Goal: Information Seeking & Learning: Check status

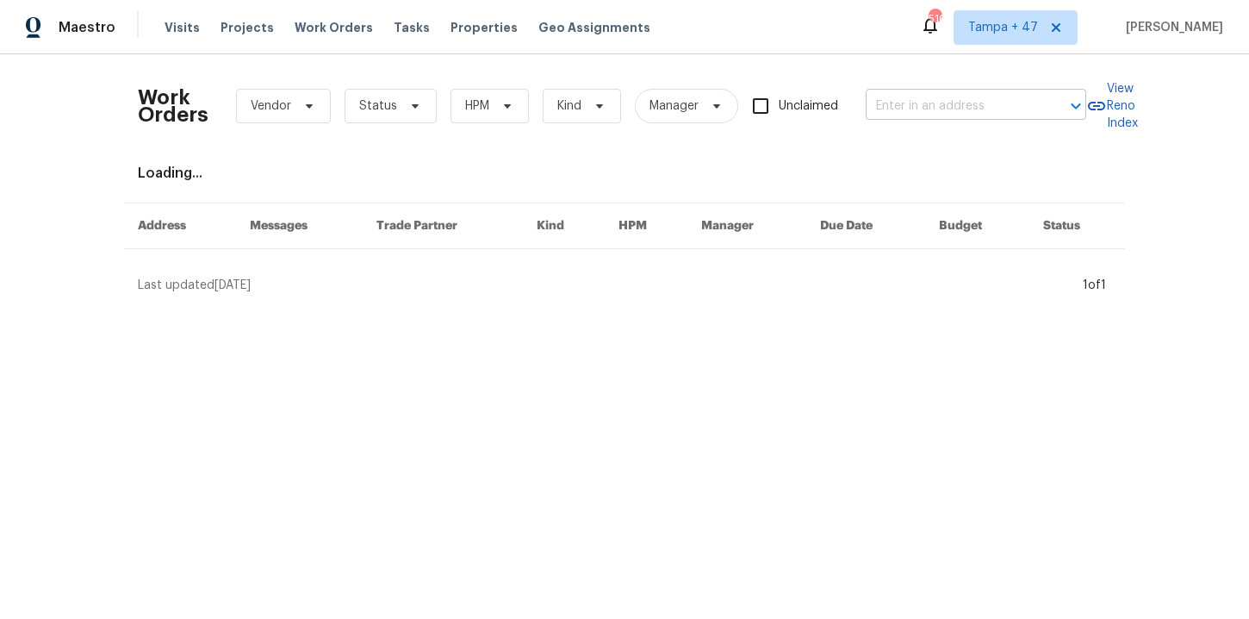
click at [969, 109] on input "text" at bounding box center [952, 106] width 172 height 27
paste input "[STREET_ADDRESS][PERSON_NAME]"
type input "[STREET_ADDRESS][PERSON_NAME]"
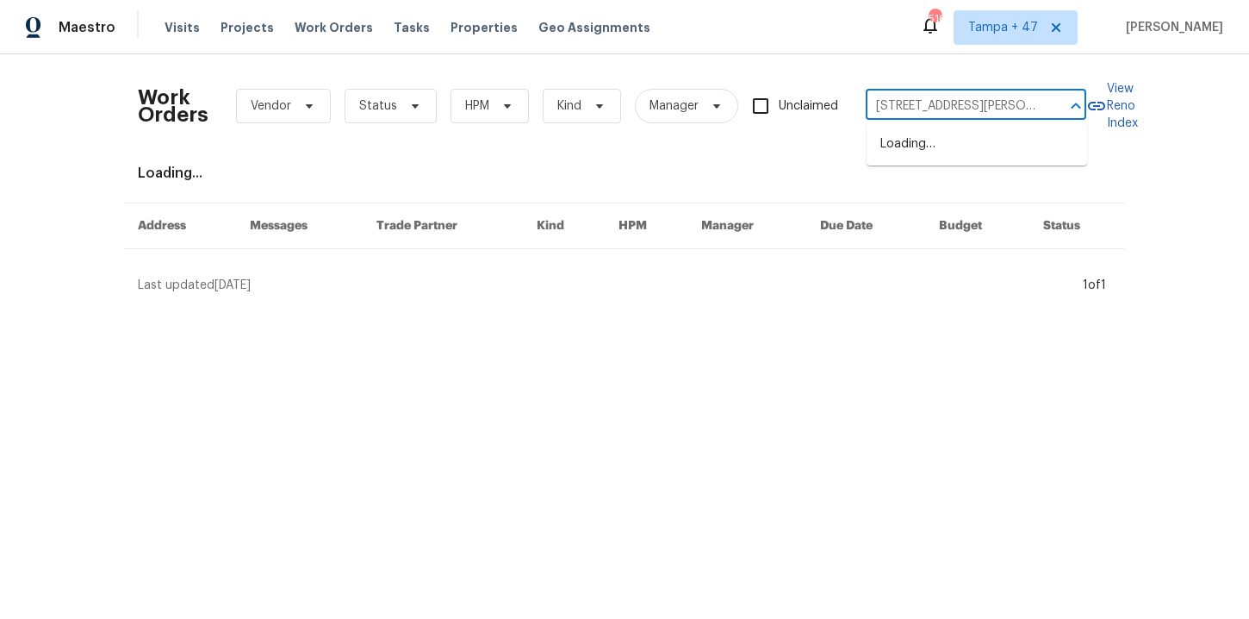
scroll to position [0, 92]
click at [944, 146] on li "[STREET_ADDRESS]" at bounding box center [977, 144] width 221 height 28
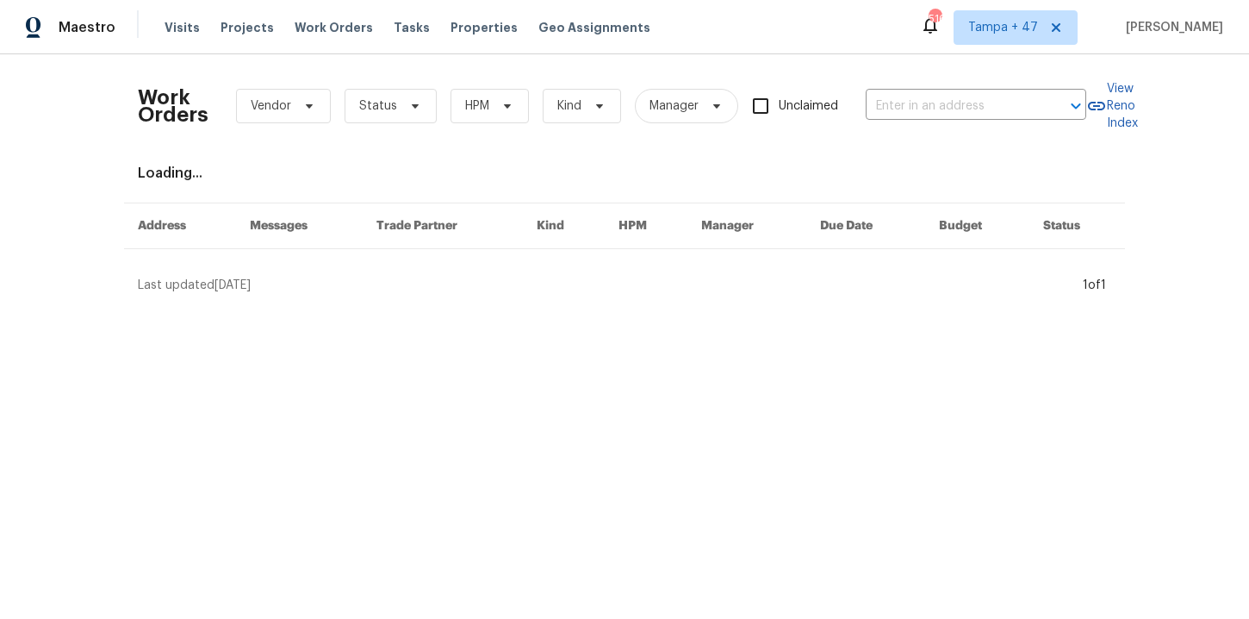
type input "[STREET_ADDRESS]"
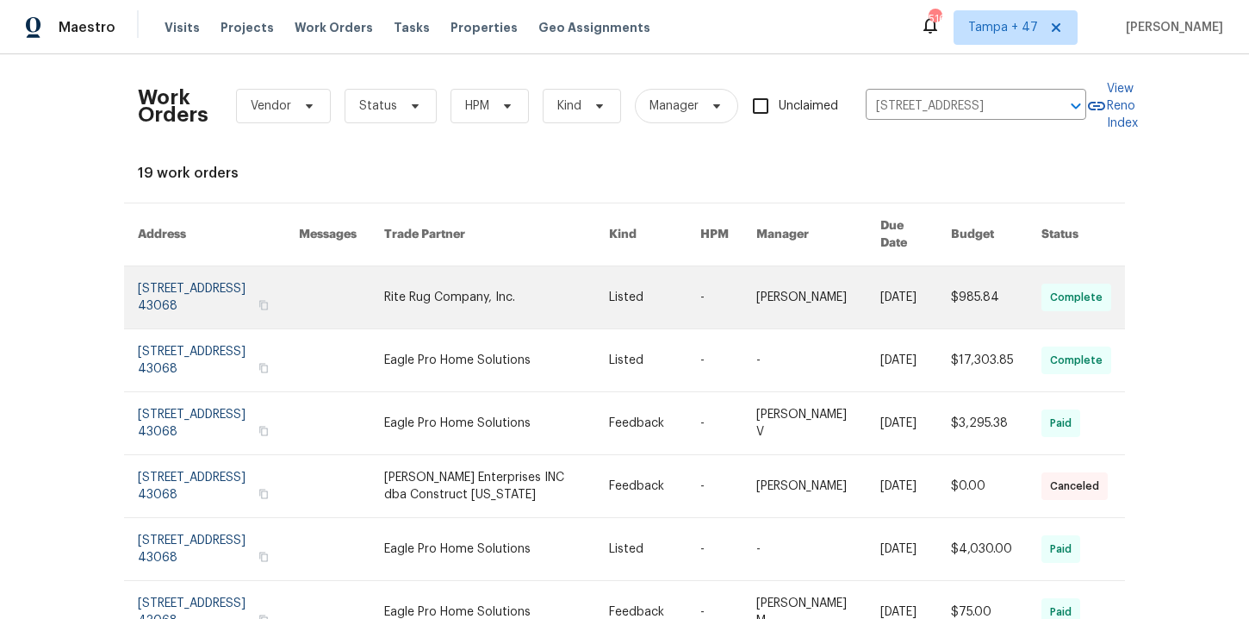
click at [187, 286] on link at bounding box center [218, 297] width 161 height 62
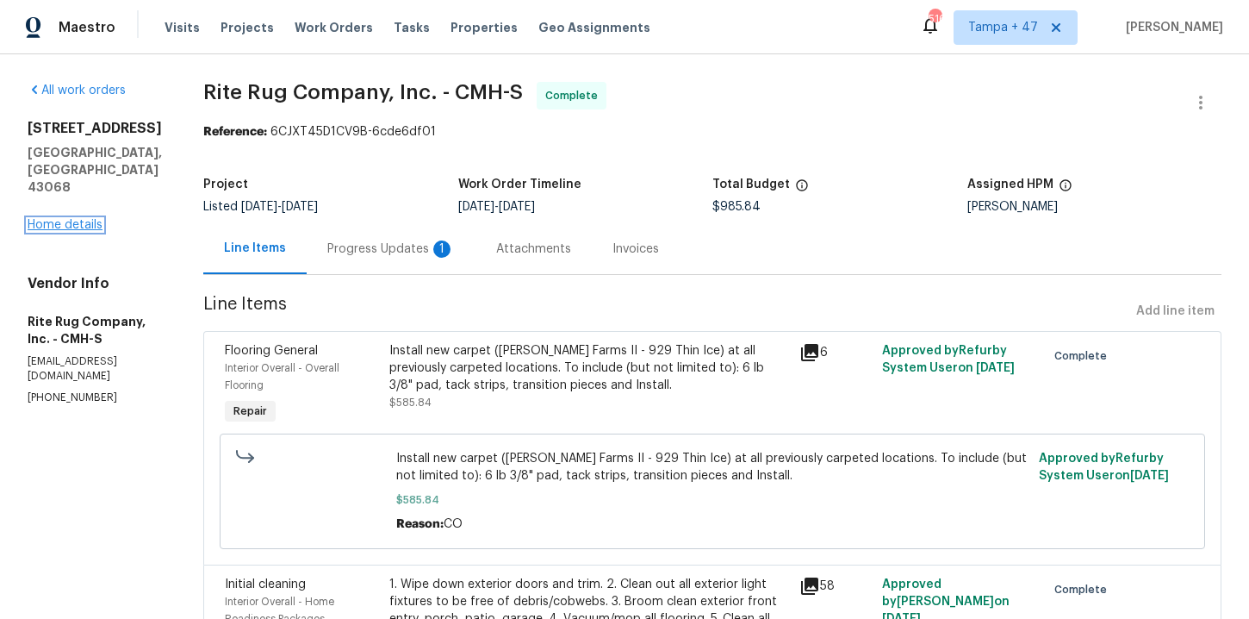
click at [82, 219] on link "Home details" at bounding box center [65, 225] width 75 height 12
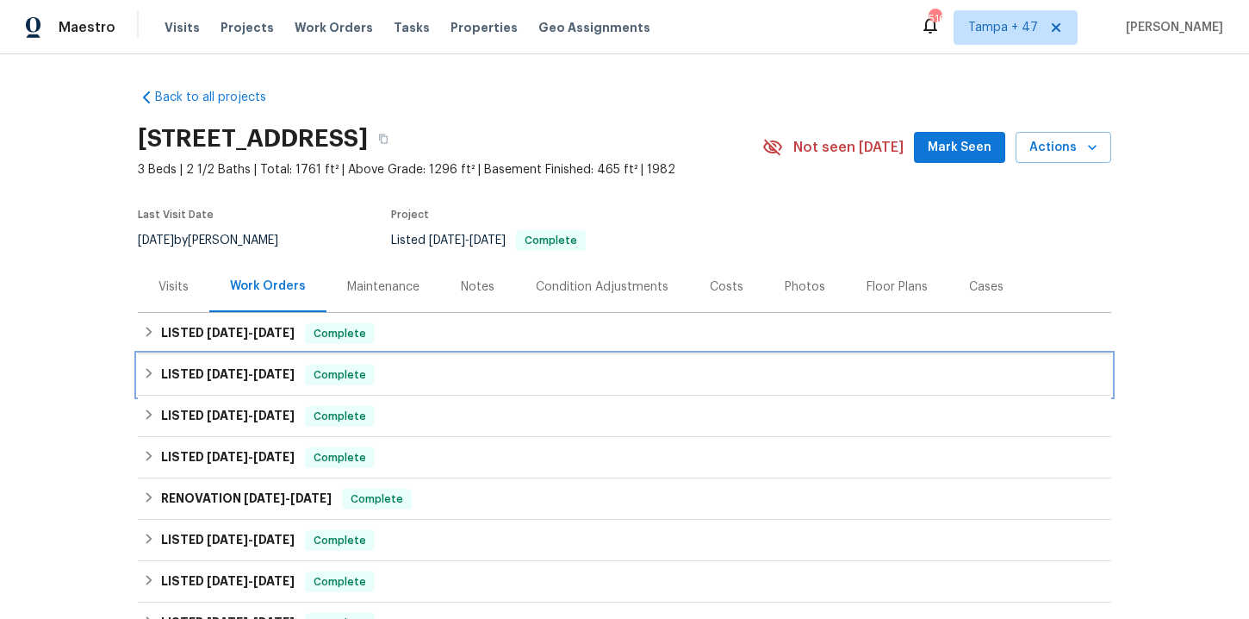
click at [525, 369] on div "LISTED [DATE] - [DATE] Complete" at bounding box center [624, 374] width 963 height 21
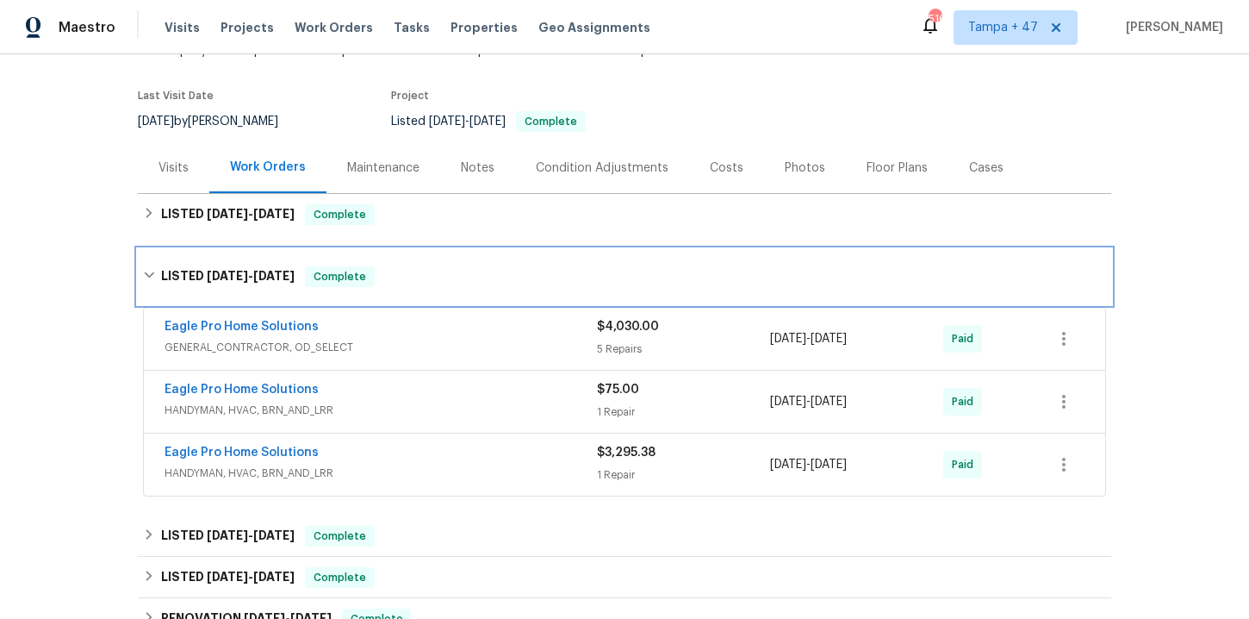
scroll to position [188, 0]
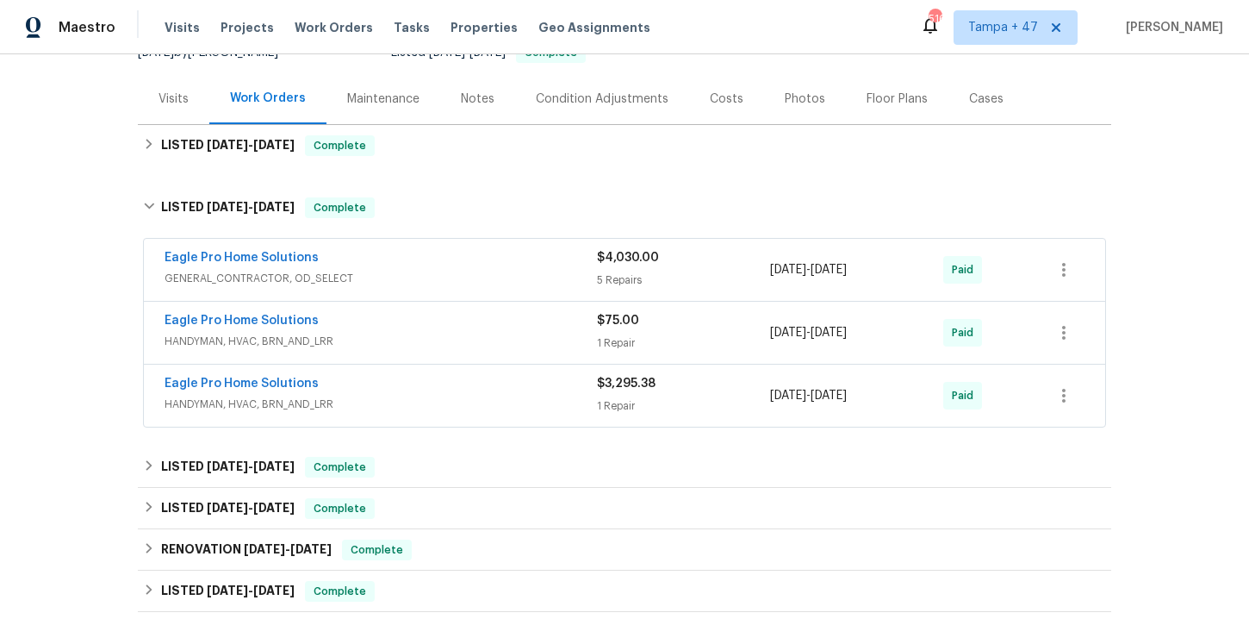
click at [469, 255] on div "Eagle Pro Home Solutions" at bounding box center [381, 259] width 433 height 21
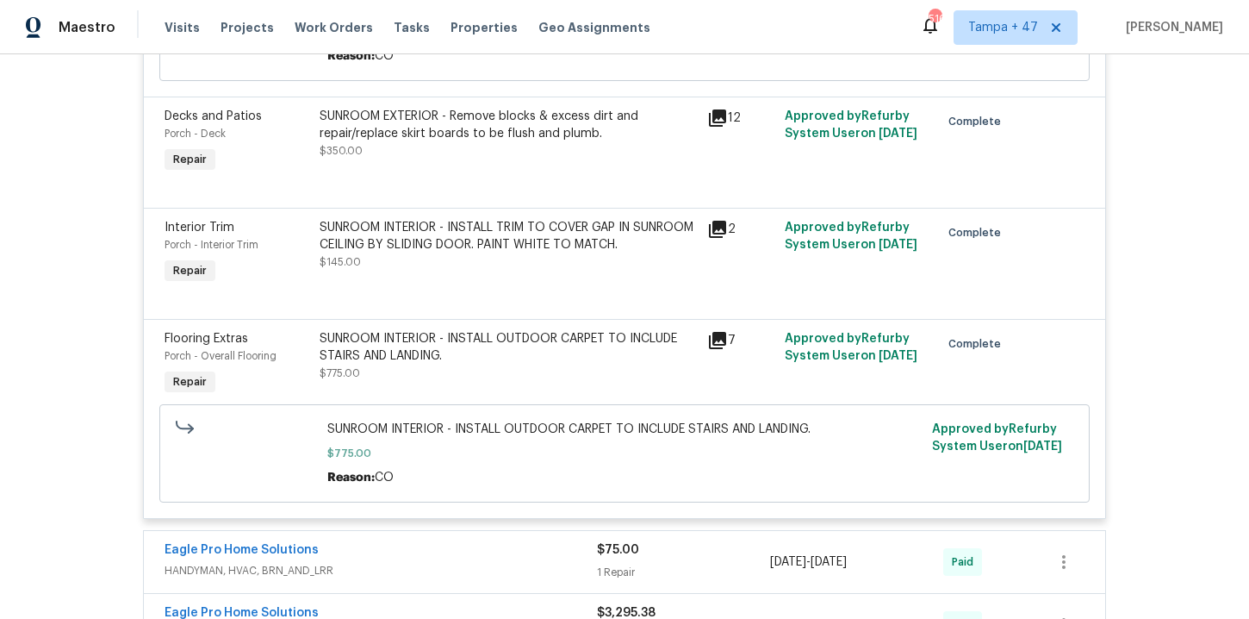
scroll to position [1156, 0]
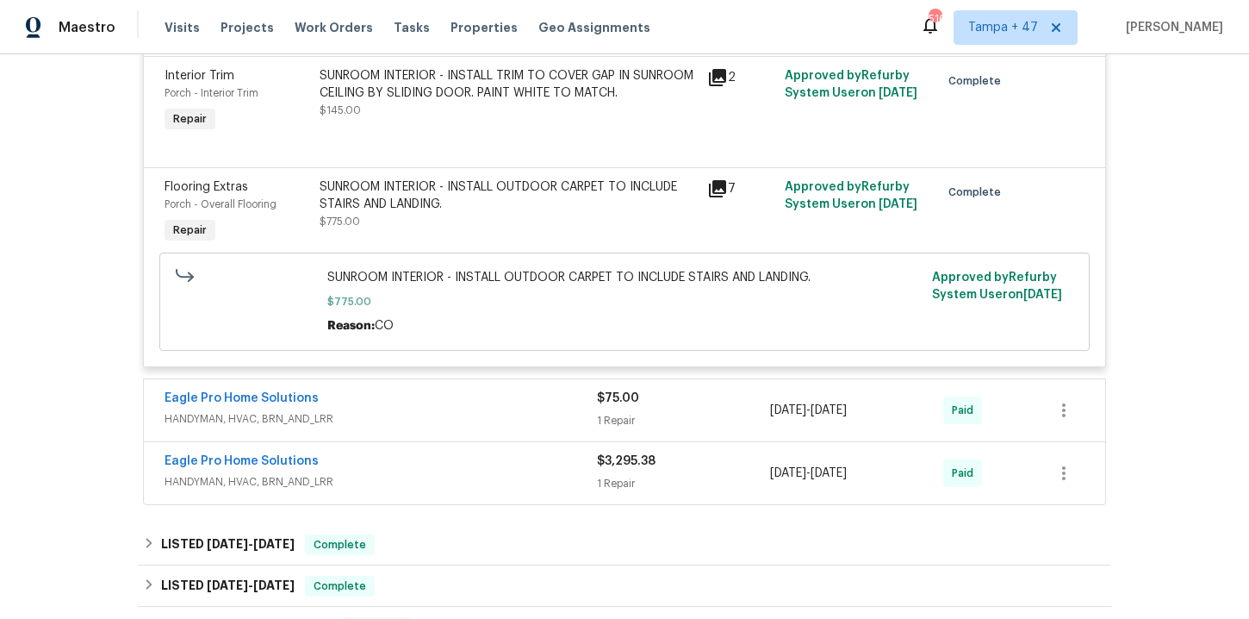
click at [460, 490] on span "HANDYMAN, HVAC, BRN_AND_LRR" at bounding box center [381, 481] width 433 height 17
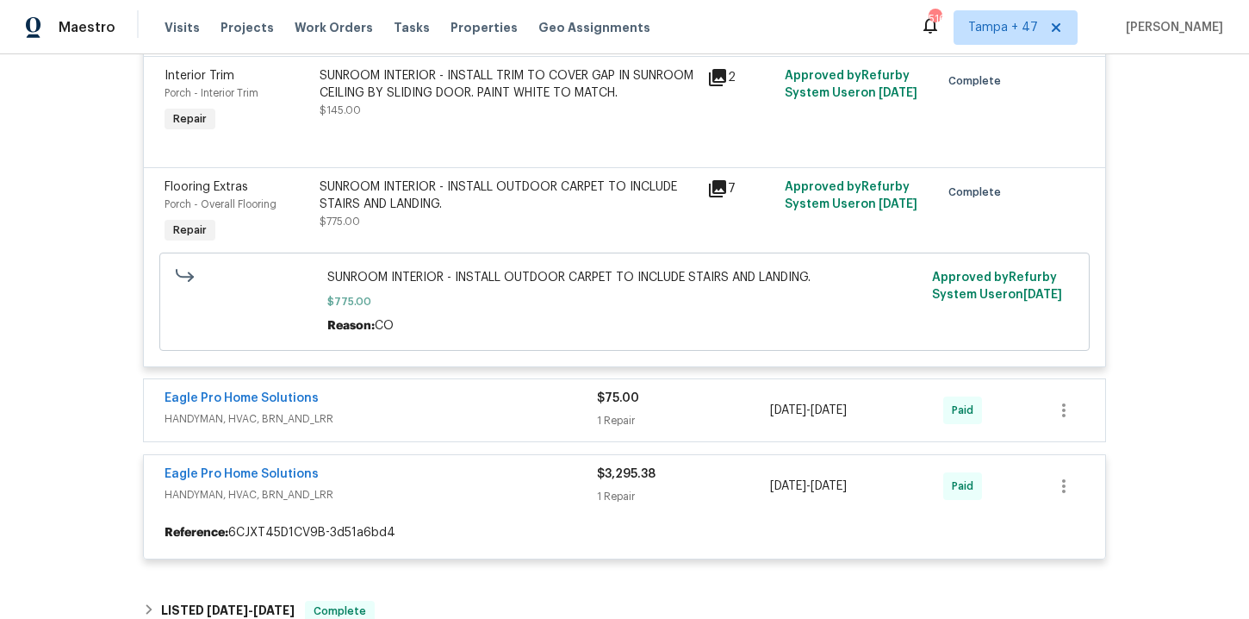
scroll to position [1492, 0]
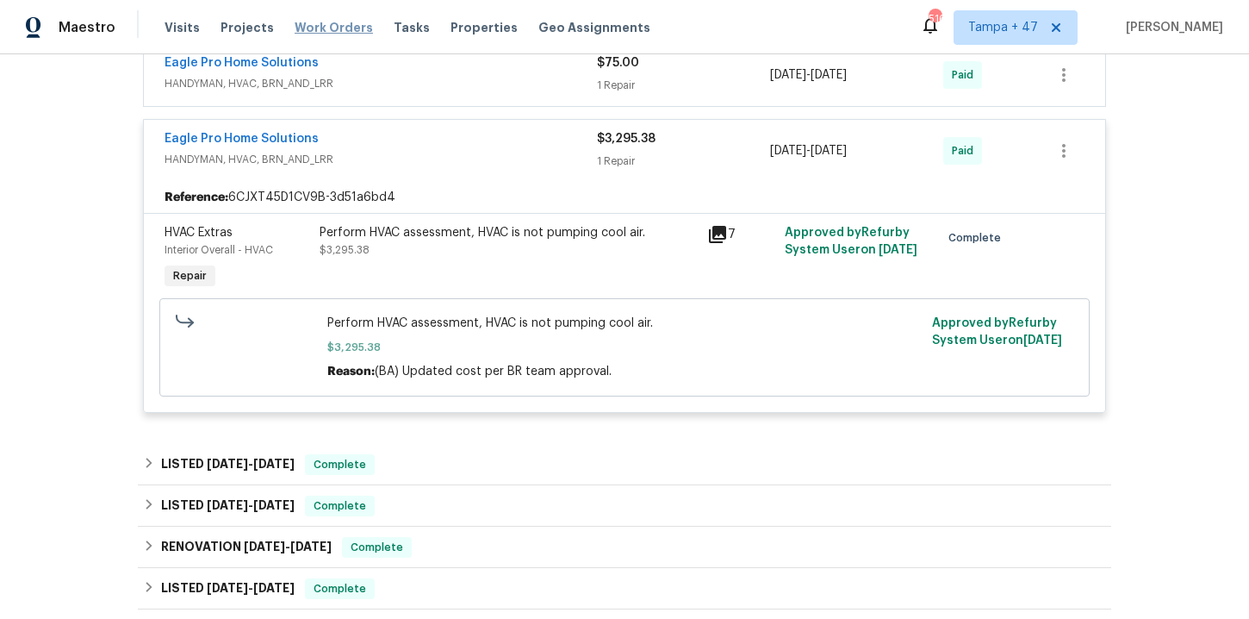
click at [342, 25] on span "Work Orders" at bounding box center [334, 27] width 78 height 17
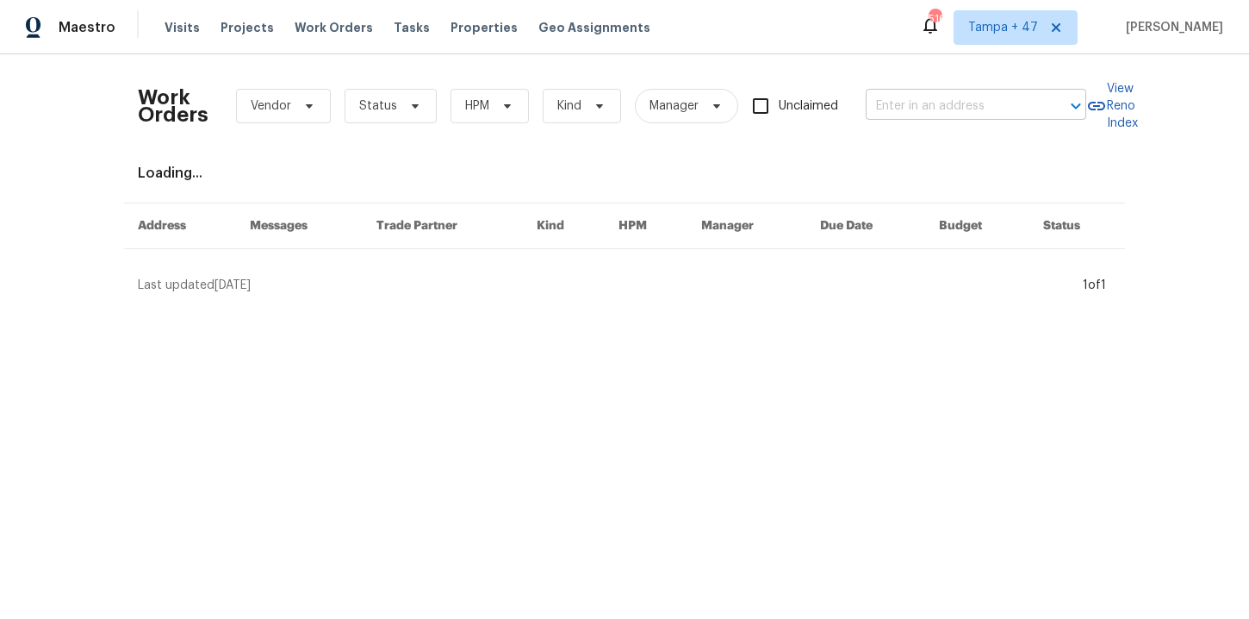
click at [957, 102] on input "text" at bounding box center [952, 106] width 172 height 27
paste input "311 Burnette St Durham, NC 27707"
type input "311 Burnette St Durham, NC 27707"
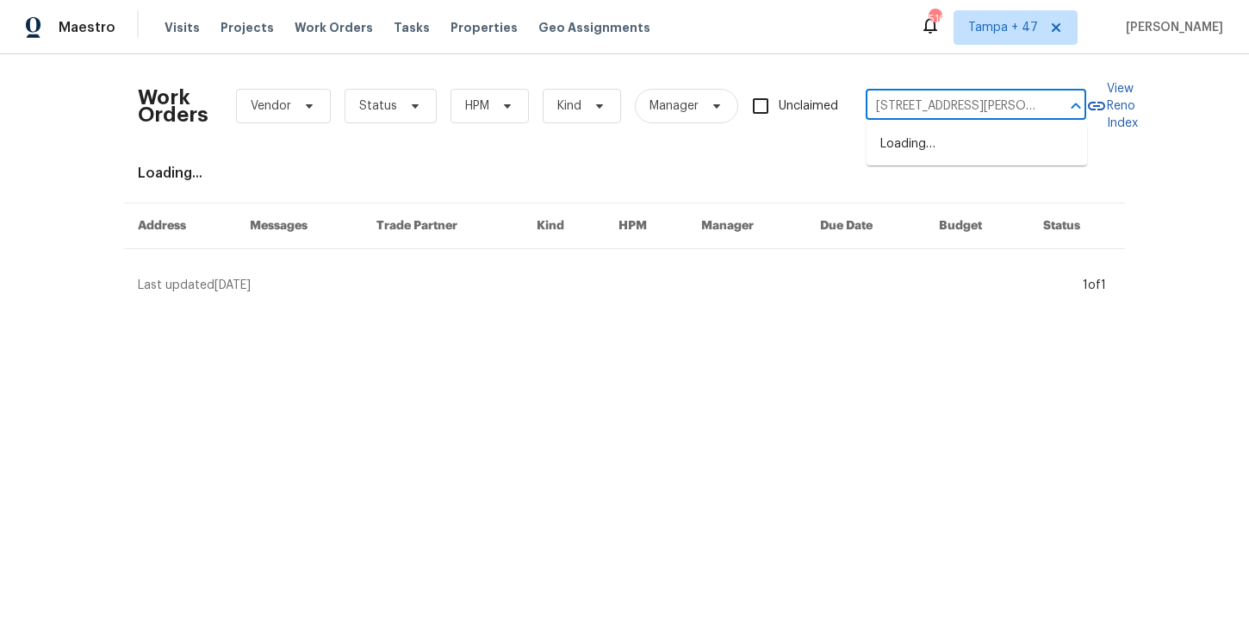
scroll to position [0, 30]
click at [950, 143] on li "311 Burnette St, Durham, NC 27707" at bounding box center [977, 153] width 221 height 47
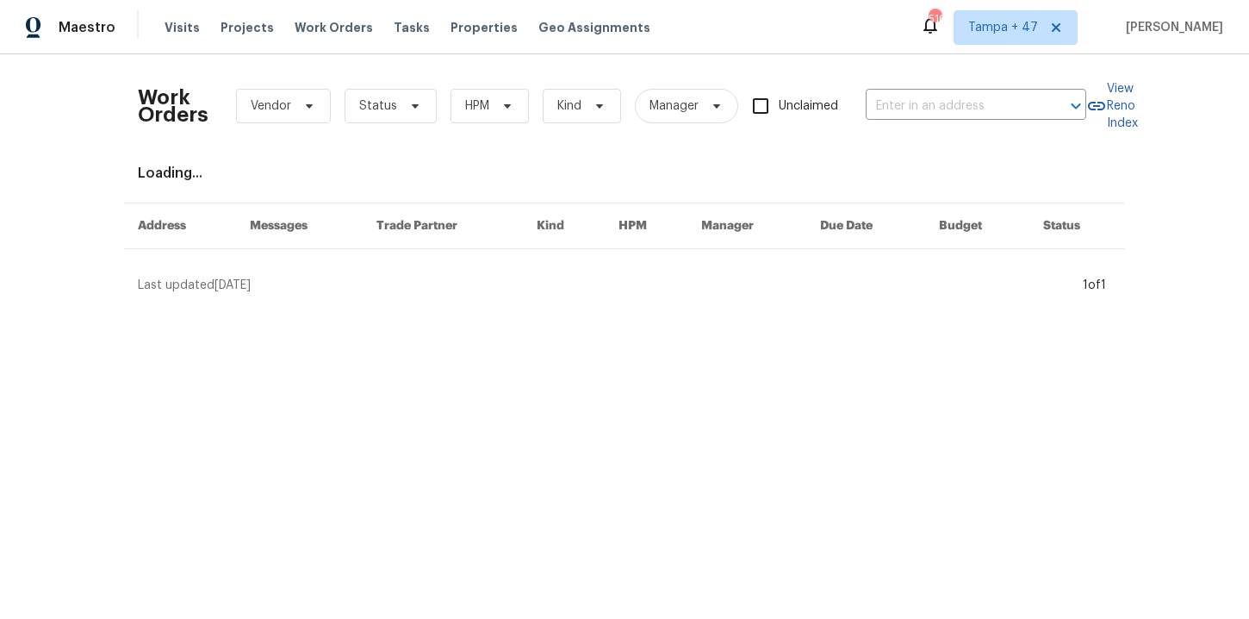
type input "311 Burnette St, Durham, NC 27707"
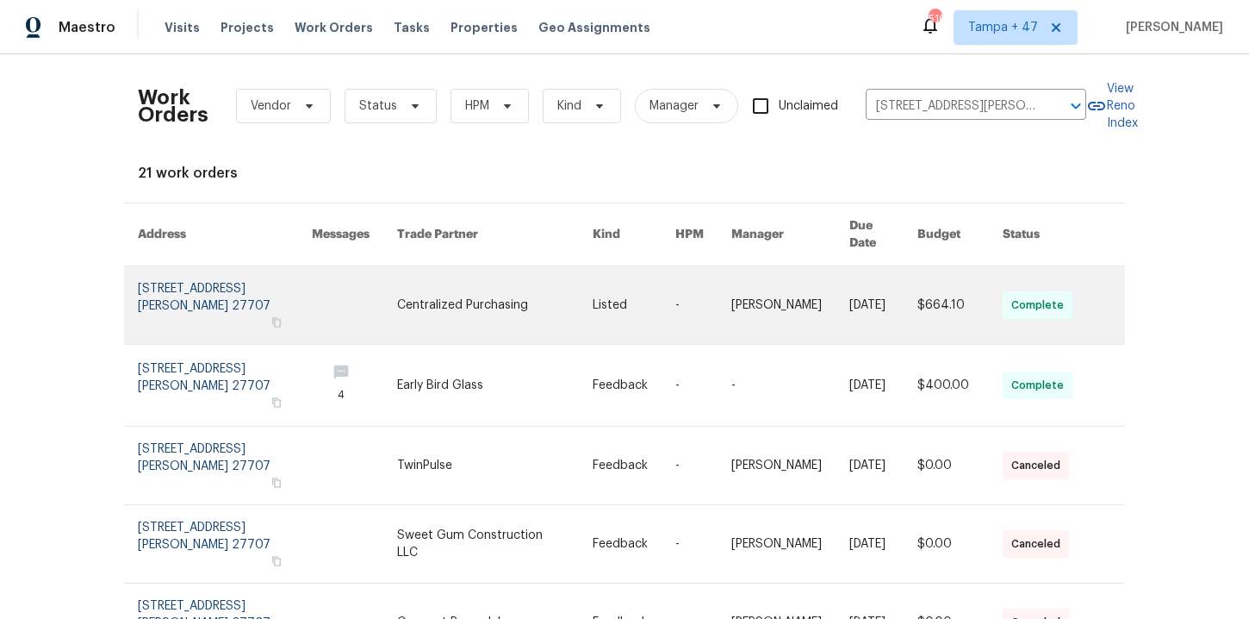
click at [186, 277] on link at bounding box center [225, 305] width 174 height 78
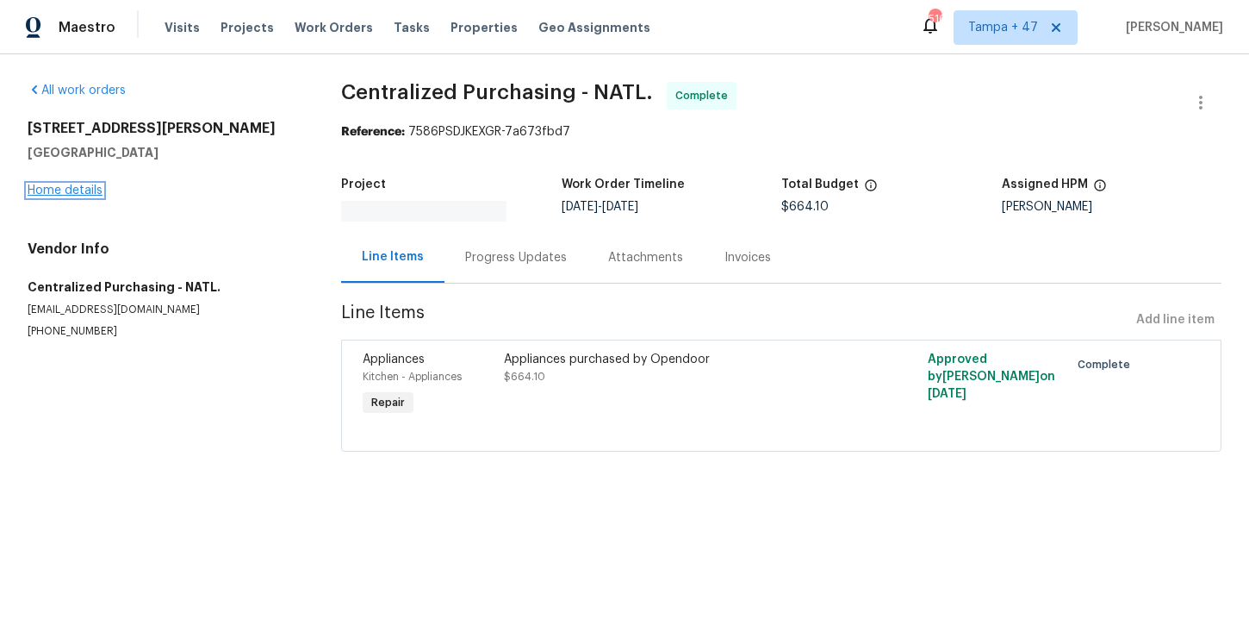
click at [88, 190] on link "Home details" at bounding box center [65, 190] width 75 height 12
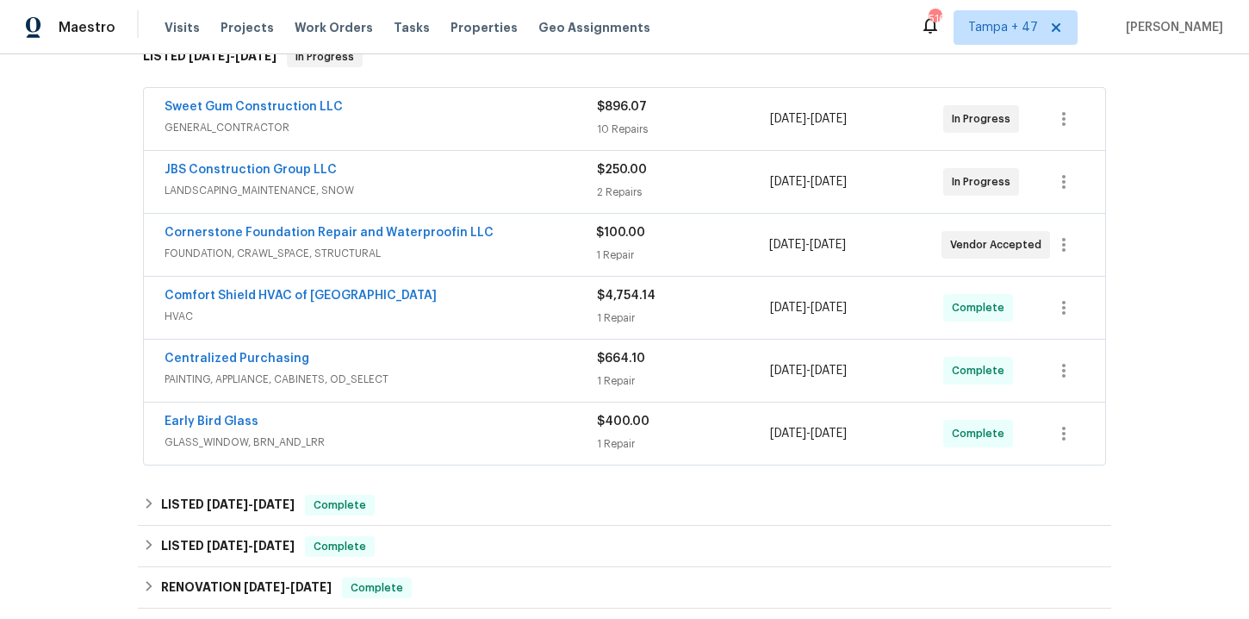
scroll to position [358, 0]
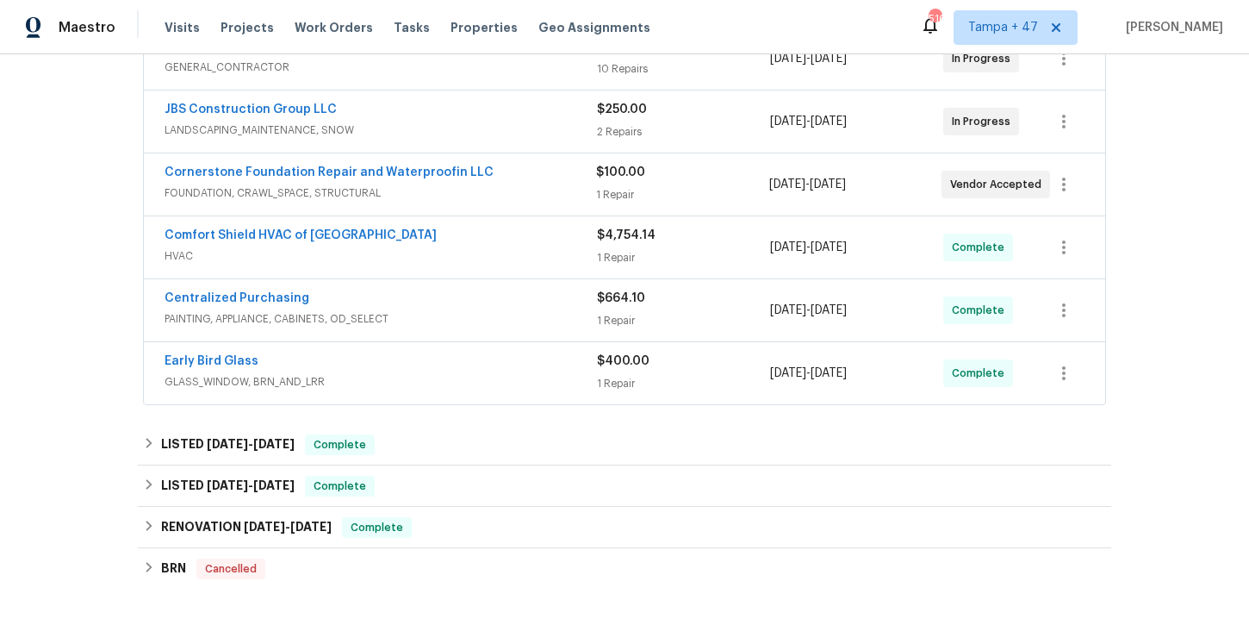
click at [449, 312] on span "PAINTING, APPLIANCE, CABINETS, OD_SELECT" at bounding box center [381, 318] width 433 height 17
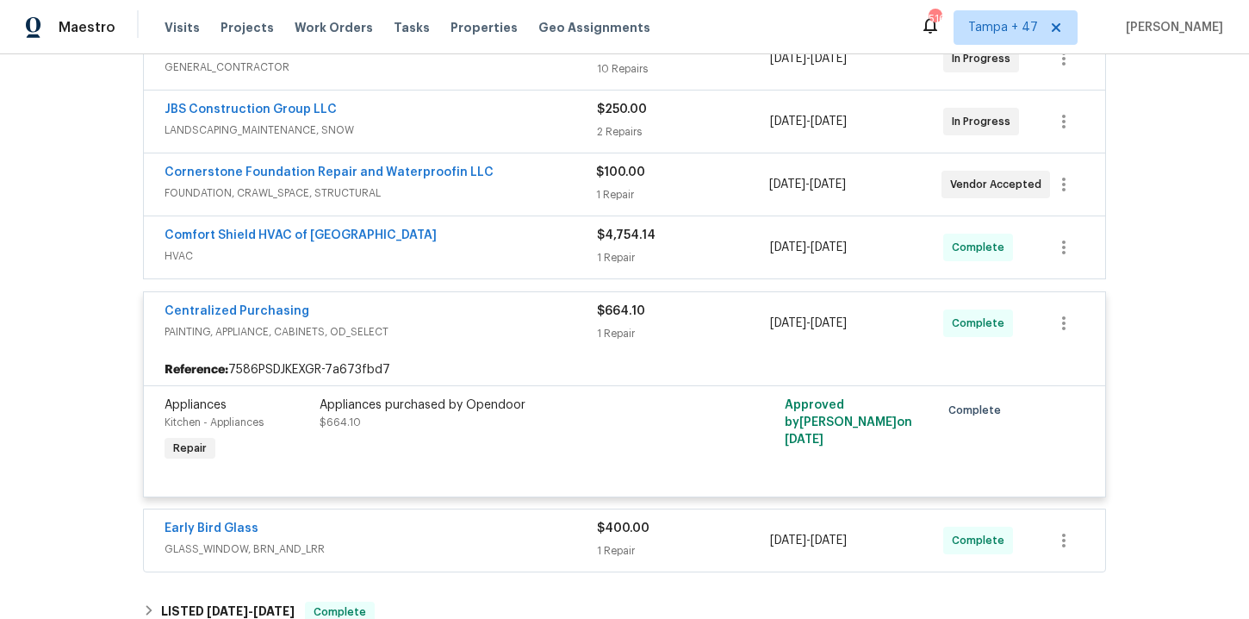
click at [429, 228] on div "Comfort Shield HVAC of NC" at bounding box center [381, 237] width 433 height 21
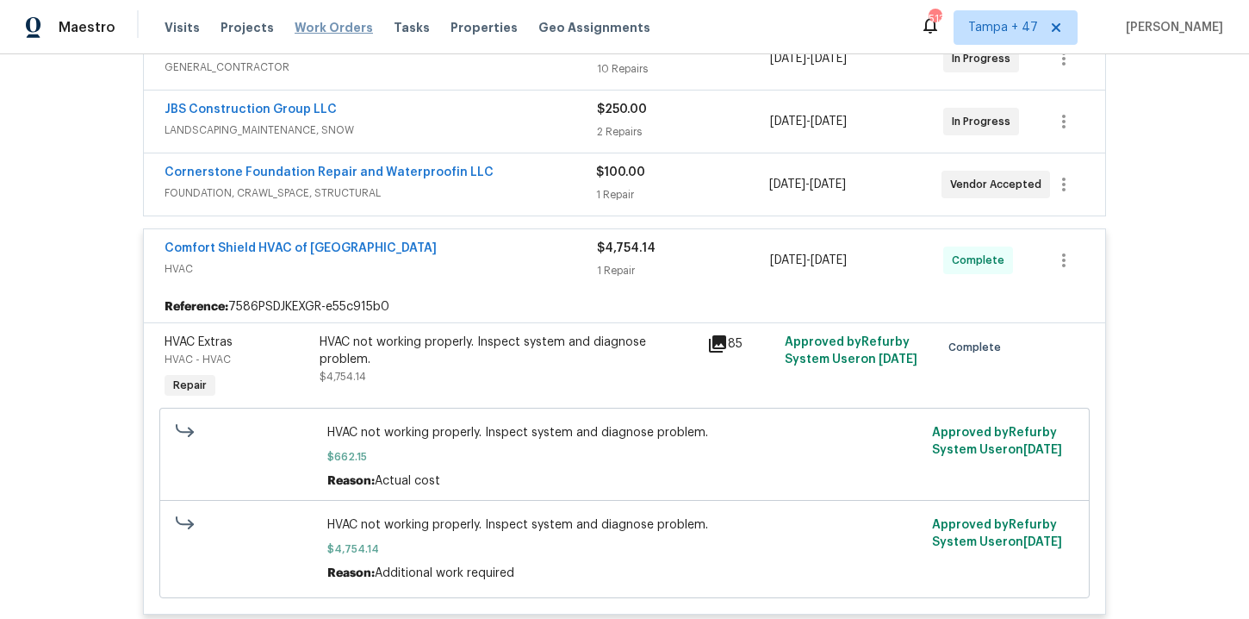
click at [335, 24] on span "Work Orders" at bounding box center [334, 27] width 78 height 17
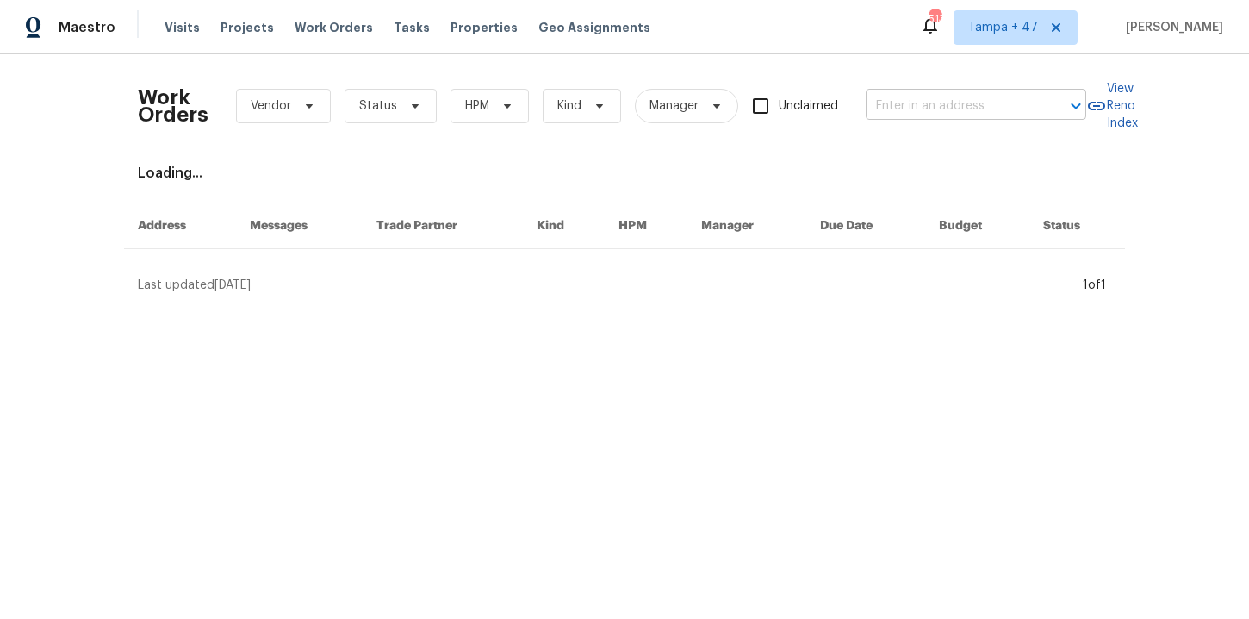
click at [930, 103] on input "text" at bounding box center [952, 106] width 172 height 27
paste input "[STREET_ADDRESS]"
type input "[STREET_ADDRESS]"
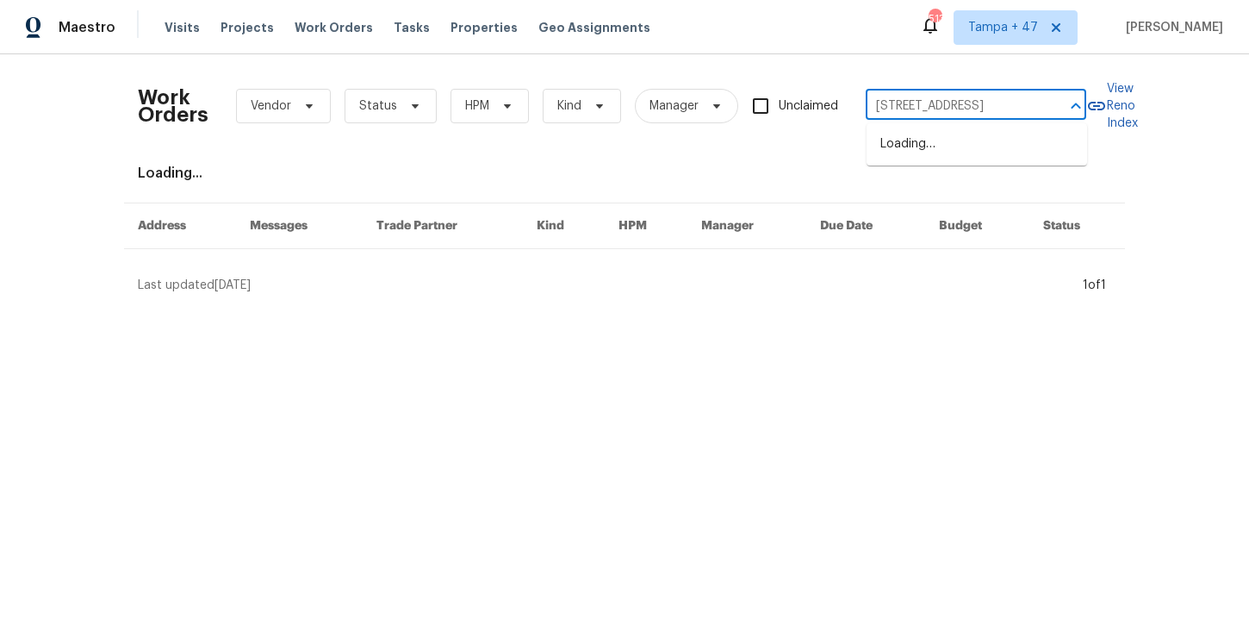
scroll to position [0, 14]
click at [956, 144] on li "[STREET_ADDRESS][PERSON_NAME]" at bounding box center [977, 153] width 221 height 47
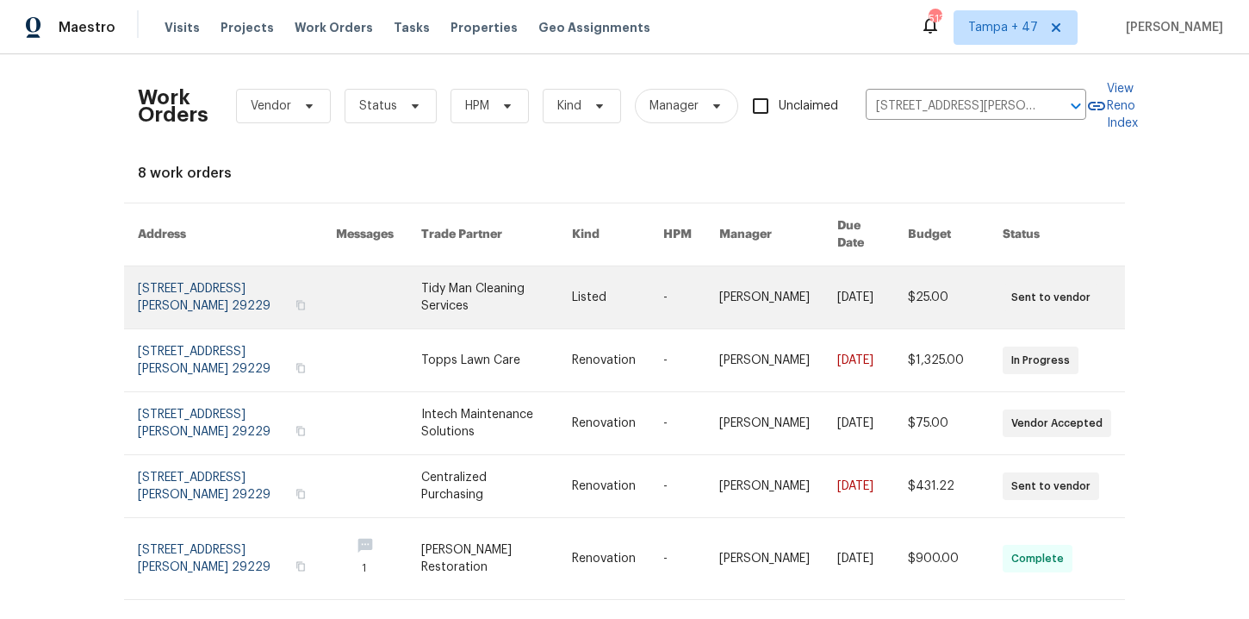
click at [199, 283] on link at bounding box center [237, 297] width 198 height 62
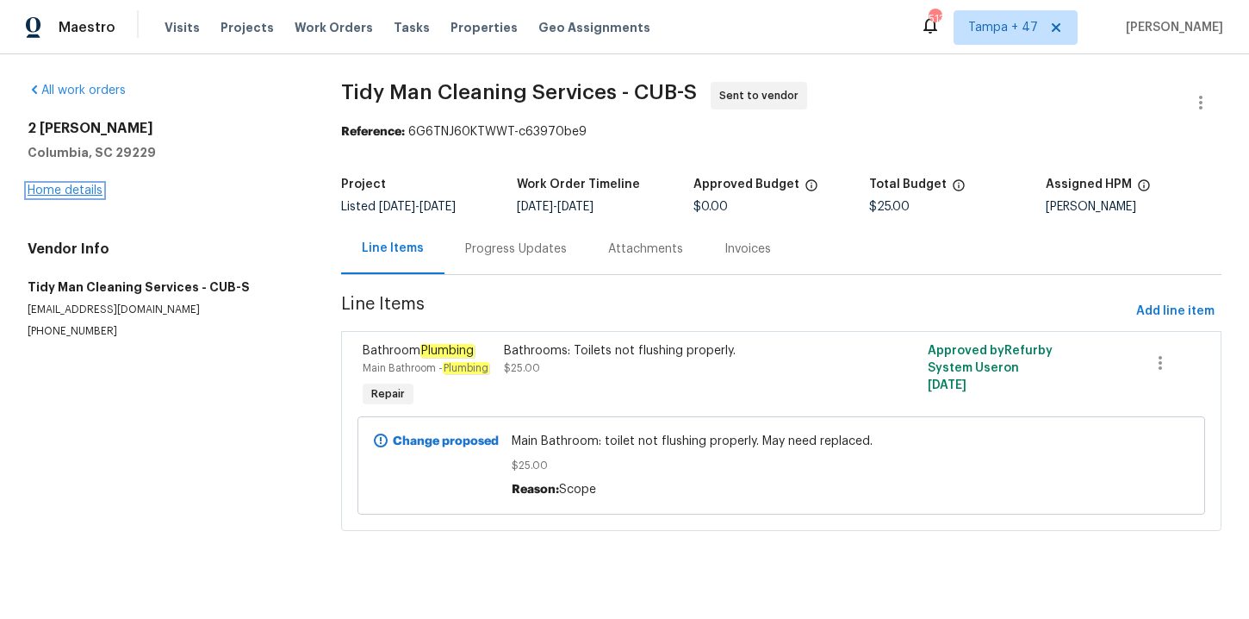
click at [80, 191] on link "Home details" at bounding box center [65, 190] width 75 height 12
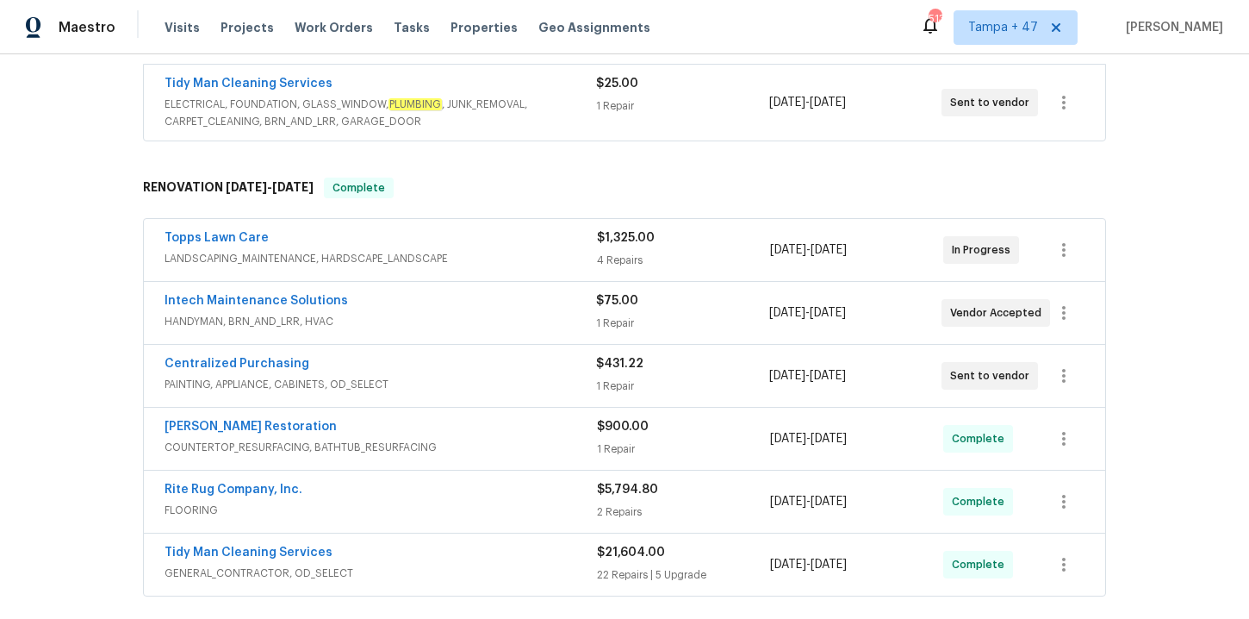
scroll to position [567, 0]
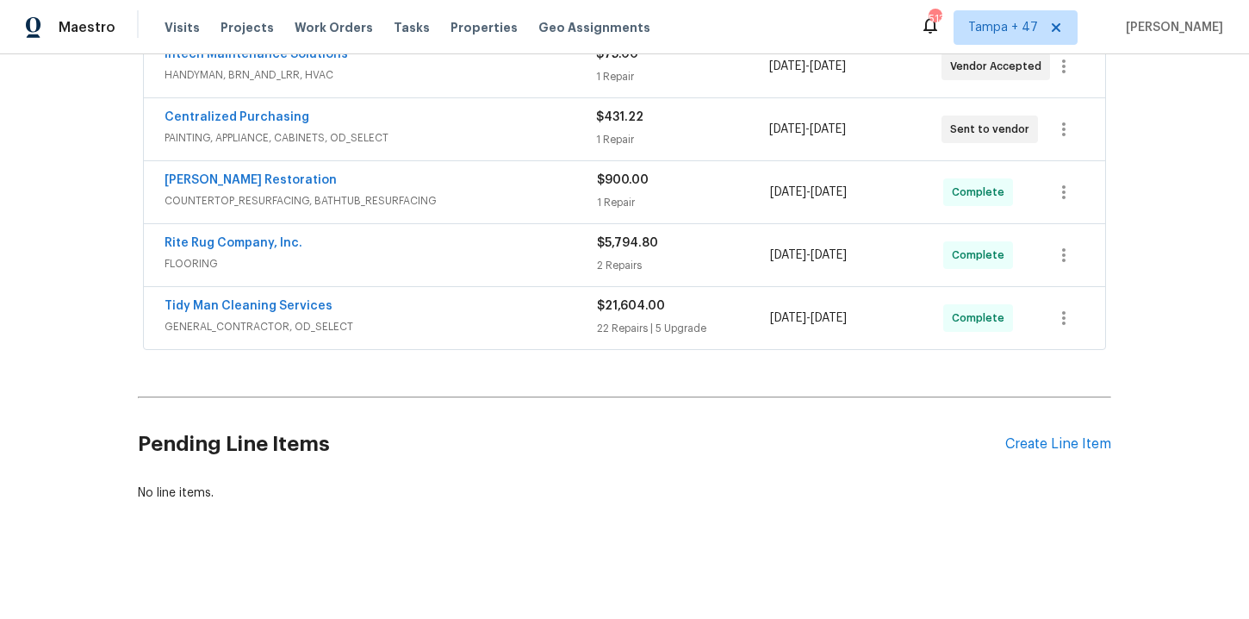
click at [434, 318] on span "GENERAL_CONTRACTOR, OD_SELECT" at bounding box center [381, 326] width 433 height 17
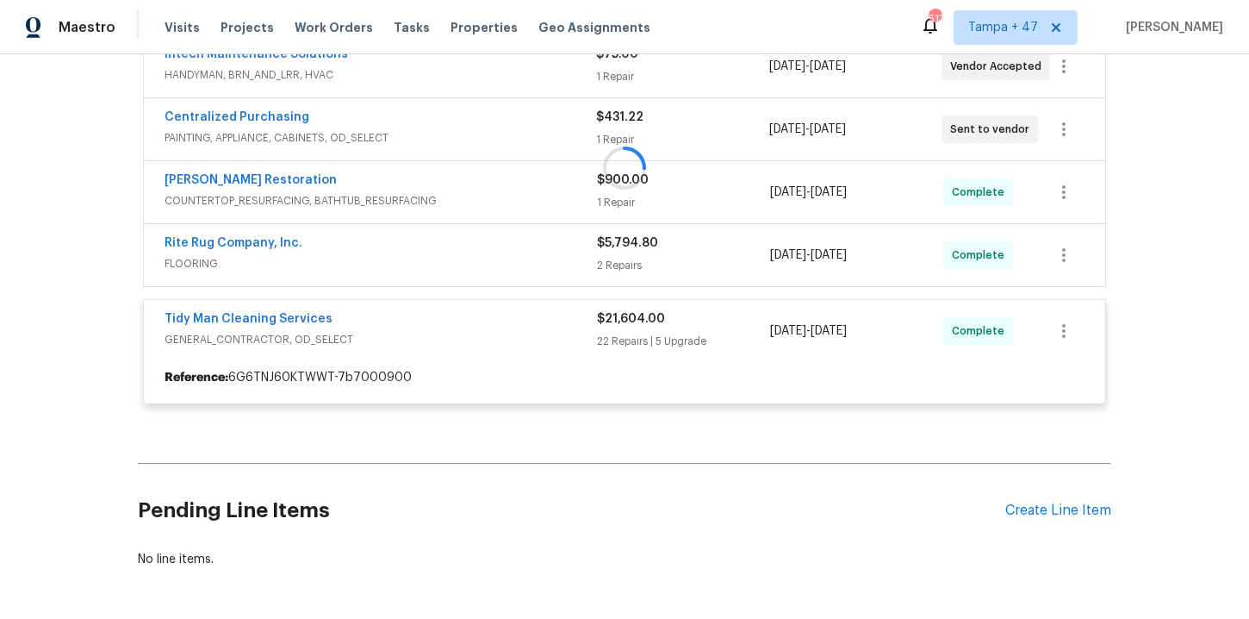
click at [405, 260] on div at bounding box center [625, 168] width 974 height 508
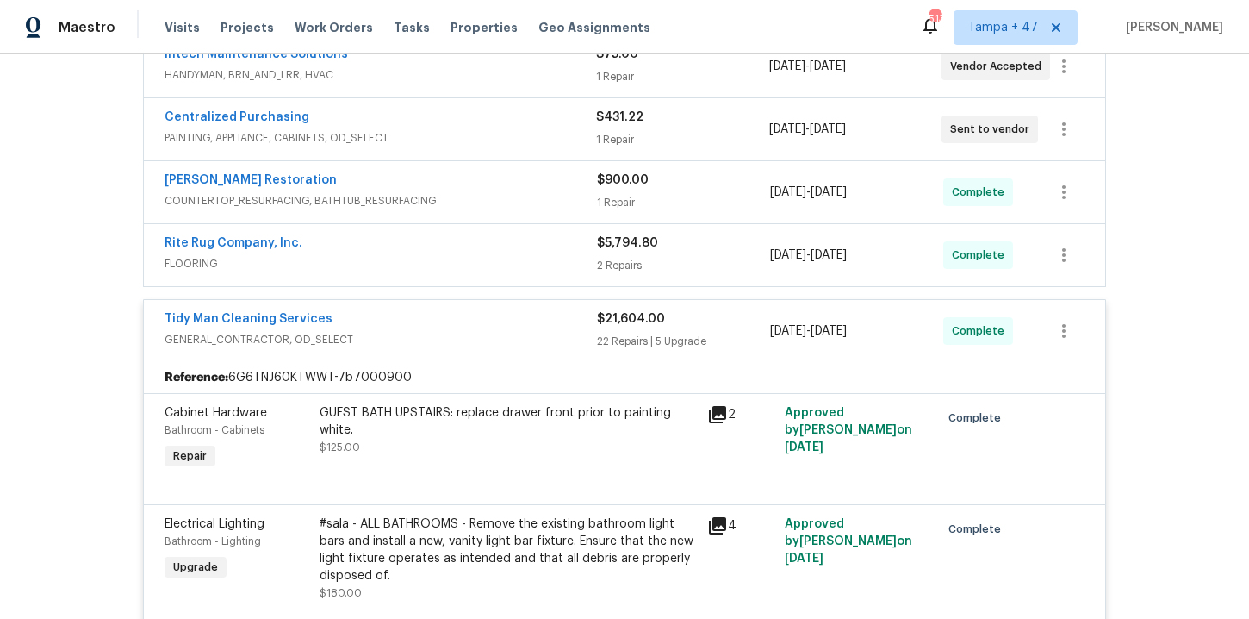
click at [405, 260] on span "FLOORING" at bounding box center [381, 263] width 433 height 17
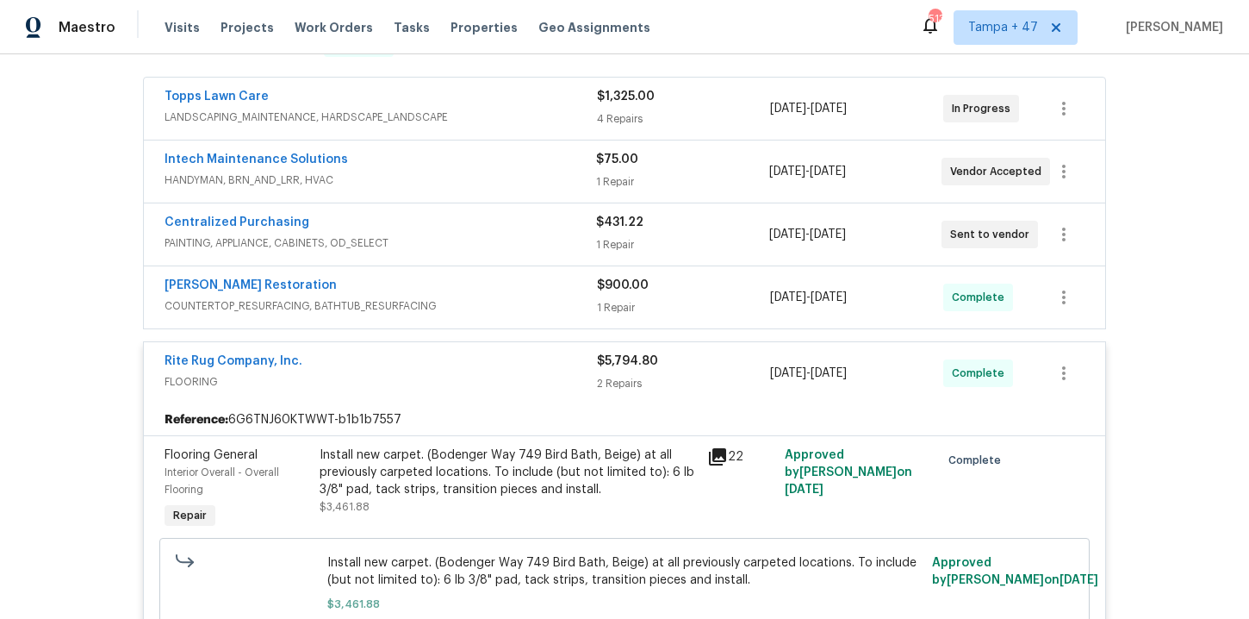
scroll to position [639, 0]
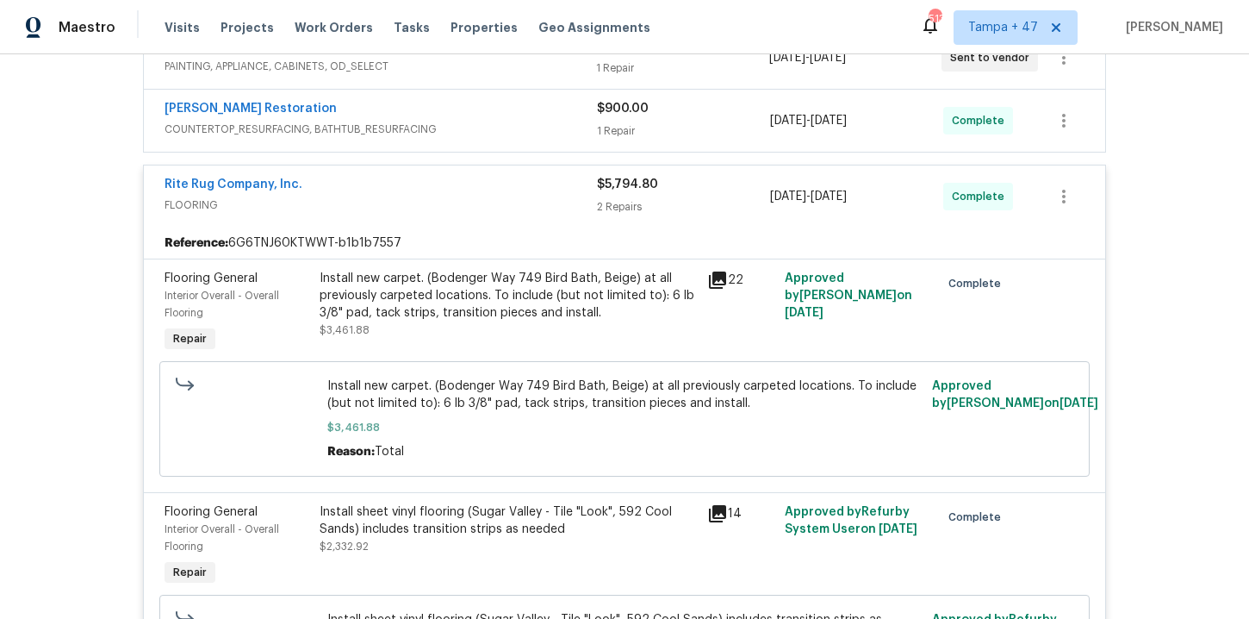
click at [520, 129] on span "COUNTERTOP_RESURFACING, BATHTUB_RESURFACING" at bounding box center [381, 129] width 433 height 17
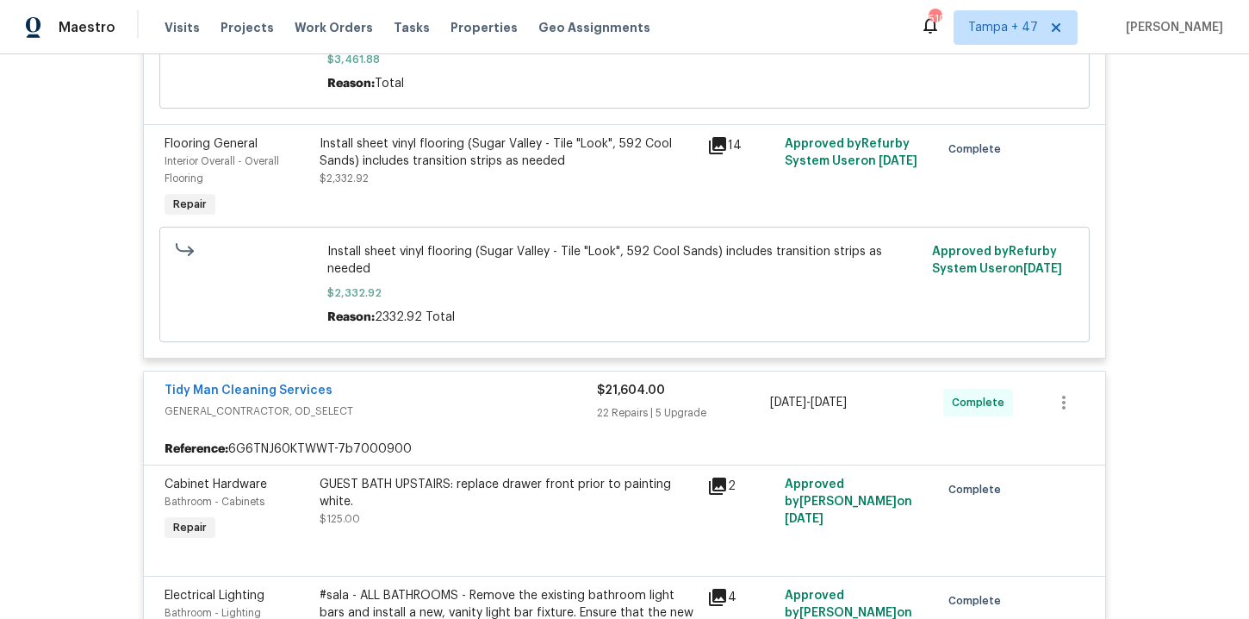
scroll to position [242, 0]
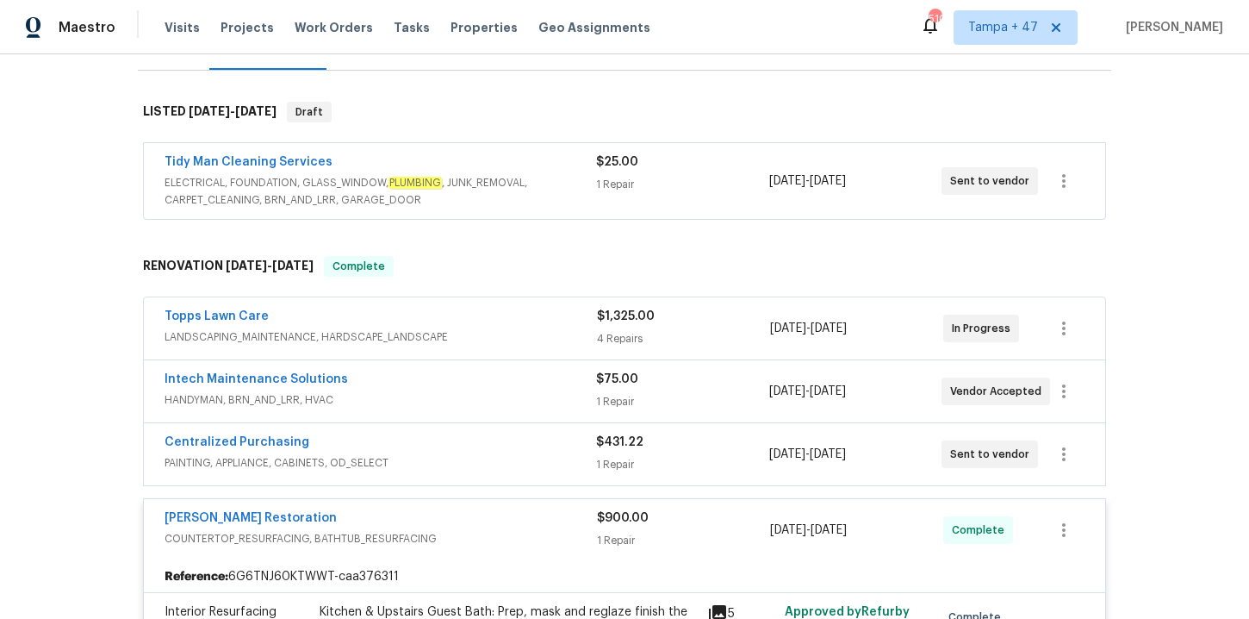
click at [543, 322] on div "Topps Lawn Care" at bounding box center [381, 318] width 433 height 21
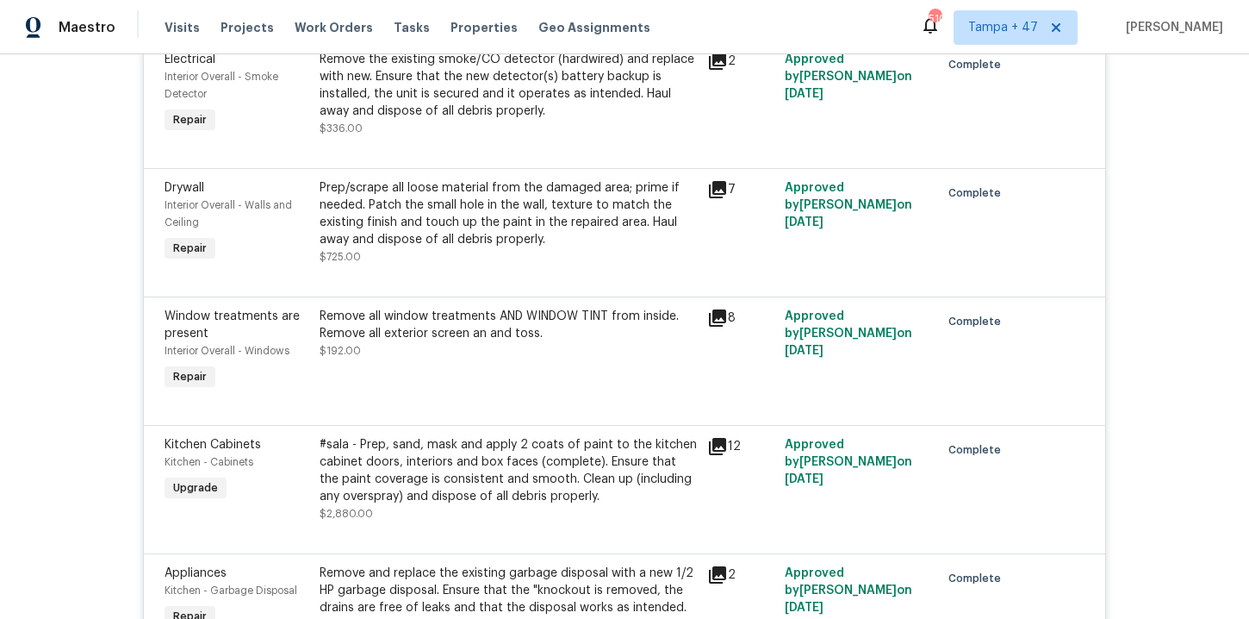
scroll to position [6043, 0]
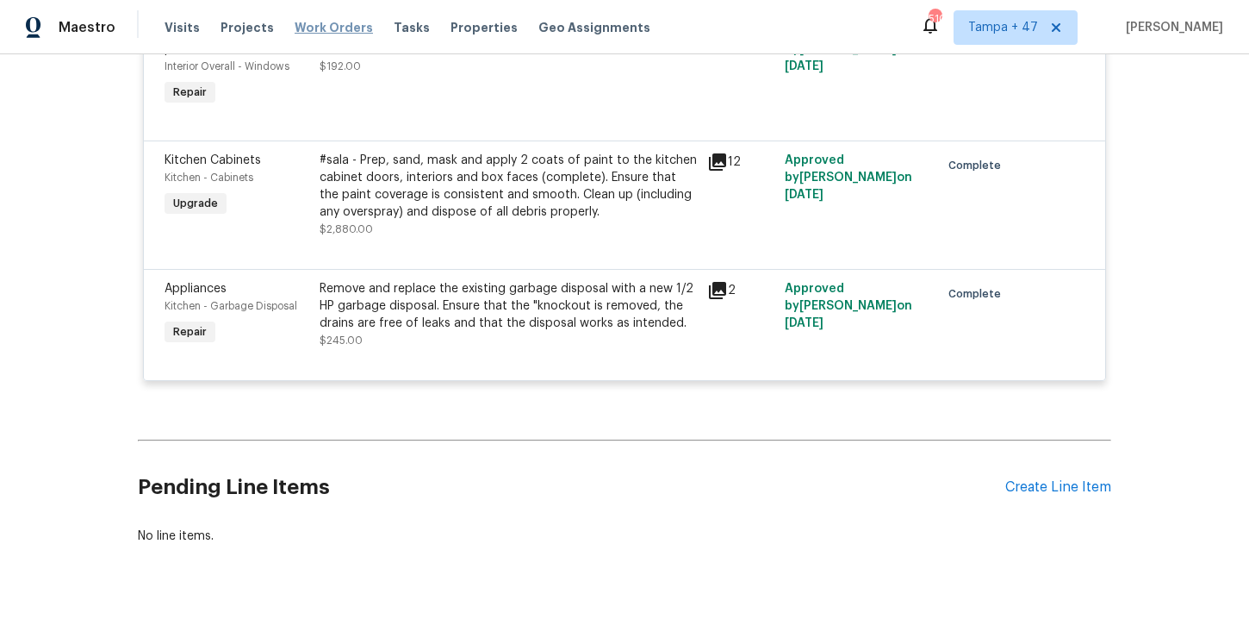
click at [340, 30] on span "Work Orders" at bounding box center [334, 27] width 78 height 17
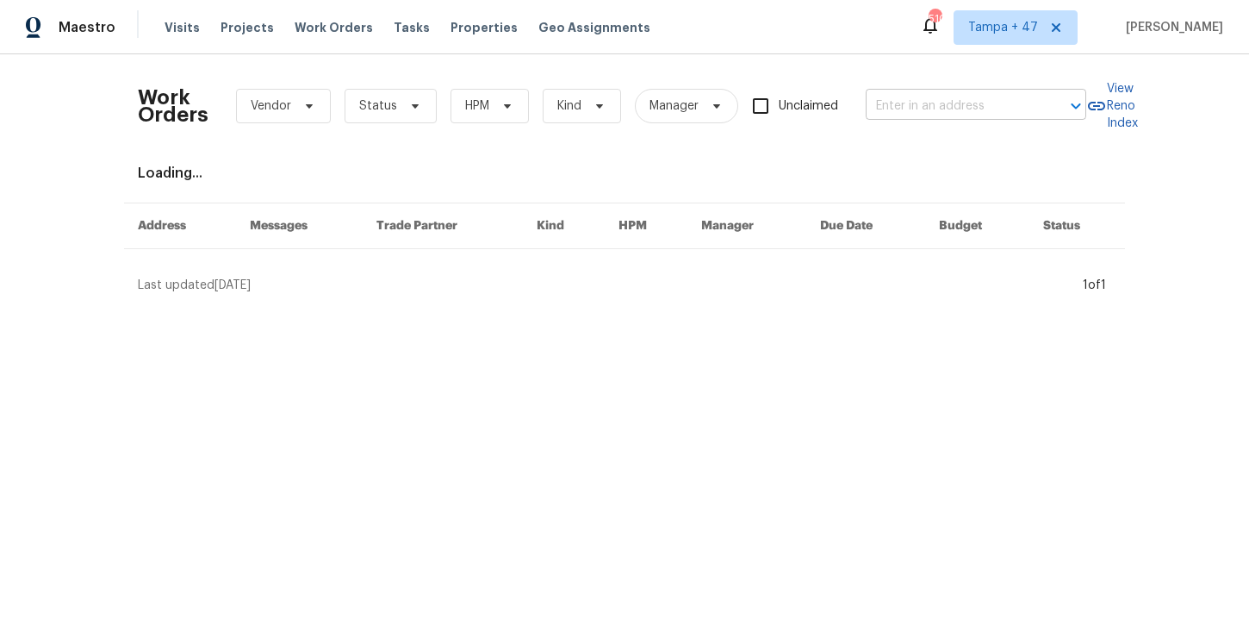
click at [918, 113] on input "text" at bounding box center [952, 106] width 172 height 27
paste input "15431 105th Dr N Jupiter, FL 33478"
type input "15431 105th Dr N Jupiter, FL 33478"
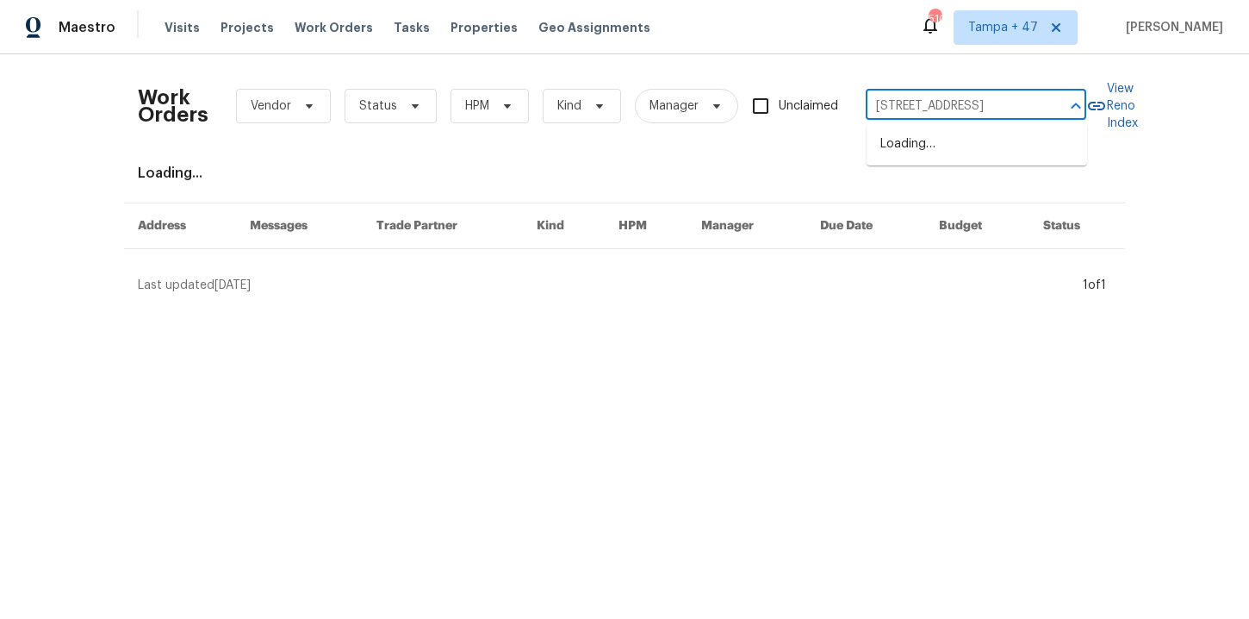
scroll to position [0, 30]
click at [964, 153] on li "15431 105th Dr N, Jupiter, FL 33478" at bounding box center [977, 144] width 221 height 28
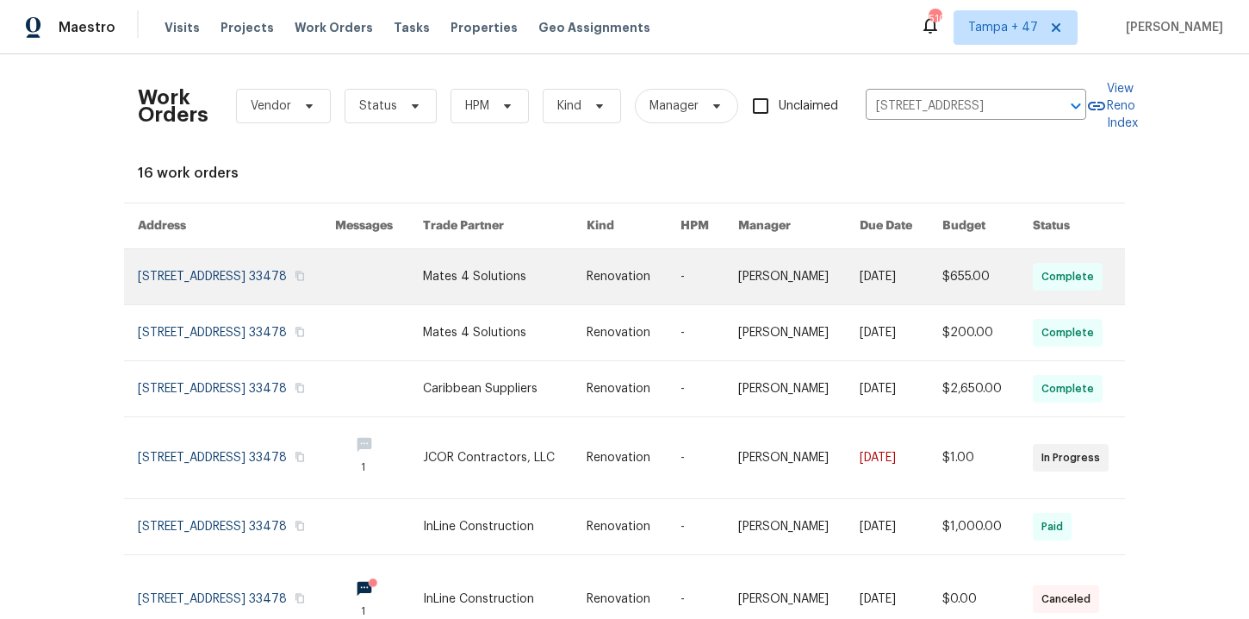
click at [206, 285] on link at bounding box center [236, 276] width 197 height 55
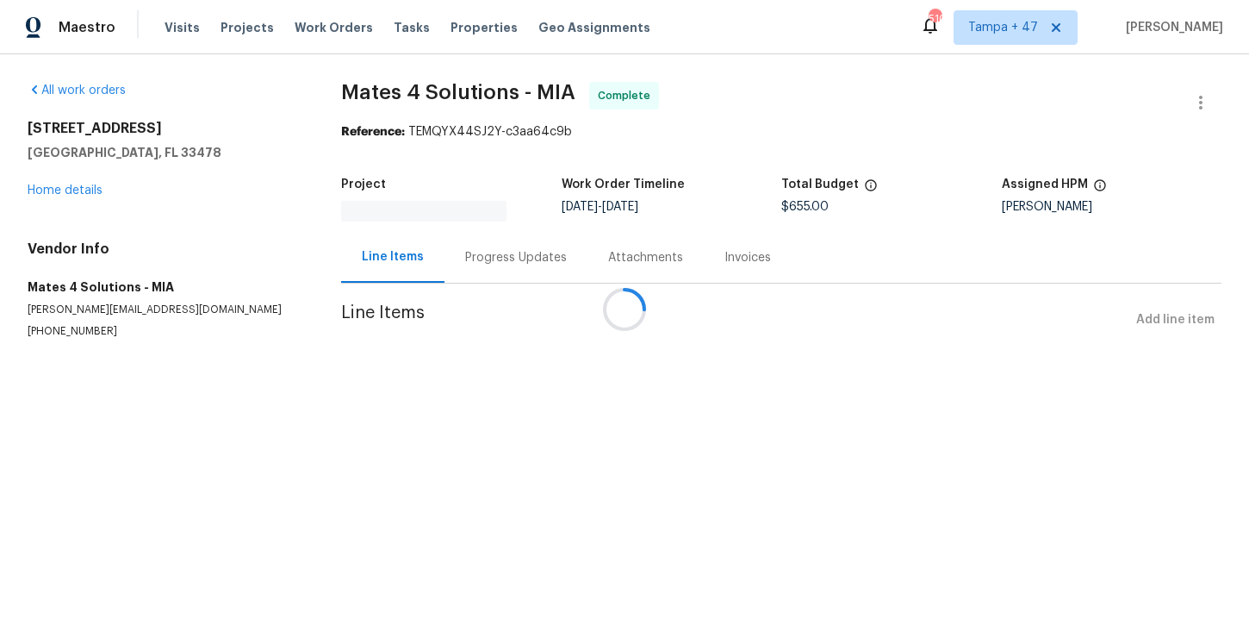
click at [91, 191] on div at bounding box center [624, 309] width 1249 height 619
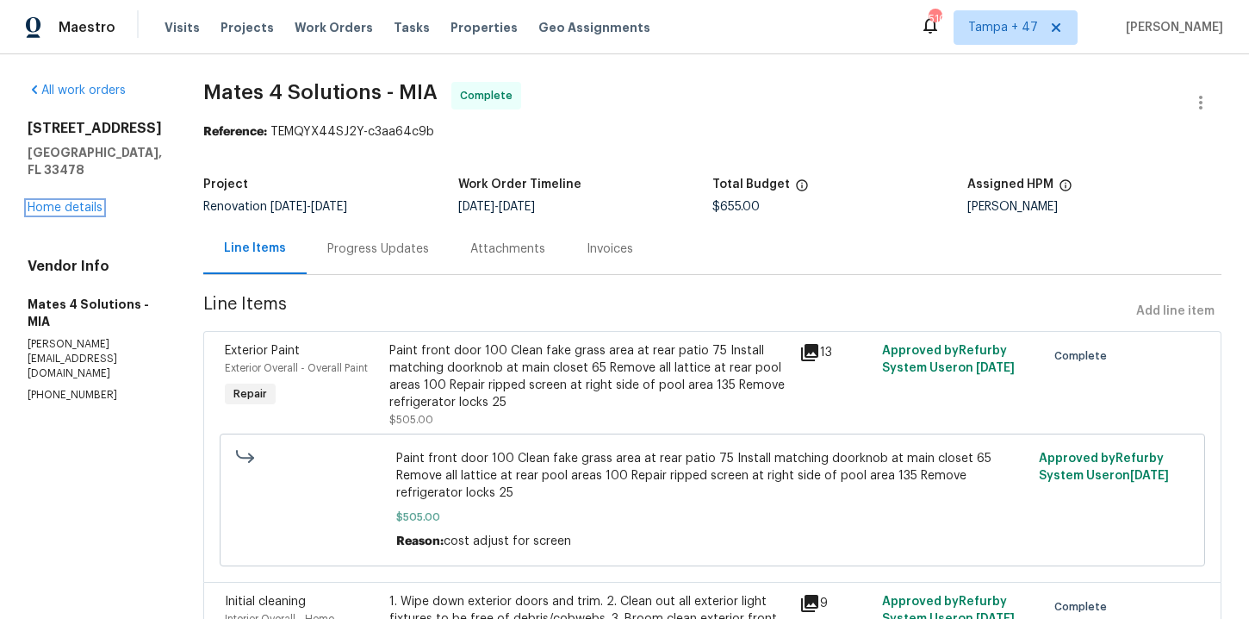
click at [91, 202] on link "Home details" at bounding box center [65, 208] width 75 height 12
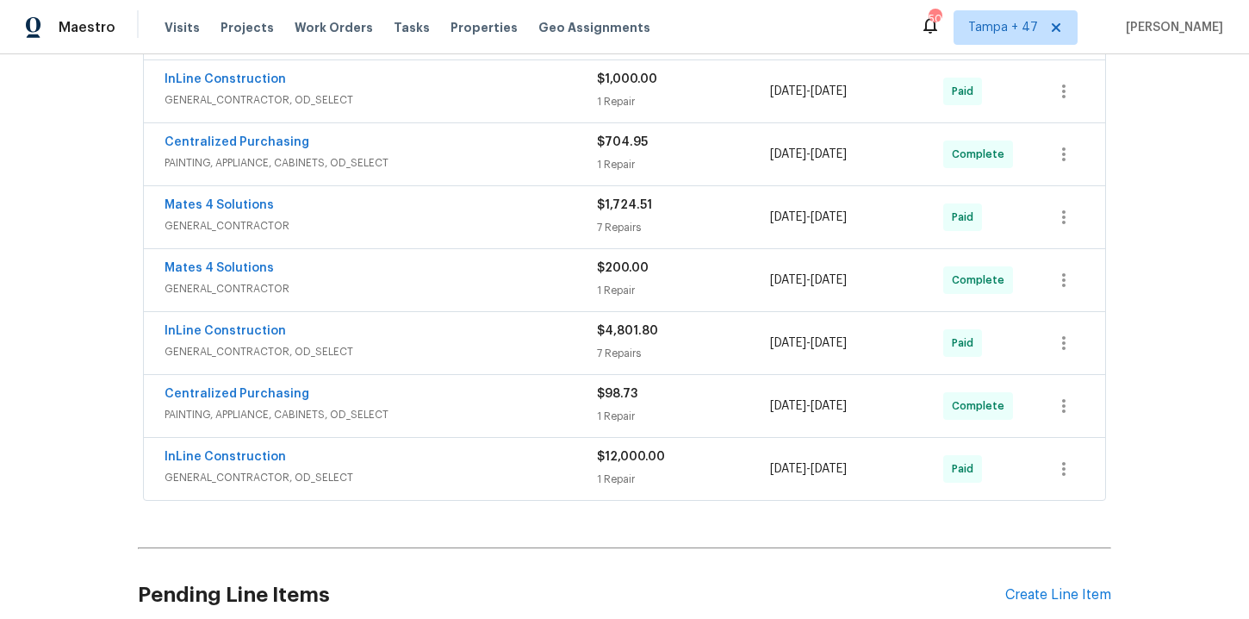
scroll to position [665, 0]
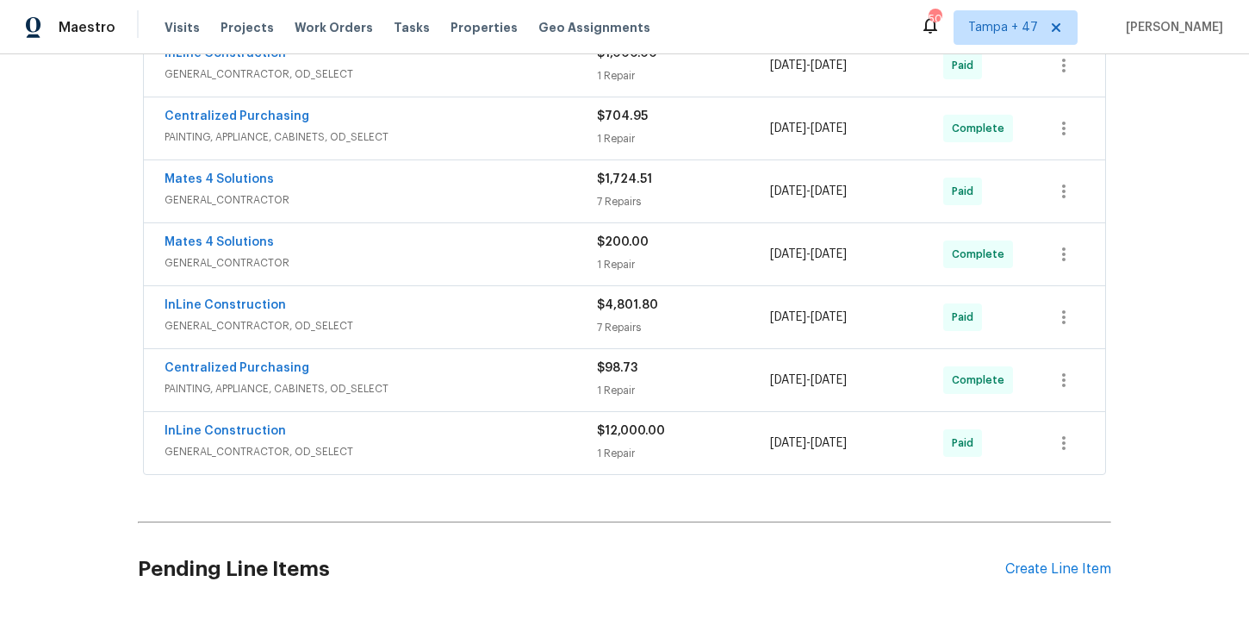
click at [416, 436] on div "InLine Construction" at bounding box center [381, 432] width 433 height 21
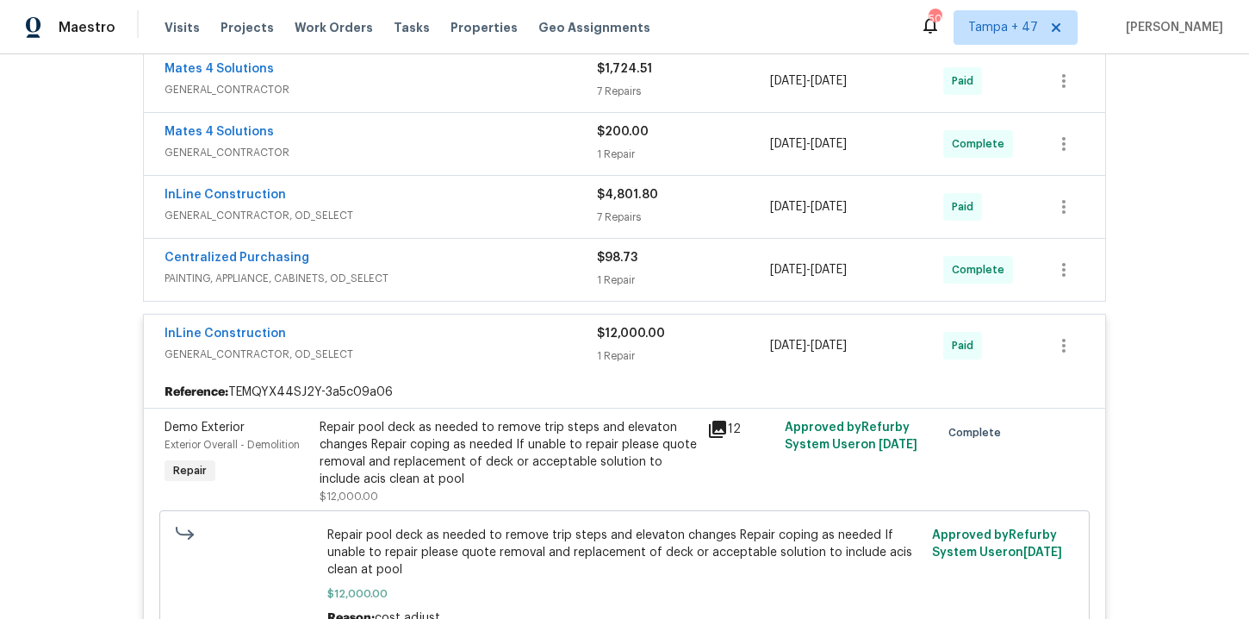
scroll to position [735, 0]
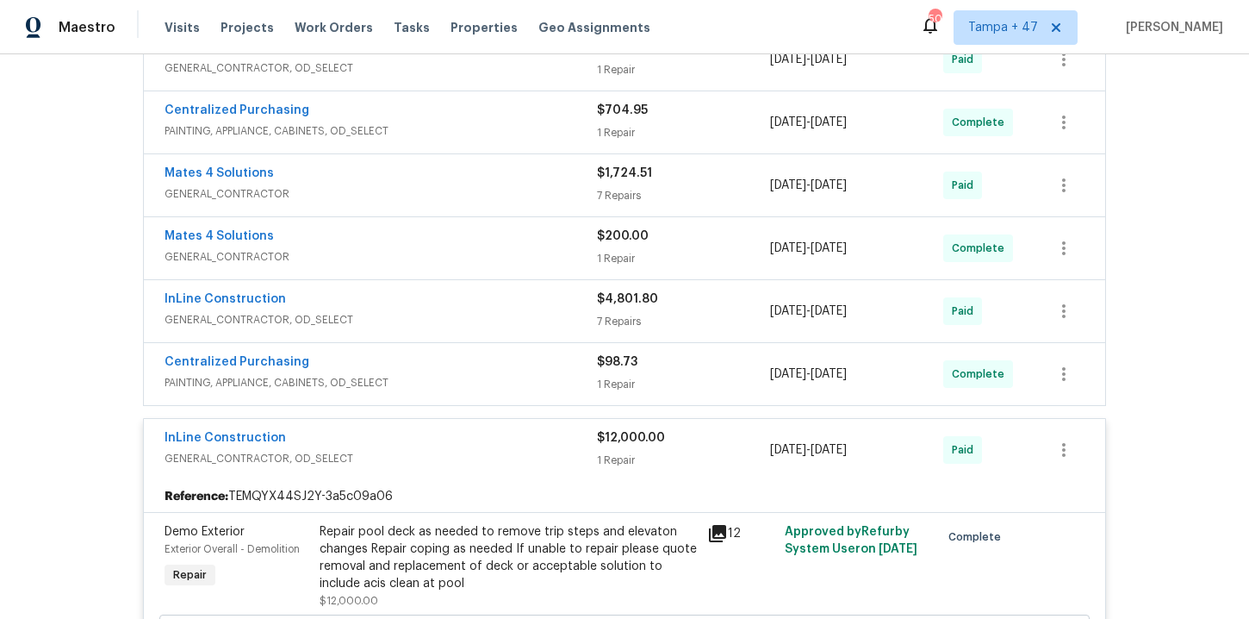
click at [446, 178] on div "Mates 4 Solutions" at bounding box center [381, 175] width 433 height 21
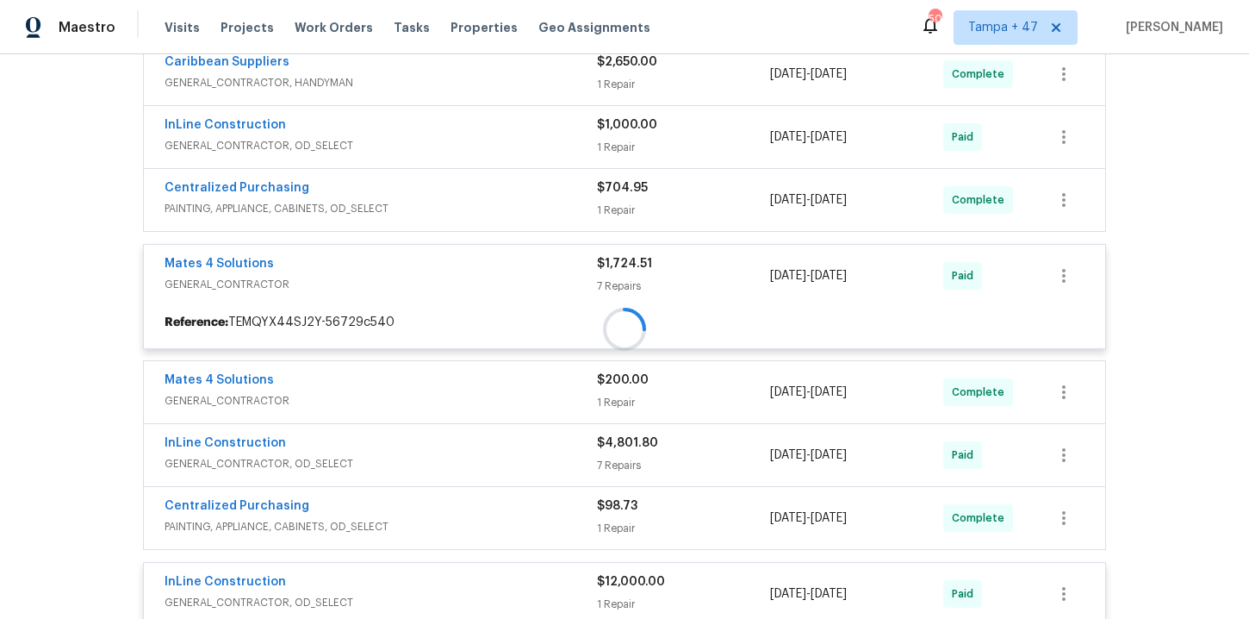
scroll to position [591, 0]
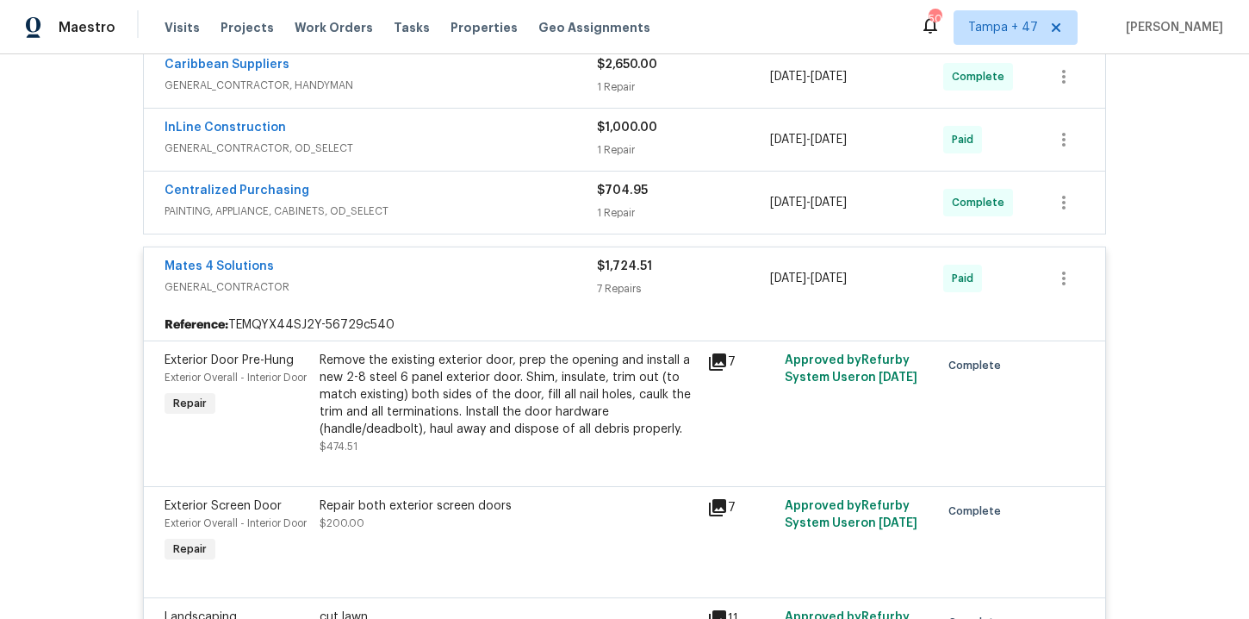
click at [434, 138] on div "InLine Construction" at bounding box center [381, 129] width 433 height 21
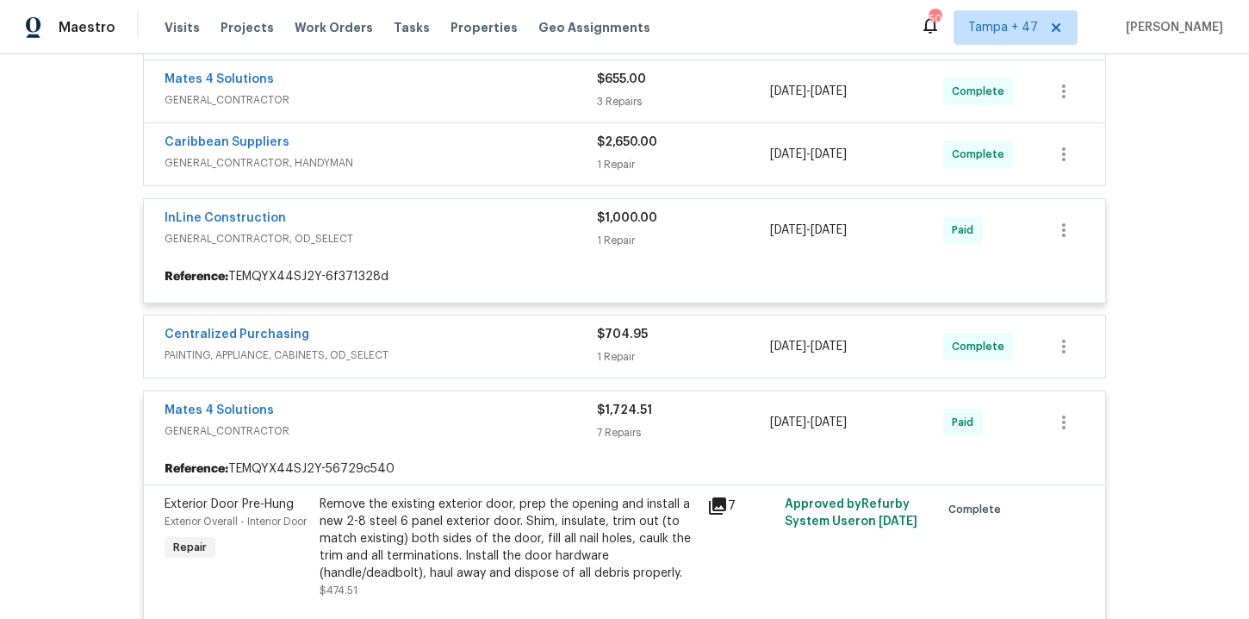
scroll to position [504, 0]
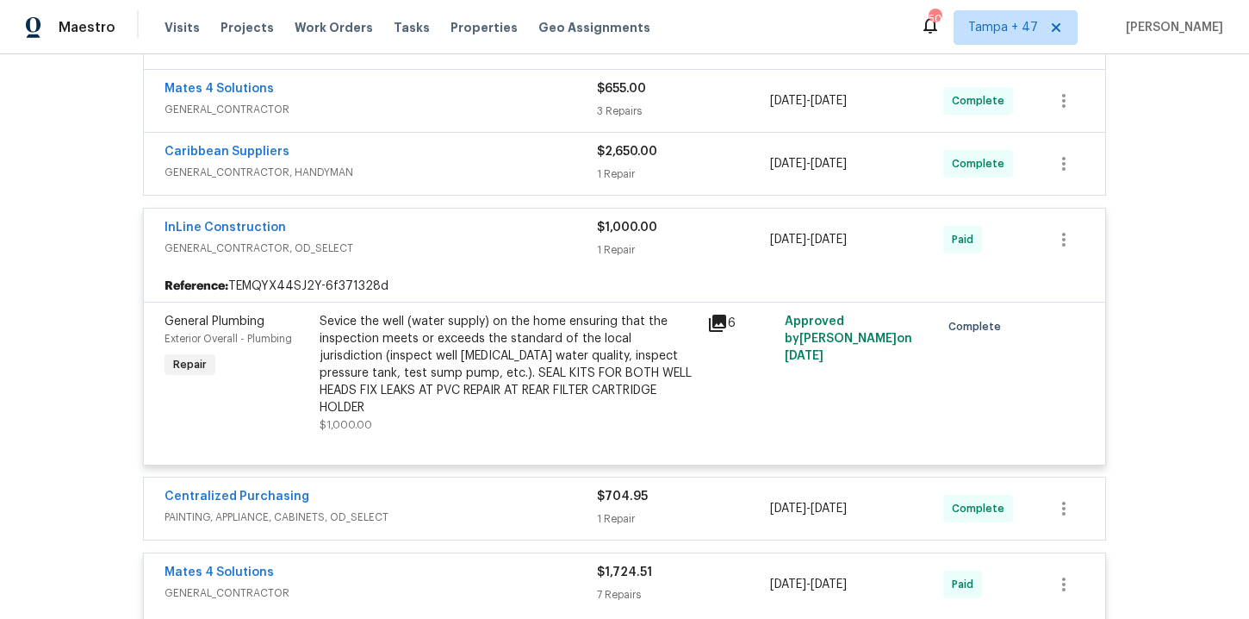
click at [438, 167] on span "GENERAL_CONTRACTOR, HANDYMAN" at bounding box center [381, 172] width 433 height 17
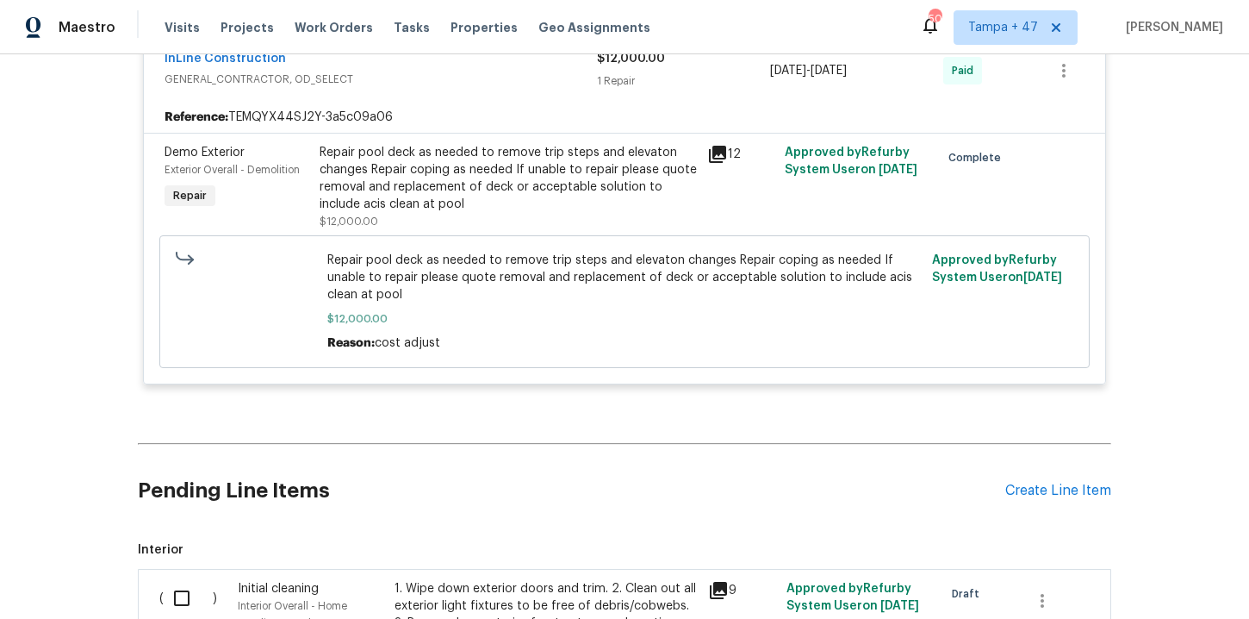
scroll to position [2983, 0]
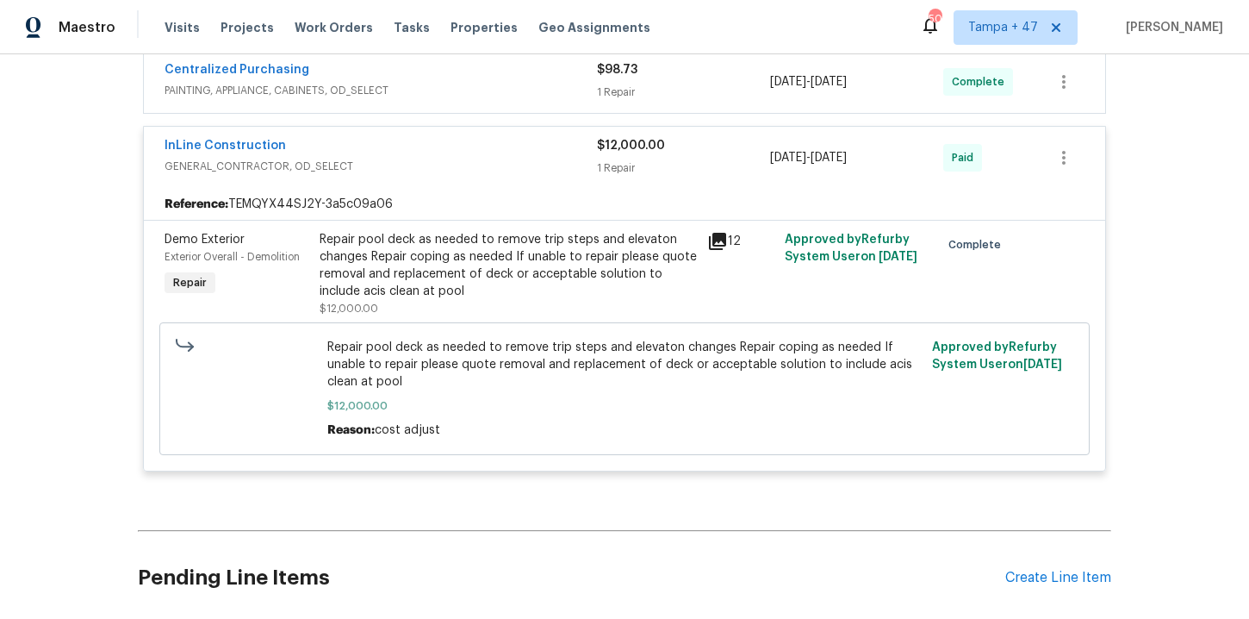
click at [539, 277] on div "Repair pool deck as needed to remove trip steps and elevaton changes Repair cop…" at bounding box center [508, 265] width 377 height 69
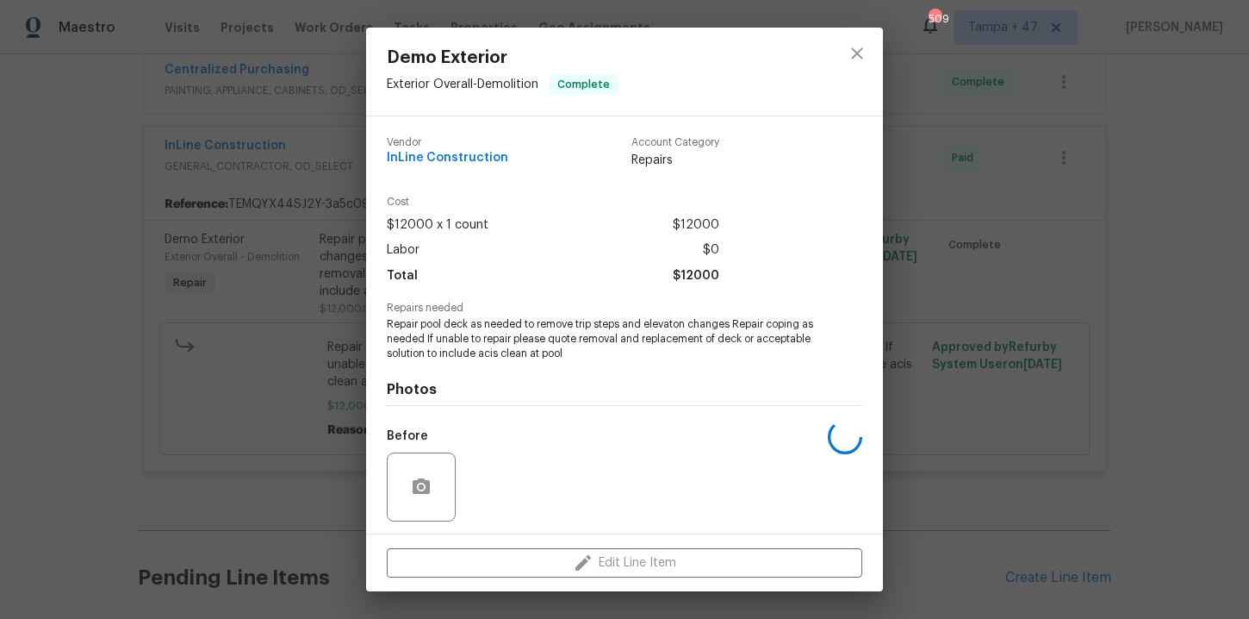
scroll to position [117, 0]
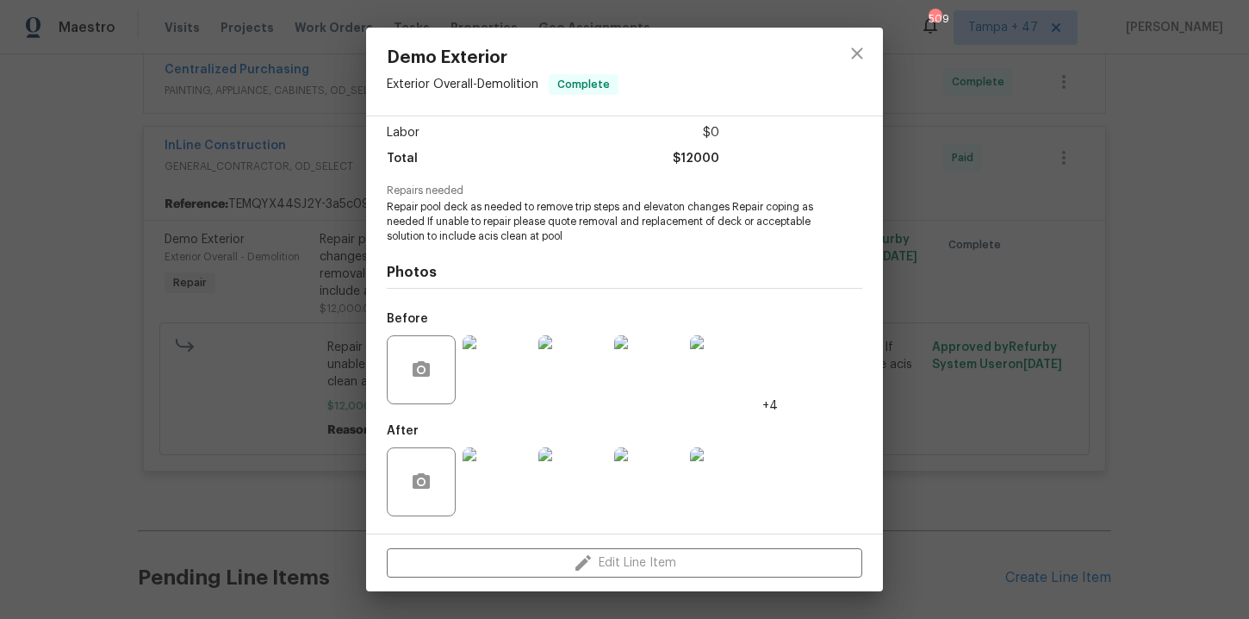
click at [502, 383] on img at bounding box center [497, 369] width 69 height 69
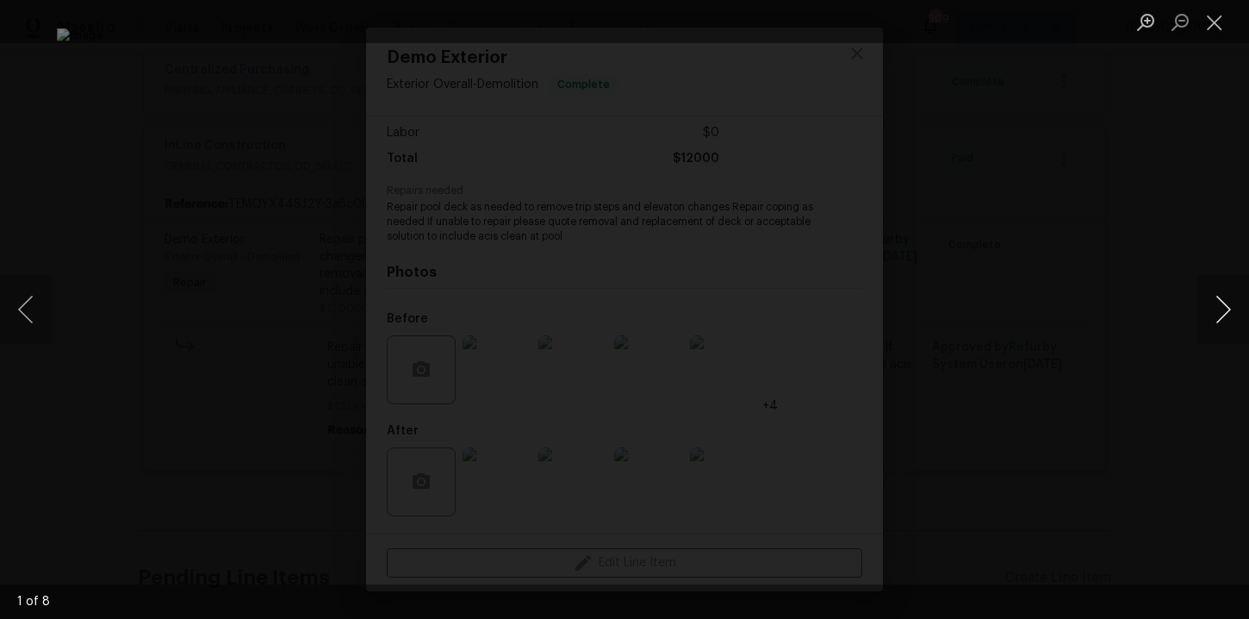
click at [1220, 309] on button "Next image" at bounding box center [1224, 309] width 52 height 69
click at [1220, 308] on button "Next image" at bounding box center [1224, 309] width 52 height 69
click at [1221, 18] on button "Close lightbox" at bounding box center [1215, 22] width 34 height 30
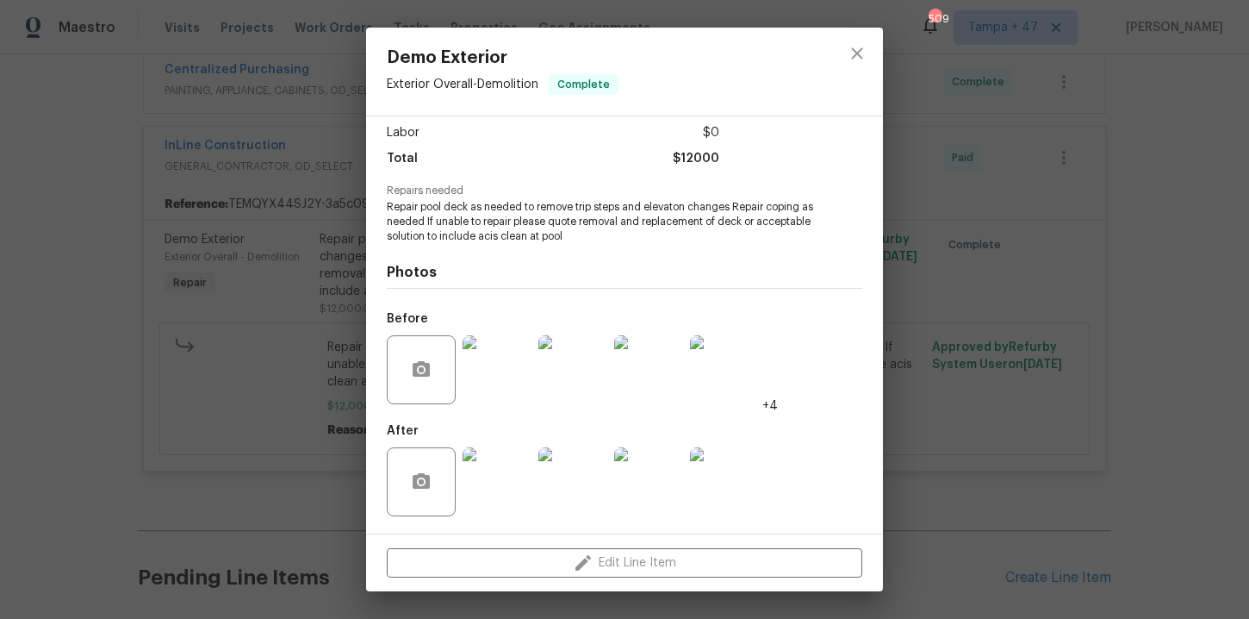
click at [486, 479] on img at bounding box center [497, 481] width 69 height 69
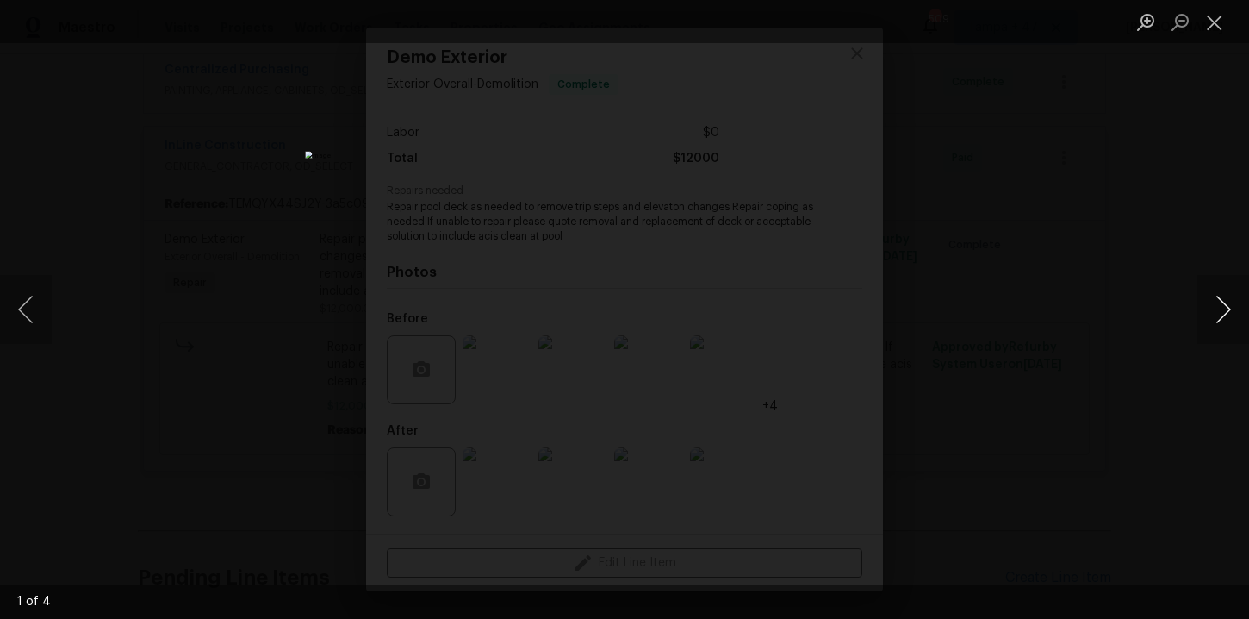
click at [1225, 307] on button "Next image" at bounding box center [1224, 309] width 52 height 69
click at [1216, 28] on button "Close lightbox" at bounding box center [1215, 22] width 34 height 30
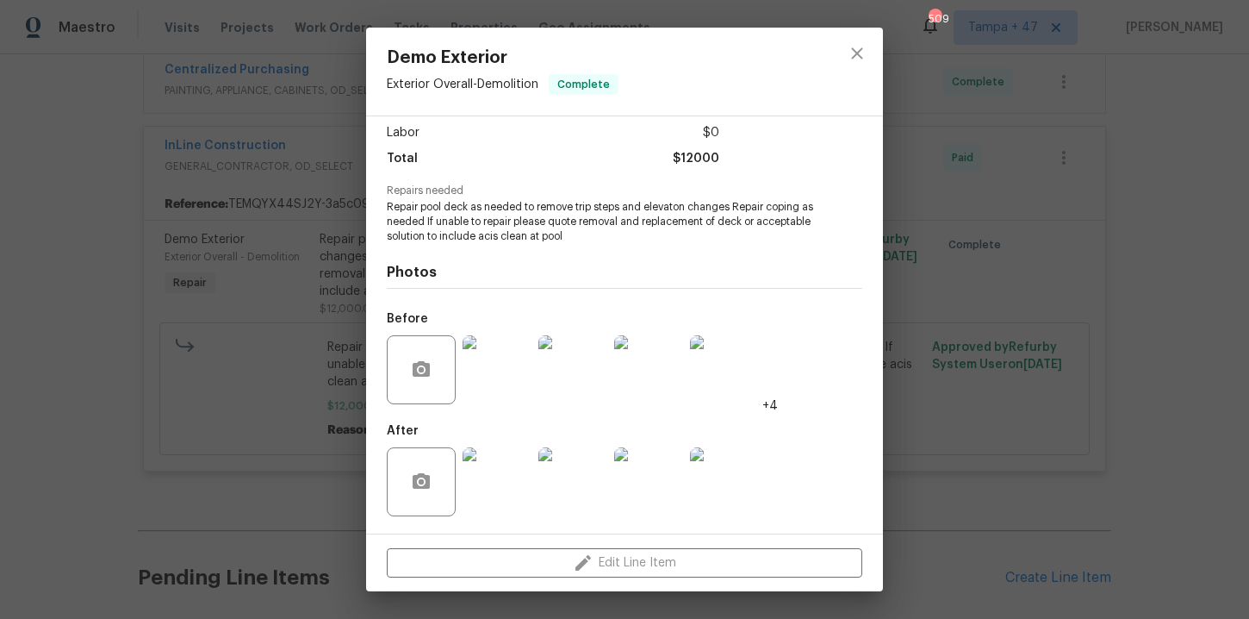
click at [1162, 175] on div "Demo Exterior Exterior Overall - Demolition Complete Vendor InLine Construction…" at bounding box center [624, 309] width 1249 height 619
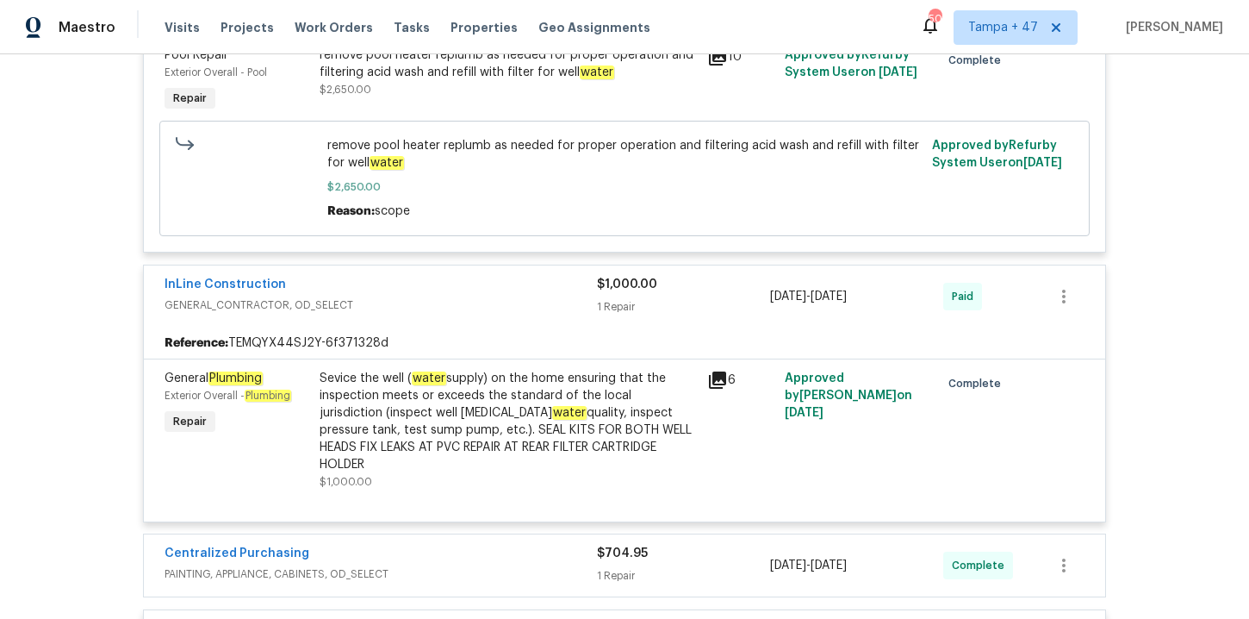
scroll to position [504, 0]
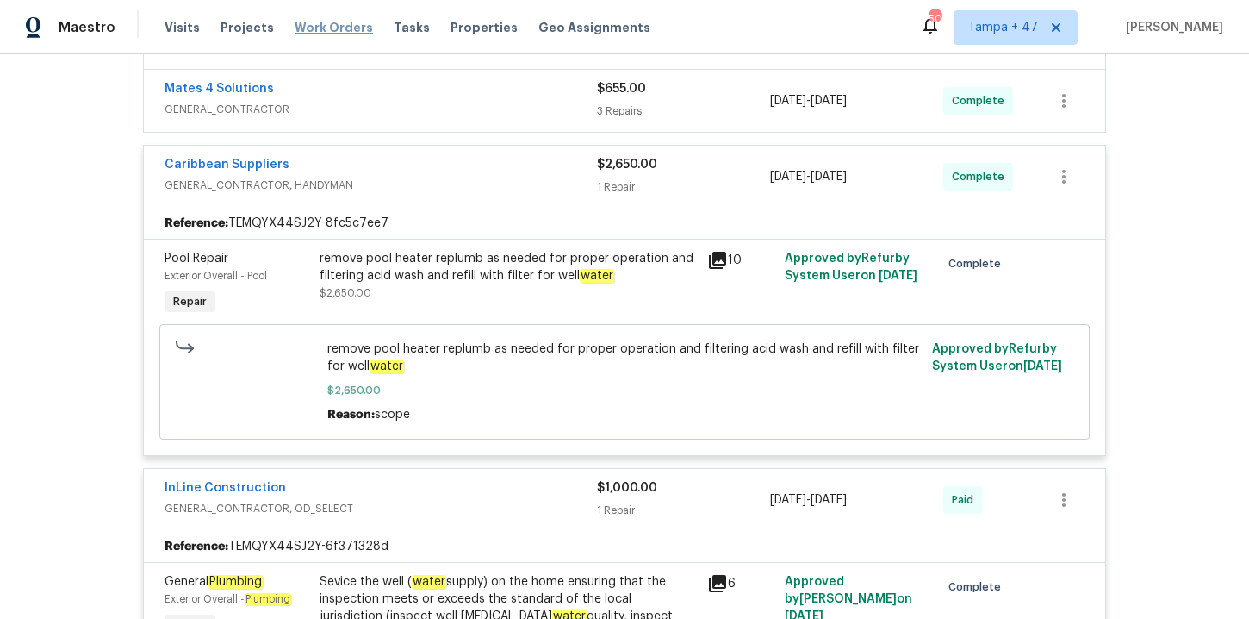
click at [308, 25] on span "Work Orders" at bounding box center [334, 27] width 78 height 17
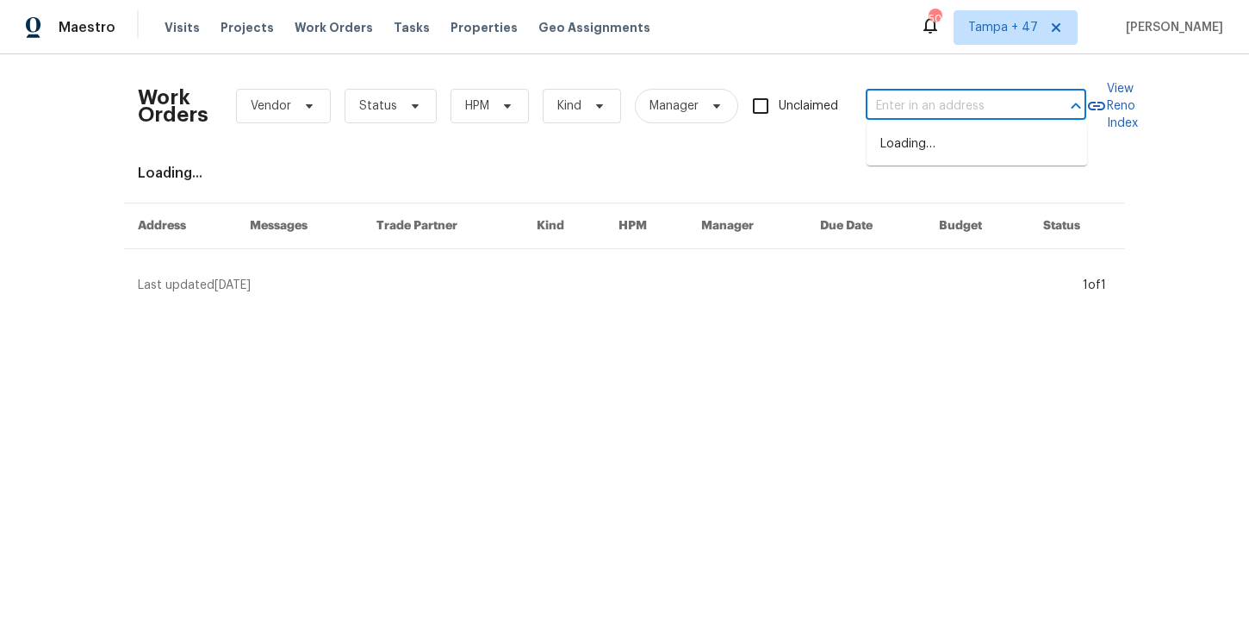
click at [886, 105] on input "text" at bounding box center [952, 106] width 172 height 27
paste input "a) Replaced pool deck in July 2025 and repaired pool in August 2025"
type input "a) Replaced pool deck in July 2025 and repaired pool in August 2025"
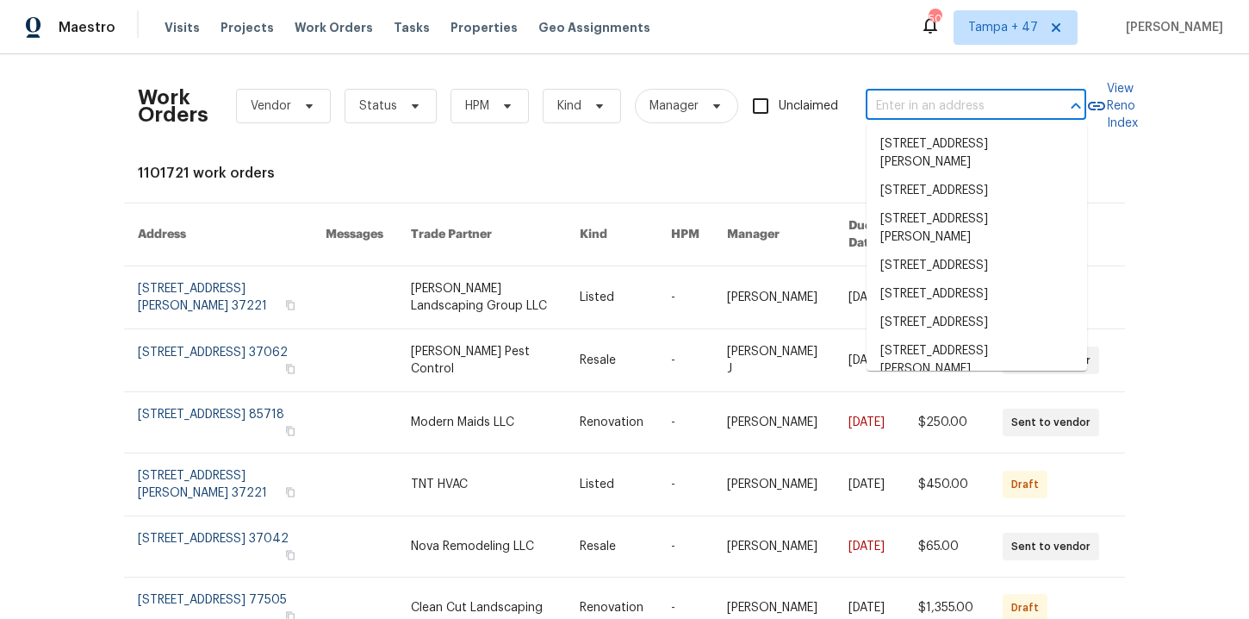
scroll to position [0, 0]
paste input "311 Burnette St Durham, NC 27707"
type input "311 Burnette St Durham, NC 27707"
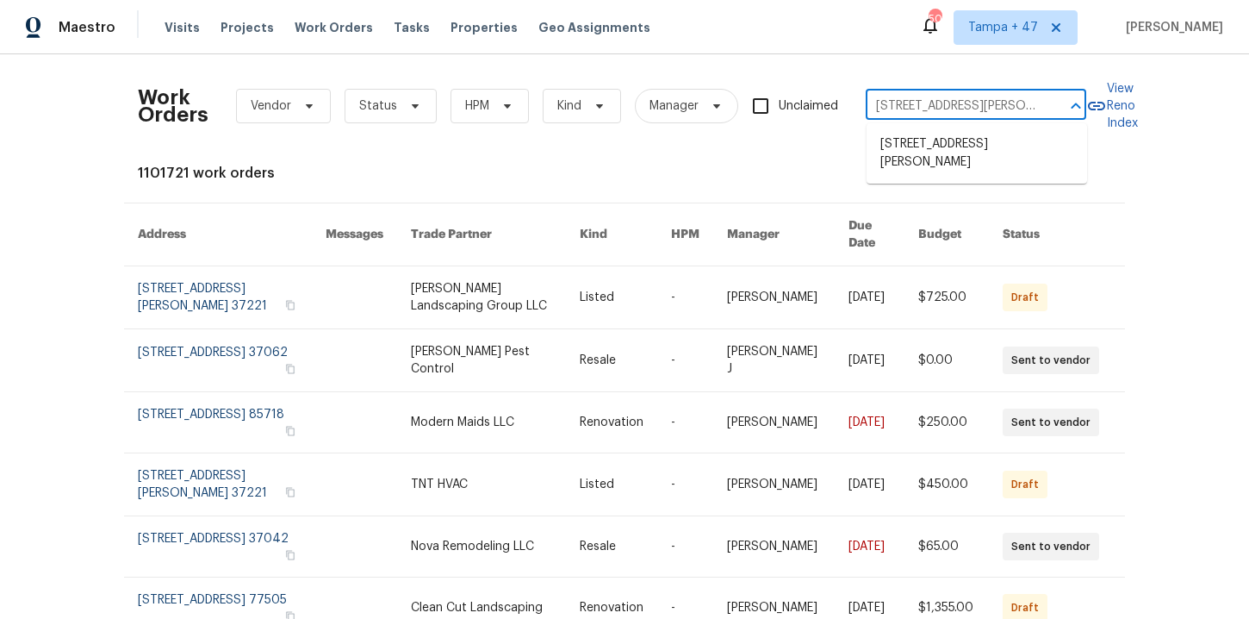
scroll to position [0, 30]
click at [951, 156] on li "311 Burnette St, Durham, NC 27707" at bounding box center [977, 153] width 221 height 47
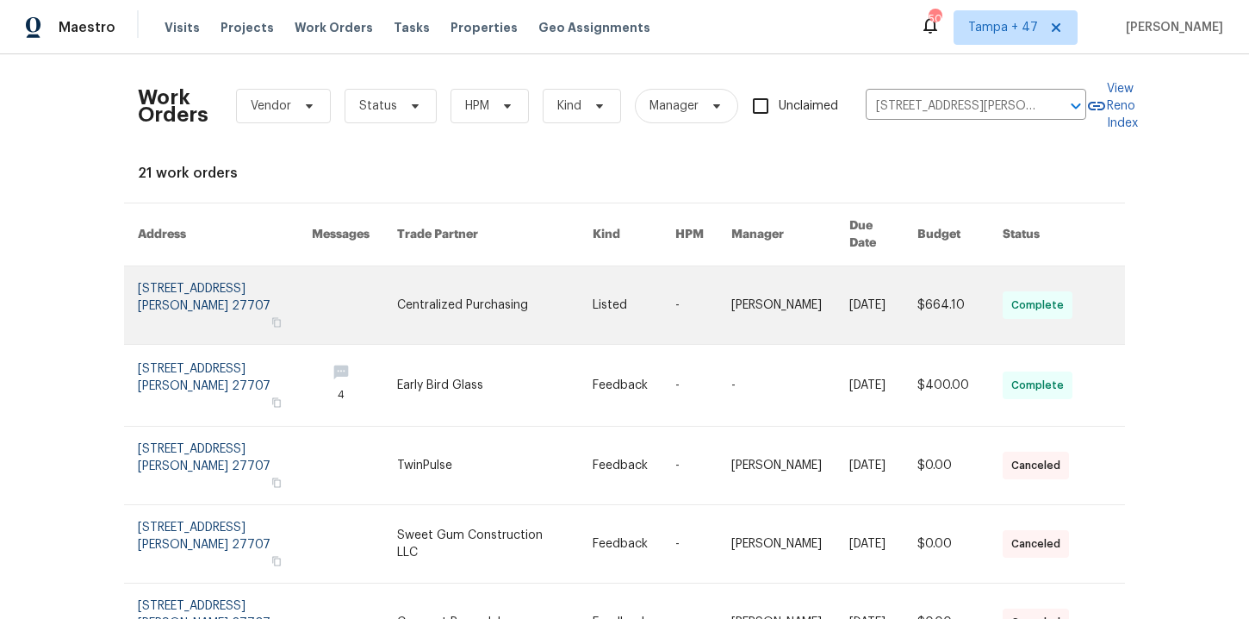
click at [198, 277] on link at bounding box center [225, 305] width 174 height 78
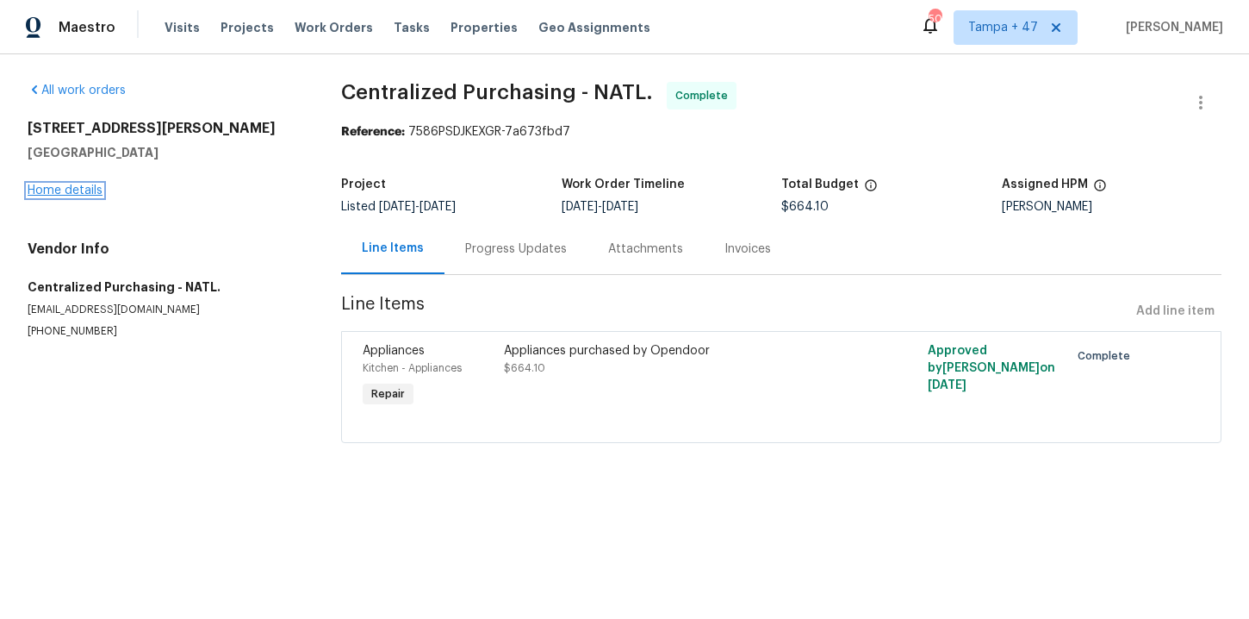
click at [72, 187] on link "Home details" at bounding box center [65, 190] width 75 height 12
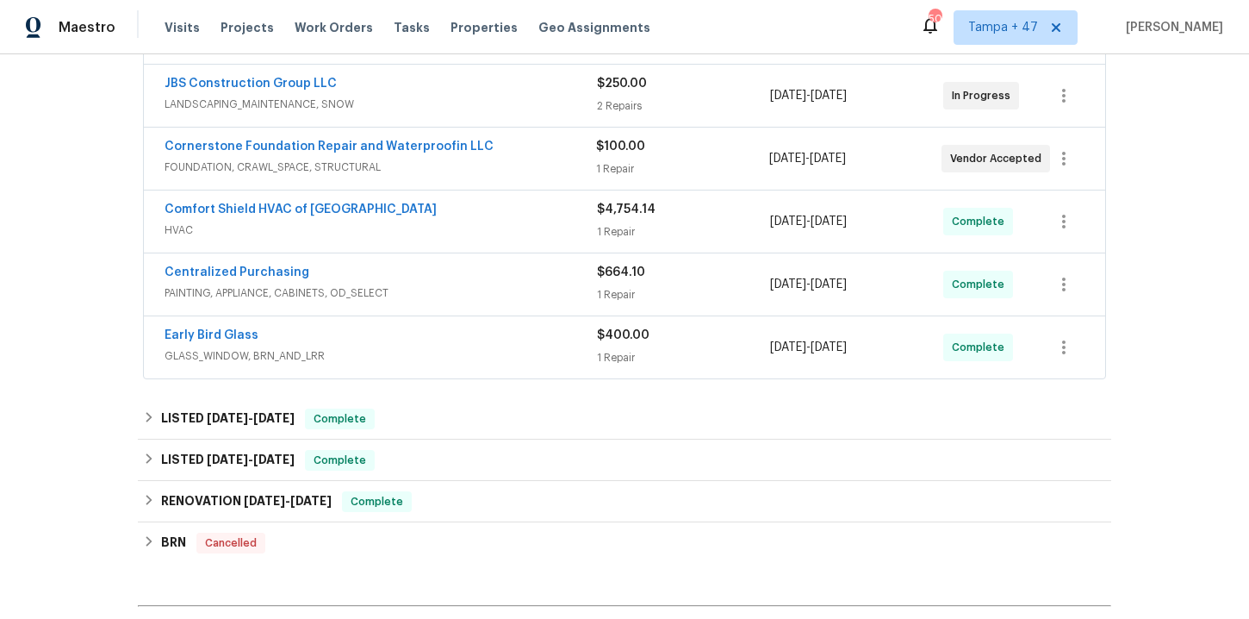
scroll to position [384, 0]
click at [463, 342] on div "Early Bird Glass" at bounding box center [381, 336] width 433 height 21
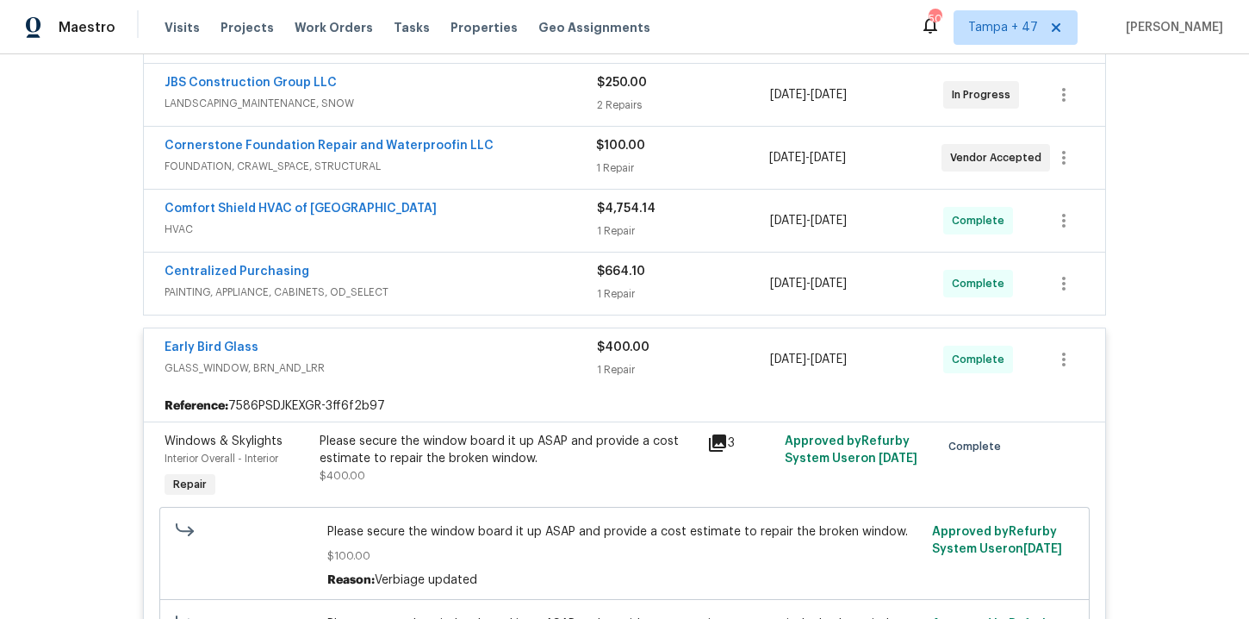
click at [486, 282] on div "Centralized Purchasing" at bounding box center [381, 273] width 433 height 21
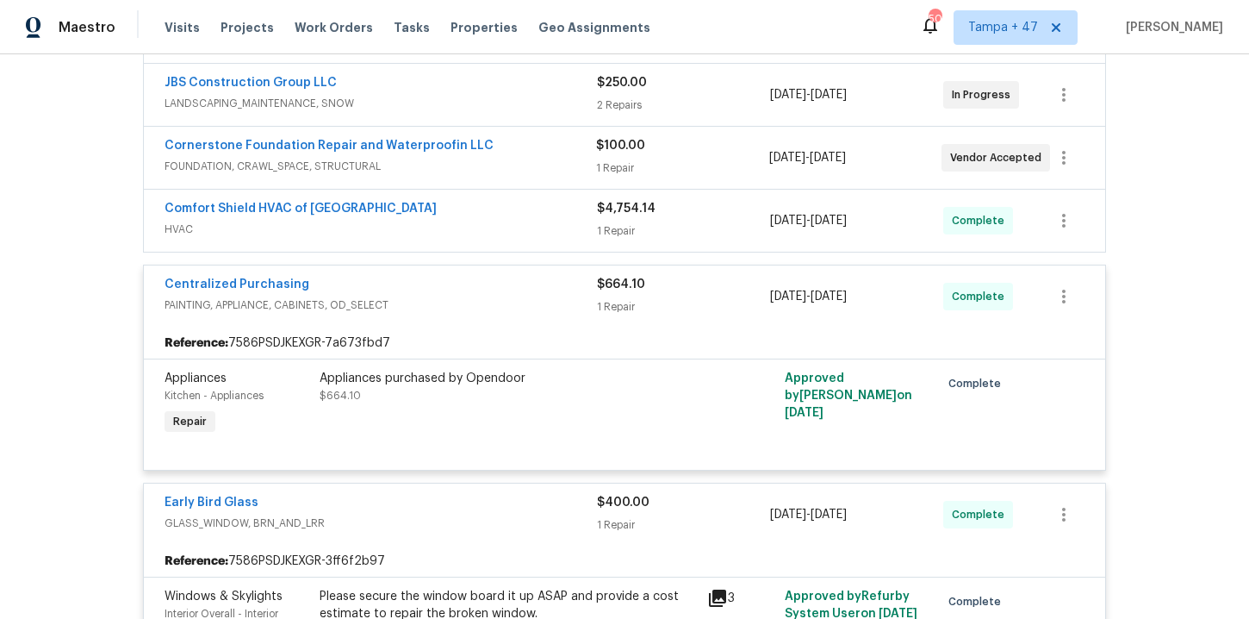
click at [454, 221] on span "HVAC" at bounding box center [381, 229] width 433 height 17
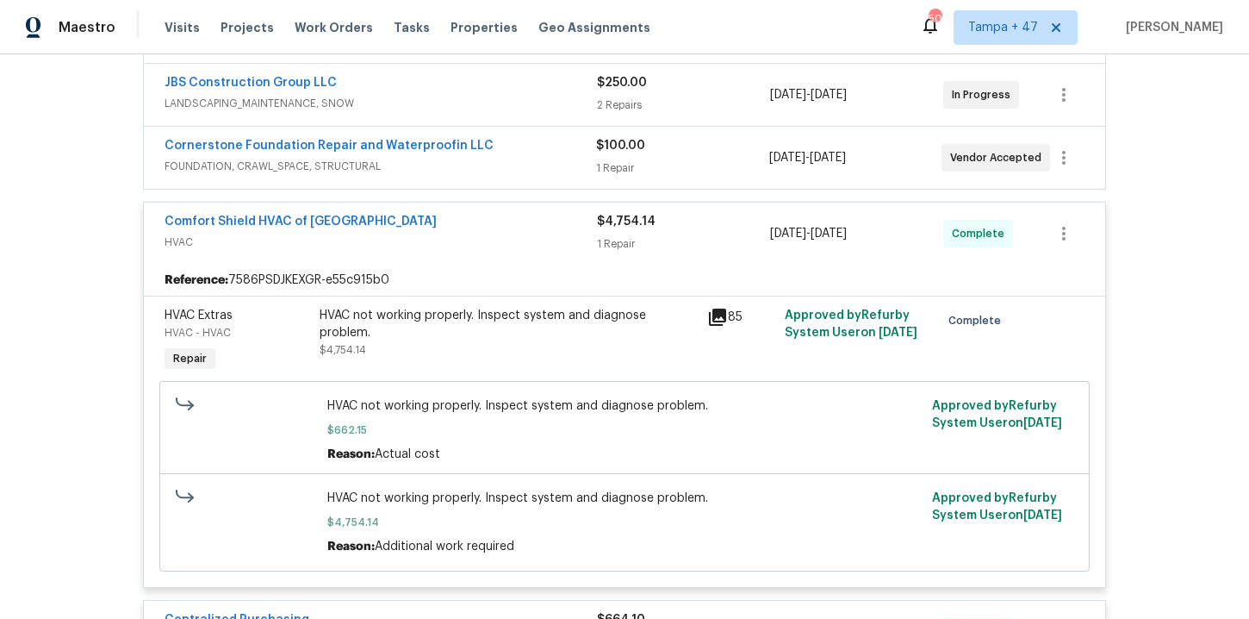
click at [489, 157] on div "Cornerstone Foundation Repair and Waterproofin LLC" at bounding box center [381, 147] width 432 height 21
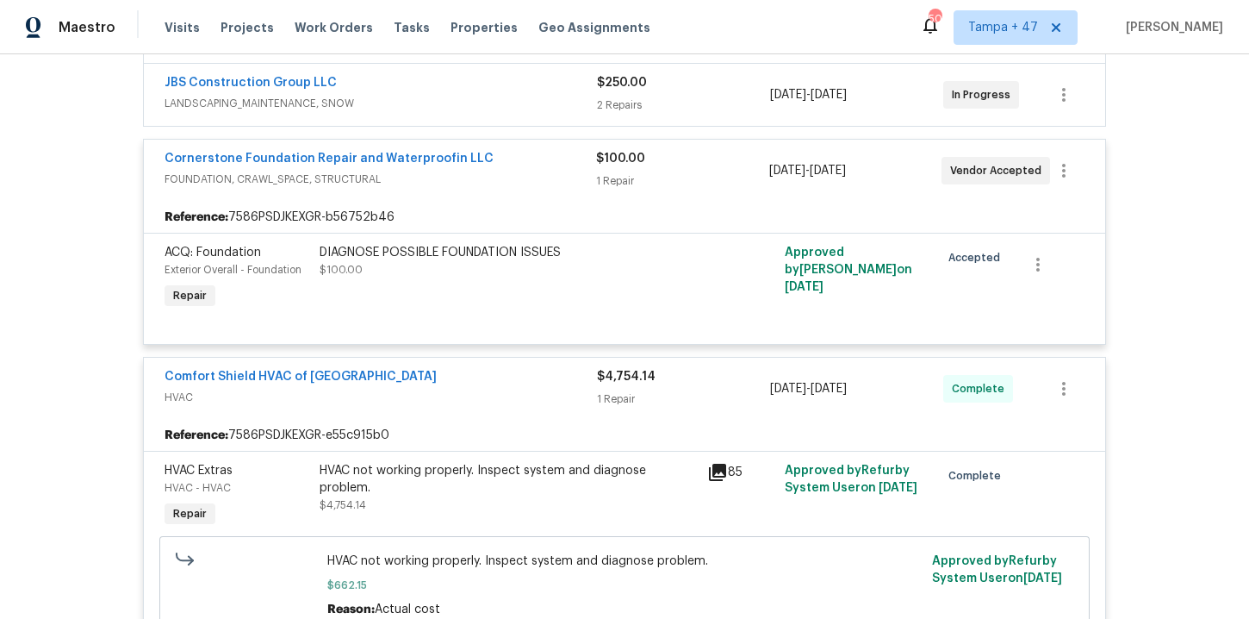
click at [490, 103] on span "LANDSCAPING_MAINTENANCE, SNOW" at bounding box center [381, 103] width 433 height 17
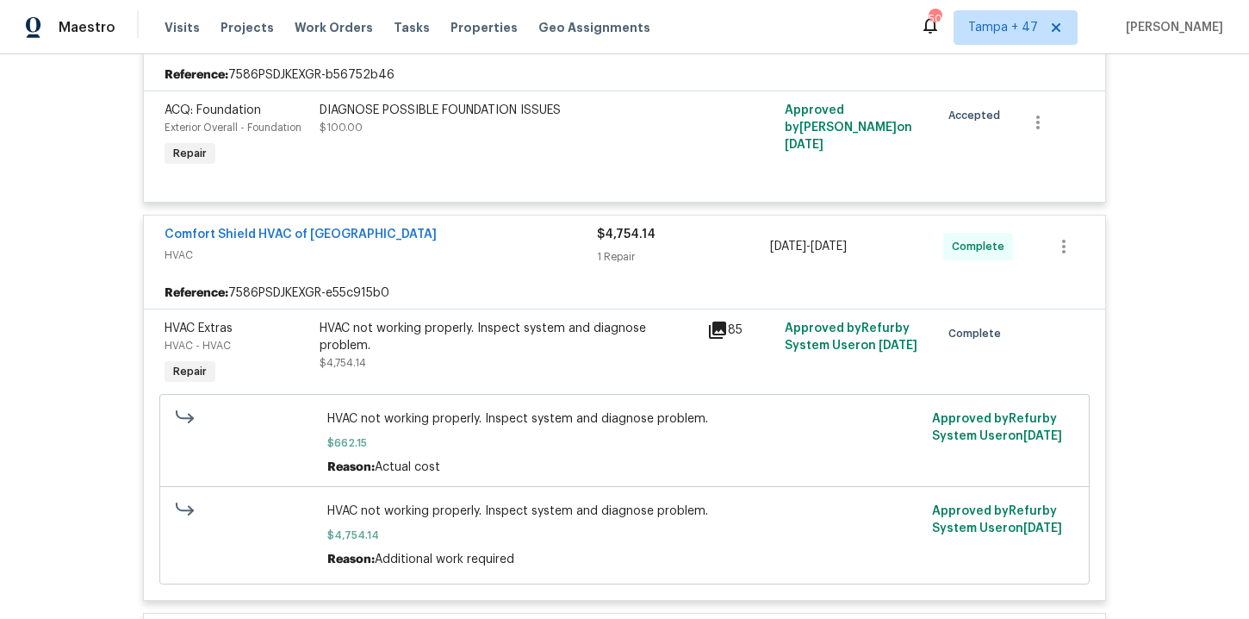
scroll to position [1101, 0]
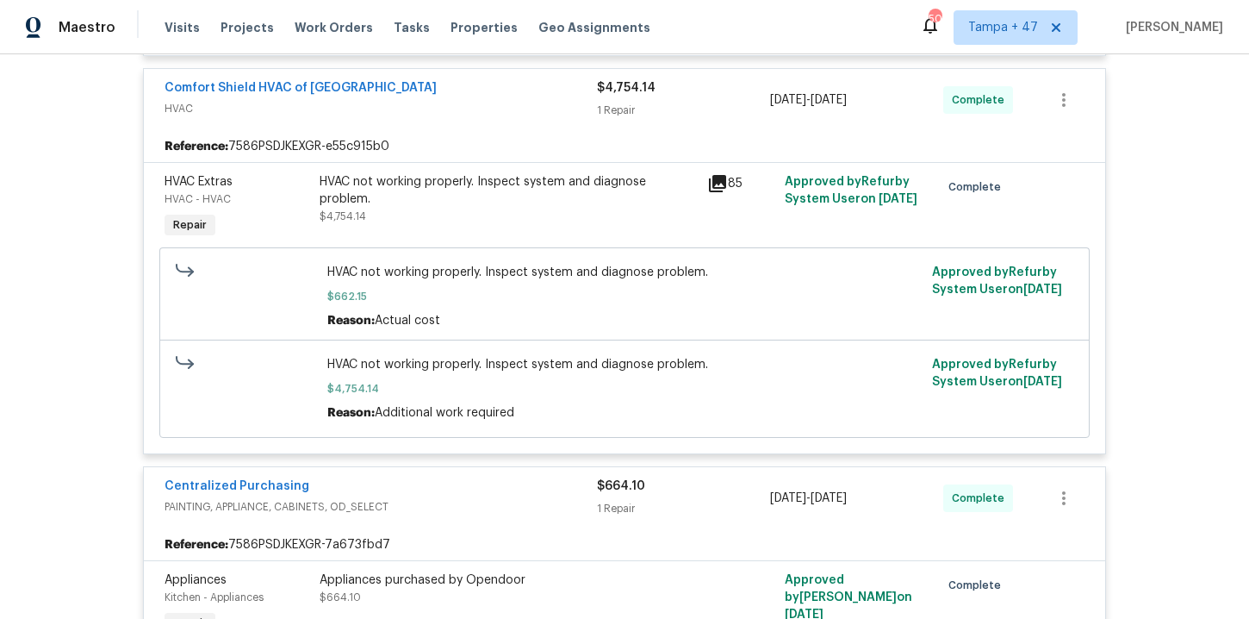
click at [448, 208] on div "HVAC not working properly. Inspect system and diagnose problem." at bounding box center [508, 190] width 377 height 34
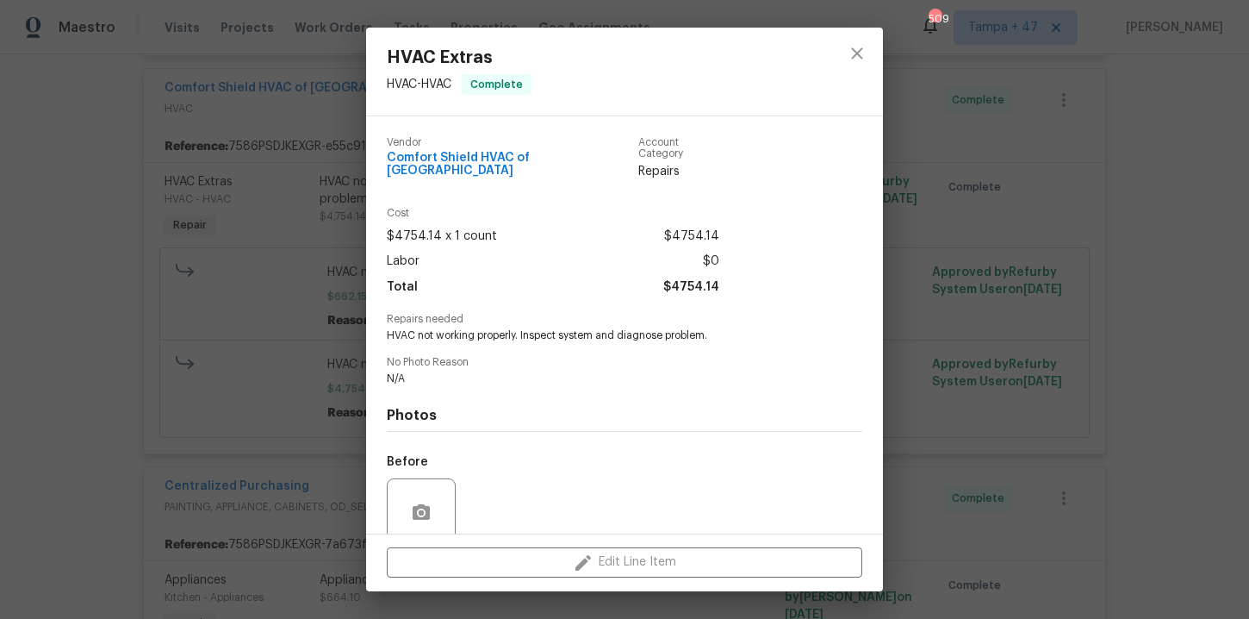
scroll to position [132, 0]
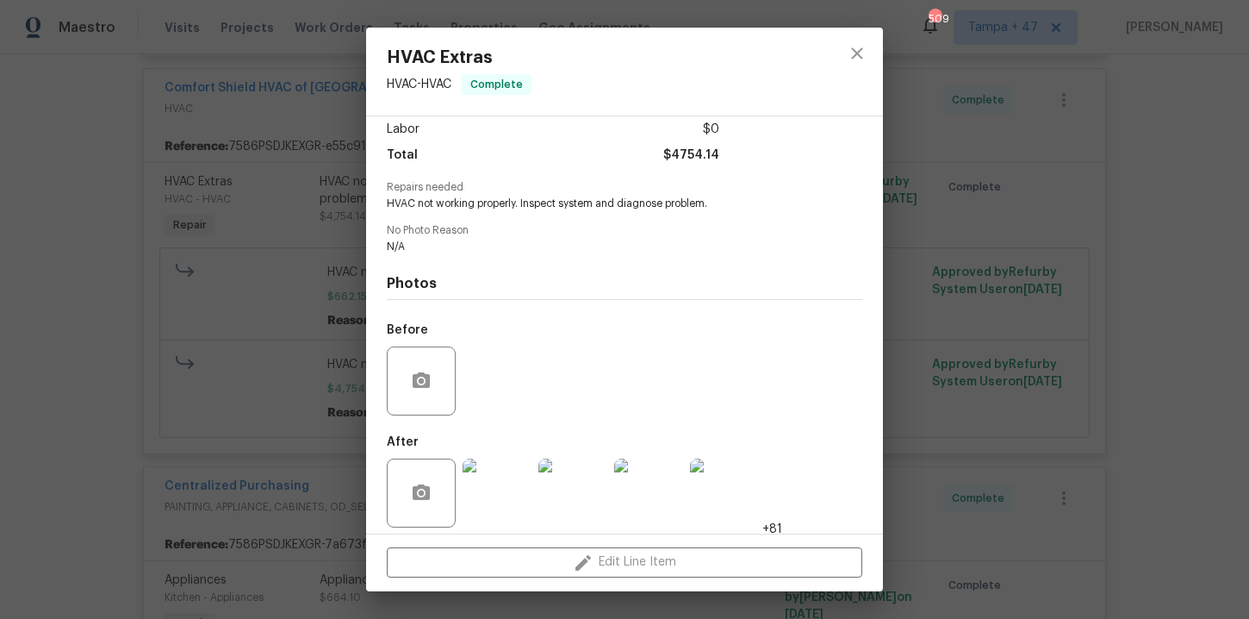
click at [502, 489] on img at bounding box center [497, 492] width 69 height 69
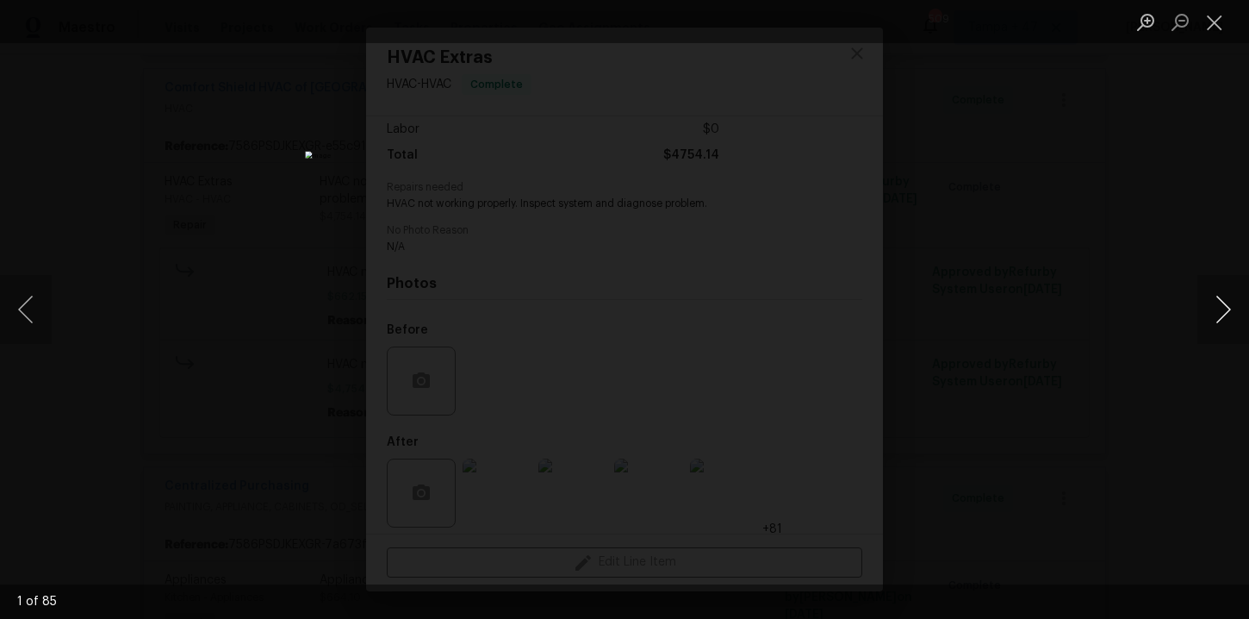
click at [1224, 311] on button "Next image" at bounding box center [1224, 309] width 52 height 69
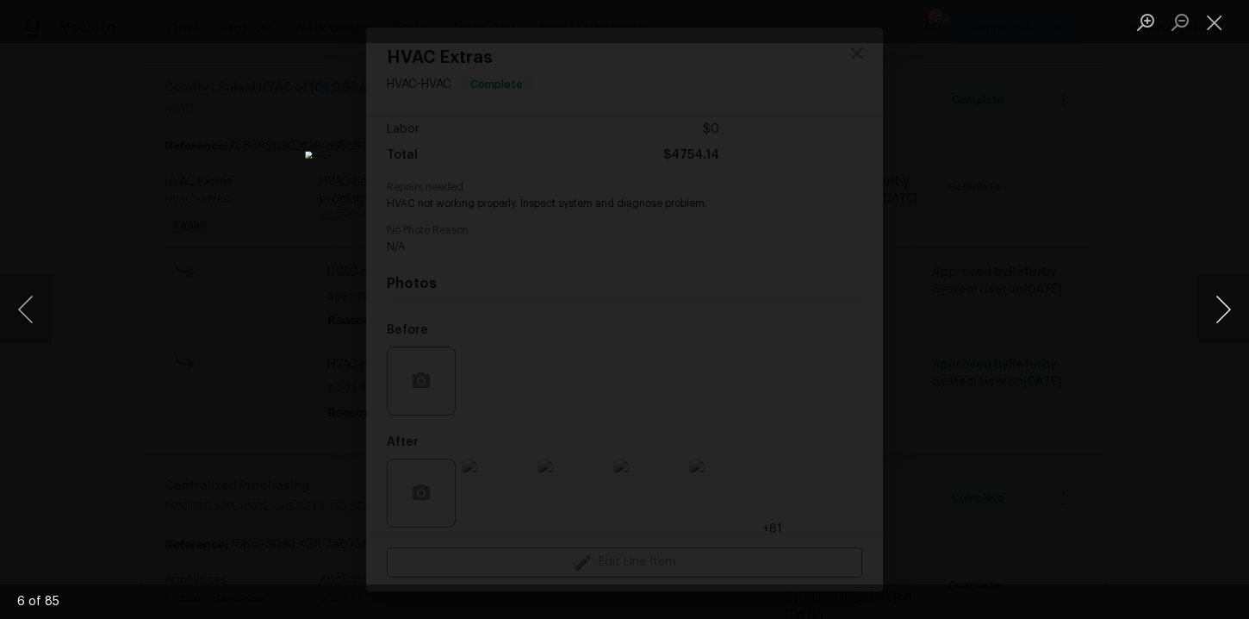
click at [1224, 311] on button "Next image" at bounding box center [1224, 309] width 52 height 69
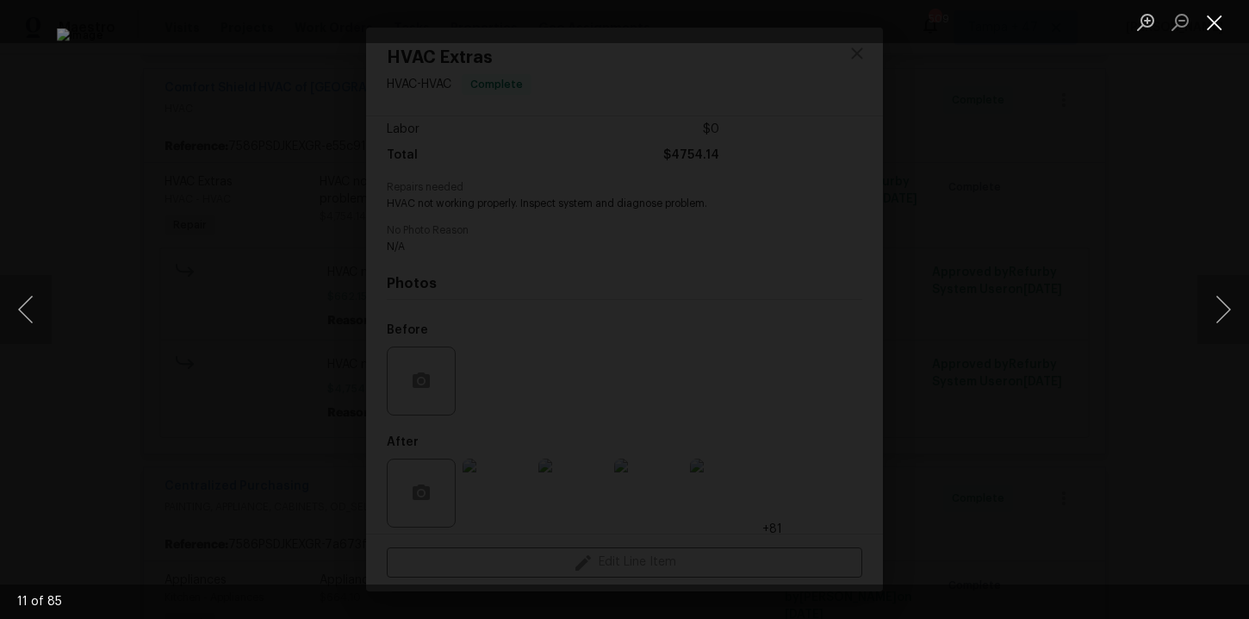
click at [1227, 25] on button "Close lightbox" at bounding box center [1215, 22] width 34 height 30
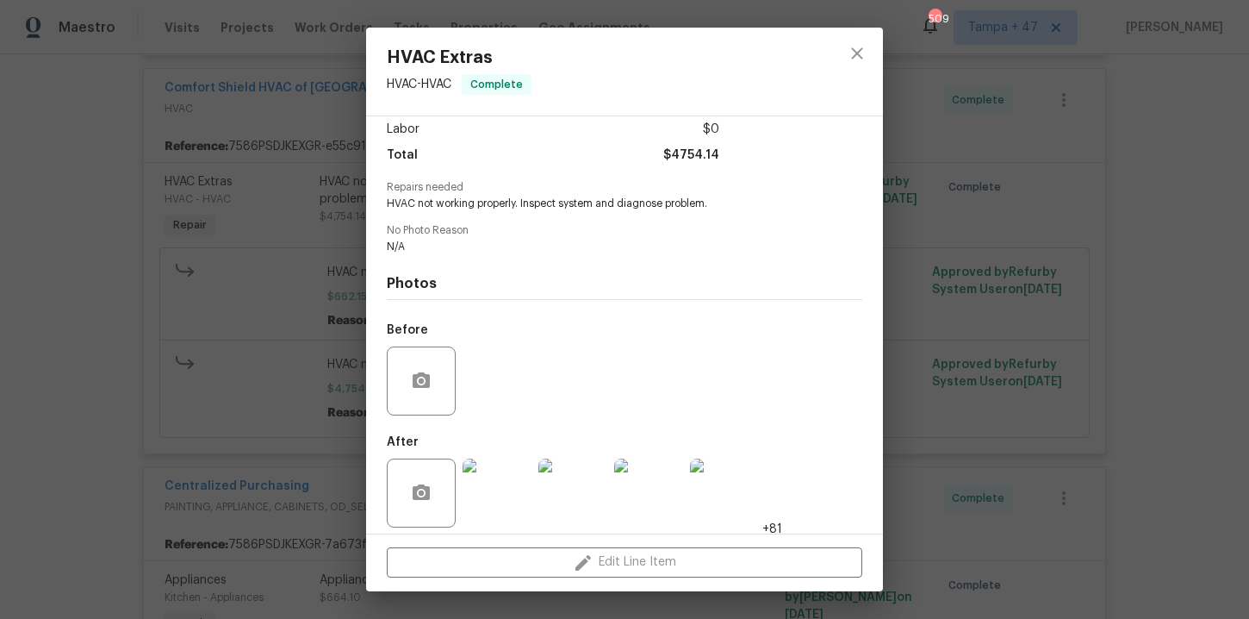
click at [1047, 320] on div "HVAC Extras HVAC - HVAC Complete Vendor Comfort Shield HVAC of NC Account Categ…" at bounding box center [624, 309] width 1249 height 619
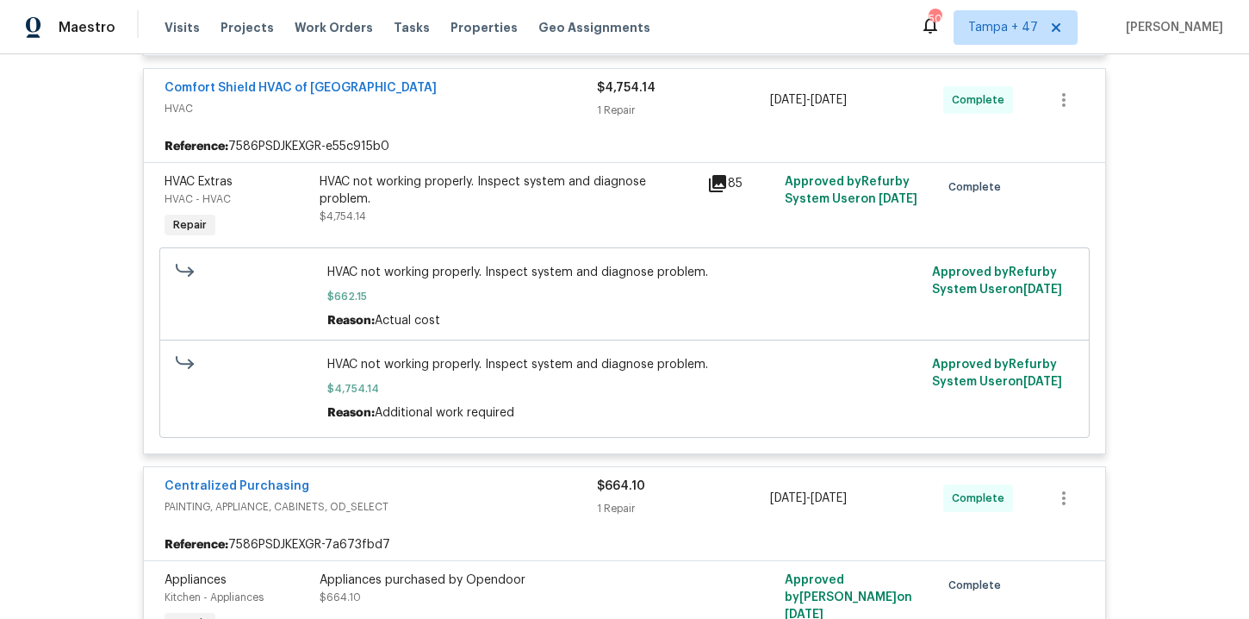
click at [579, 208] on div "HVAC not working properly. Inspect system and diagnose problem." at bounding box center [508, 190] width 377 height 34
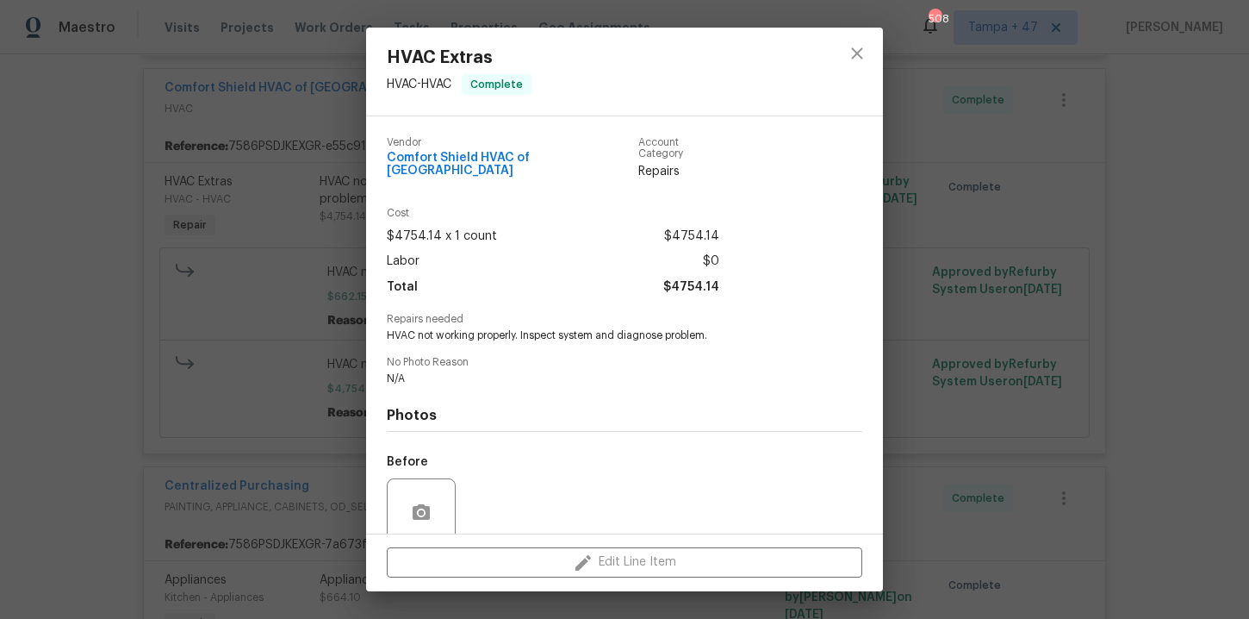
click at [259, 309] on div "HVAC Extras HVAC - HVAC Complete Vendor Comfort Shield HVAC of NC Account Categ…" at bounding box center [624, 309] width 1249 height 619
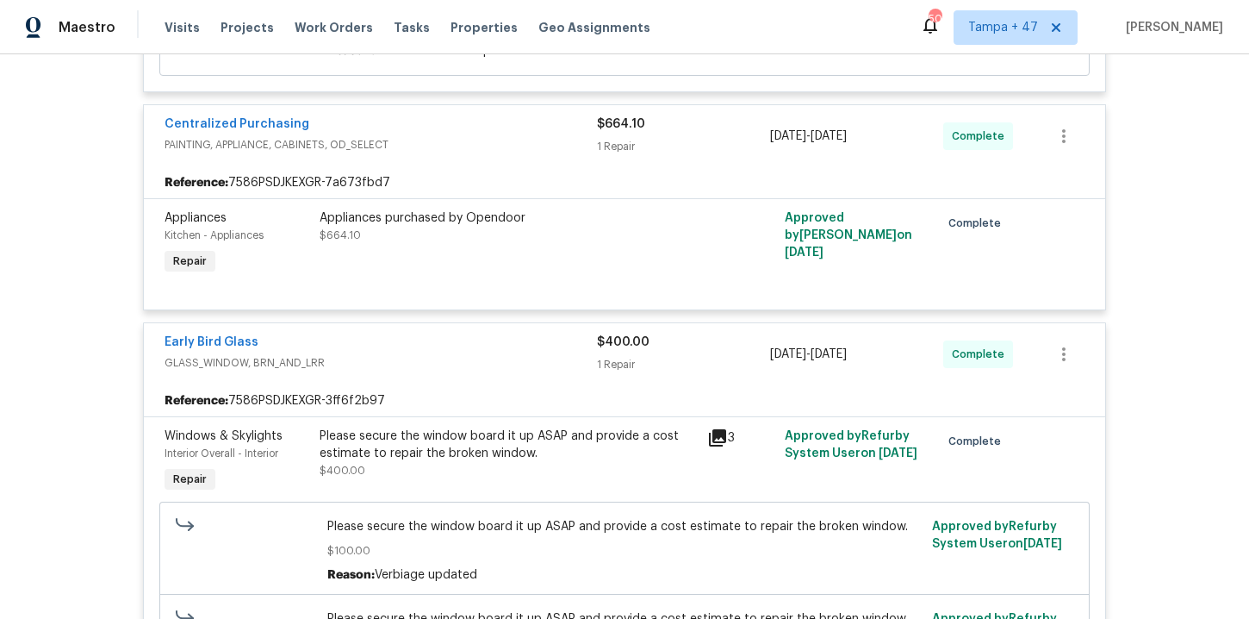
scroll to position [1802, 0]
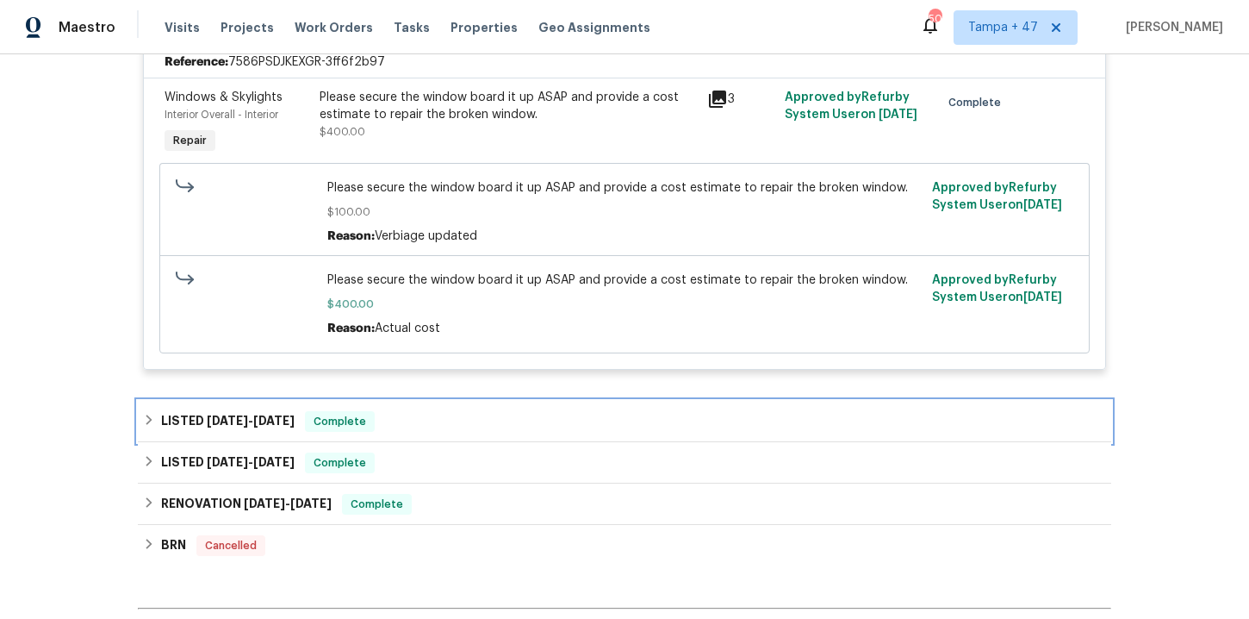
click at [408, 432] on div "LISTED 4/15/25 - 4/21/25 Complete" at bounding box center [624, 421] width 963 height 21
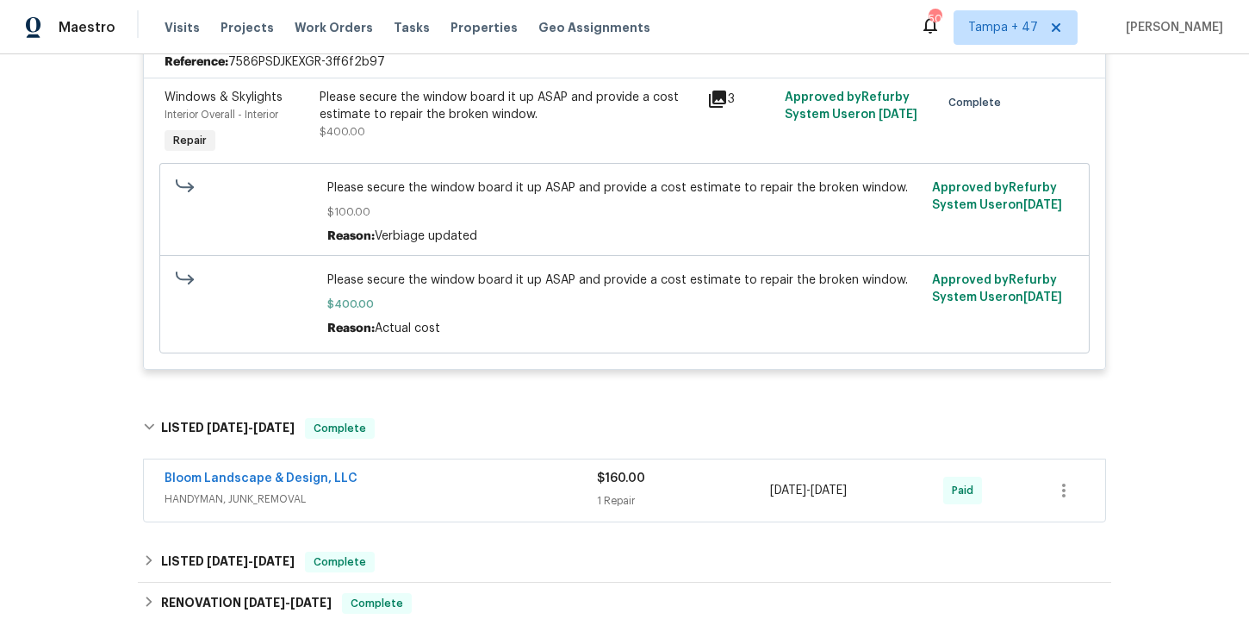
click at [442, 508] on span "HANDYMAN, JUNK_REMOVAL" at bounding box center [381, 498] width 433 height 17
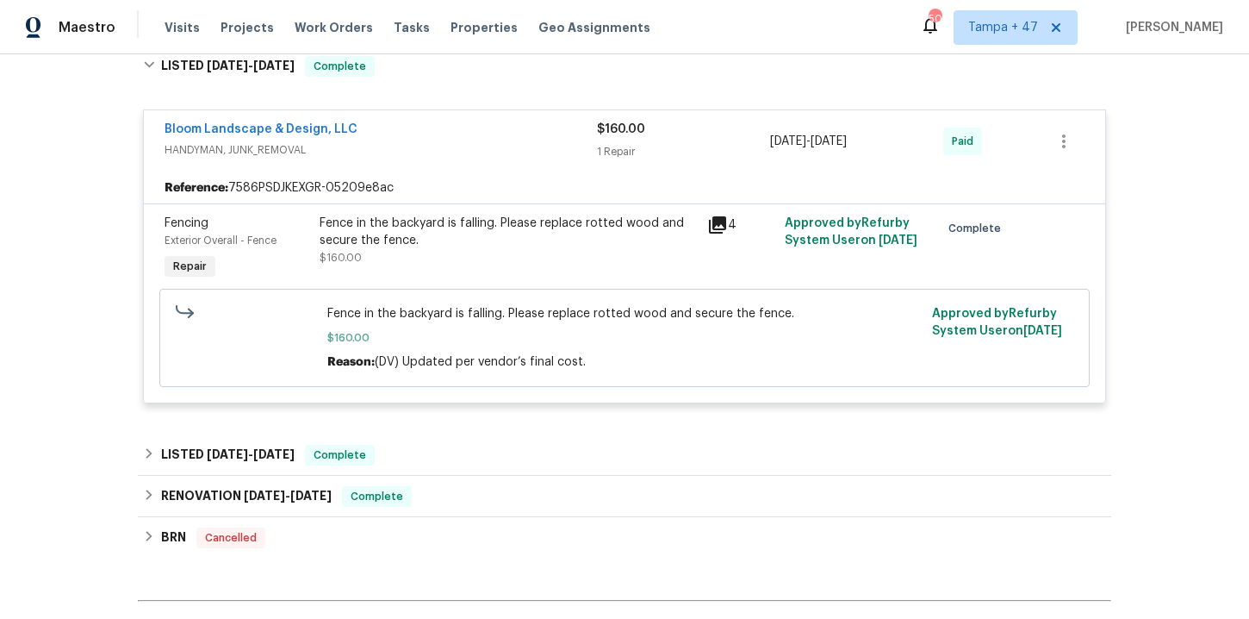
scroll to position [2187, 0]
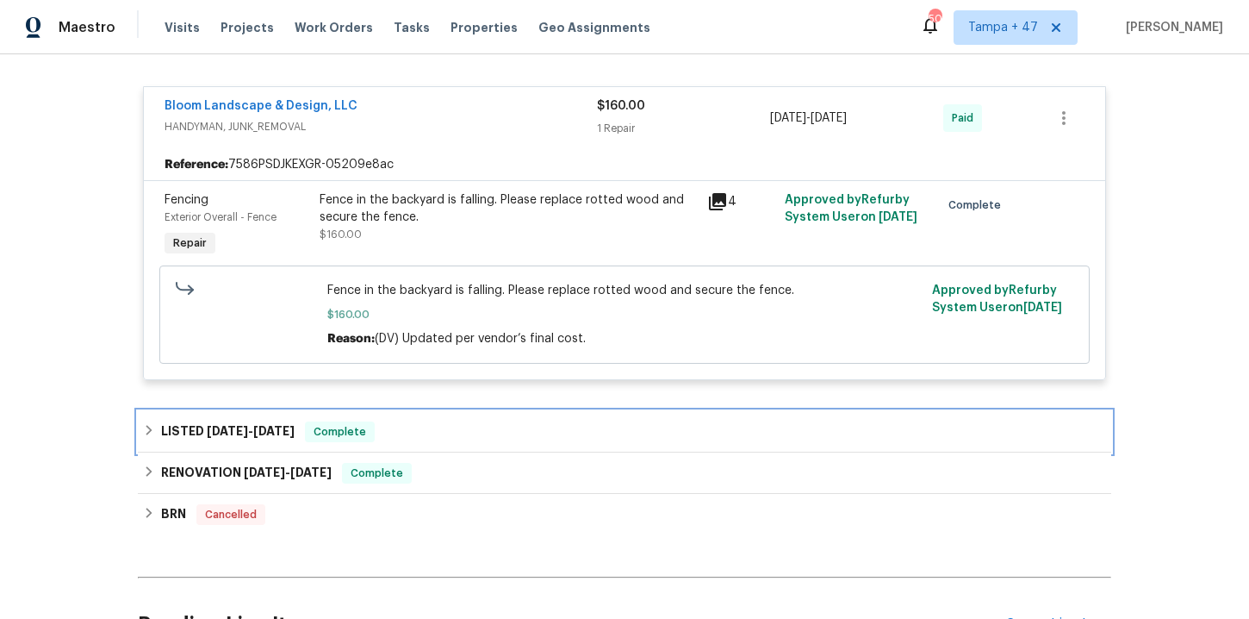
click at [604, 442] on div "LISTED 1/14/25 - 2/6/25 Complete" at bounding box center [624, 431] width 963 height 21
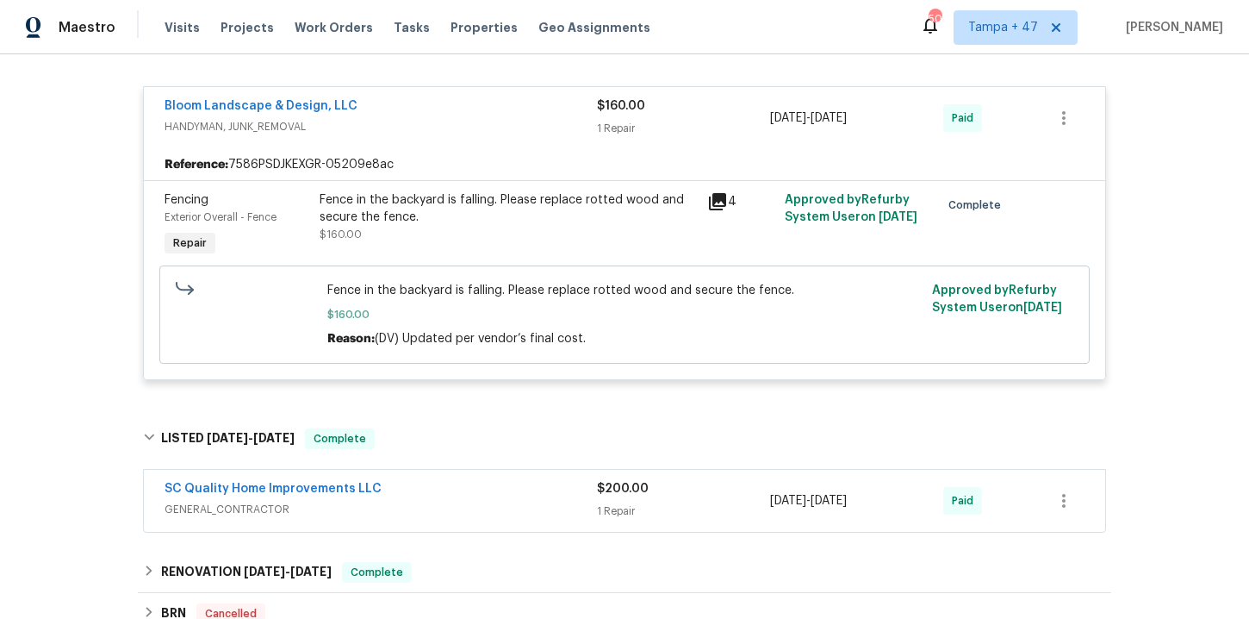
click at [583, 518] on span "GENERAL_CONTRACTOR" at bounding box center [381, 509] width 433 height 17
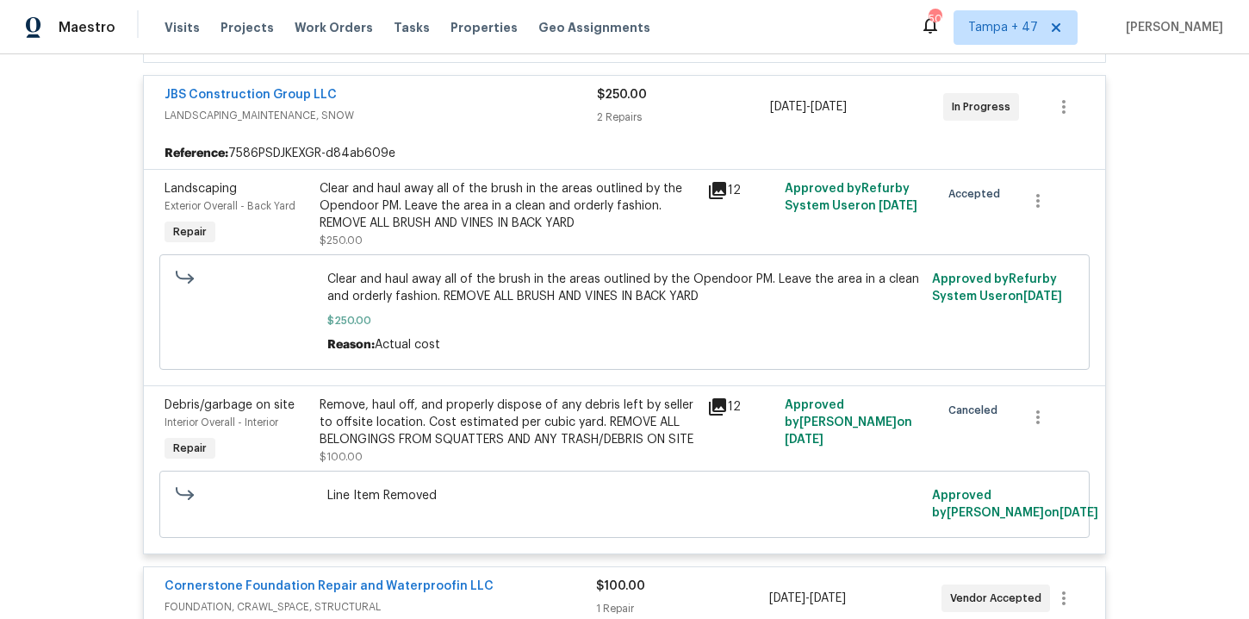
scroll to position [0, 0]
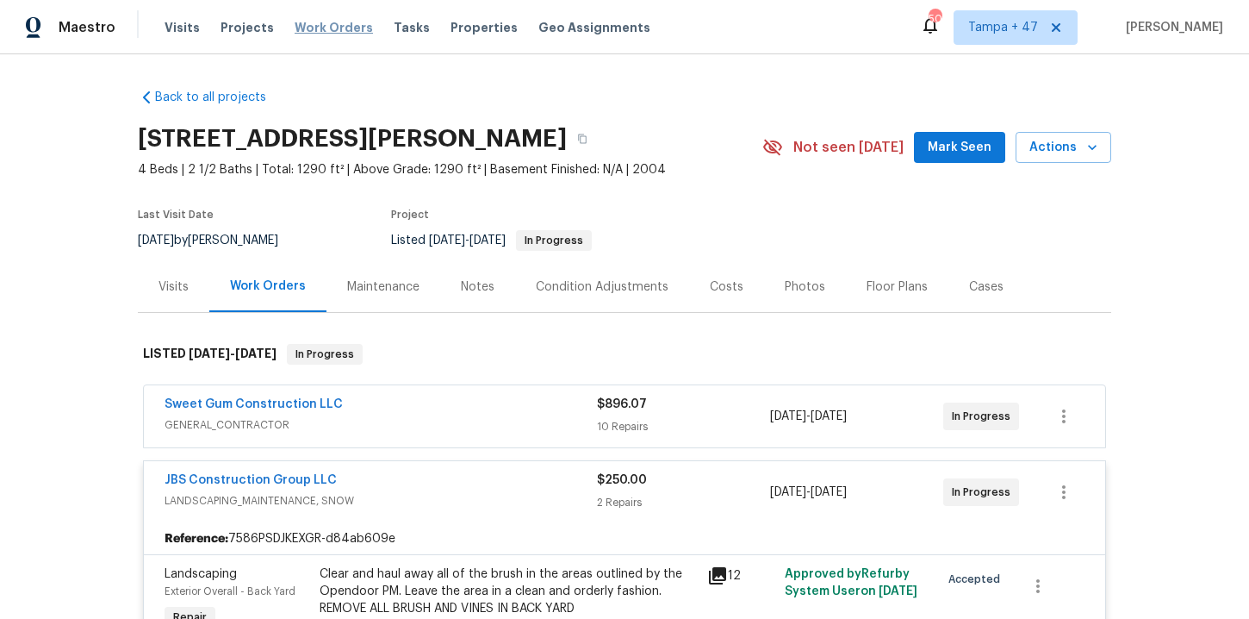
click at [321, 31] on span "Work Orders" at bounding box center [334, 27] width 78 height 17
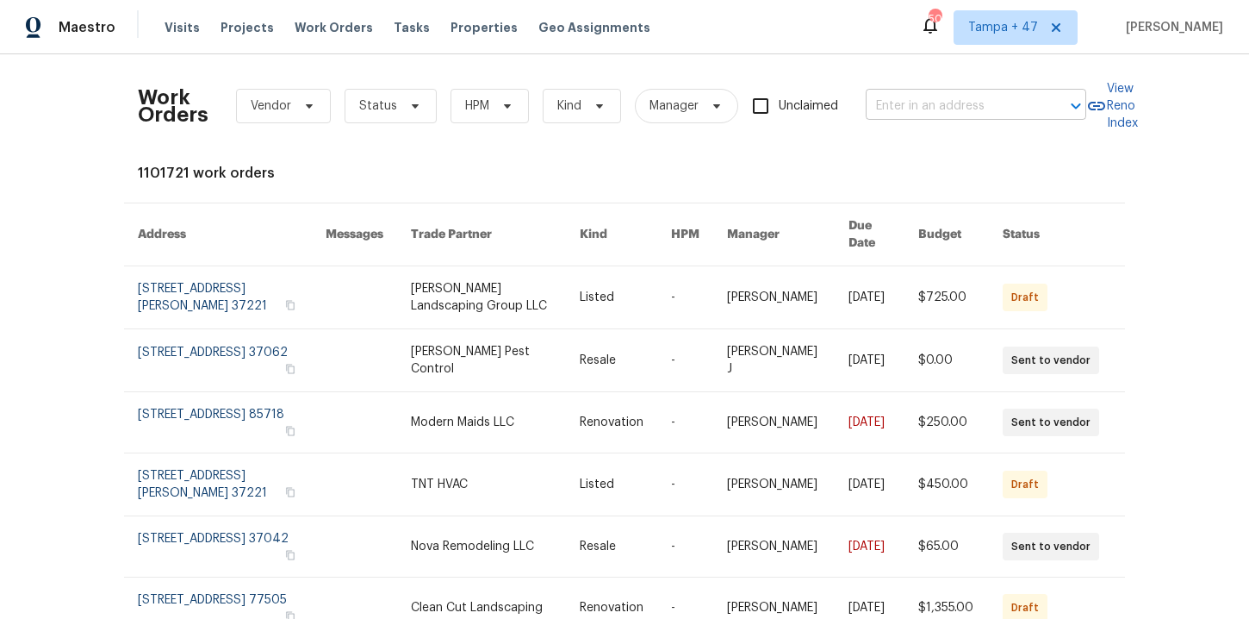
click at [924, 103] on input "text" at bounding box center [952, 106] width 172 height 27
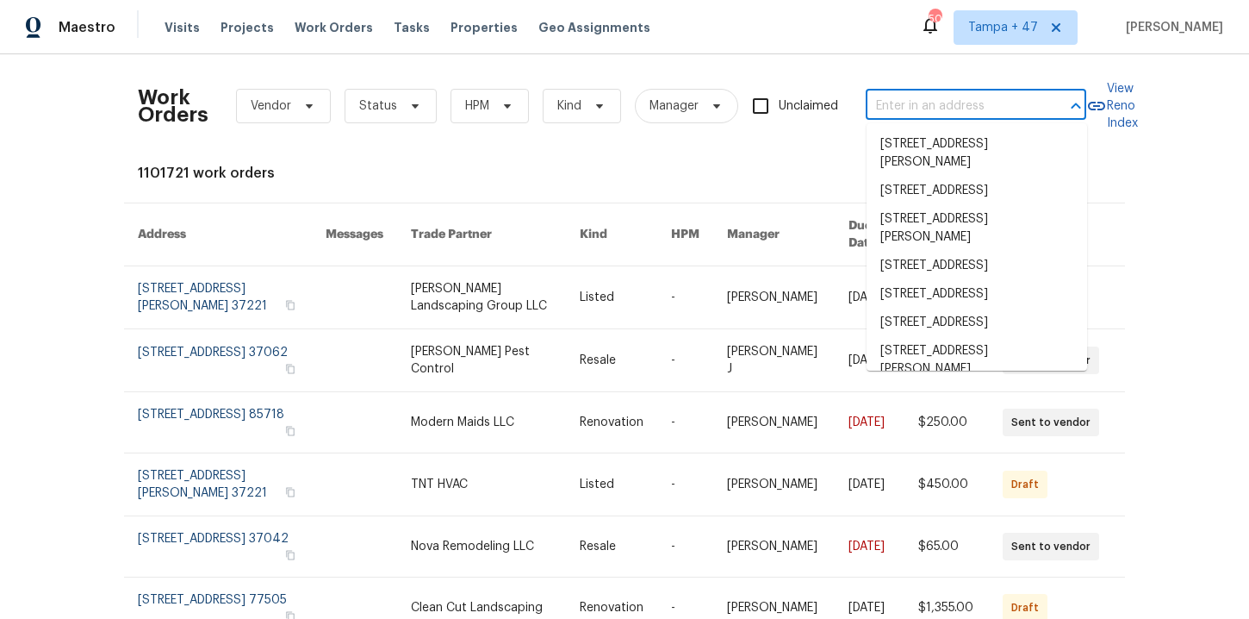
paste input "12089 Red Hawk Dr Fishers, IN 46037"
type input "12089 Red Hawk Dr Fishers, IN 46037"
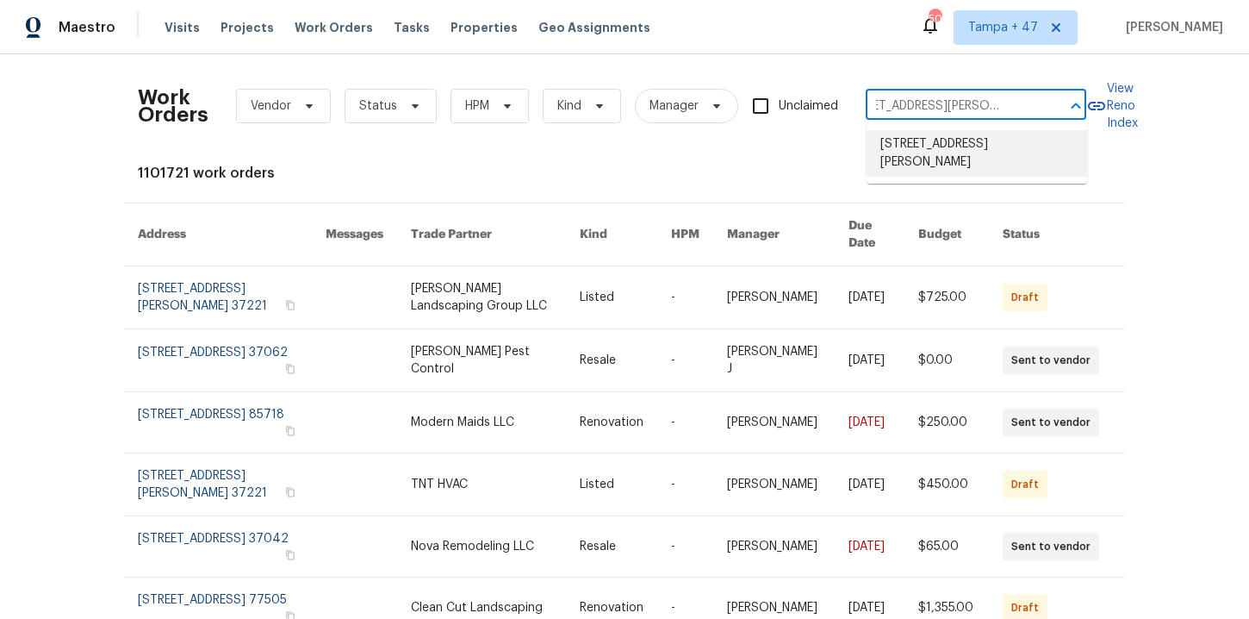
click at [941, 143] on li "12089 Red Hawk Dr, Fishers, IN 46037" at bounding box center [977, 153] width 221 height 47
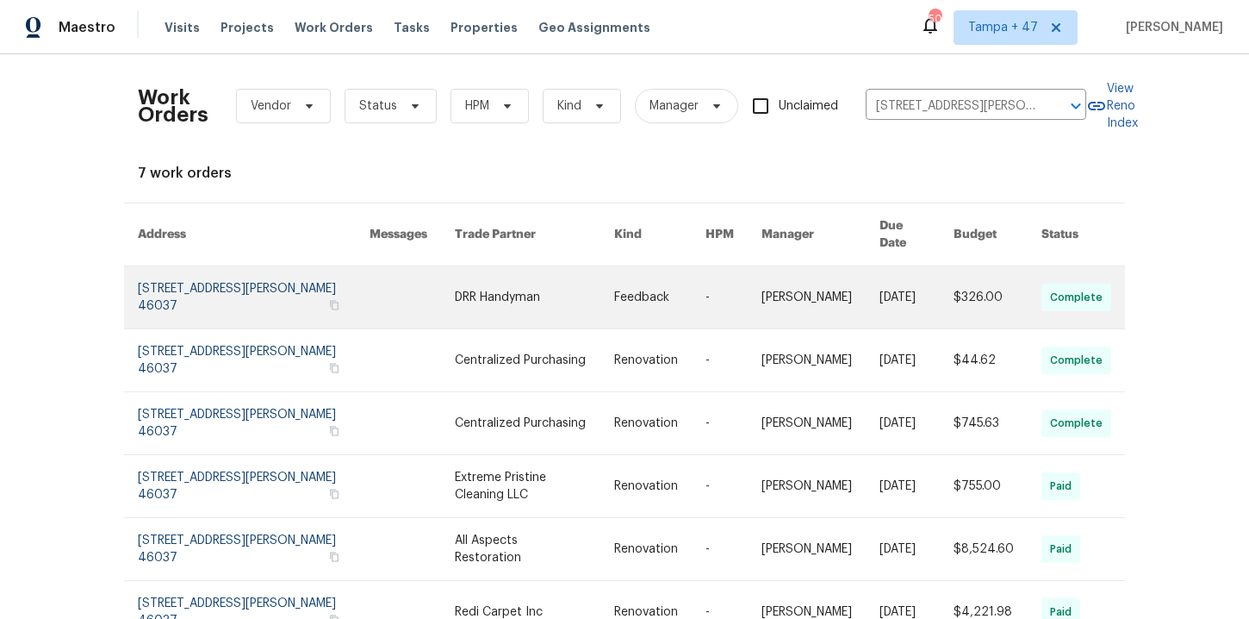
click at [205, 278] on link at bounding box center [254, 297] width 232 height 62
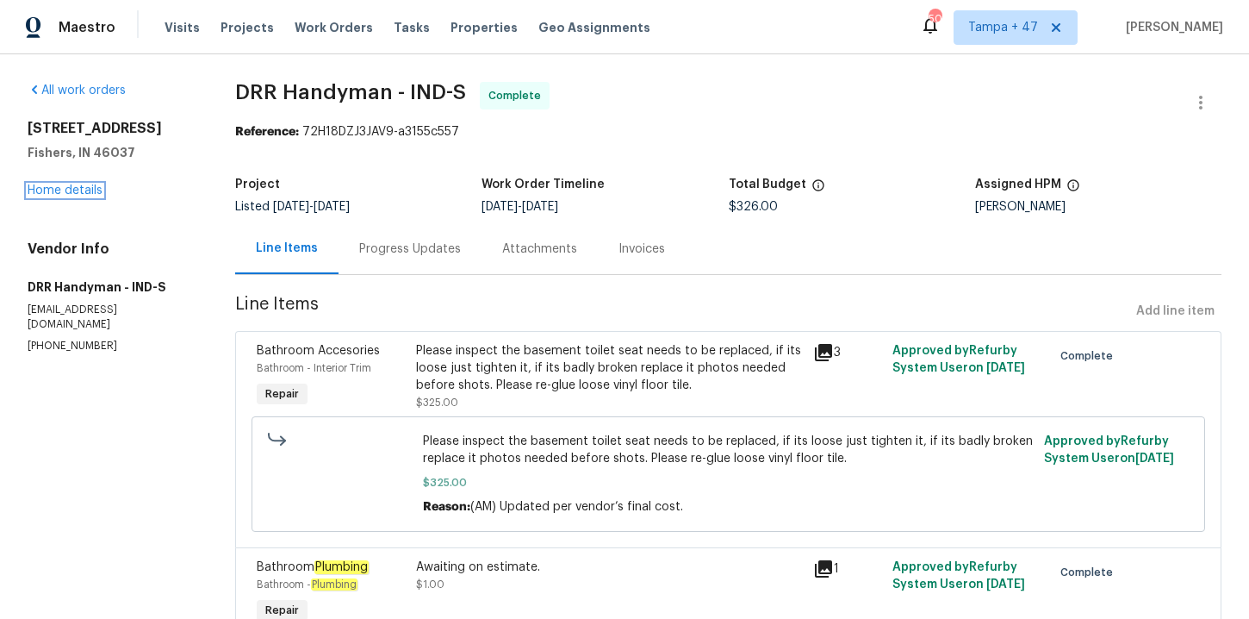
click at [81, 190] on link "Home details" at bounding box center [65, 190] width 75 height 12
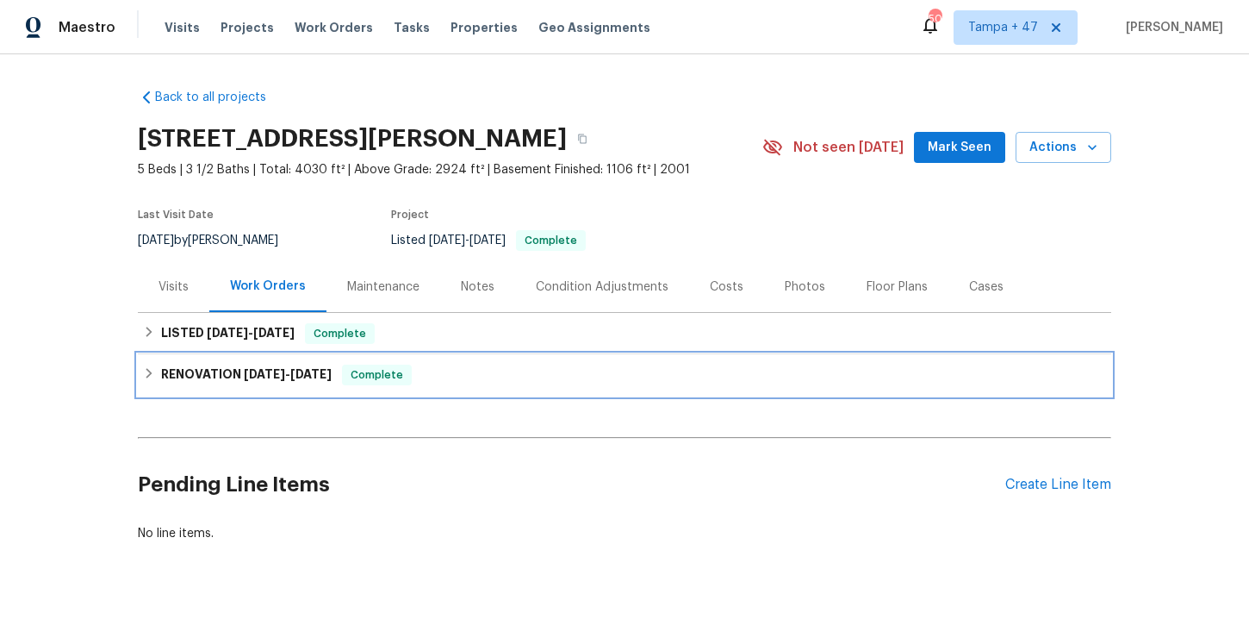
click at [558, 375] on div "RENOVATION 6/26/25 - 7/14/25 Complete" at bounding box center [624, 374] width 963 height 21
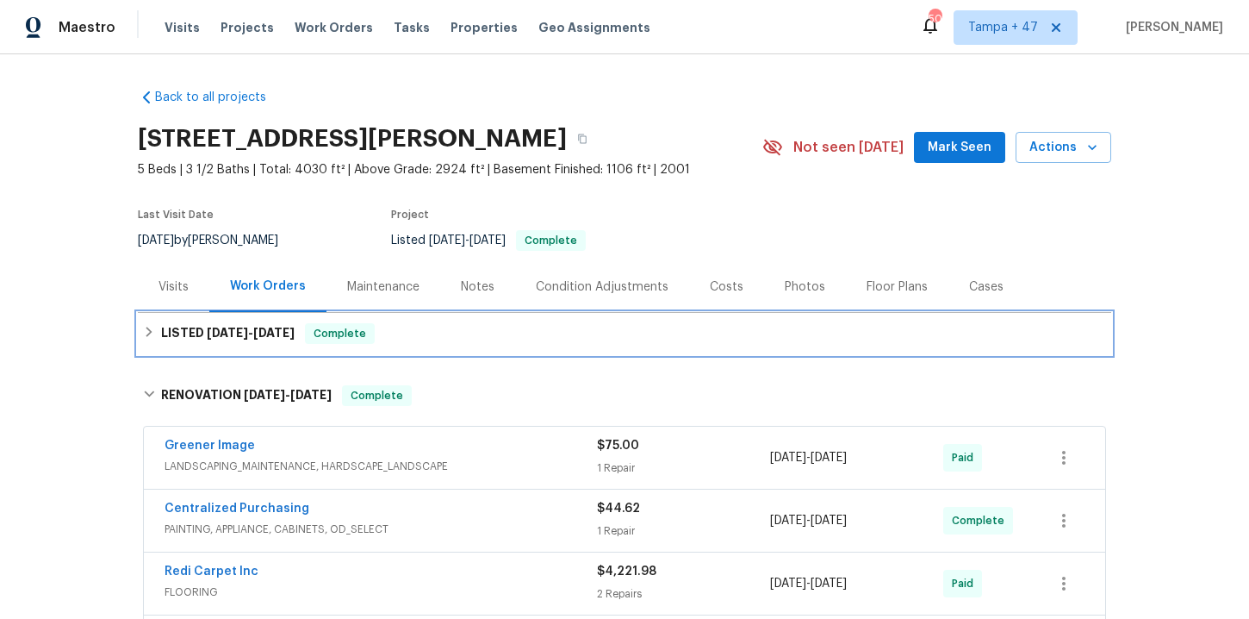
click at [514, 346] on div "LISTED 8/8/25 - 8/11/25 Complete" at bounding box center [625, 333] width 974 height 41
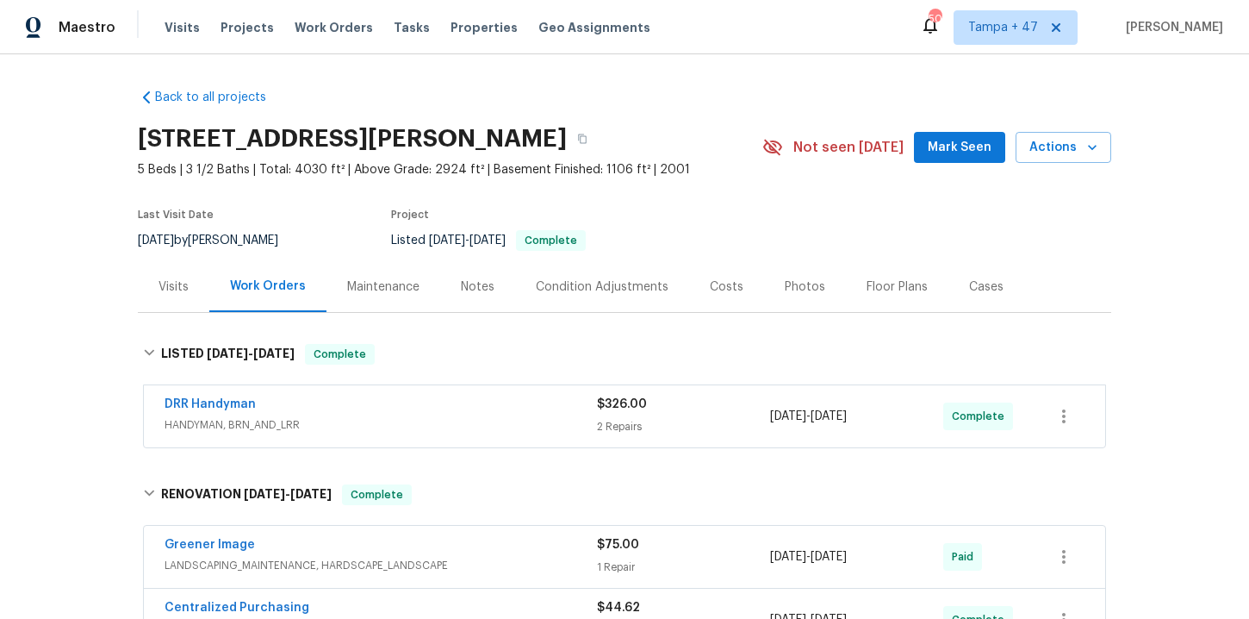
click at [498, 415] on div "DRR Handyman HANDYMAN, BRN_AND_LRR" at bounding box center [381, 415] width 433 height 38
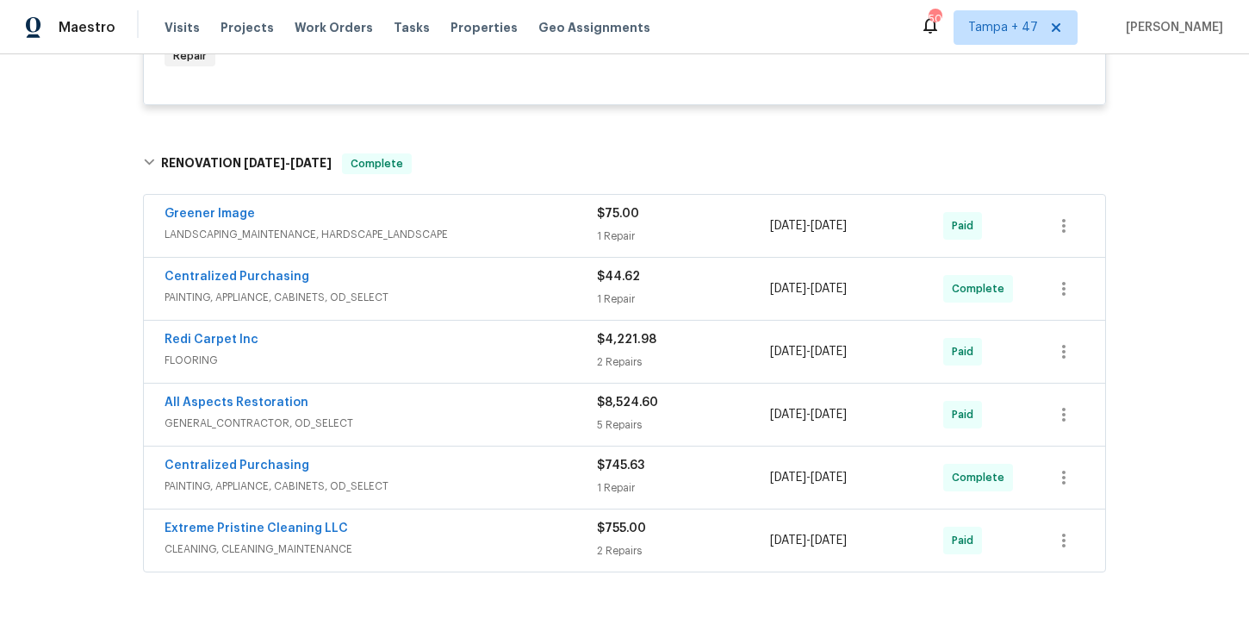
scroll to position [726, 0]
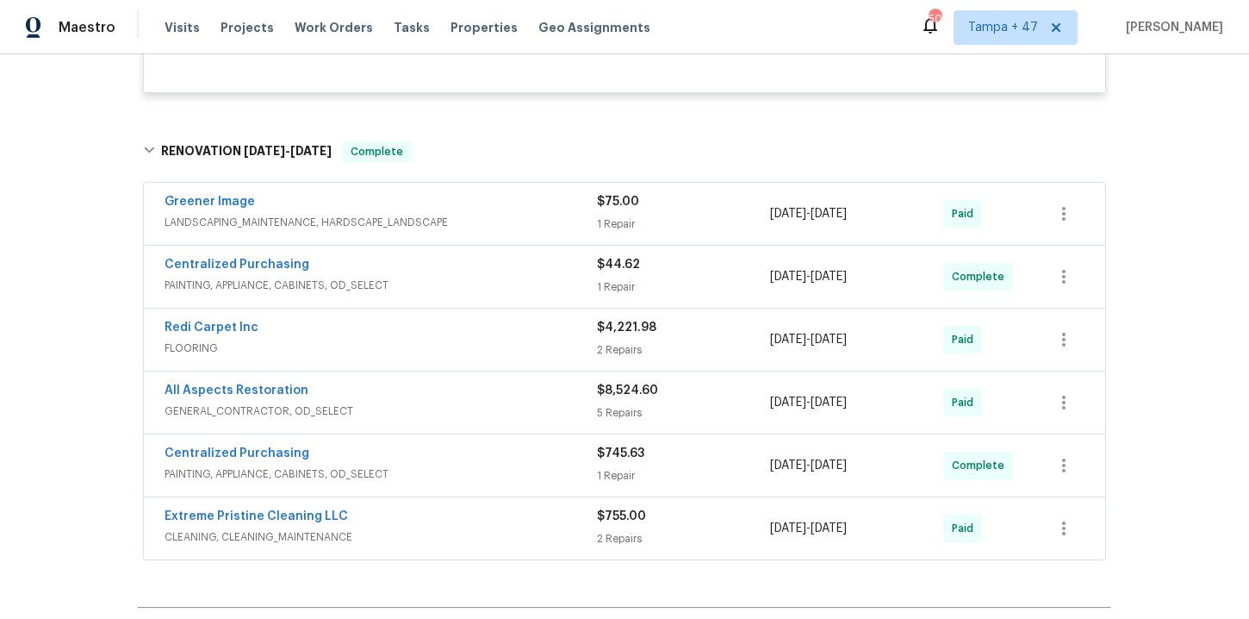
click at [520, 523] on div "Extreme Pristine Cleaning LLC" at bounding box center [381, 518] width 433 height 21
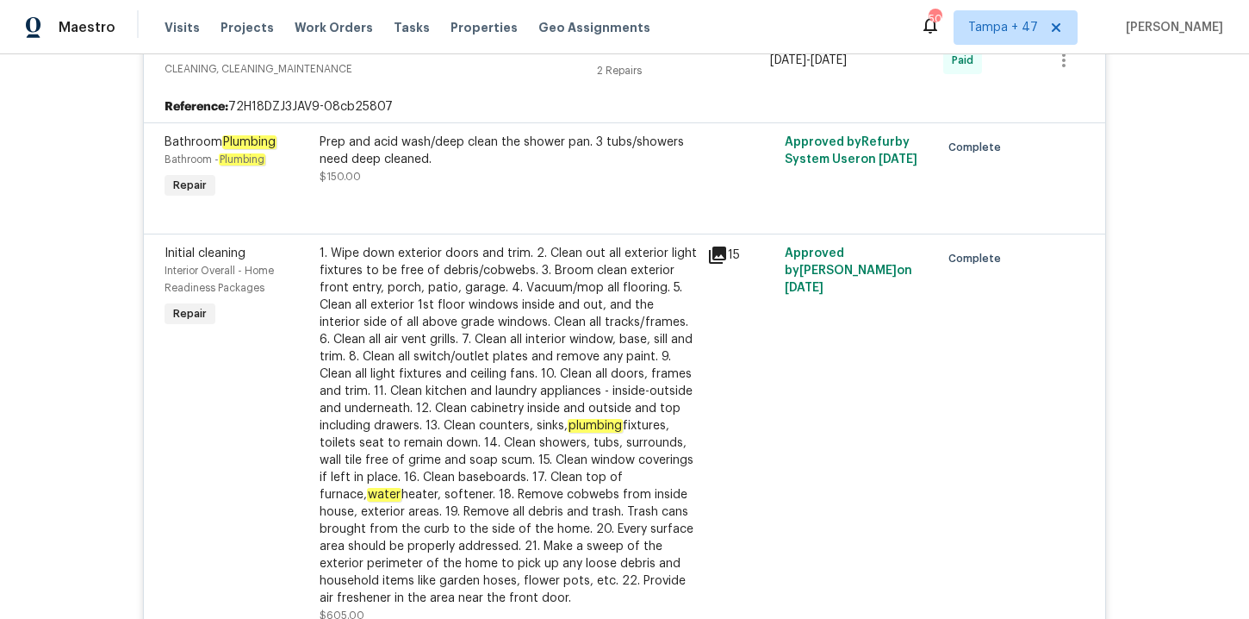
scroll to position [1364, 0]
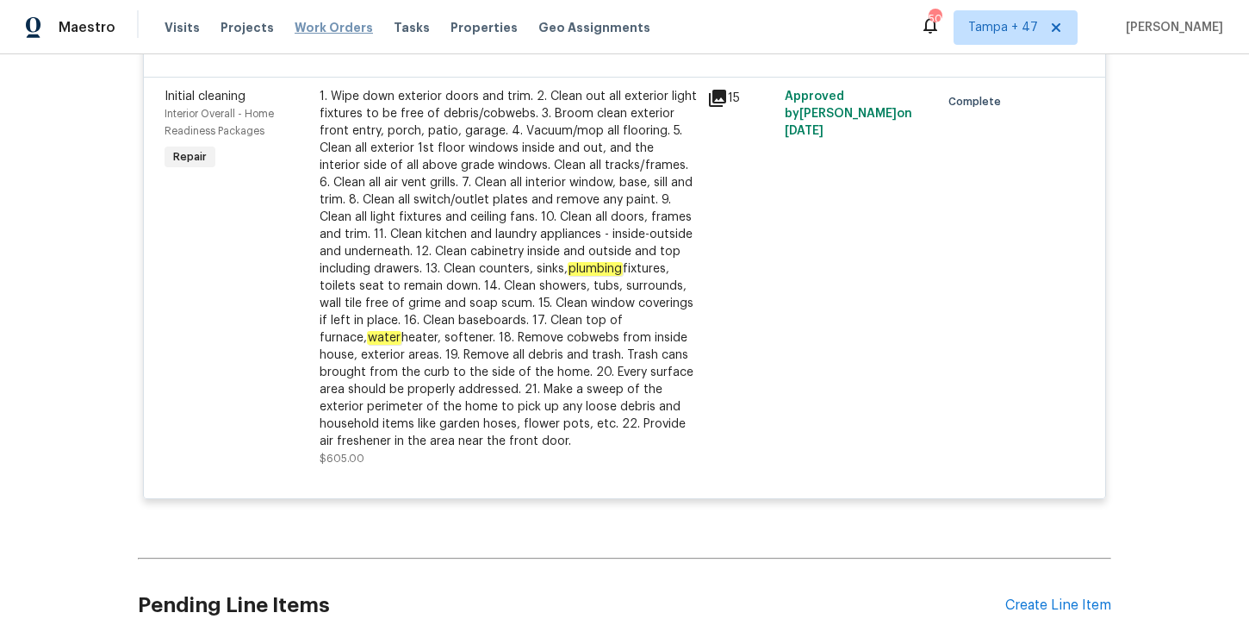
click at [333, 28] on span "Work Orders" at bounding box center [334, 27] width 78 height 17
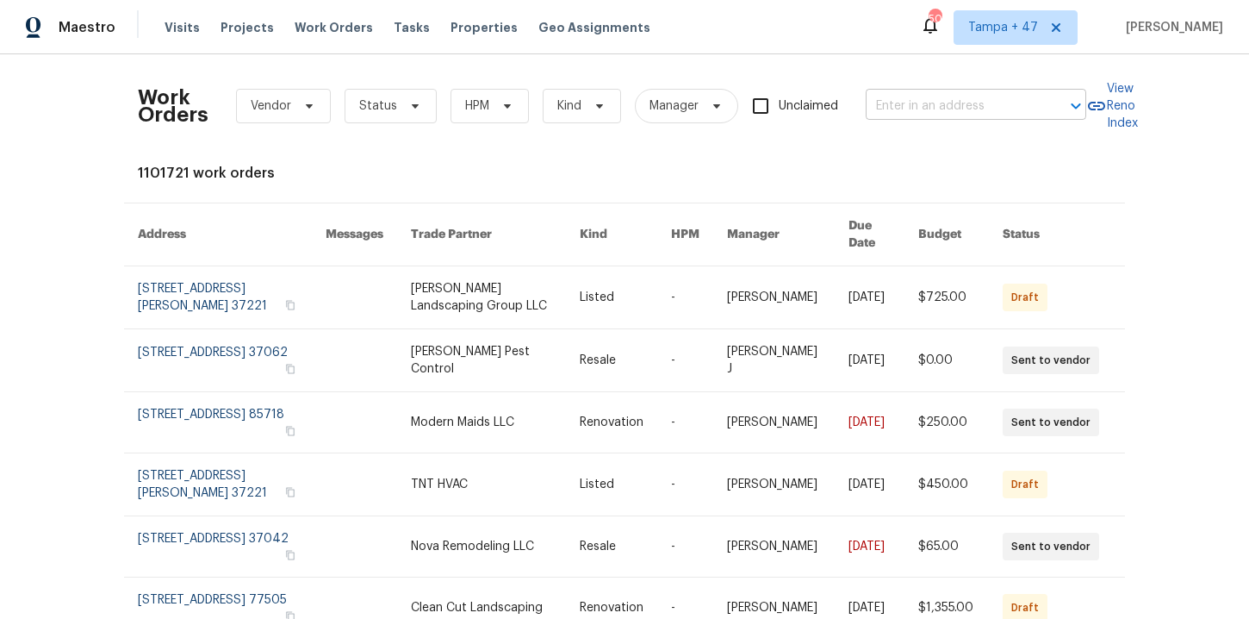
click at [903, 102] on input "text" at bounding box center [952, 106] width 172 height 27
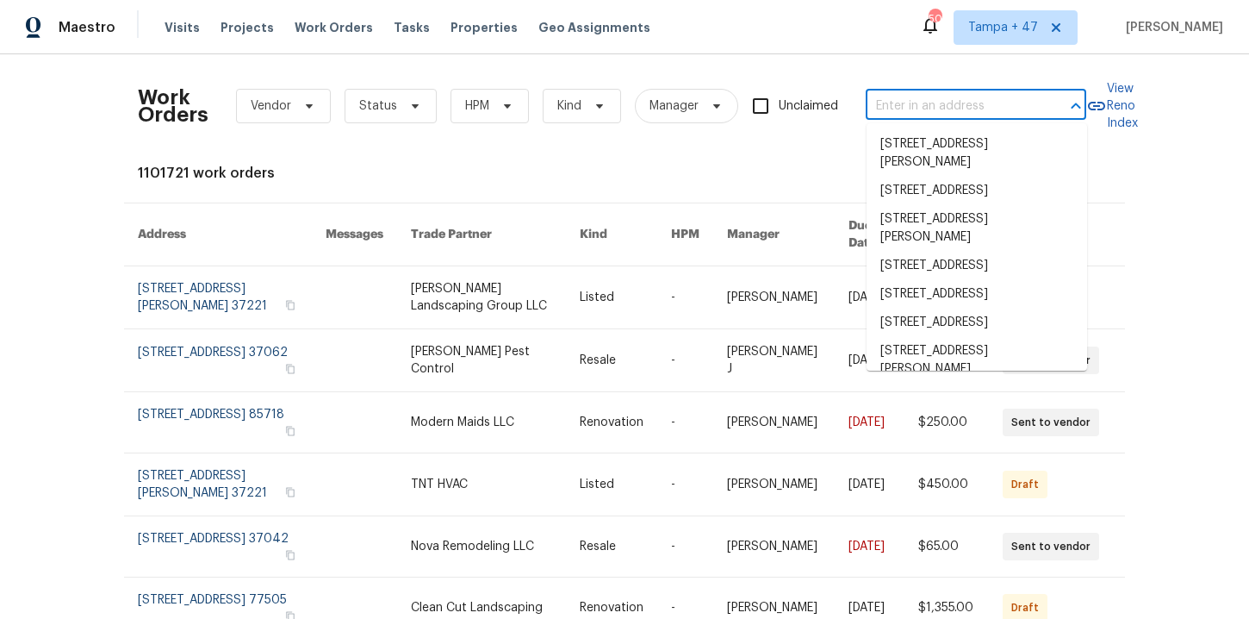
paste input "1012 Fulbright Dr Morrisville, NC 27560"
type input "1012 Fulbright Dr Morrisville, NC 27560"
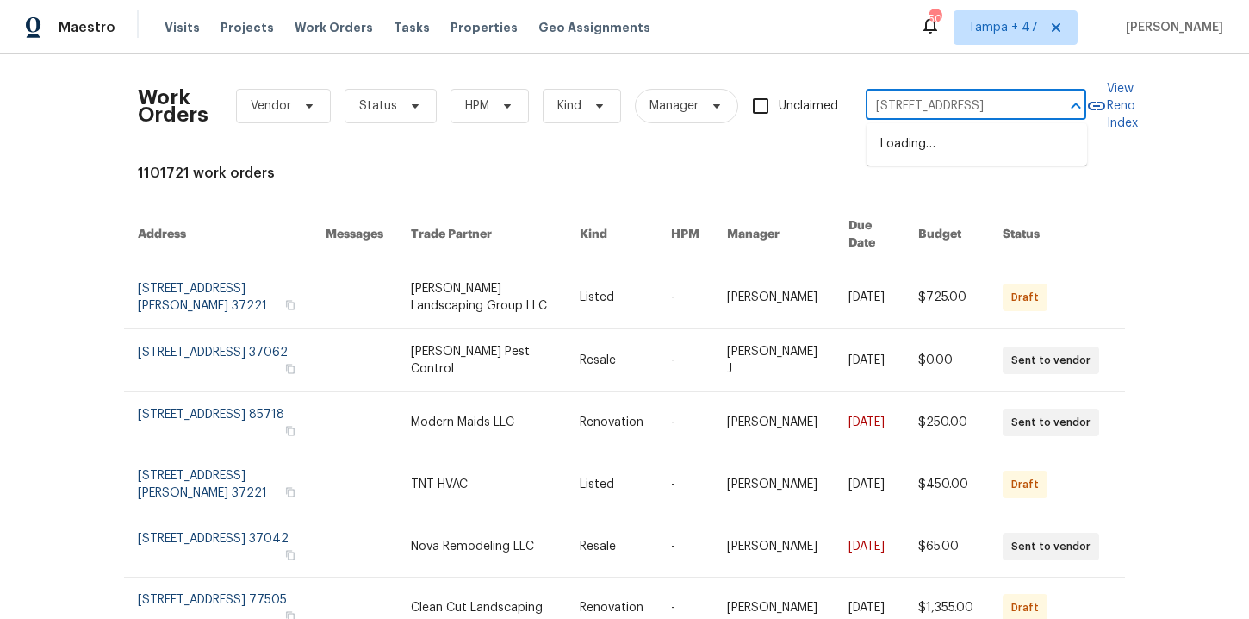
scroll to position [0, 56]
click at [941, 148] on li "1012 Fulbright Dr, Morrisville, NC 27560" at bounding box center [977, 144] width 221 height 28
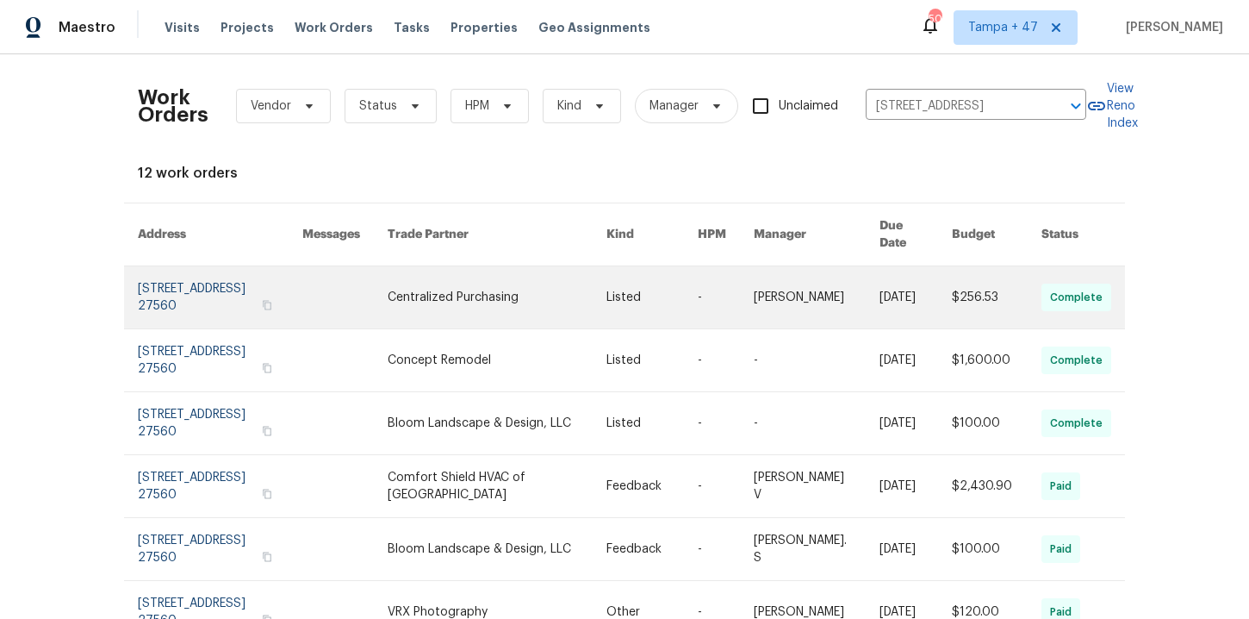
click at [206, 286] on link at bounding box center [220, 297] width 165 height 62
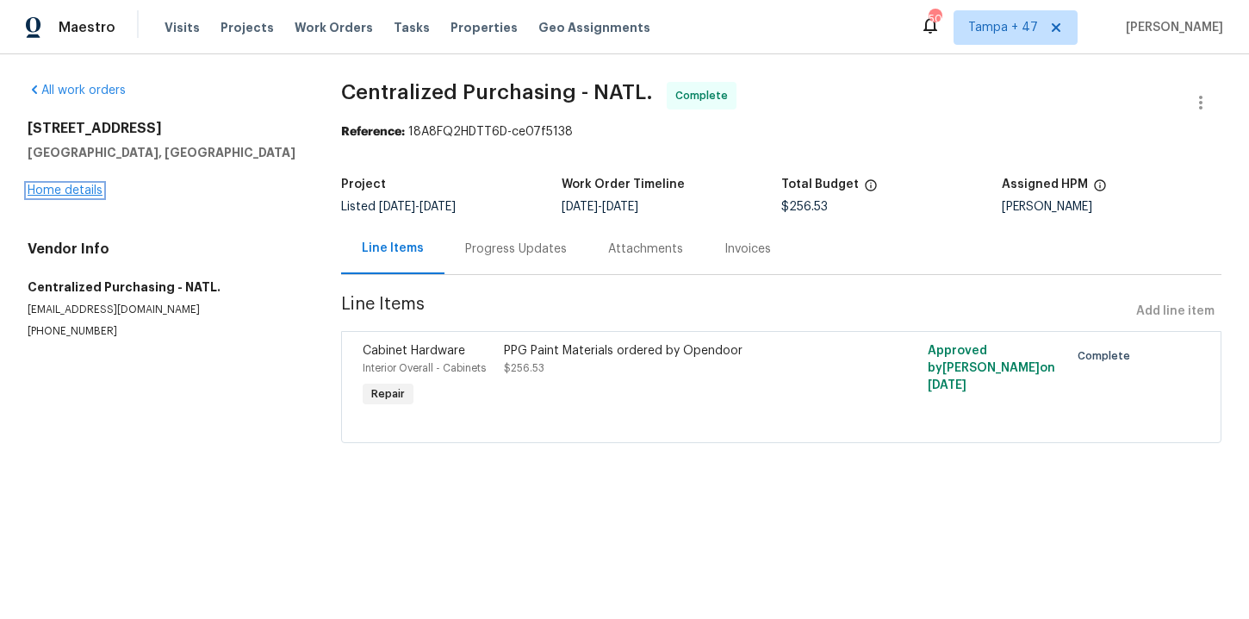
click at [78, 192] on link "Home details" at bounding box center [65, 190] width 75 height 12
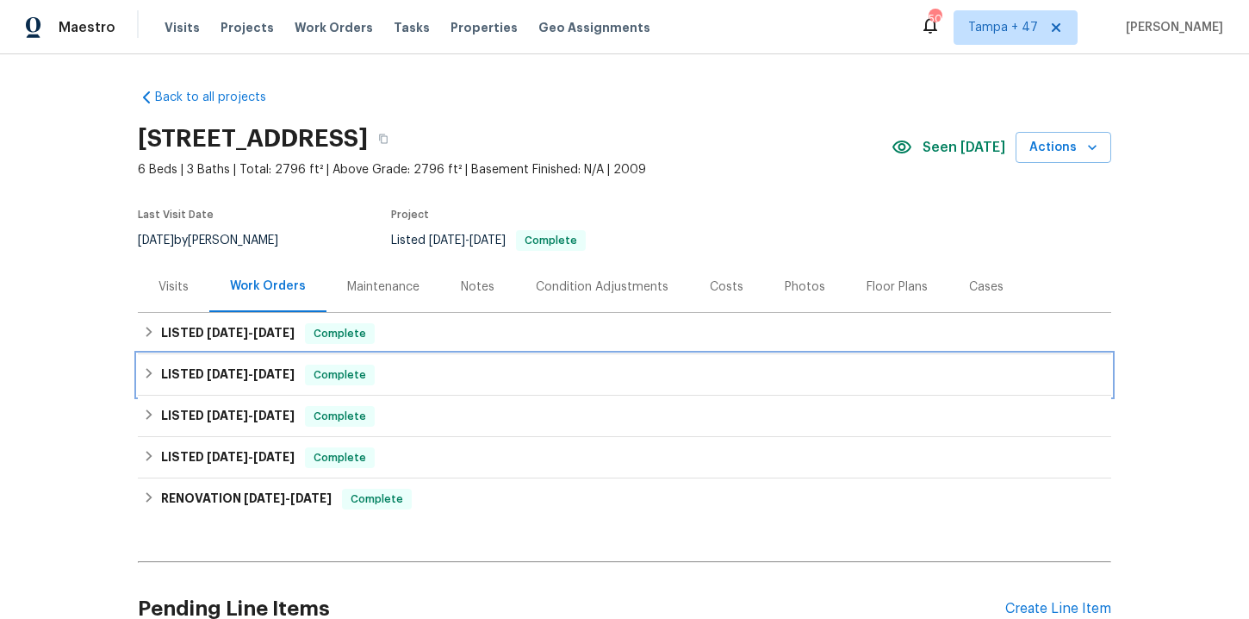
click at [418, 374] on div "LISTED 6/9/25 - 6/17/25 Complete" at bounding box center [624, 374] width 963 height 21
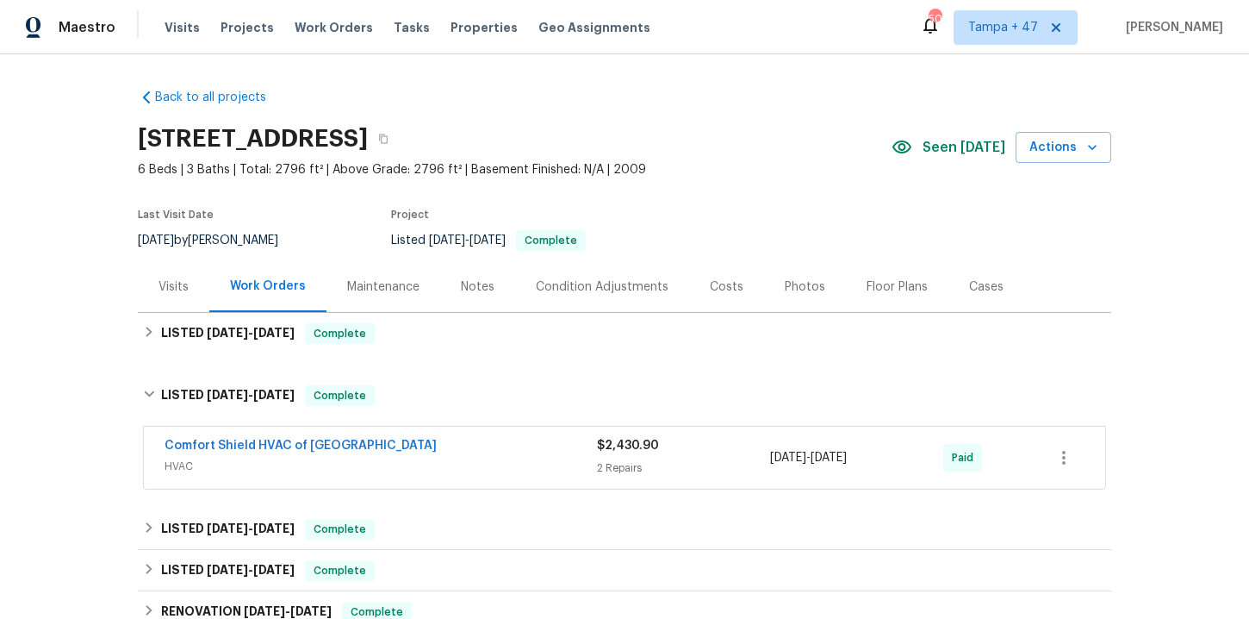
click at [439, 448] on div "Comfort Shield HVAC of NC" at bounding box center [381, 447] width 433 height 21
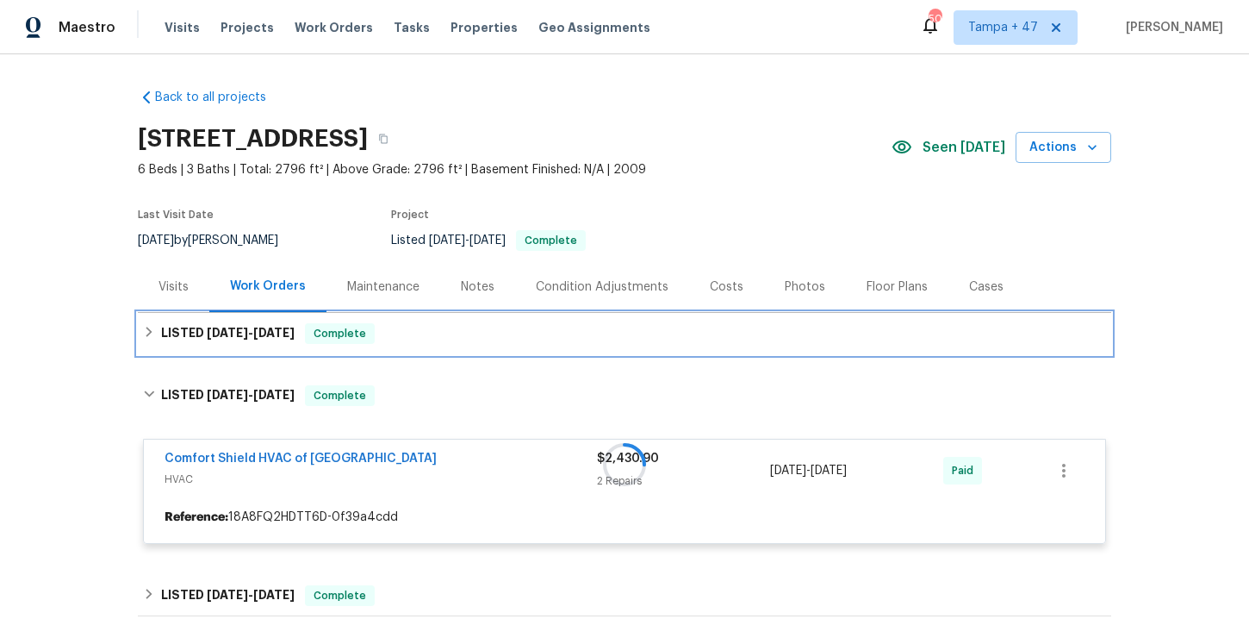
click at [427, 336] on div "LISTED 8/7/25 - 8/18/25 Complete" at bounding box center [624, 333] width 963 height 21
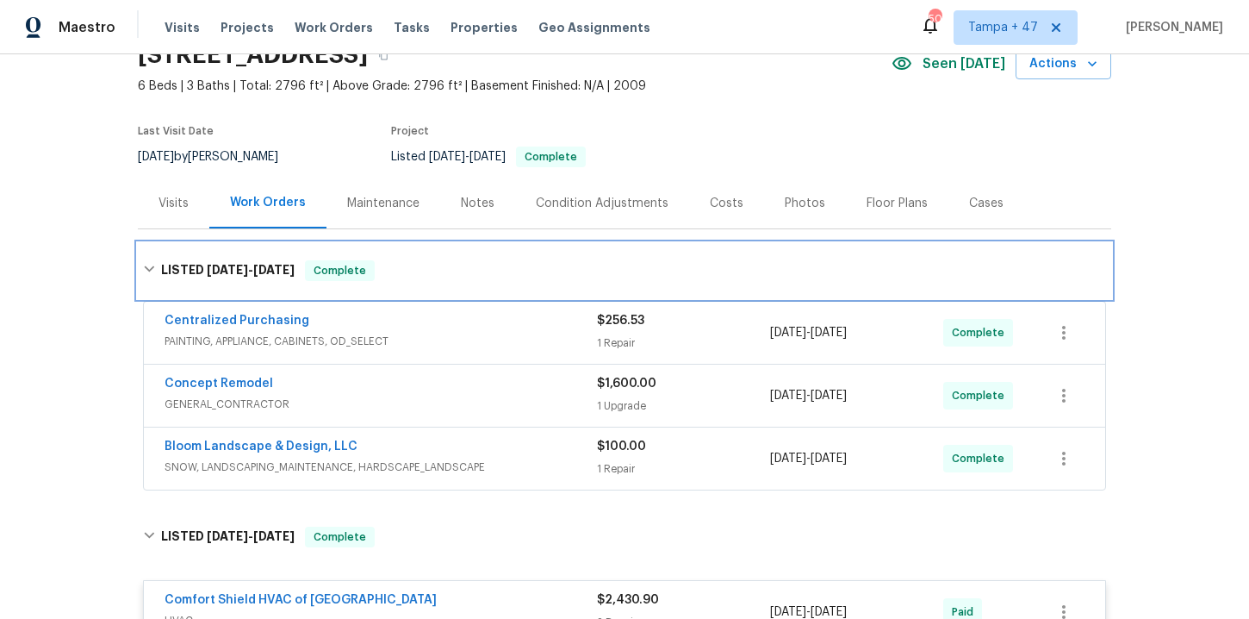
scroll to position [81, 0]
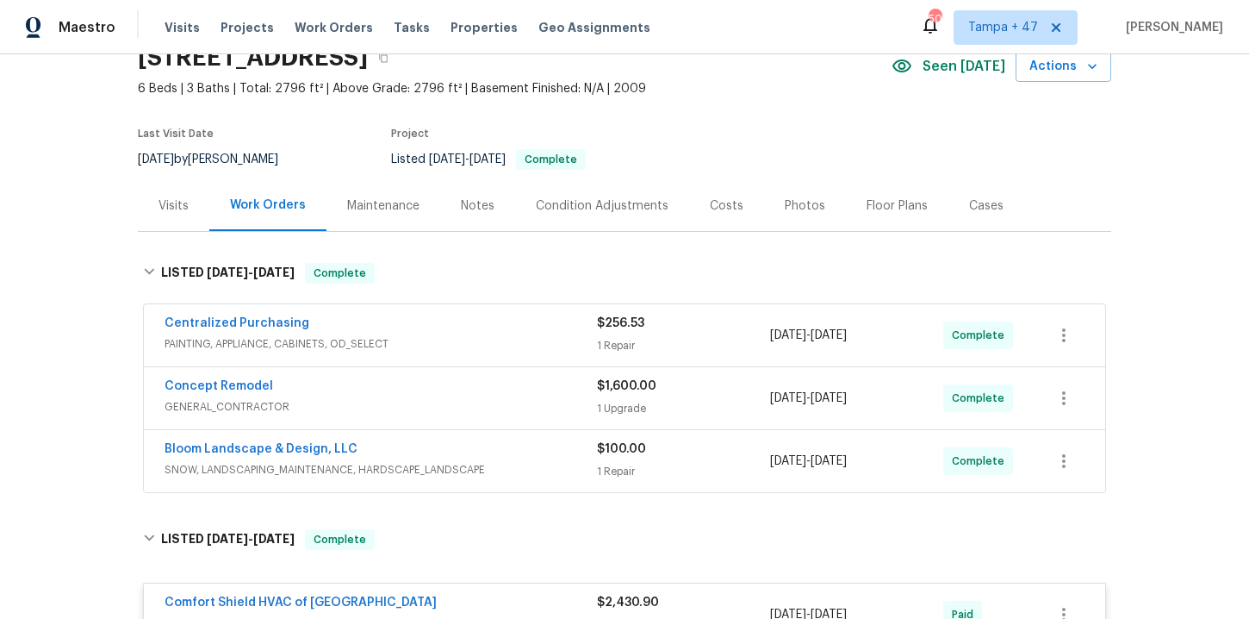
click at [538, 465] on span "SNOW, LANDSCAPING_MAINTENANCE, HARDSCAPE_LANDSCAPE" at bounding box center [381, 469] width 433 height 17
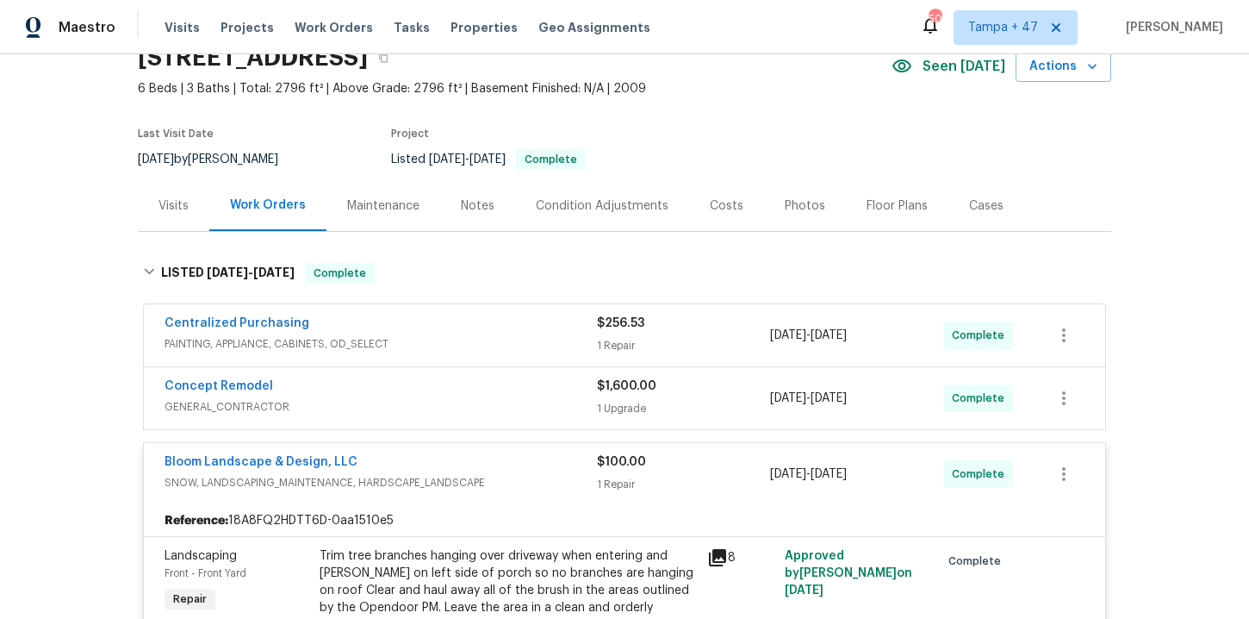
click at [477, 404] on span "GENERAL_CONTRACTOR" at bounding box center [381, 406] width 433 height 17
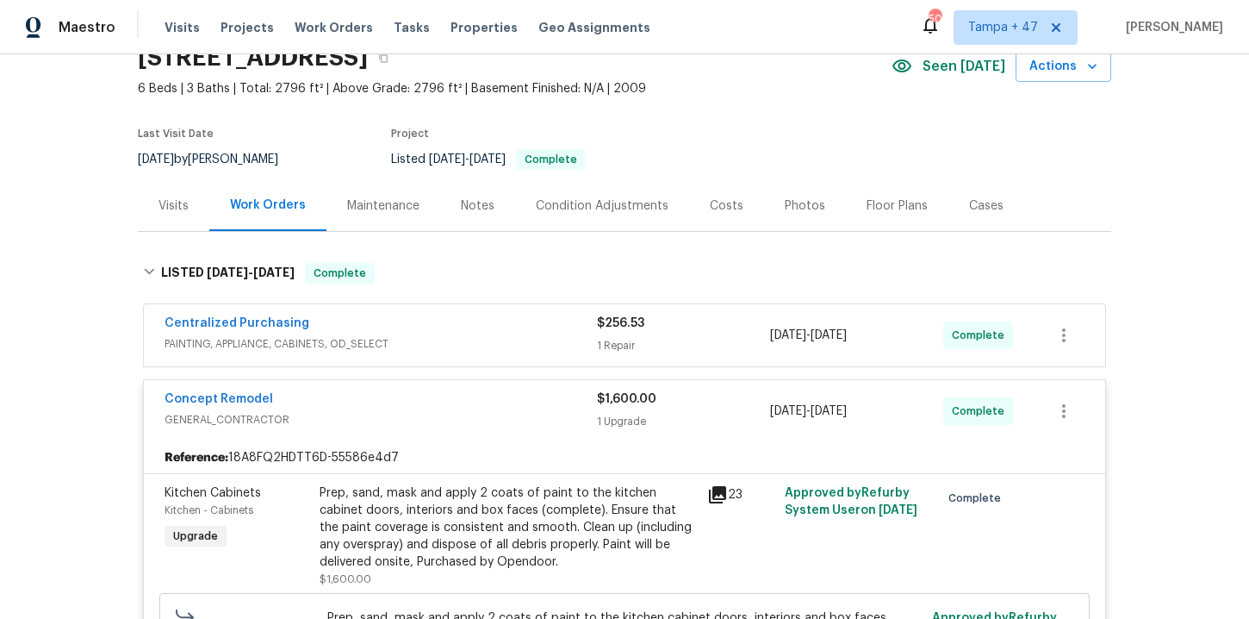
click at [460, 340] on span "PAINTING, APPLIANCE, CABINETS, OD_SELECT" at bounding box center [381, 343] width 433 height 17
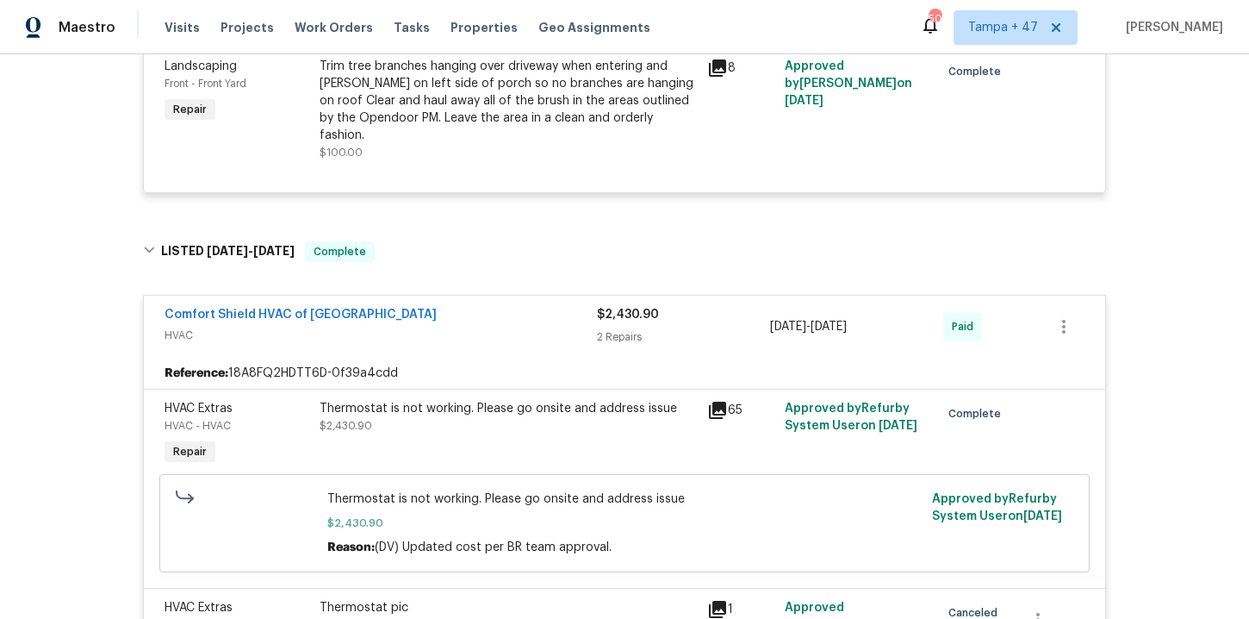
scroll to position [1130, 0]
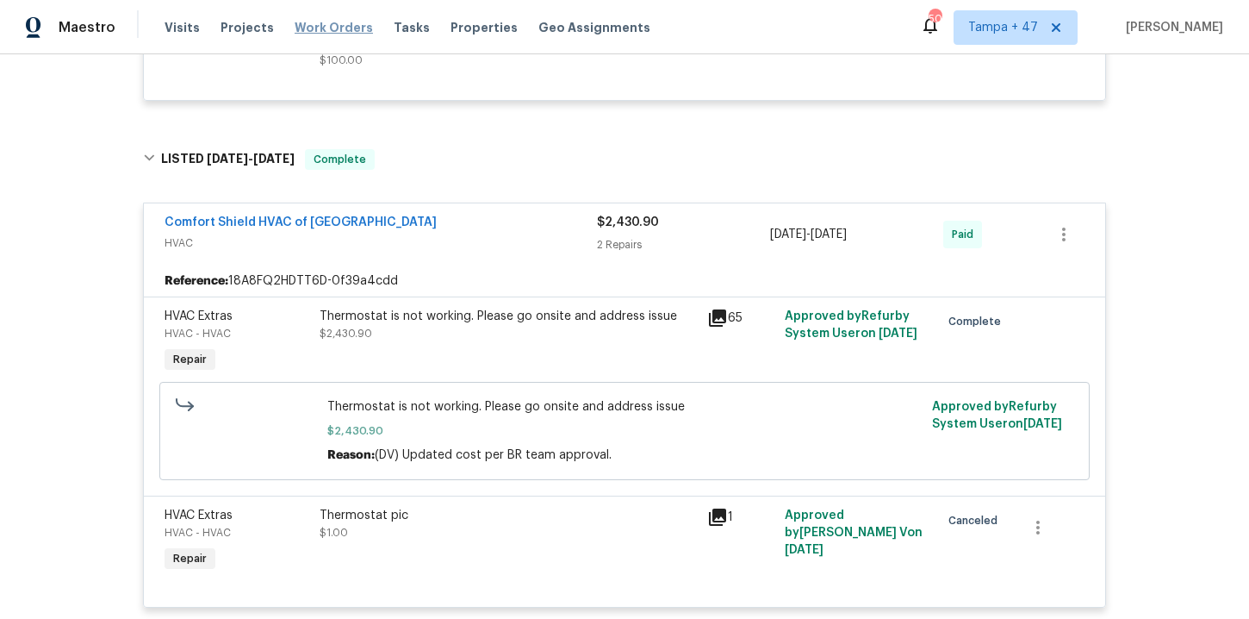
click at [341, 22] on span "Work Orders" at bounding box center [334, 27] width 78 height 17
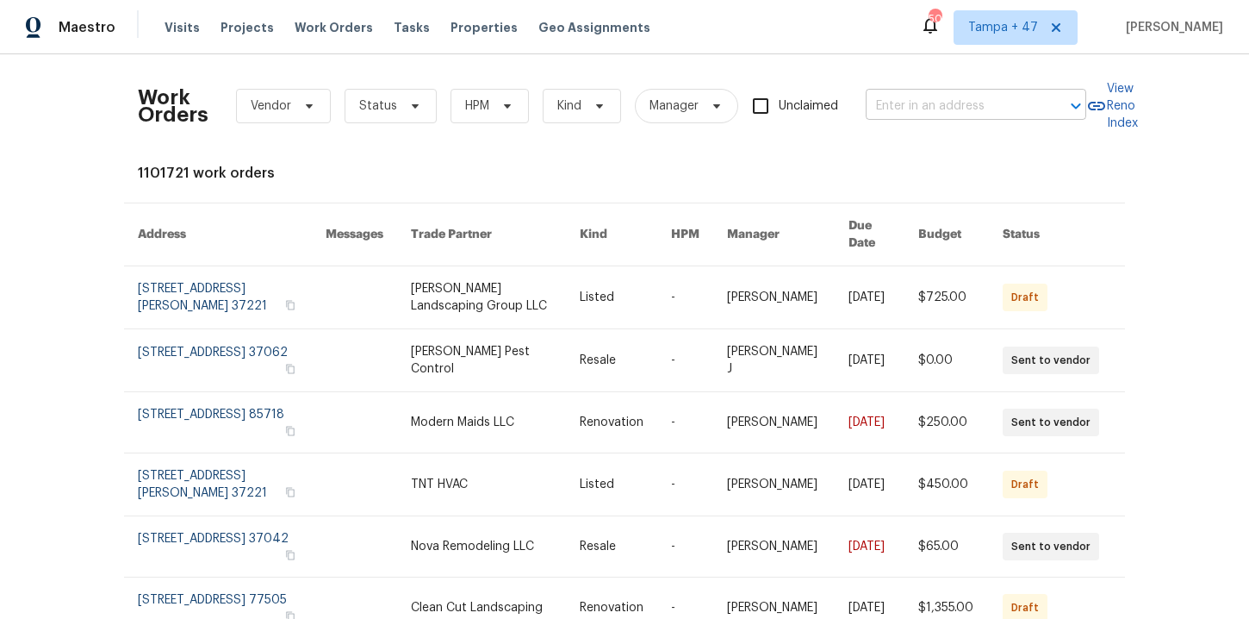
click at [916, 99] on input "text" at bounding box center [952, 106] width 172 height 27
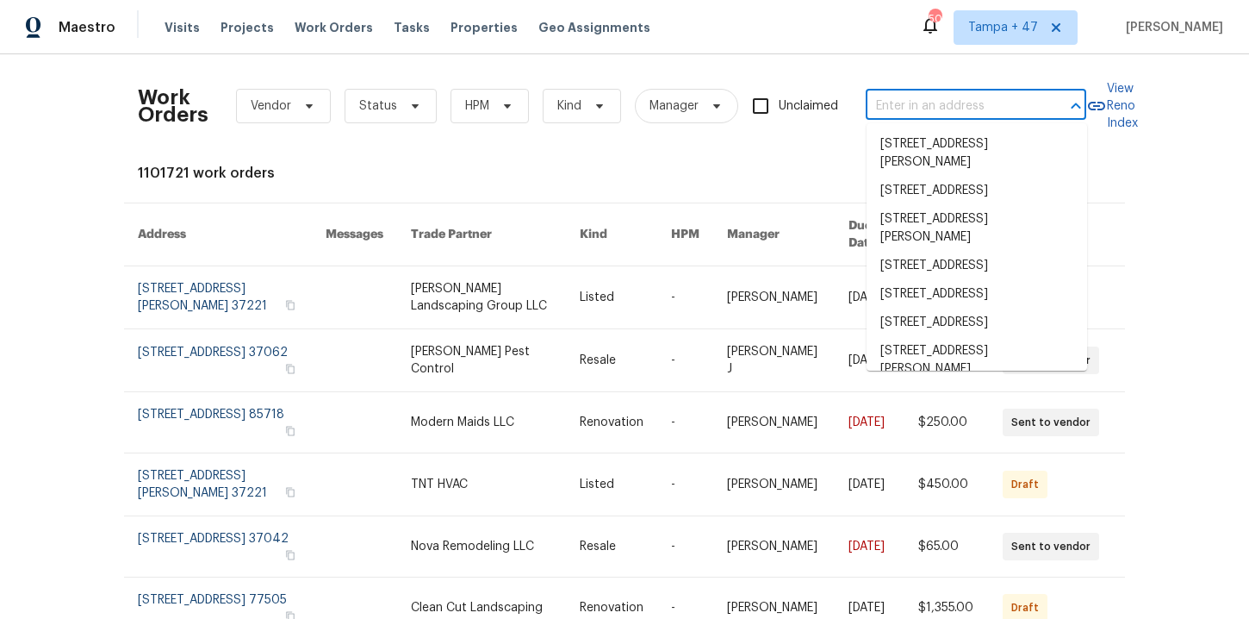
paste input "311 Burnette St Durham, NC 27707"
type input "311 Burnette St Durham, NC 27707"
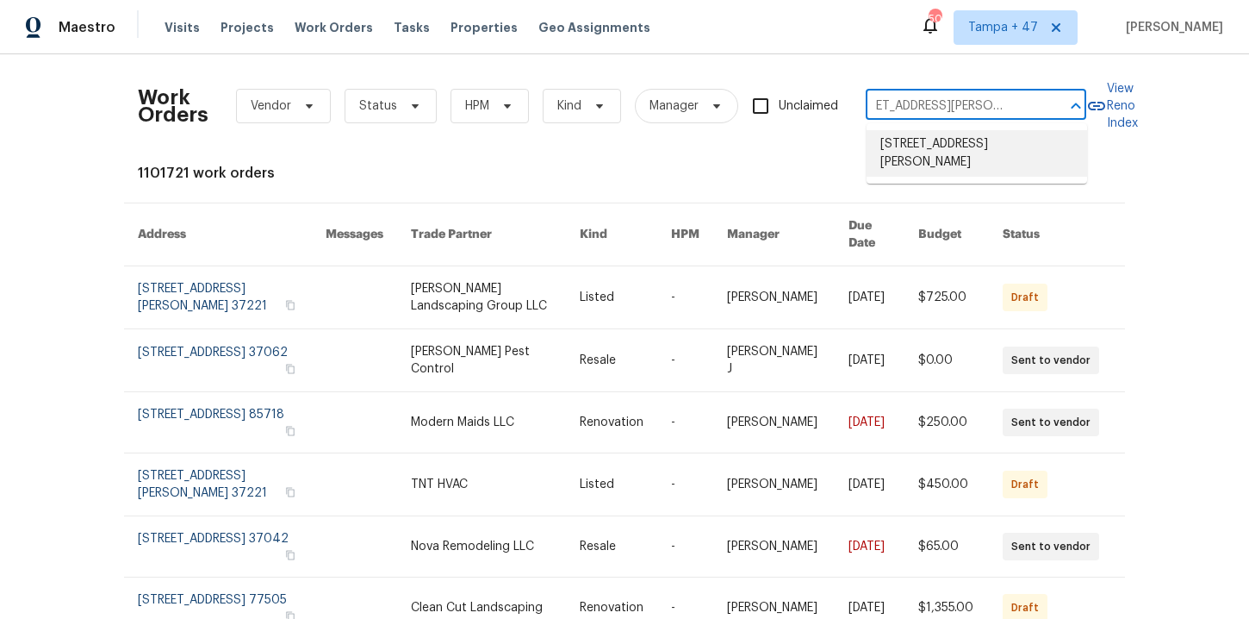
click at [957, 149] on li "311 Burnette St, Durham, NC 27707" at bounding box center [977, 153] width 221 height 47
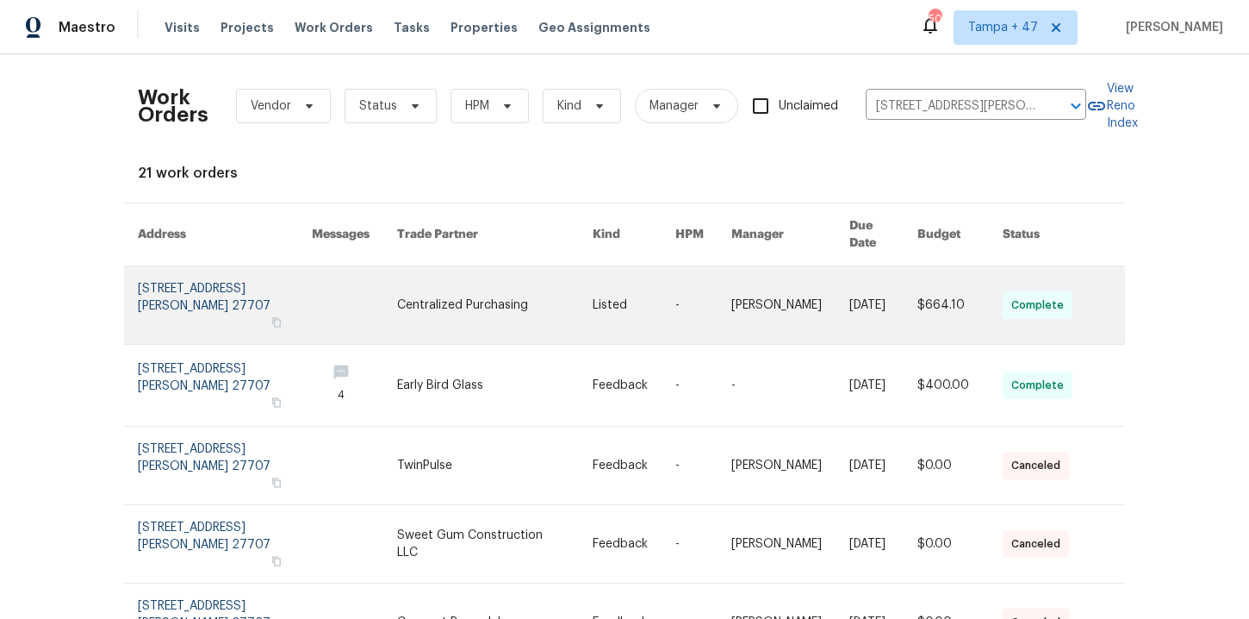
click at [202, 276] on link at bounding box center [225, 305] width 174 height 78
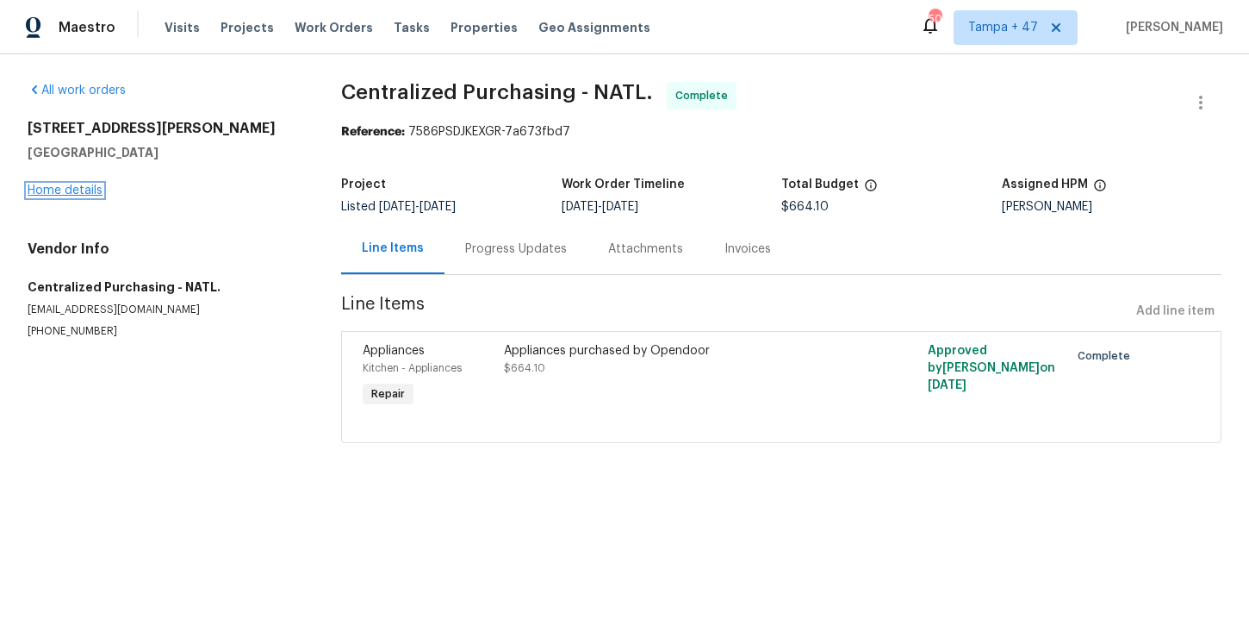
click at [65, 189] on link "Home details" at bounding box center [65, 190] width 75 height 12
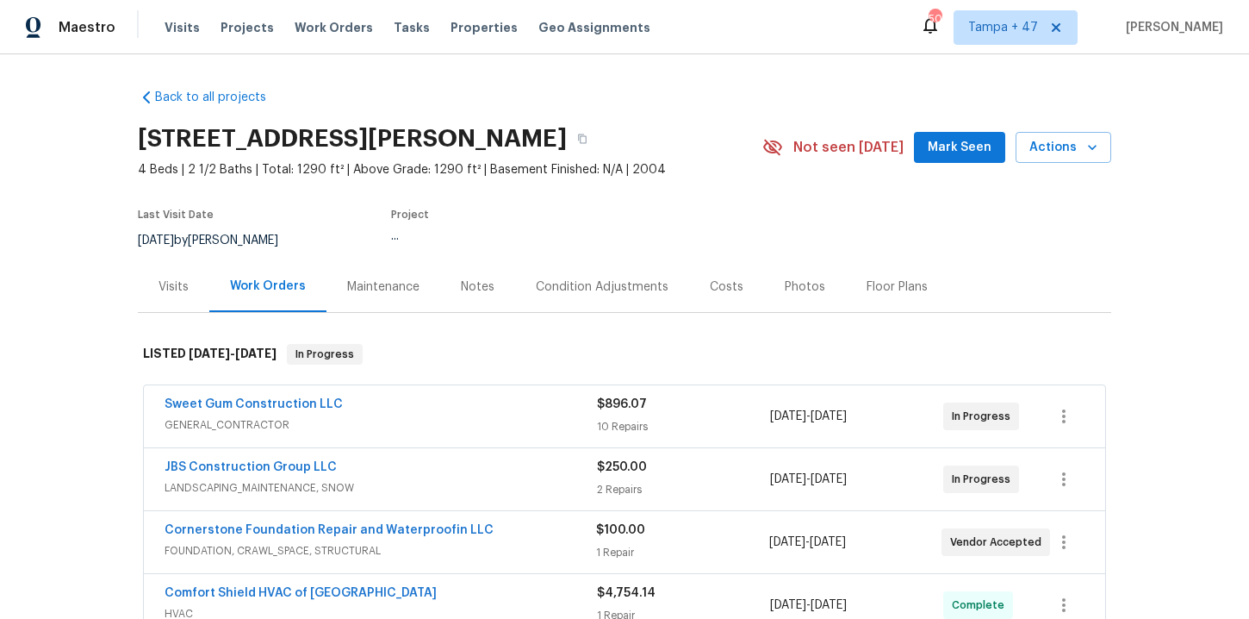
scroll to position [227, 0]
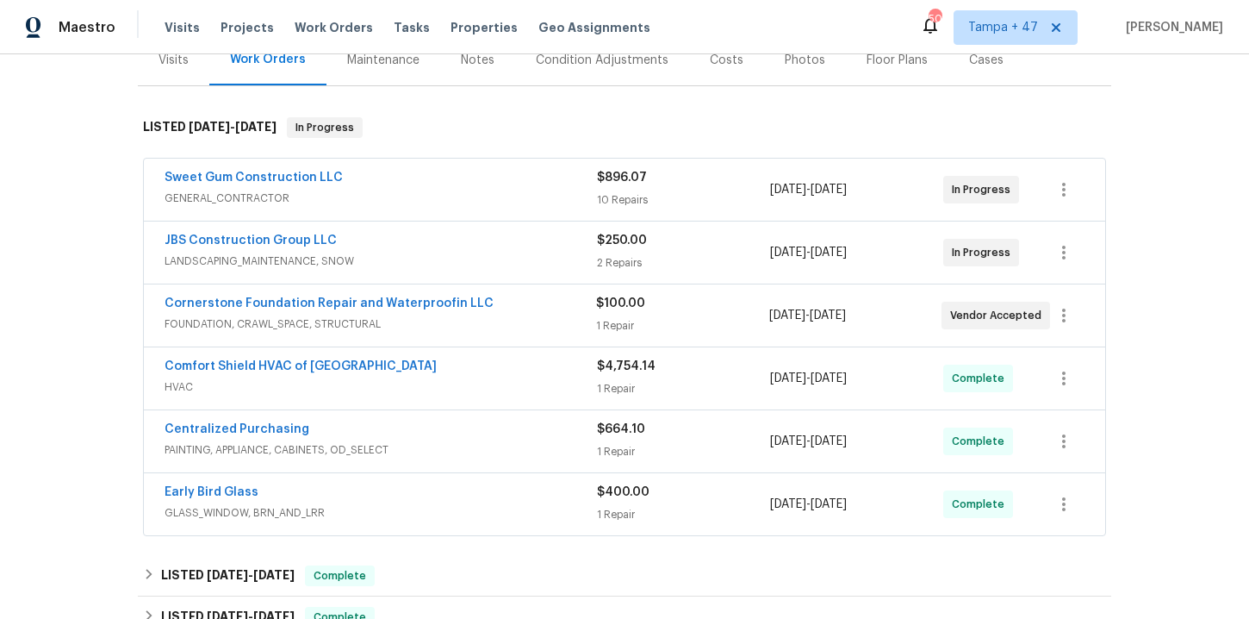
click at [452, 371] on div "Comfort Shield HVAC of NC" at bounding box center [381, 368] width 433 height 21
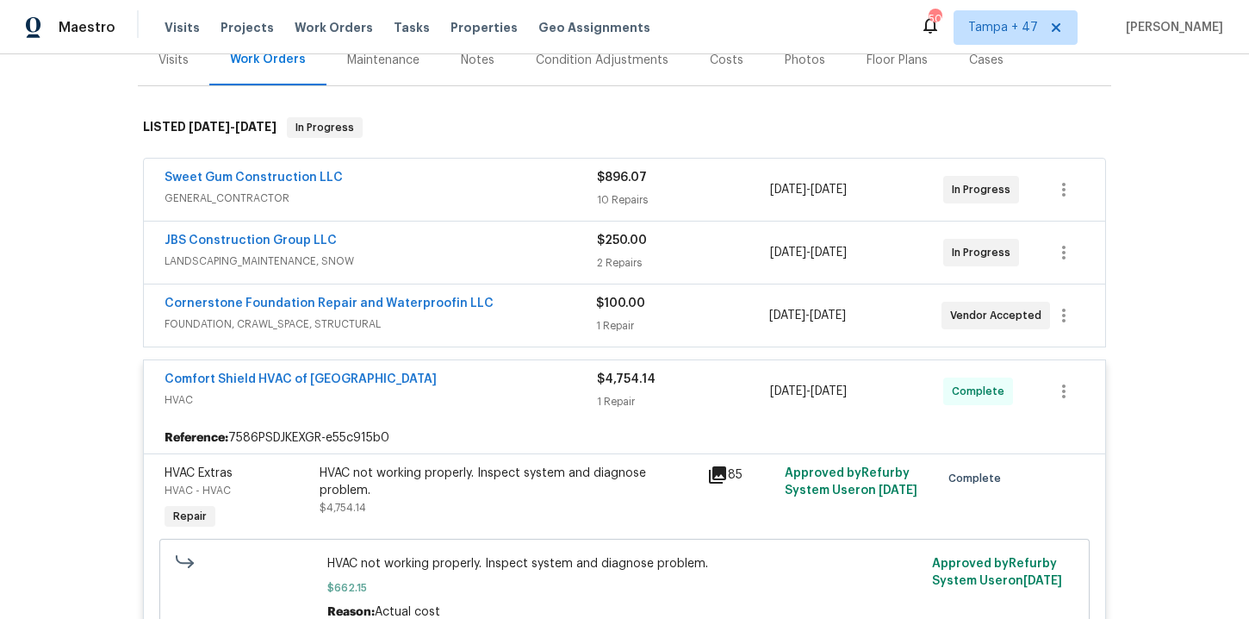
click at [346, 17] on div "Visits Projects Work Orders Tasks Properties Geo Assignments" at bounding box center [418, 27] width 507 height 34
click at [344, 34] on span "Work Orders" at bounding box center [334, 27] width 78 height 17
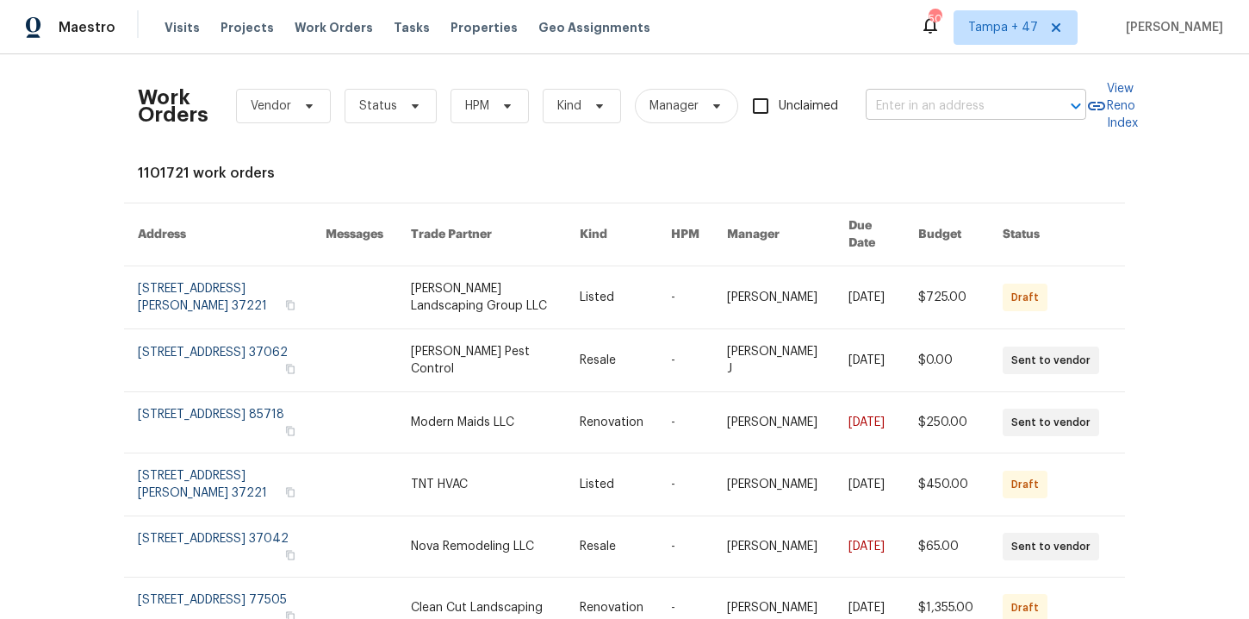
click at [919, 112] on input "text" at bounding box center [952, 106] width 172 height 27
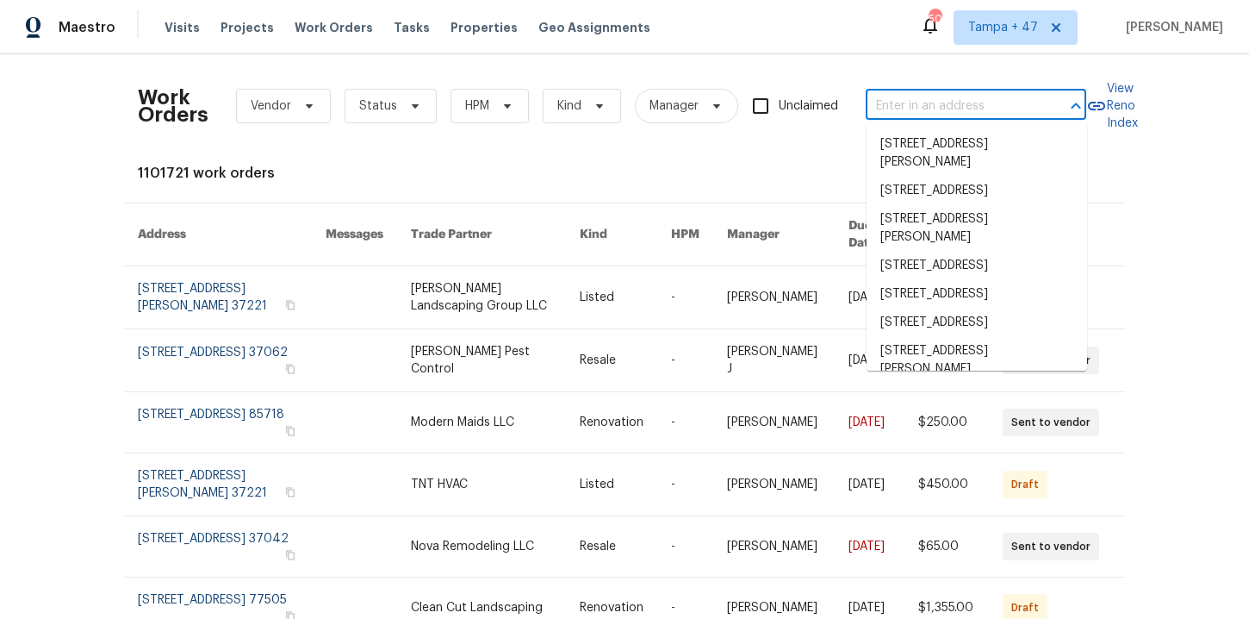
paste input "8 Howell Cir Greenville, SC 29615"
type input "8 Howell Cir Greenville, SC 29615"
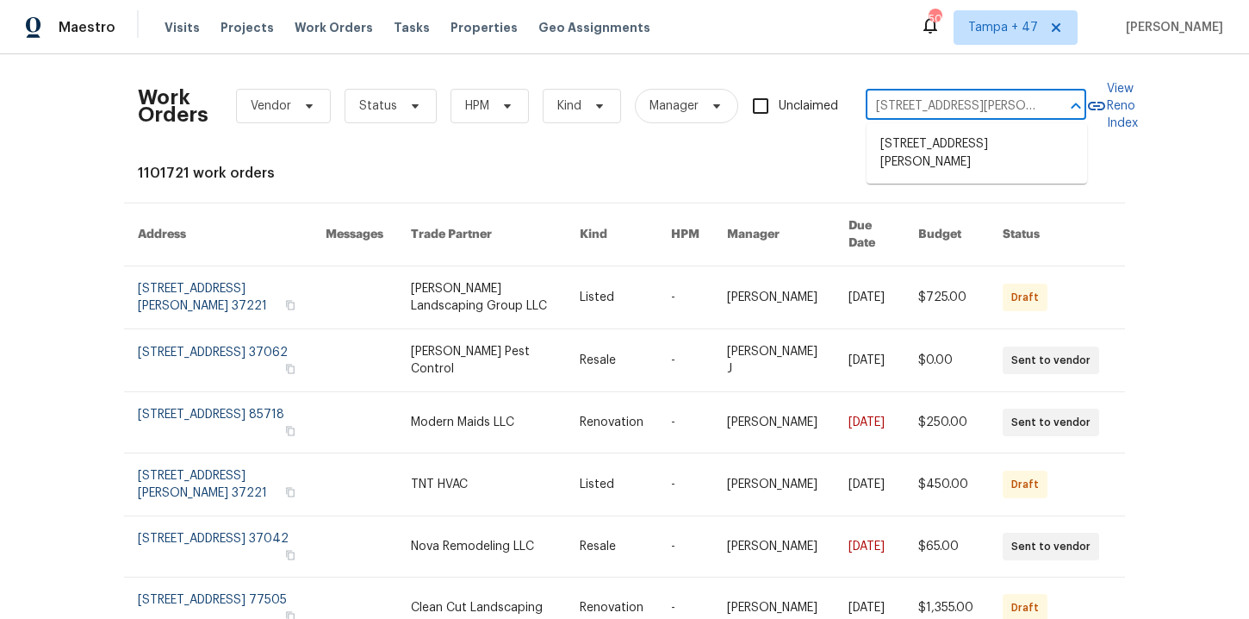
scroll to position [0, 26]
click at [938, 147] on li "8 Howell Cir, Greenville, SC 29615" at bounding box center [977, 153] width 221 height 47
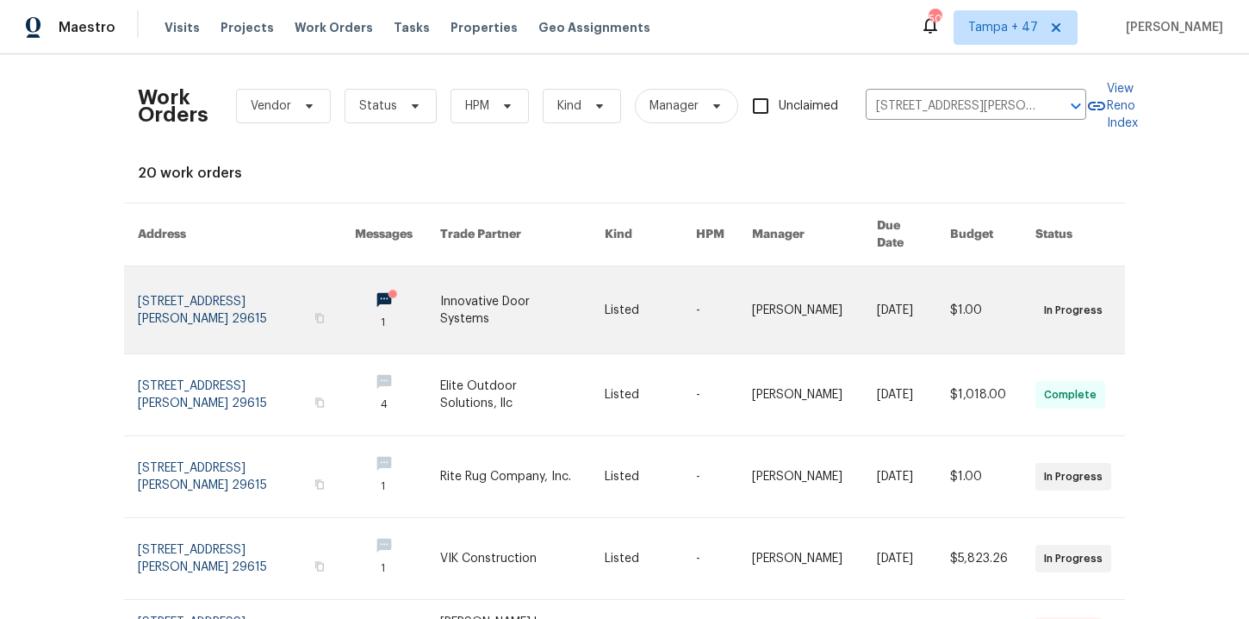
click at [201, 279] on link at bounding box center [246, 309] width 217 height 87
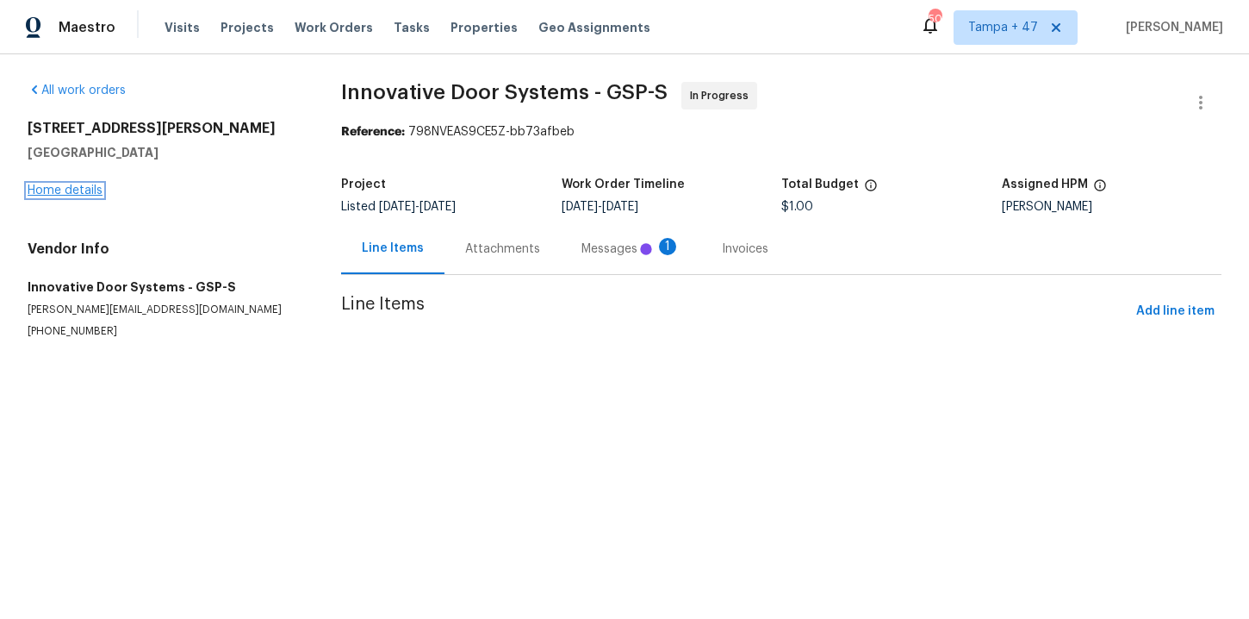
click at [66, 190] on link "Home details" at bounding box center [65, 190] width 75 height 12
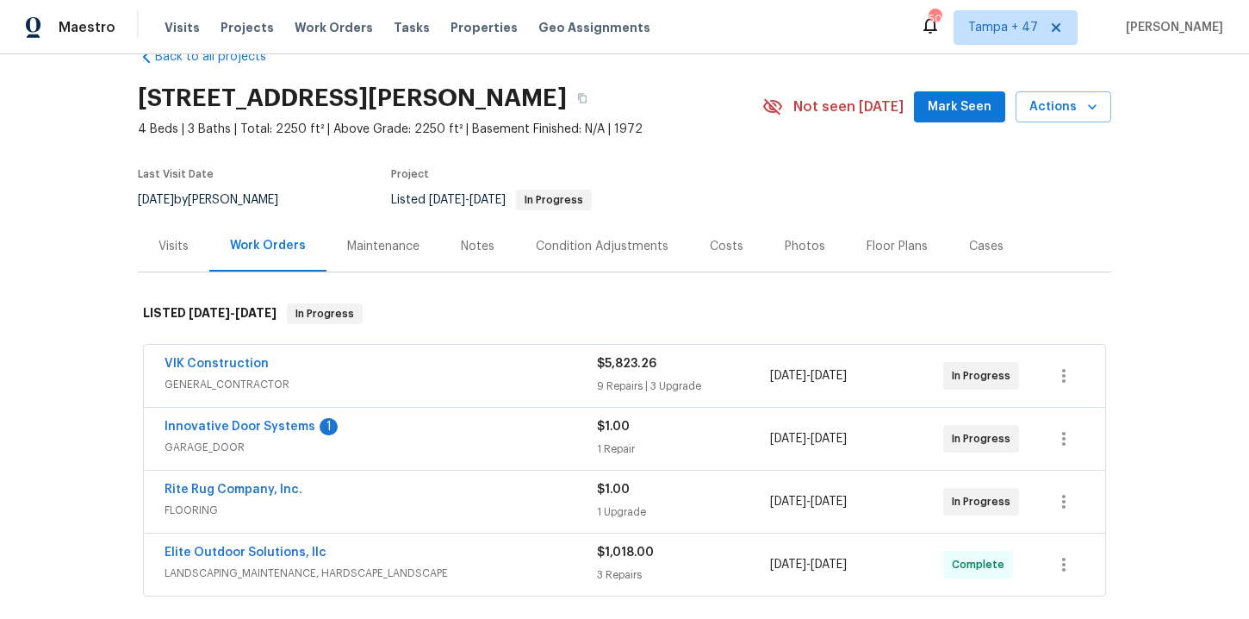
scroll to position [272, 0]
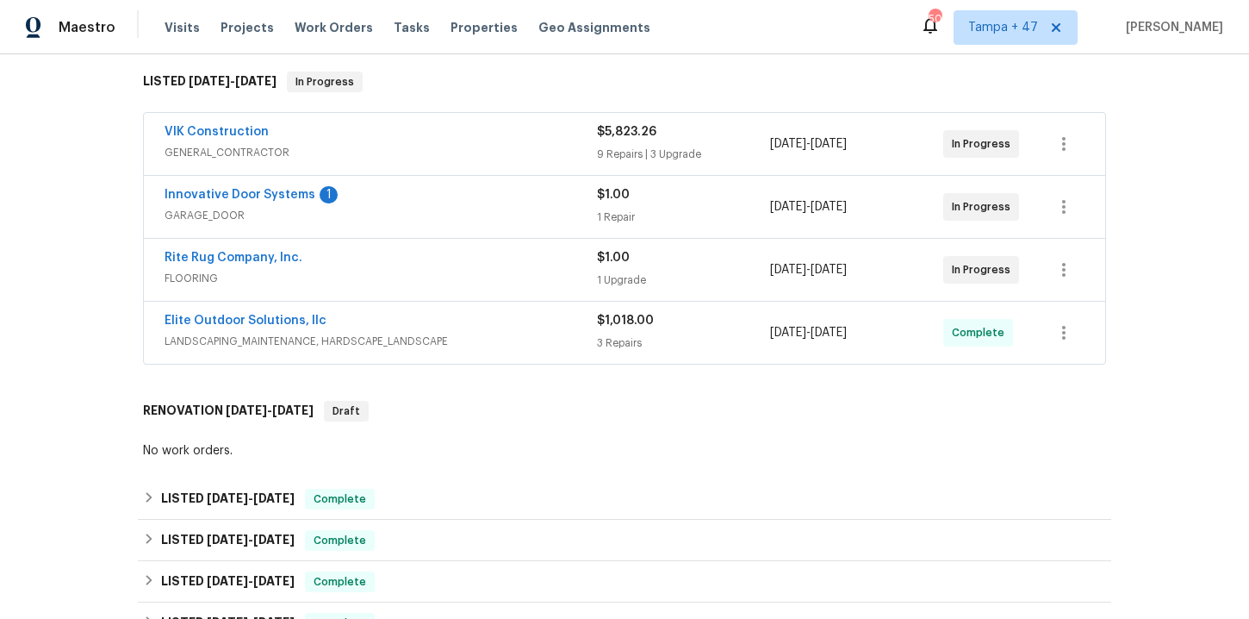
click at [516, 339] on span "LANDSCAPING_MAINTENANCE, HARDSCAPE_LANDSCAPE" at bounding box center [381, 341] width 433 height 17
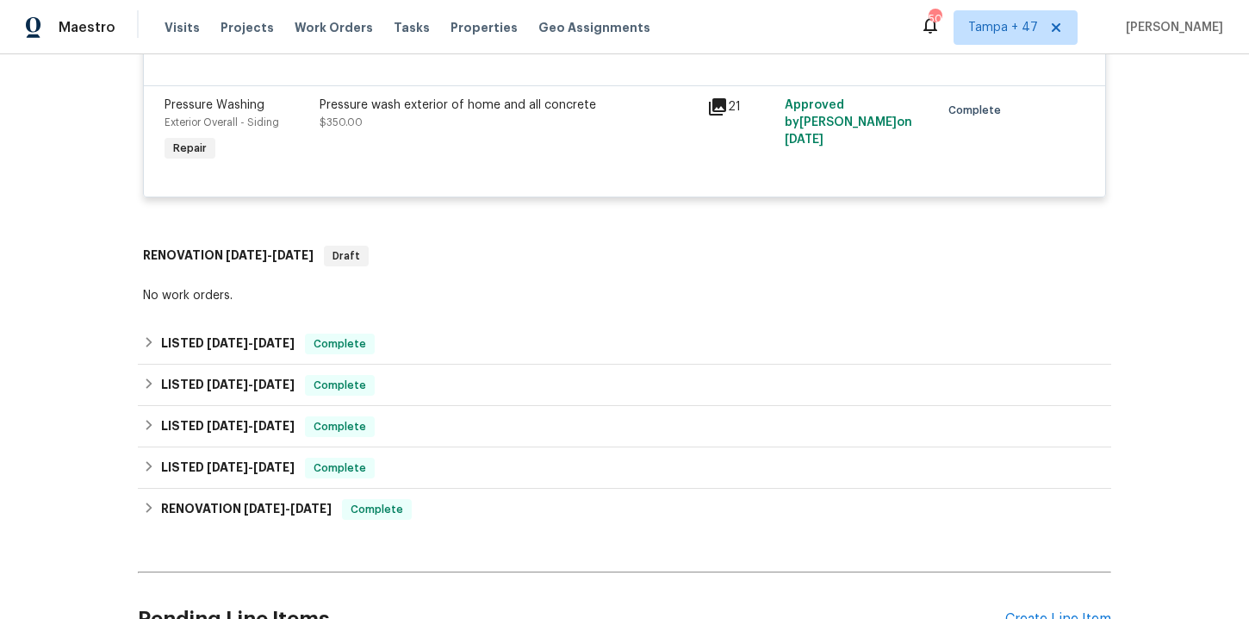
scroll to position [1003, 0]
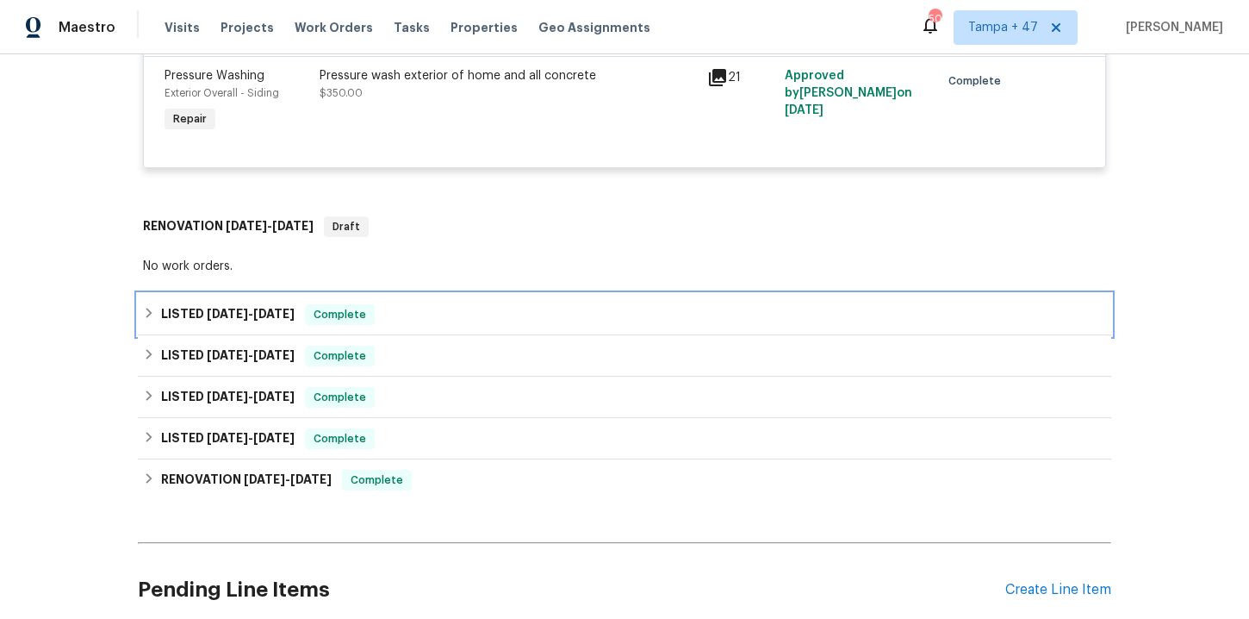
click at [469, 315] on div "LISTED 8/3/25 - 8/7/25 Complete" at bounding box center [624, 314] width 963 height 21
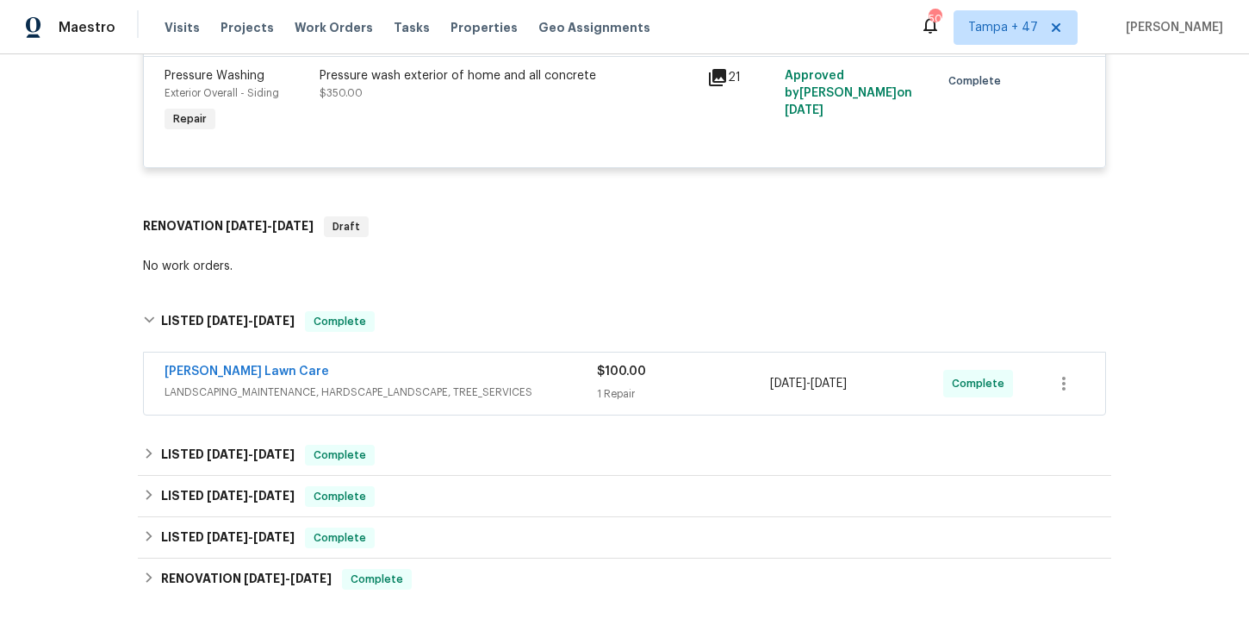
click at [479, 393] on span "LANDSCAPING_MAINTENANCE, HARDSCAPE_LANDSCAPE, TREE_SERVICES" at bounding box center [381, 391] width 433 height 17
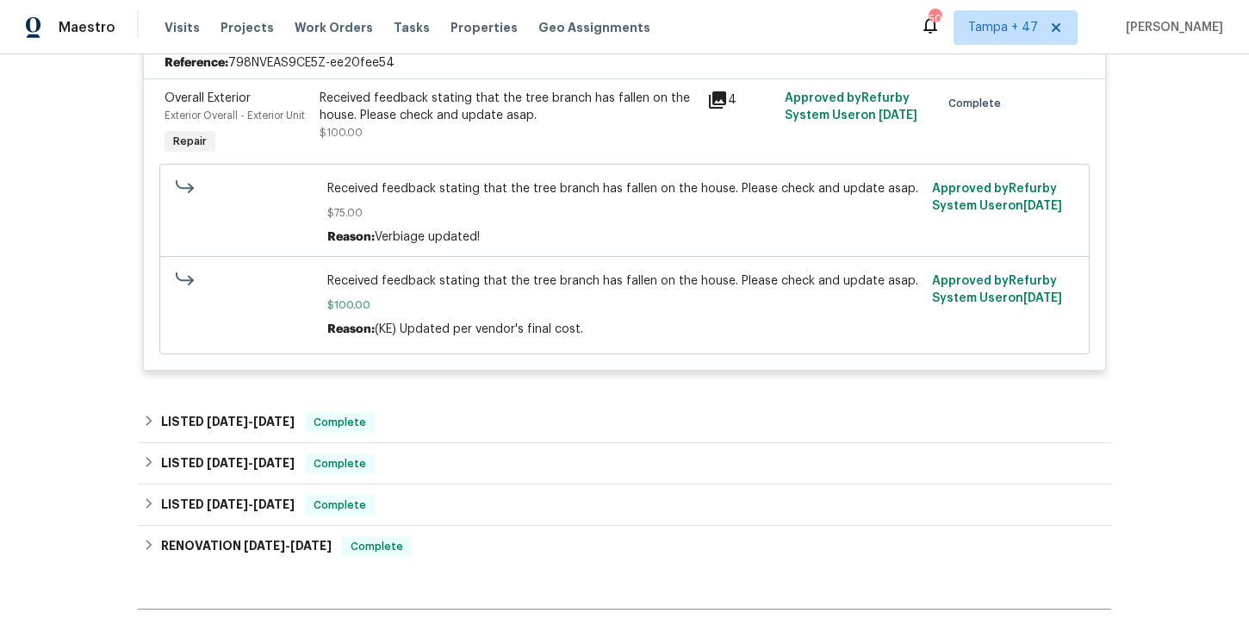
scroll to position [1411, 0]
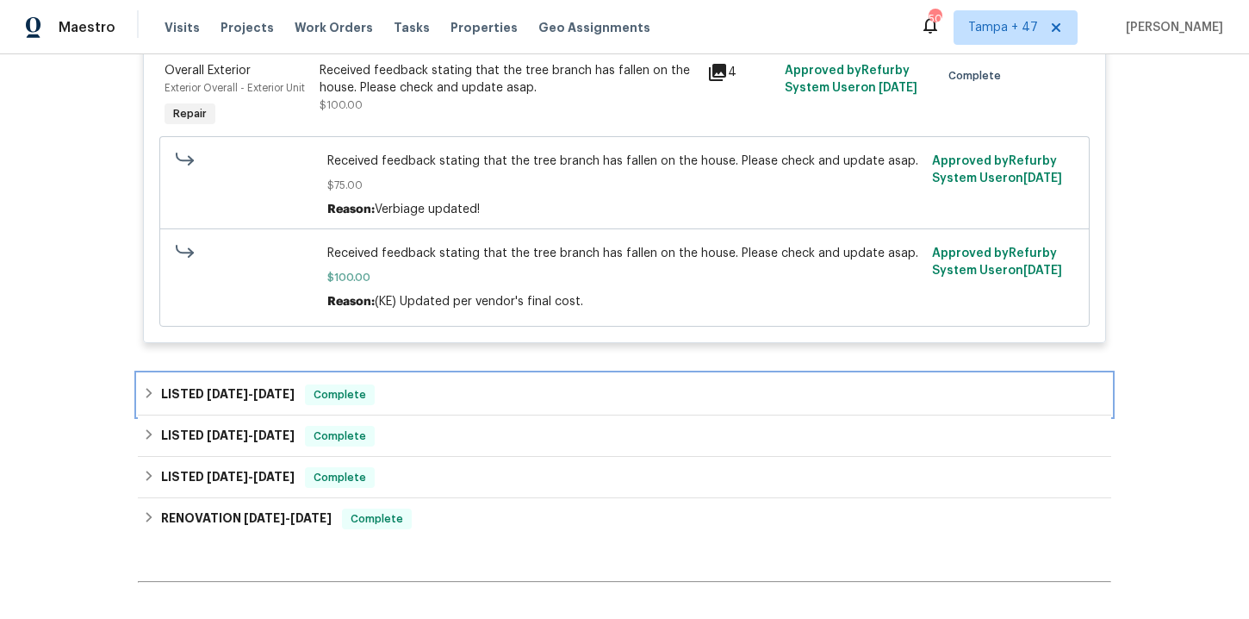
click at [461, 396] on div "LISTED 5/23/25 - 6/5/25 Complete" at bounding box center [624, 394] width 963 height 21
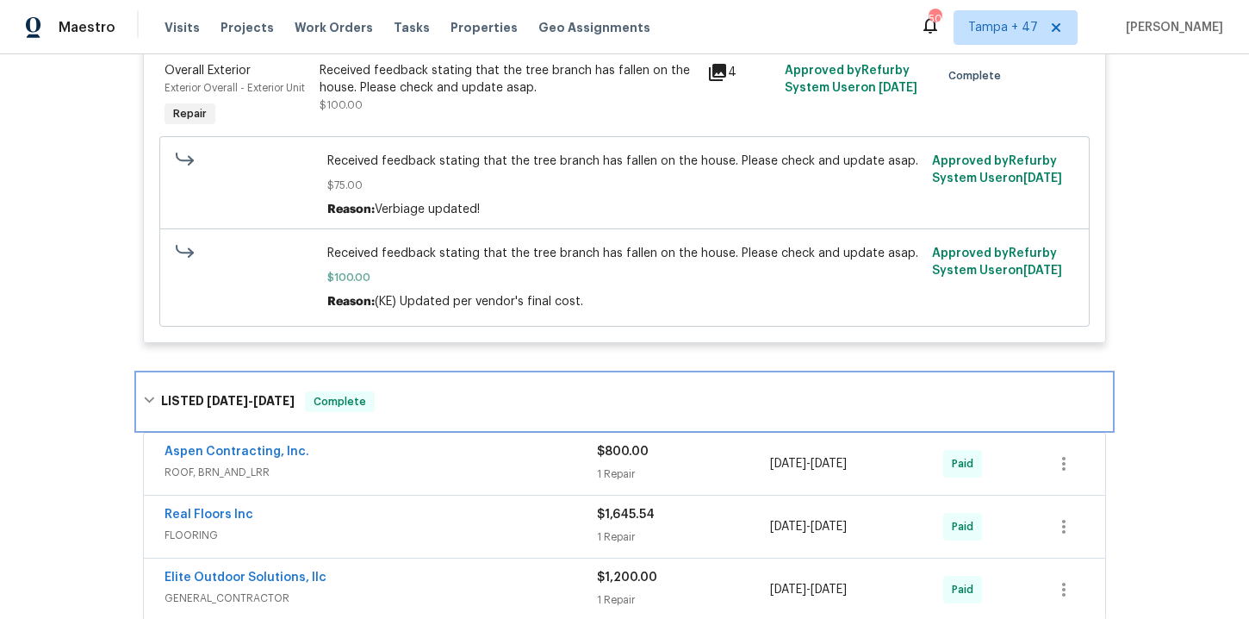
scroll to position [1554, 0]
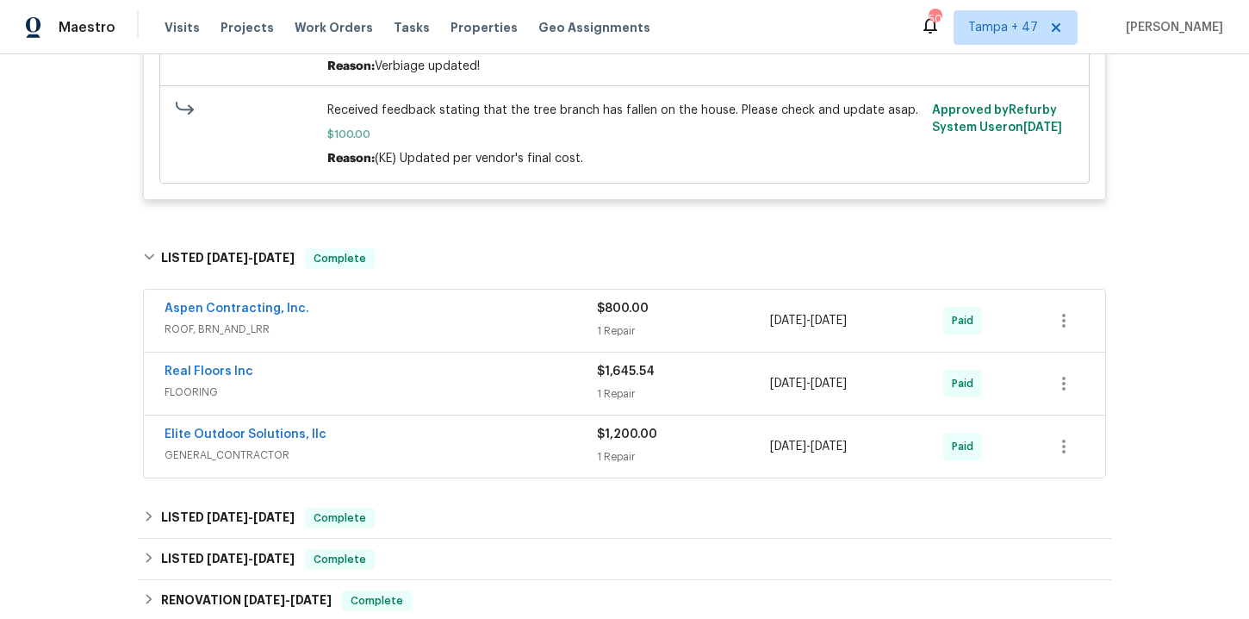
click at [478, 380] on div "Real Floors Inc" at bounding box center [381, 373] width 433 height 21
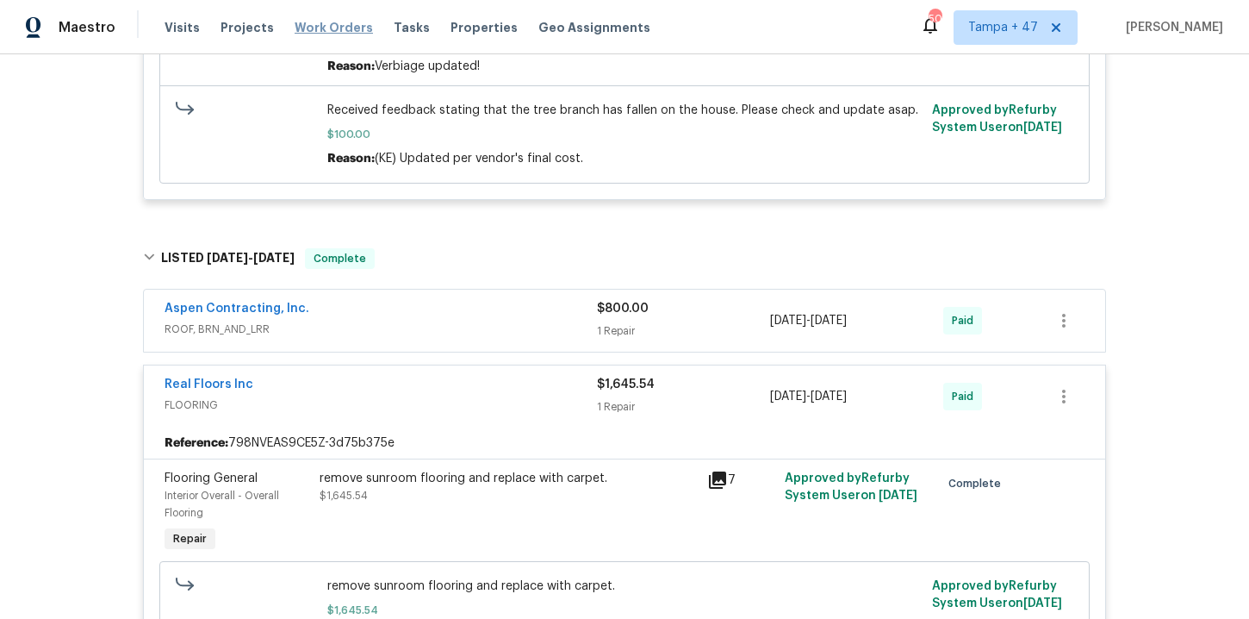
click at [308, 27] on span "Work Orders" at bounding box center [334, 27] width 78 height 17
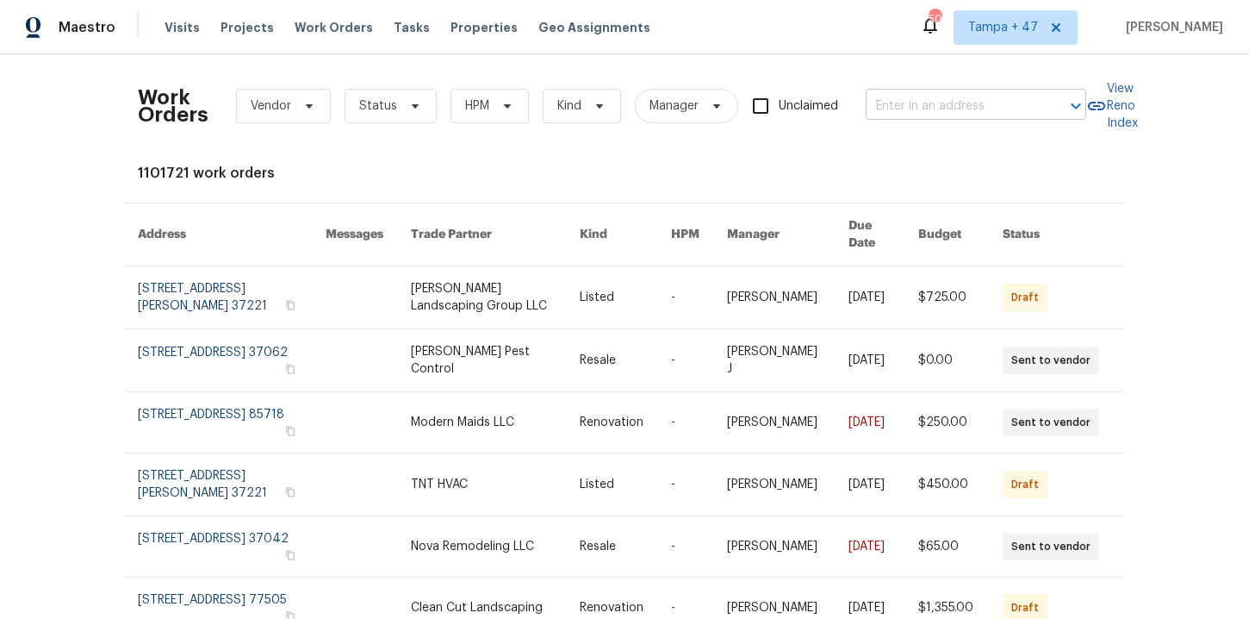
click at [941, 111] on input "text" at bounding box center [952, 106] width 172 height 27
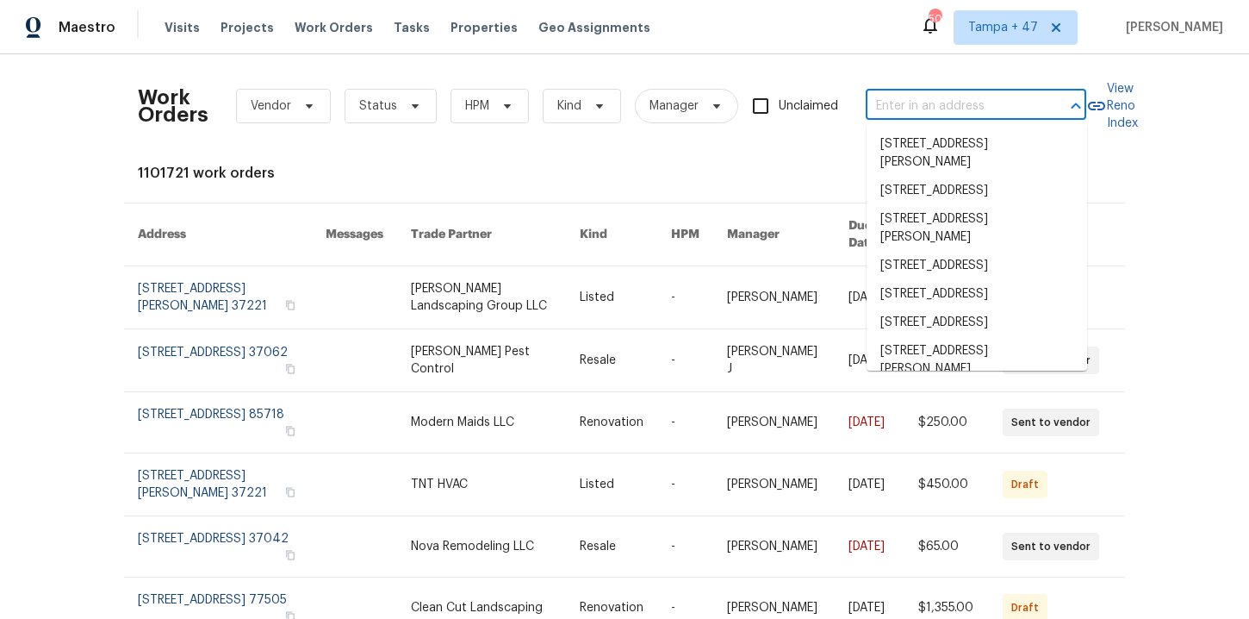
paste input "2006 Landon Ct Burlington, NC 27217"
type input "2006 Landon Ct Burlington, NC 27217"
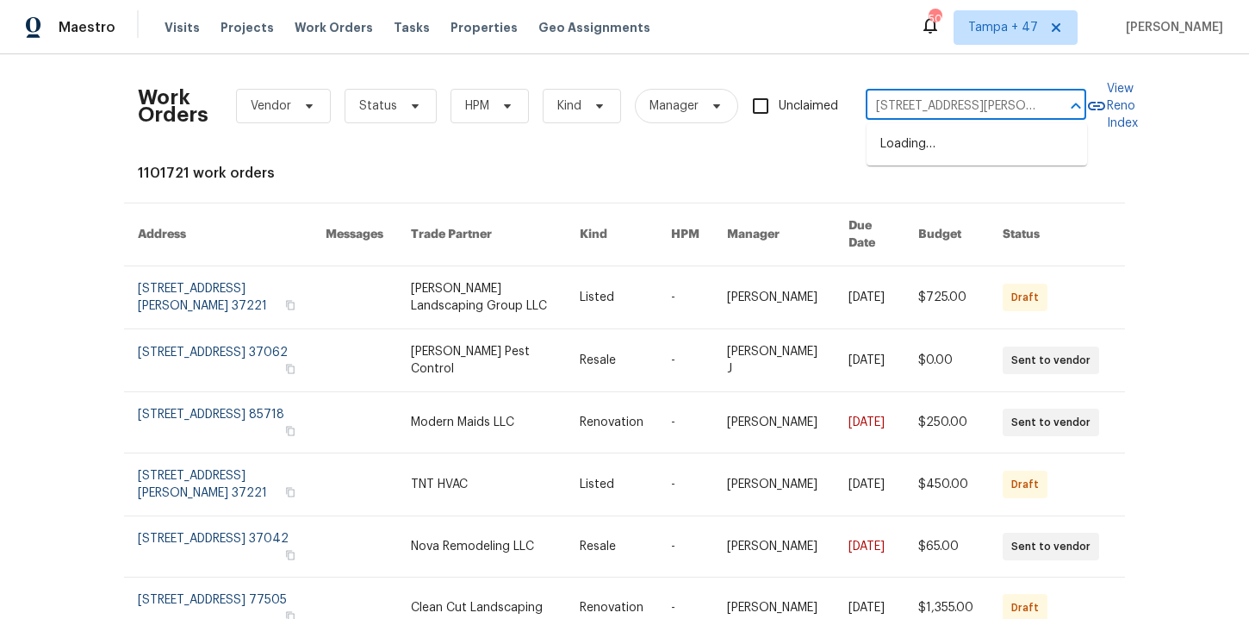
scroll to position [0, 53]
click at [938, 141] on li "2006 Landon Ct, Burlington, NC 27217" at bounding box center [977, 153] width 221 height 47
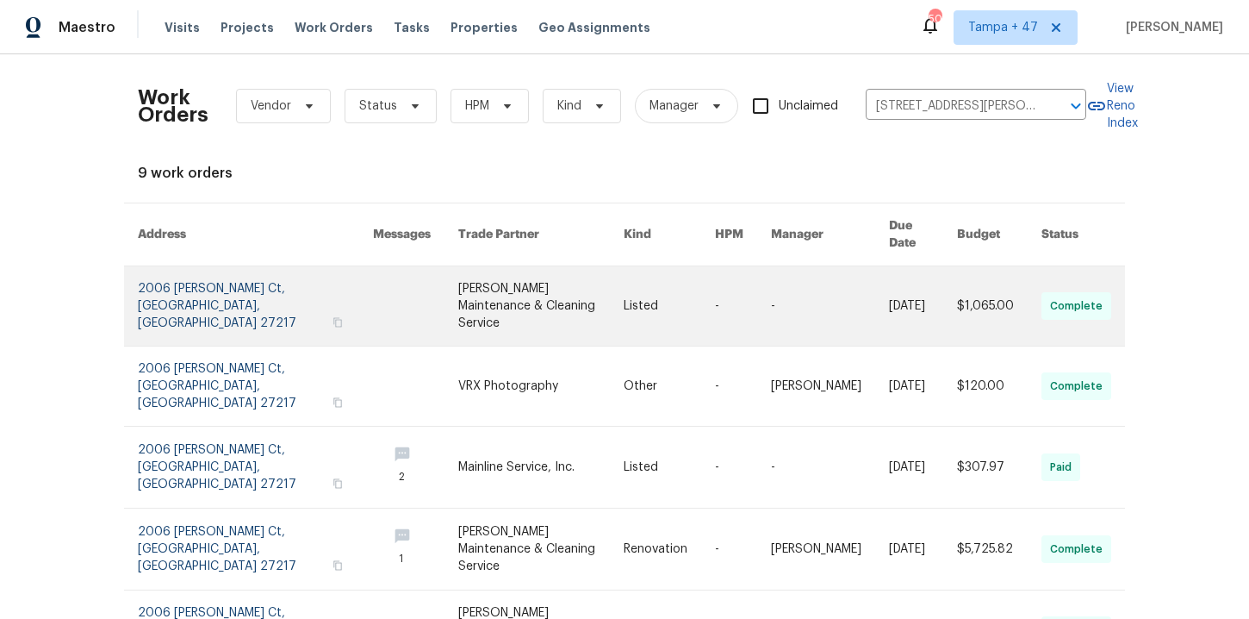
click at [215, 281] on link at bounding box center [255, 305] width 235 height 79
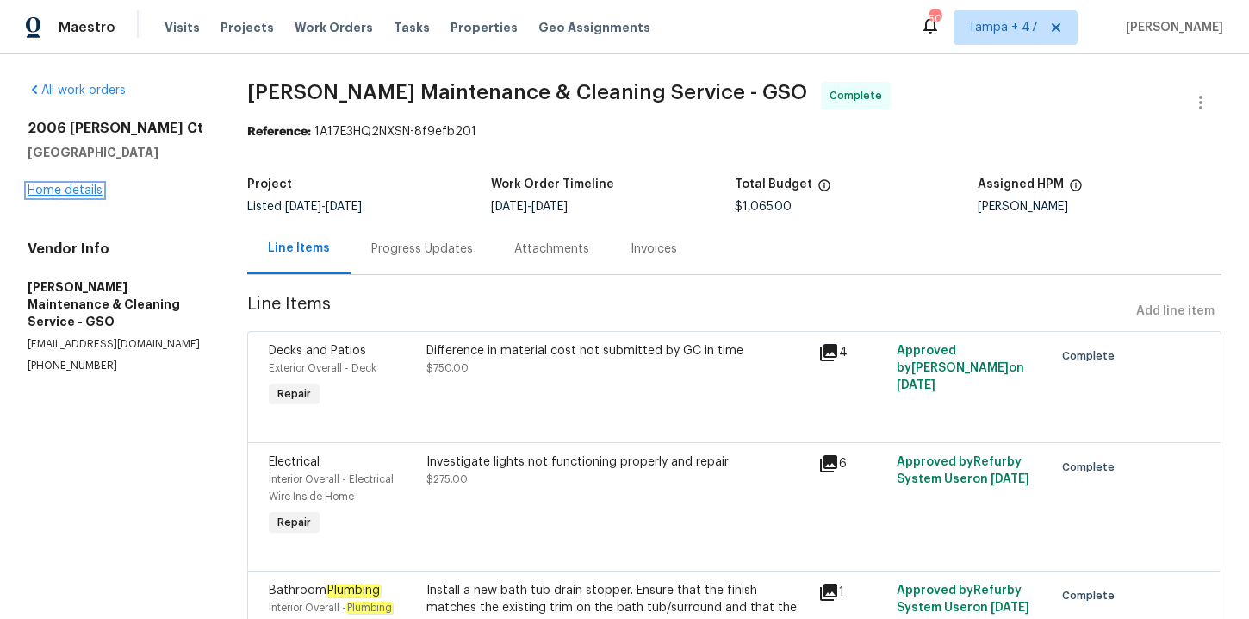
click at [59, 191] on link "Home details" at bounding box center [65, 190] width 75 height 12
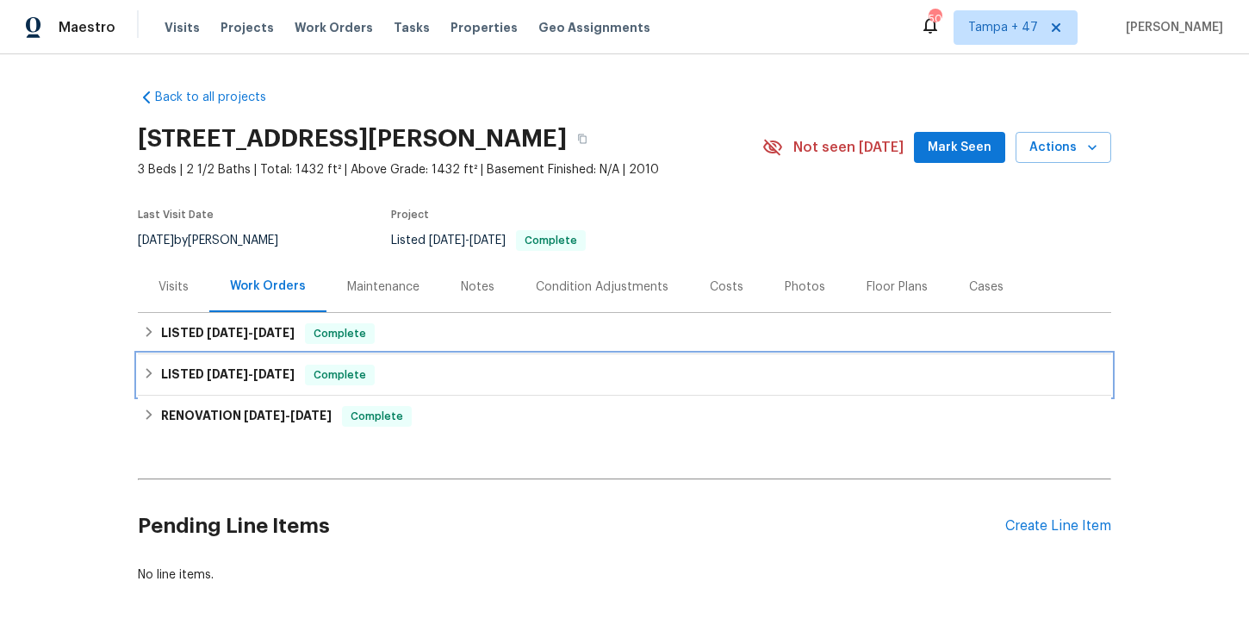
click at [448, 377] on div "LISTED 7/28/25 - 8/1/25 Complete" at bounding box center [624, 374] width 963 height 21
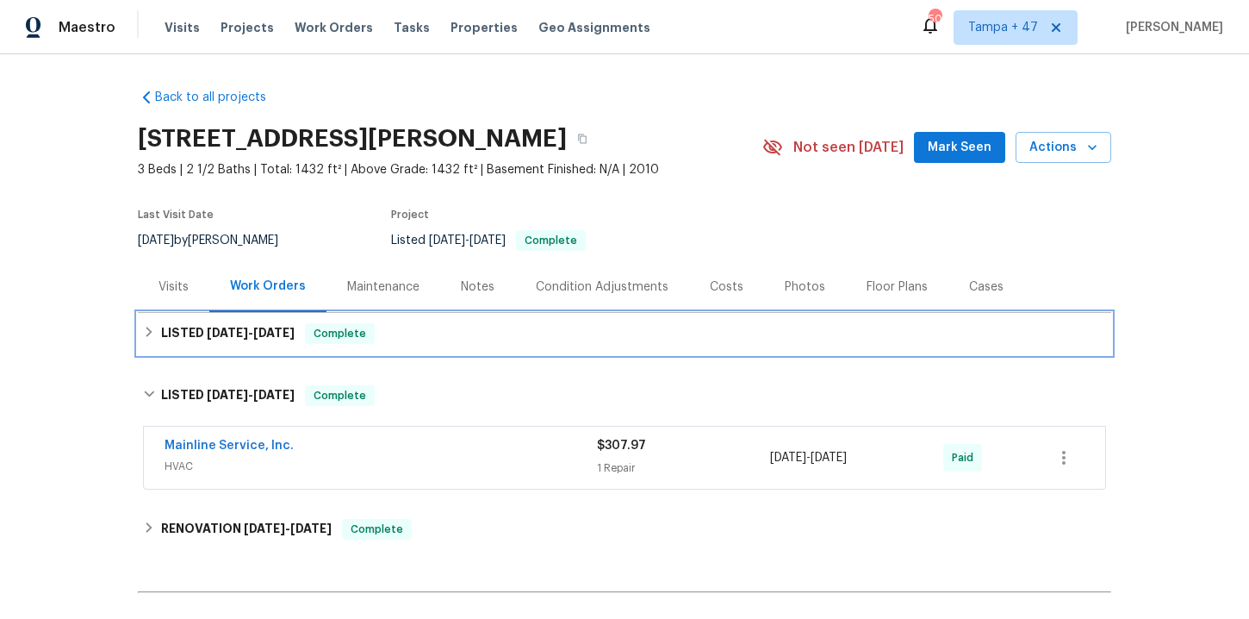
click at [438, 315] on div "LISTED 8/7/25 - 8/8/25 Complete" at bounding box center [625, 333] width 974 height 41
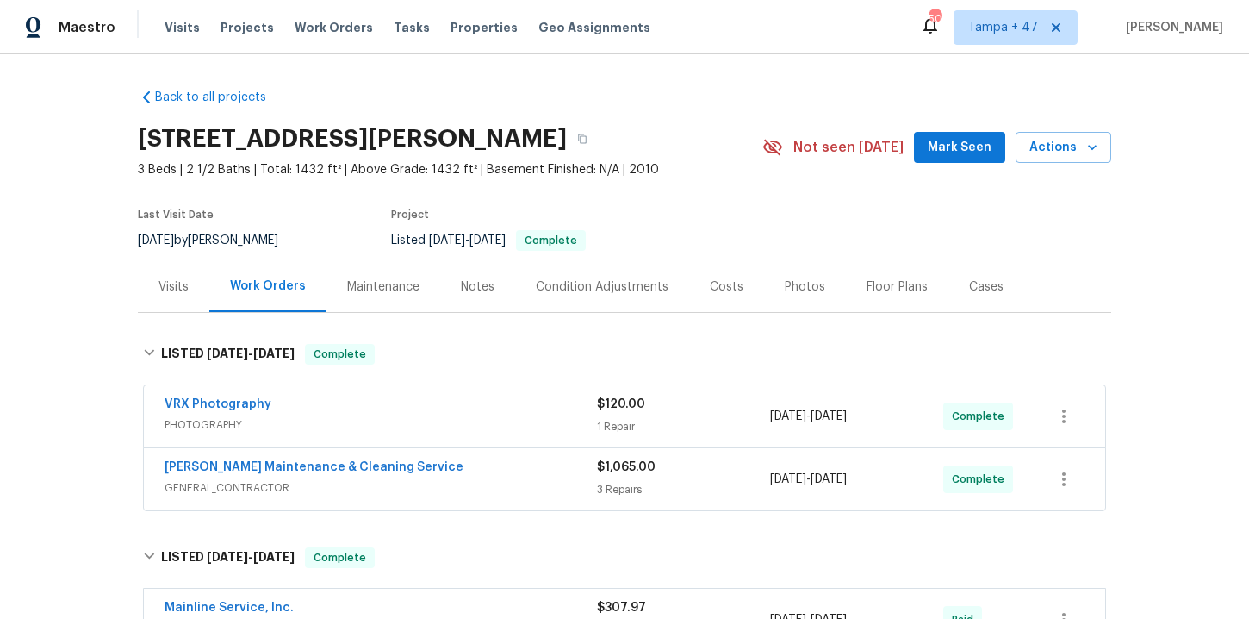
click at [452, 482] on span "GENERAL_CONTRACTOR" at bounding box center [381, 487] width 433 height 17
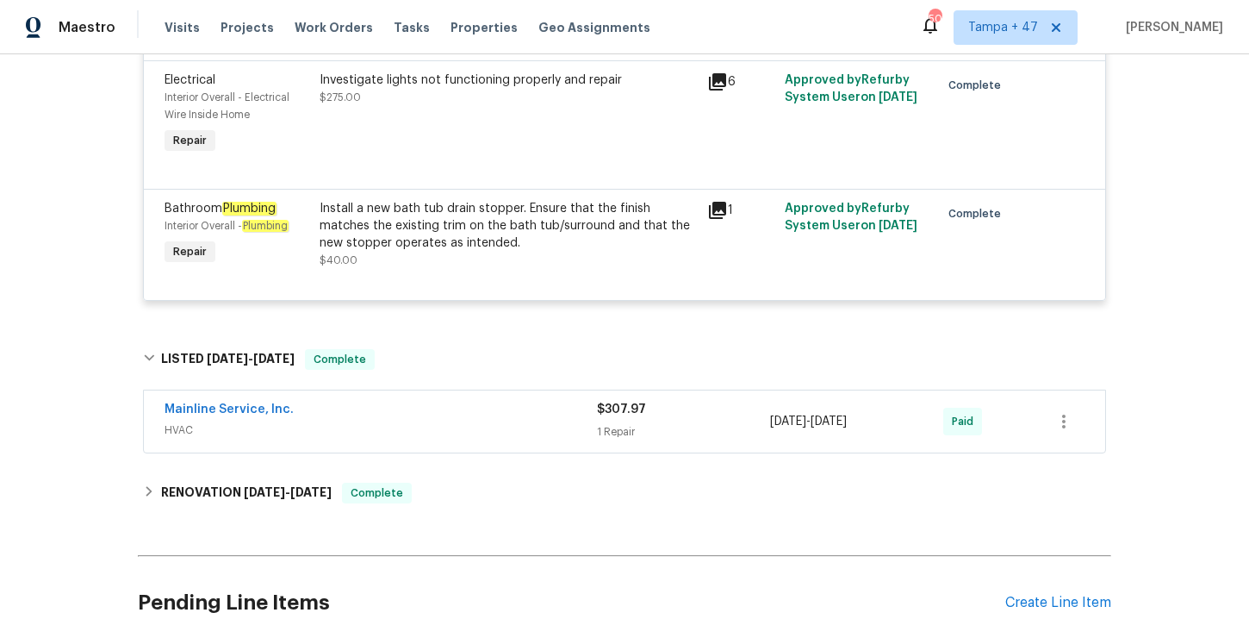
scroll to position [639, 0]
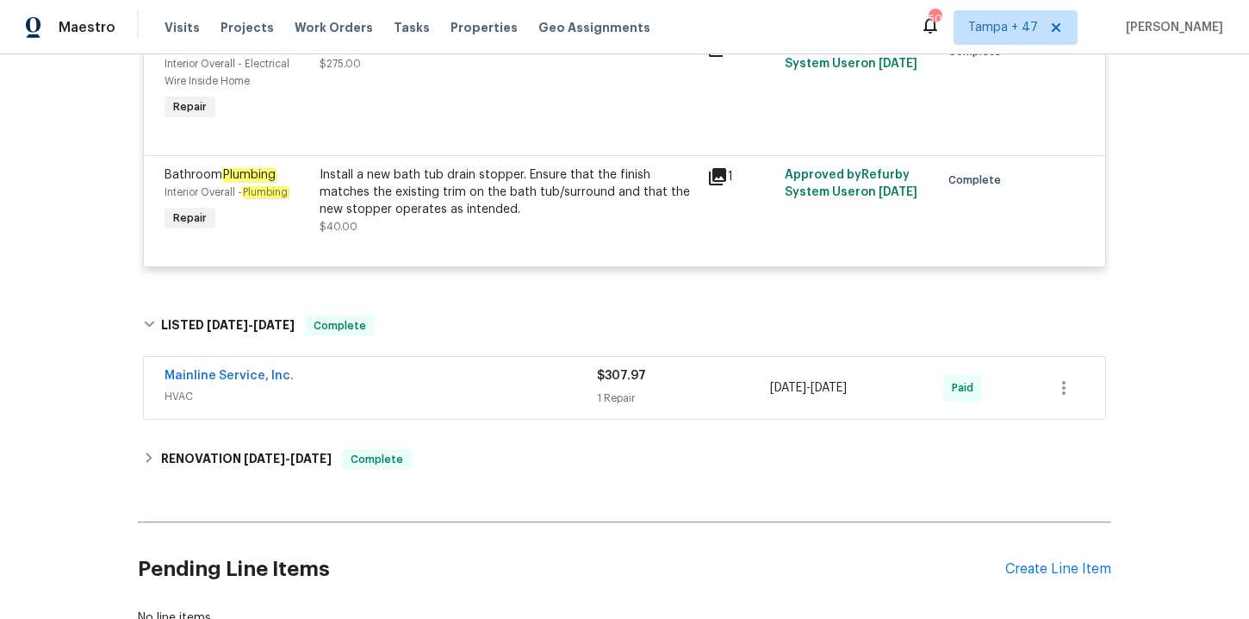
click at [424, 400] on span "HVAC" at bounding box center [381, 396] width 433 height 17
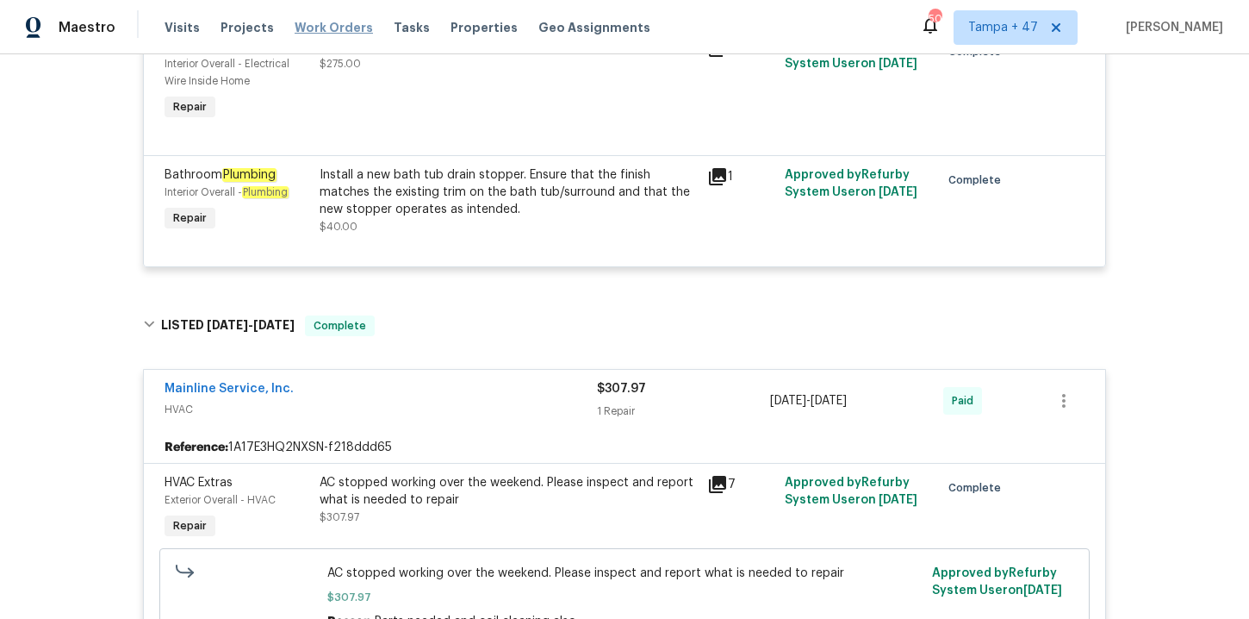
click at [313, 26] on span "Work Orders" at bounding box center [334, 27] width 78 height 17
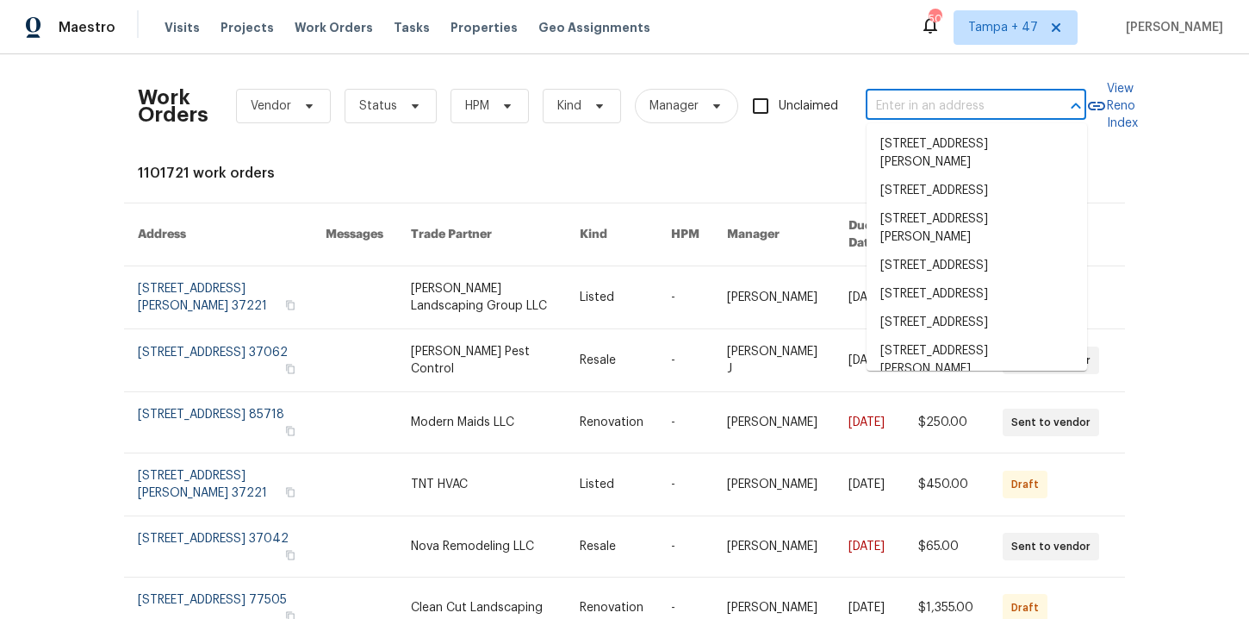
click at [900, 103] on input "text" at bounding box center [952, 106] width 172 height 27
paste input "https://drive.google.com/file/d/1v_tD1tKeF9a9BUgttsfIJmUXTnbrt2AE/view?usp=driv…"
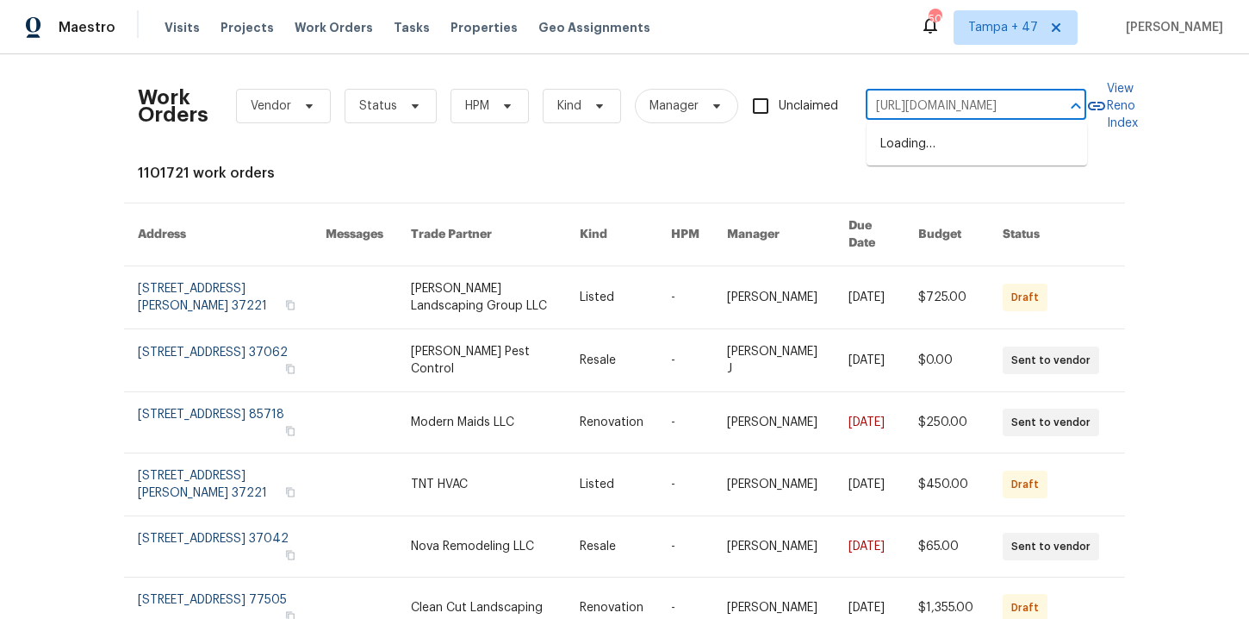
scroll to position [0, 340]
type input "https://drive.google.com/file/d/1v_tD1tKeF9a9BUgttsfIJmUXTnbrt2AE/view?usp=driv…"
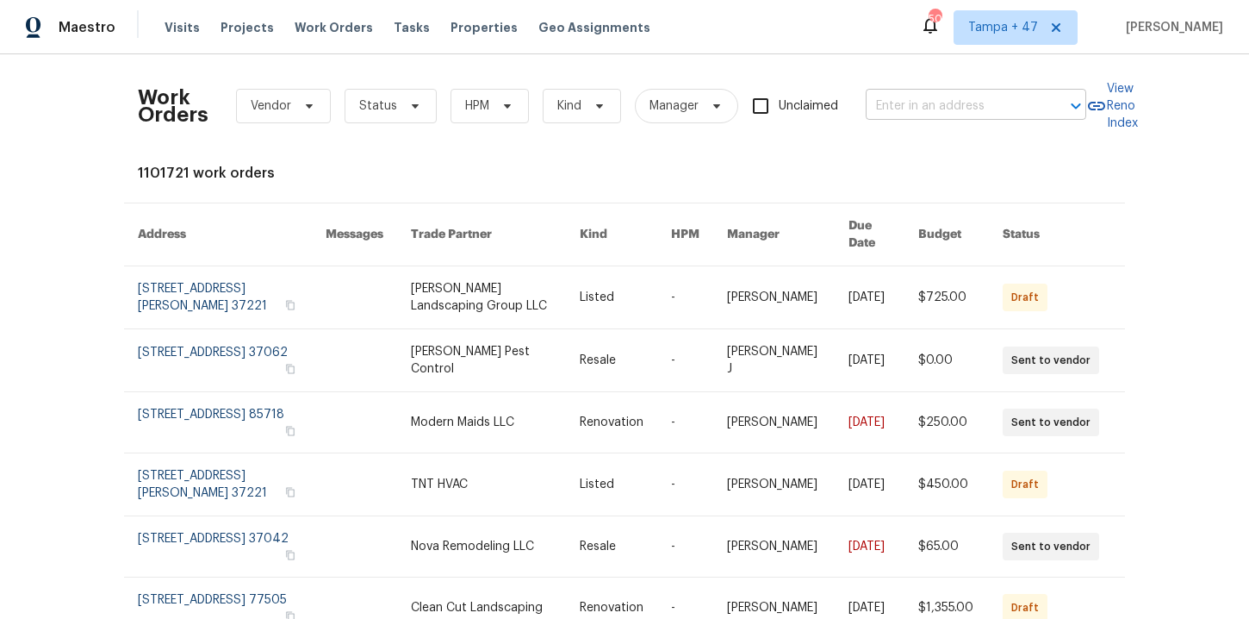
click at [917, 110] on input "text" at bounding box center [952, 106] width 172 height 27
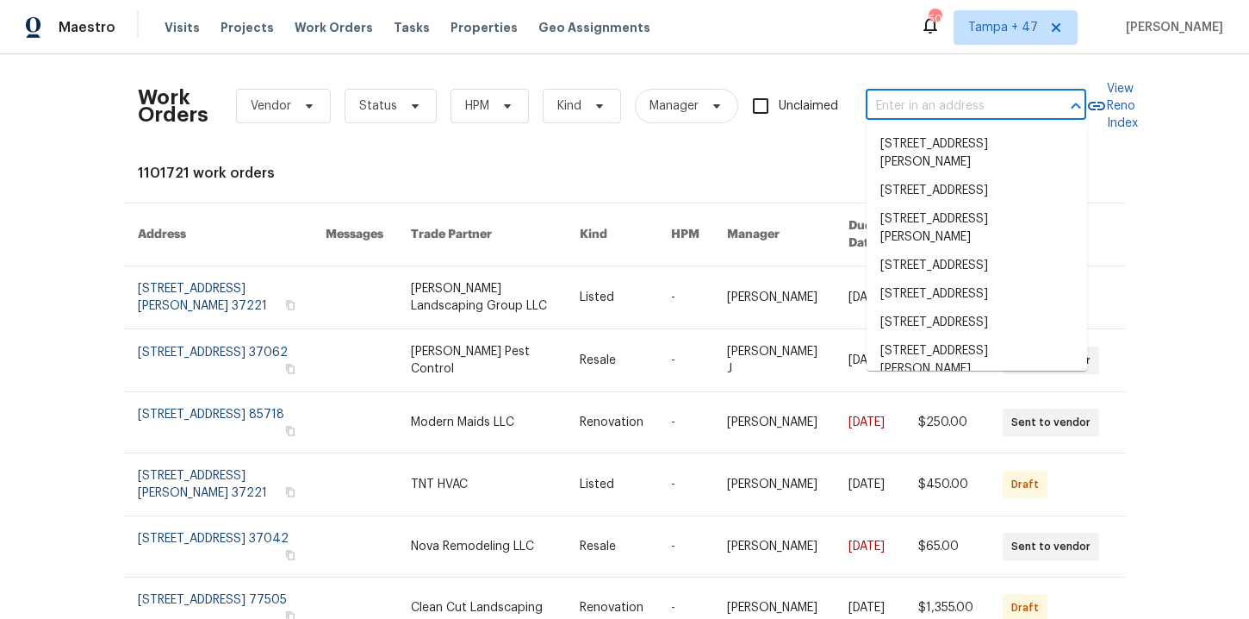
paste input "https://drive.google.com/file/d/1v_tD1tKeF9a9BUgttsfIJmUXTnbrt2AE/view?usp=driv…"
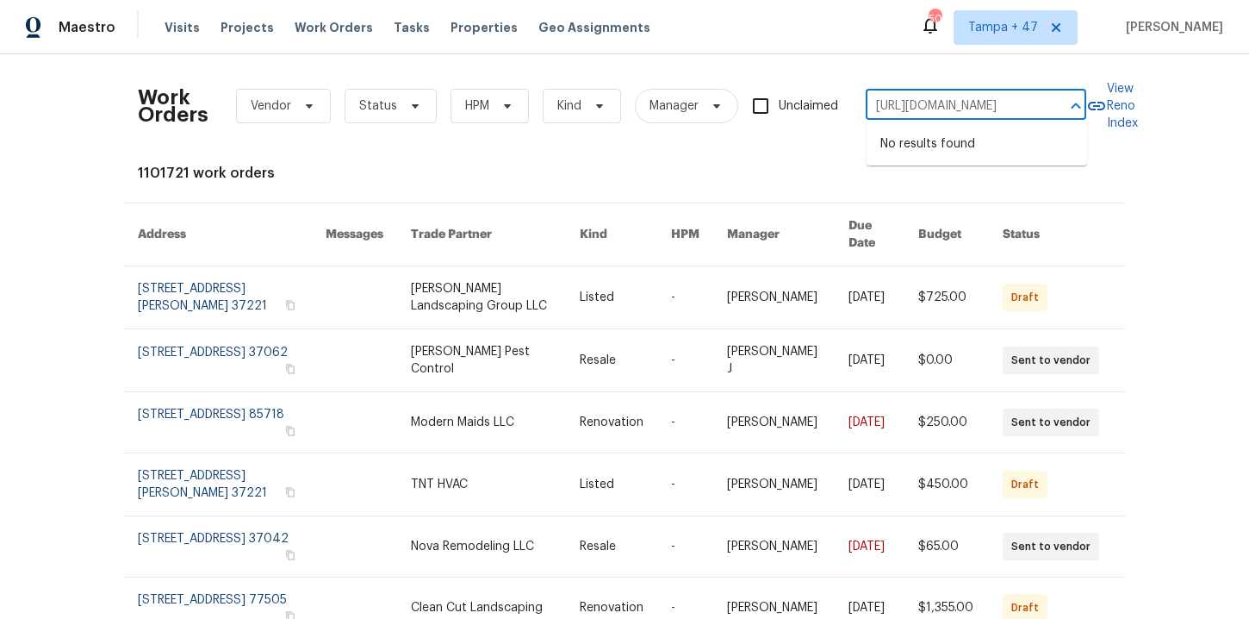
scroll to position [0, 340]
type input "https://drive.google.com/file/d/1v_tD1tKeF9a9BUgttsfIJmUXTnbrt2AE/view?usp=driv…"
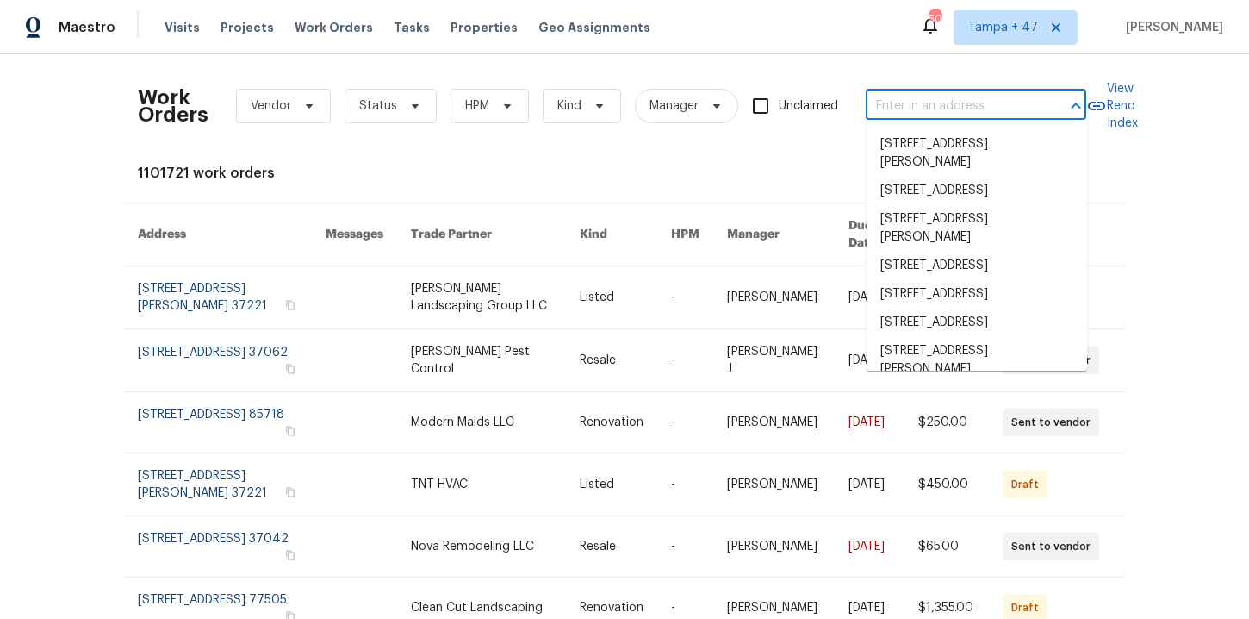
scroll to position [0, 0]
paste input "316 Epperstone Ln Matthews, NC 28105"
type input "316 Epperstone Ln Matthews, NC 28105"
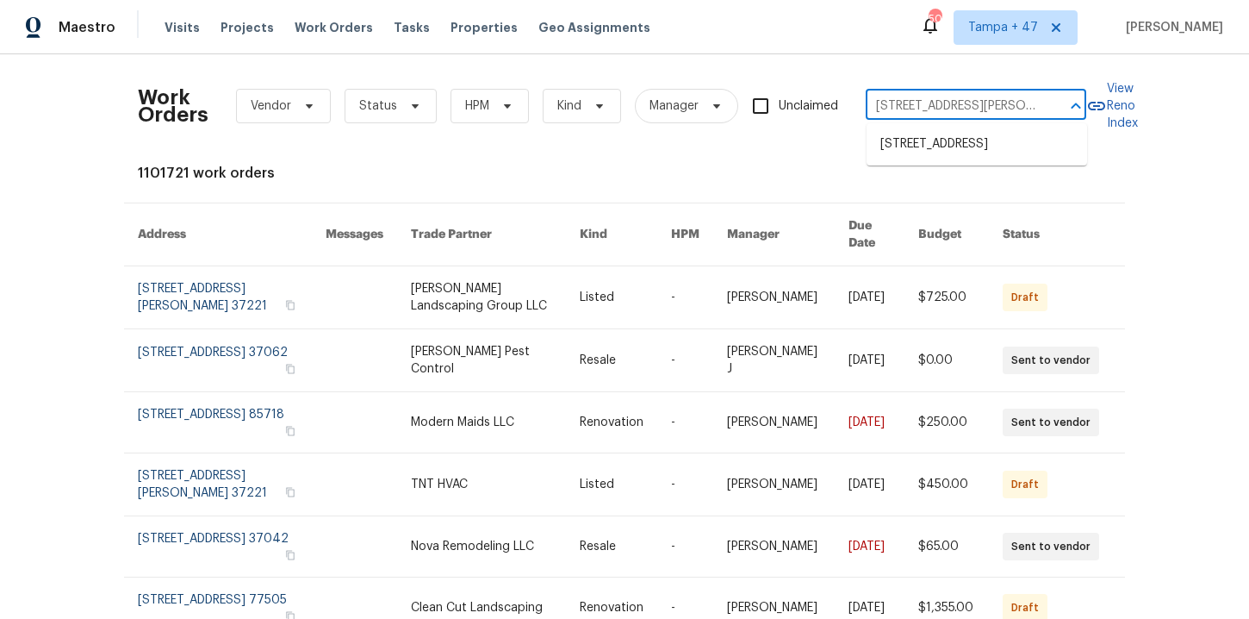
scroll to position [0, 61]
click at [922, 142] on li "316 Epperstone Ln, Matthews, NC 28105" at bounding box center [977, 144] width 221 height 28
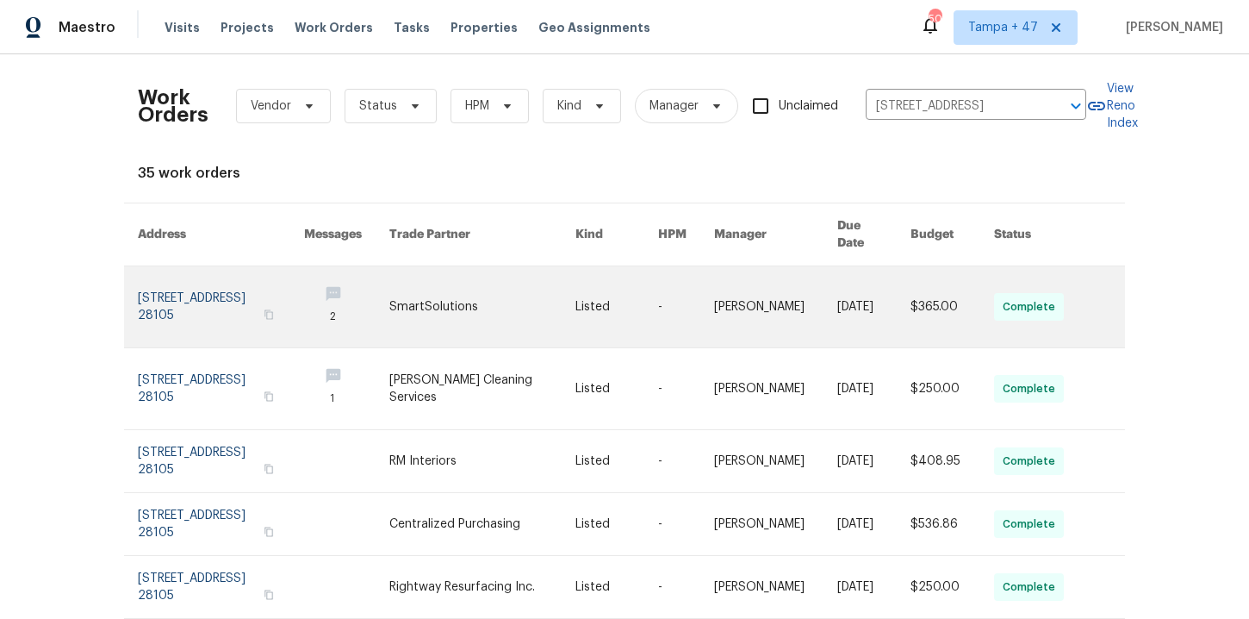
click at [216, 286] on link at bounding box center [221, 306] width 166 height 81
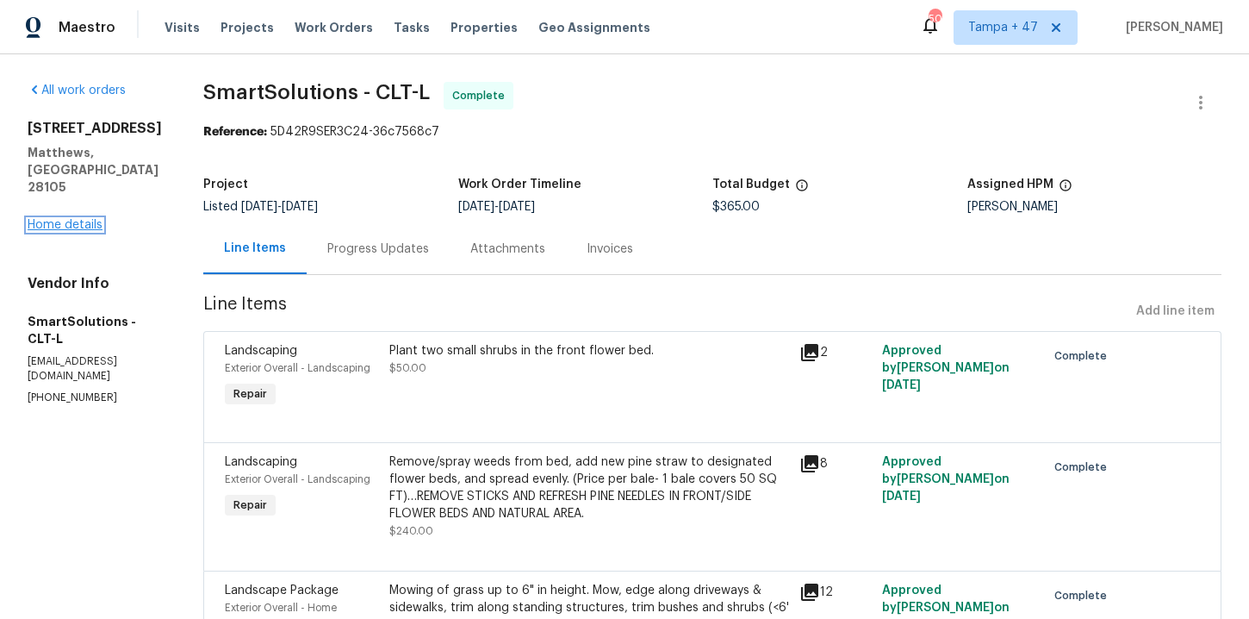
click at [80, 219] on link "Home details" at bounding box center [65, 225] width 75 height 12
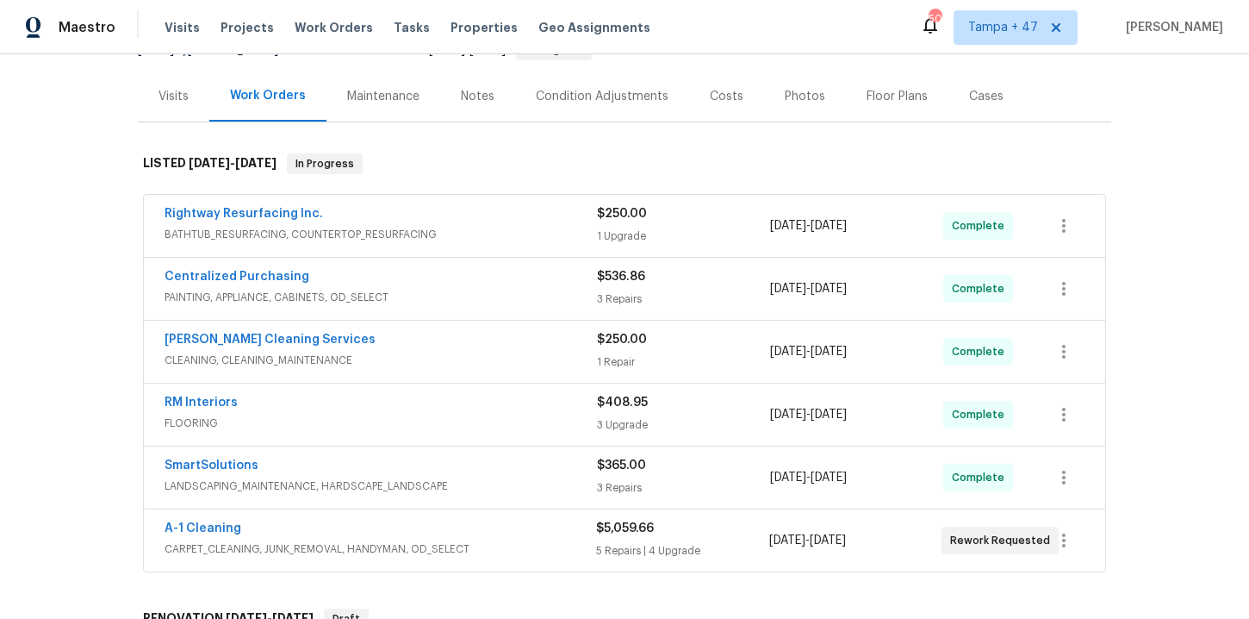
scroll to position [328, 0]
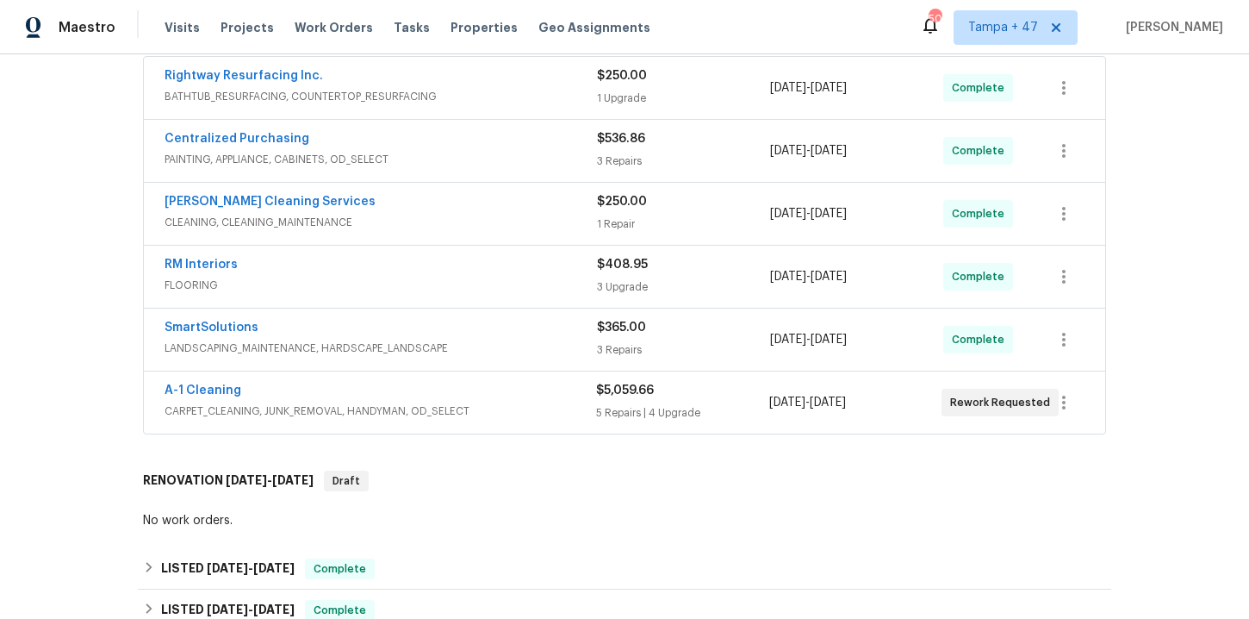
click at [545, 408] on span "CARPET_CLEANING, JUNK_REMOVAL, HANDYMAN, OD_SELECT" at bounding box center [381, 410] width 432 height 17
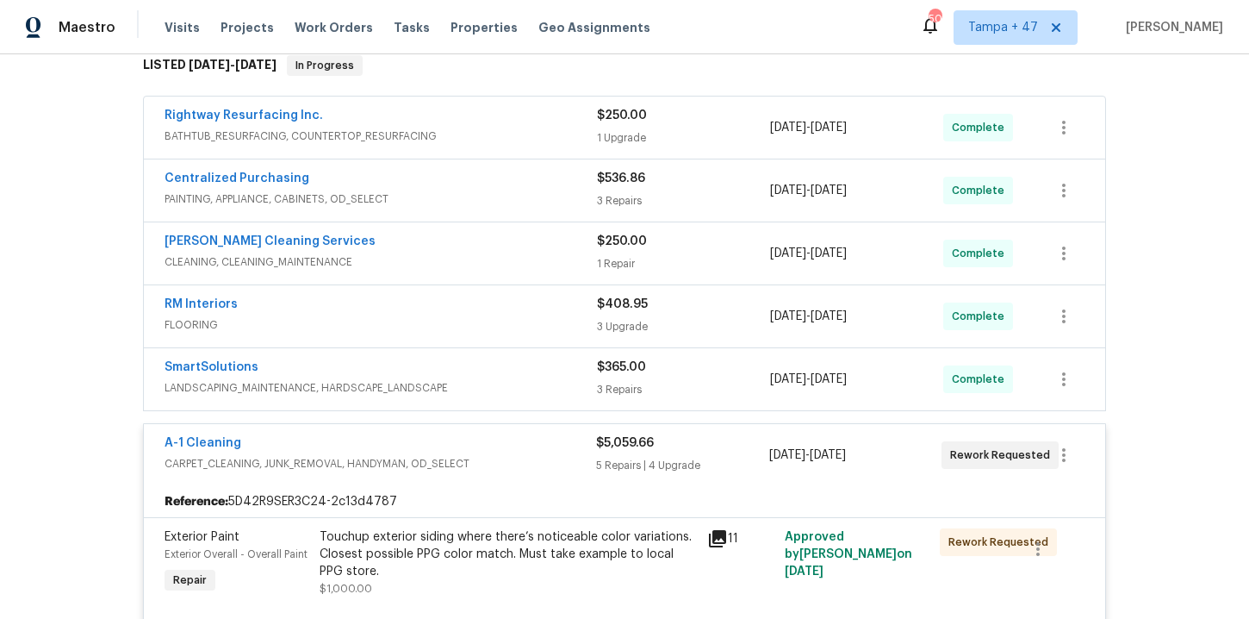
scroll to position [0, 0]
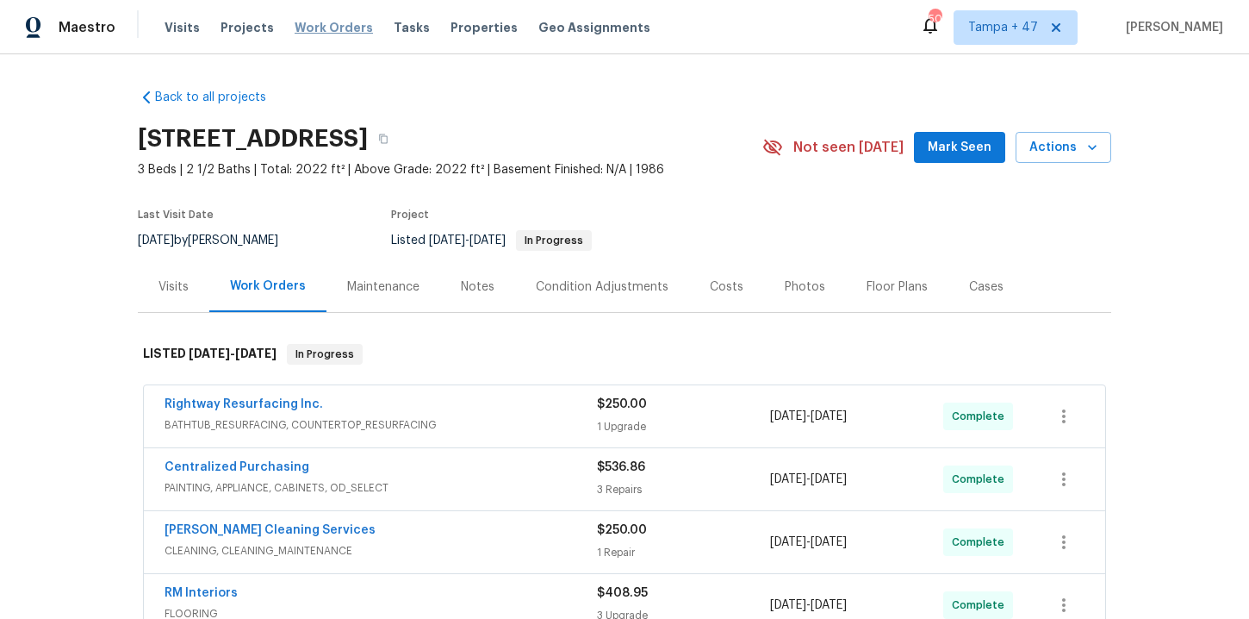
click at [330, 29] on span "Work Orders" at bounding box center [334, 27] width 78 height 17
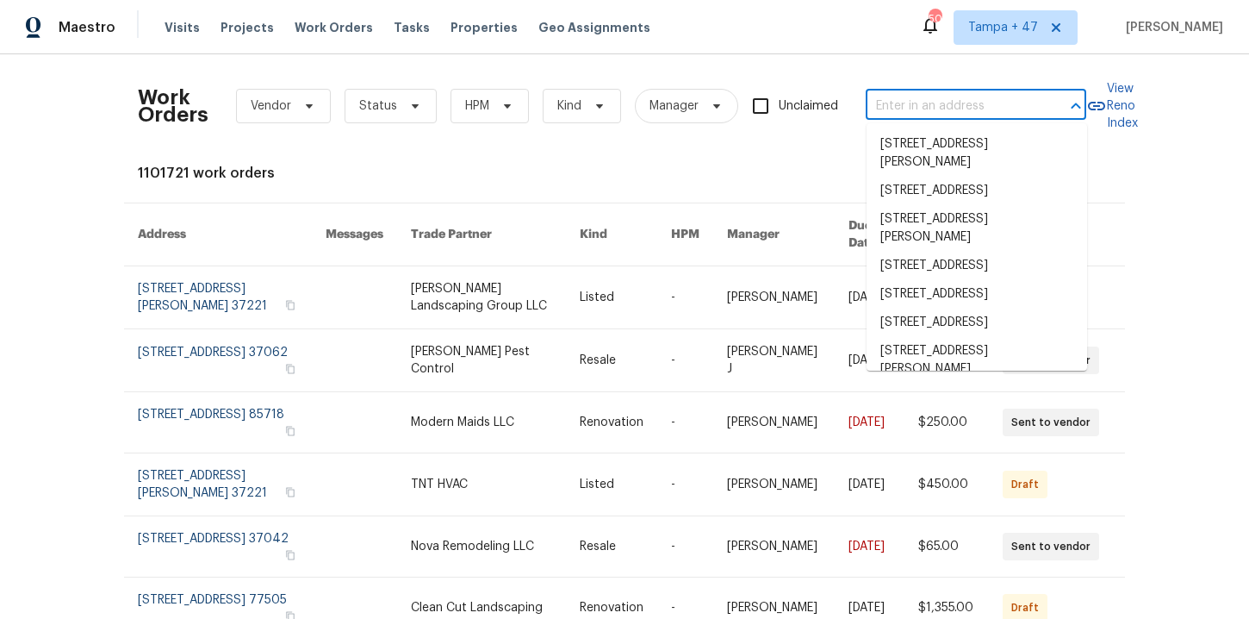
click at [910, 112] on input "text" at bounding box center [952, 106] width 172 height 27
paste input "https://drive.google.com/file/d/1QEdK6H4x2tKa4_G4jo9NZxqebjcL8uwS/view?usp=driv…"
type input "https://drive.google.com/file/d/1QEdK6H4x2tKa4_G4jo9NZxqebjcL8uwS/view?usp=driv…"
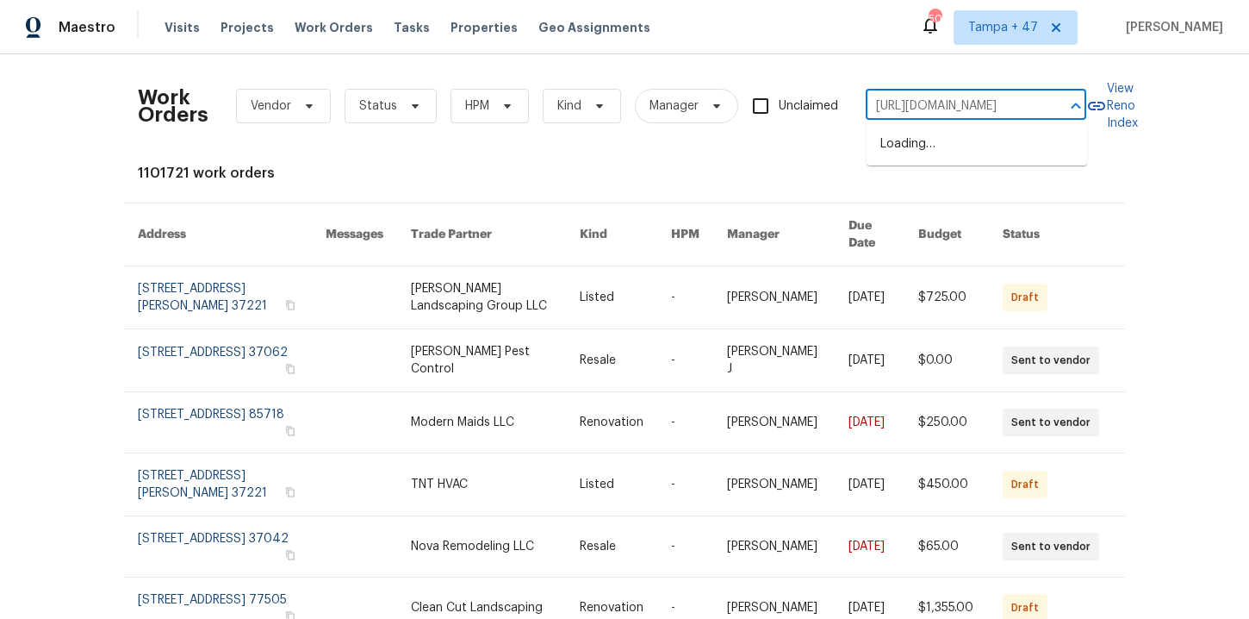
click at [907, 103] on input "https://drive.google.com/file/d/1QEdK6H4x2tKa4_G4jo9NZxqebjcL8uwS/view?usp=driv…" at bounding box center [952, 106] width 172 height 27
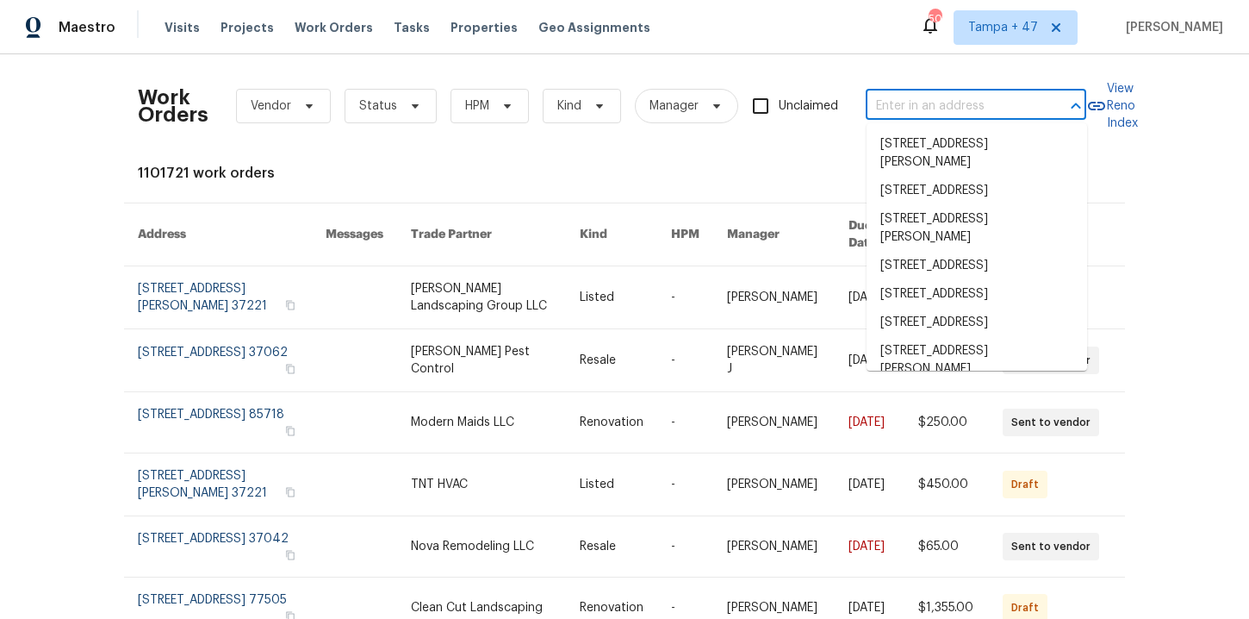
paste input "6775 Centennial Dr Reynoldsburg, OH 43068"
type input "6775 Centennial Dr Reynoldsburg, OH 43068"
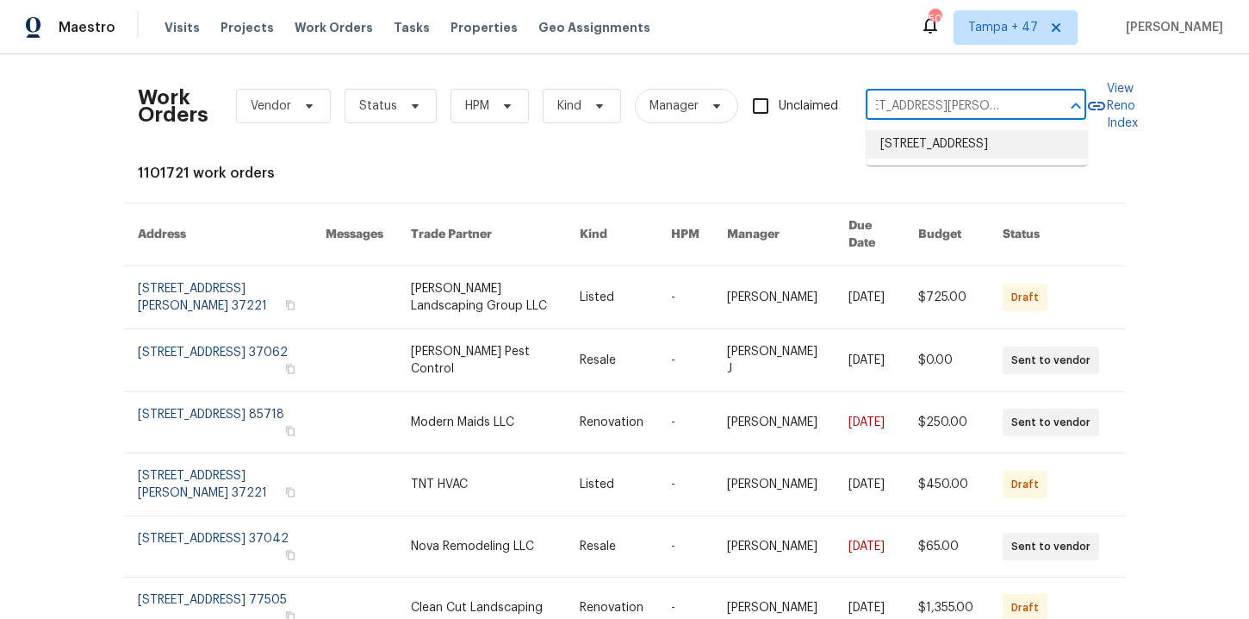
click at [942, 157] on li "[STREET_ADDRESS]" at bounding box center [977, 144] width 221 height 28
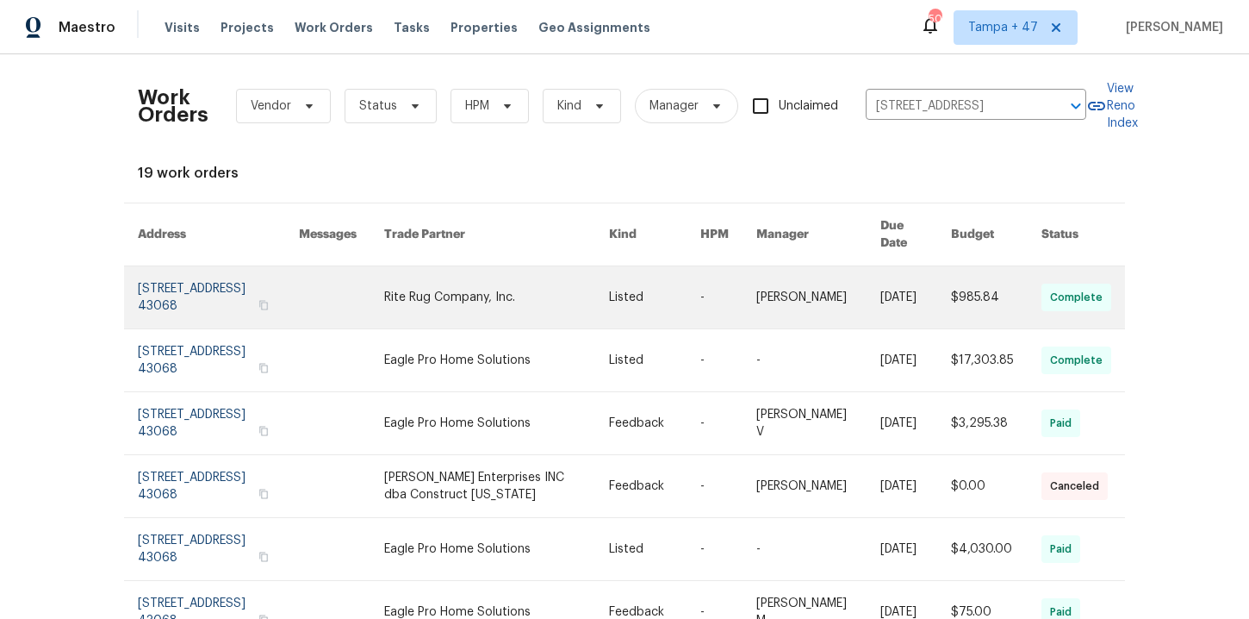
click at [181, 275] on link at bounding box center [218, 297] width 161 height 62
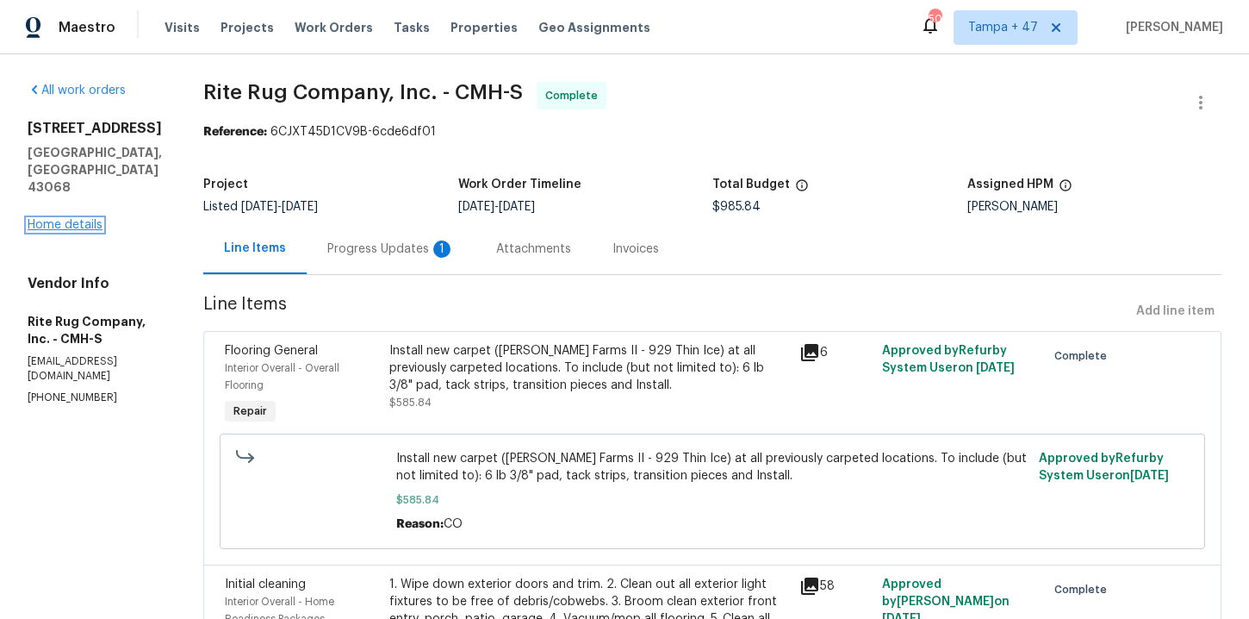
click at [77, 219] on link "Home details" at bounding box center [65, 225] width 75 height 12
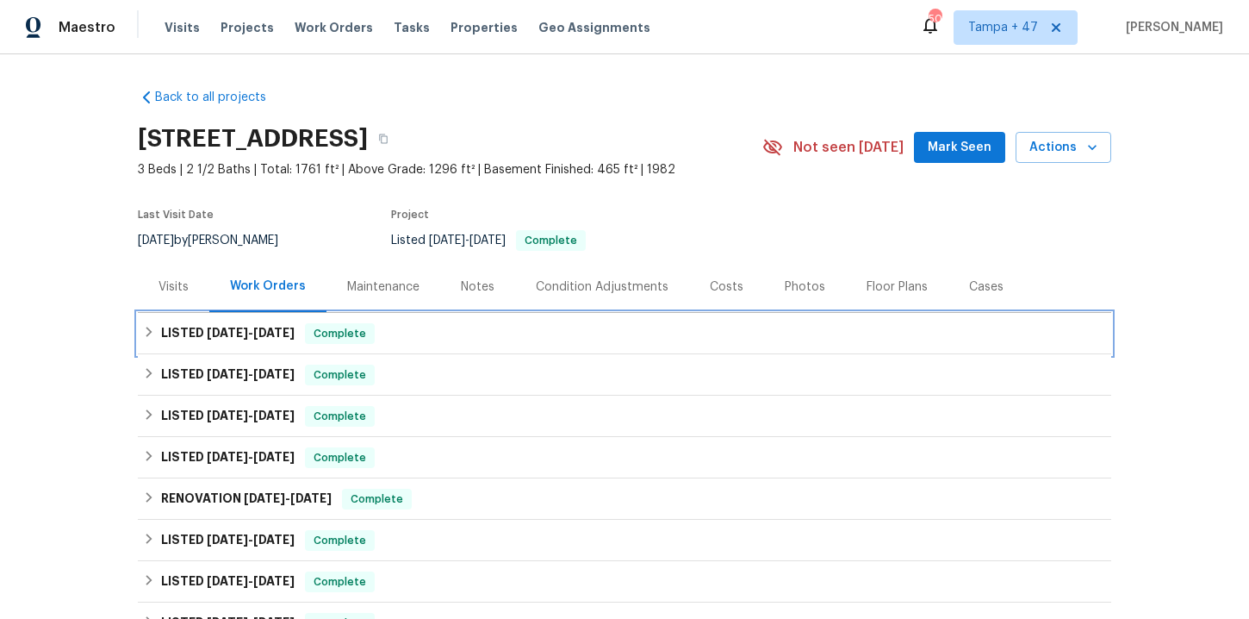
click at [378, 333] on div "LISTED 7/11/25 - 8/8/25 Complete" at bounding box center [624, 333] width 963 height 21
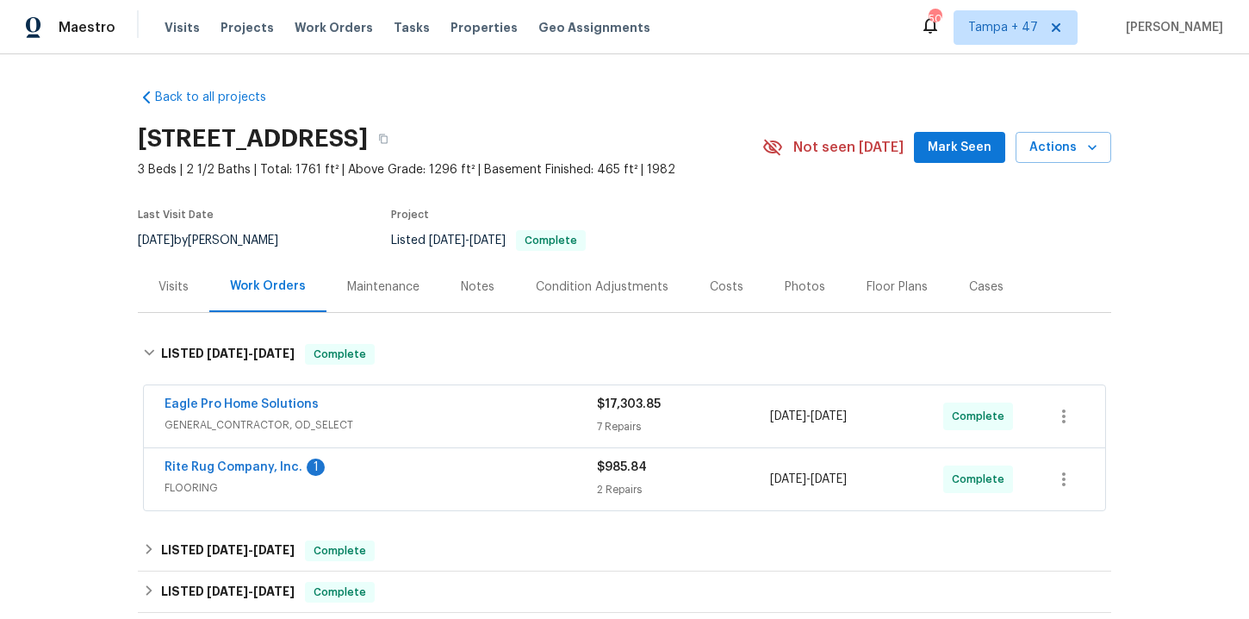
click at [461, 474] on div "Rite Rug Company, Inc. 1" at bounding box center [381, 468] width 433 height 21
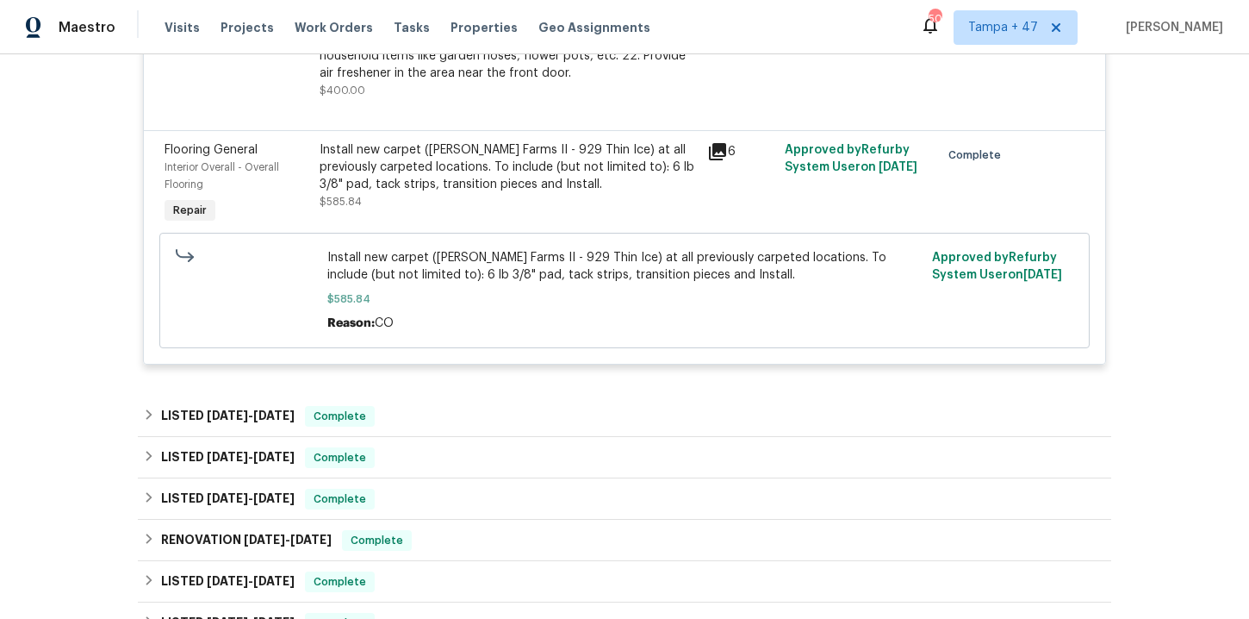
scroll to position [894, 0]
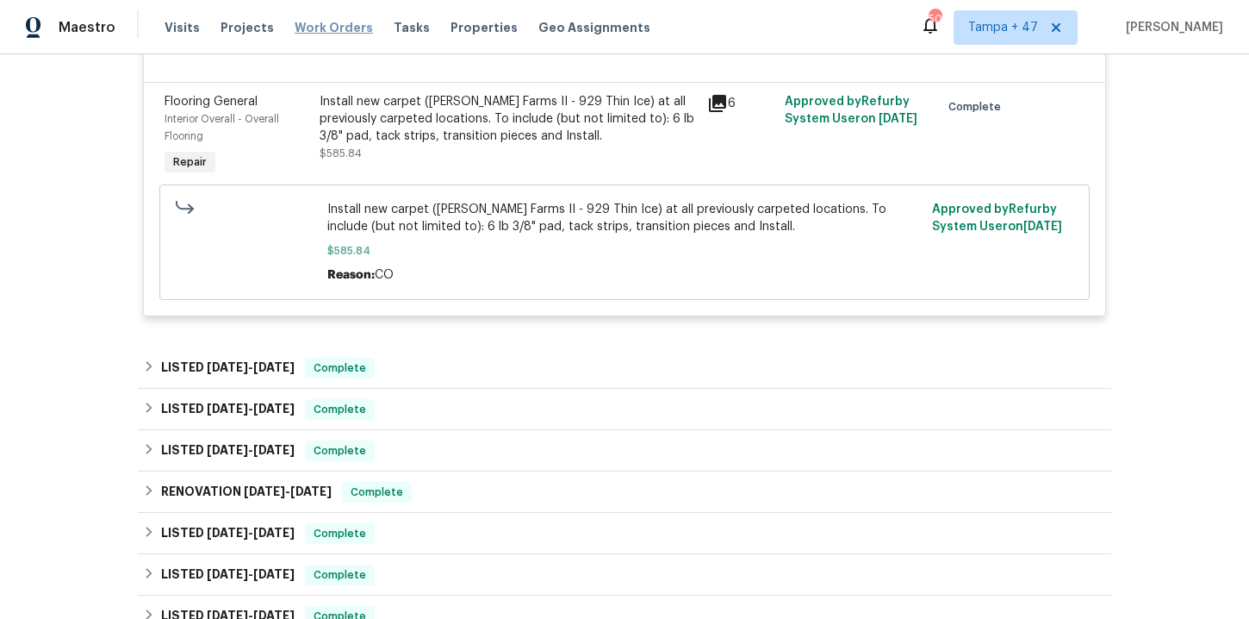
click at [335, 21] on span "Work Orders" at bounding box center [334, 27] width 78 height 17
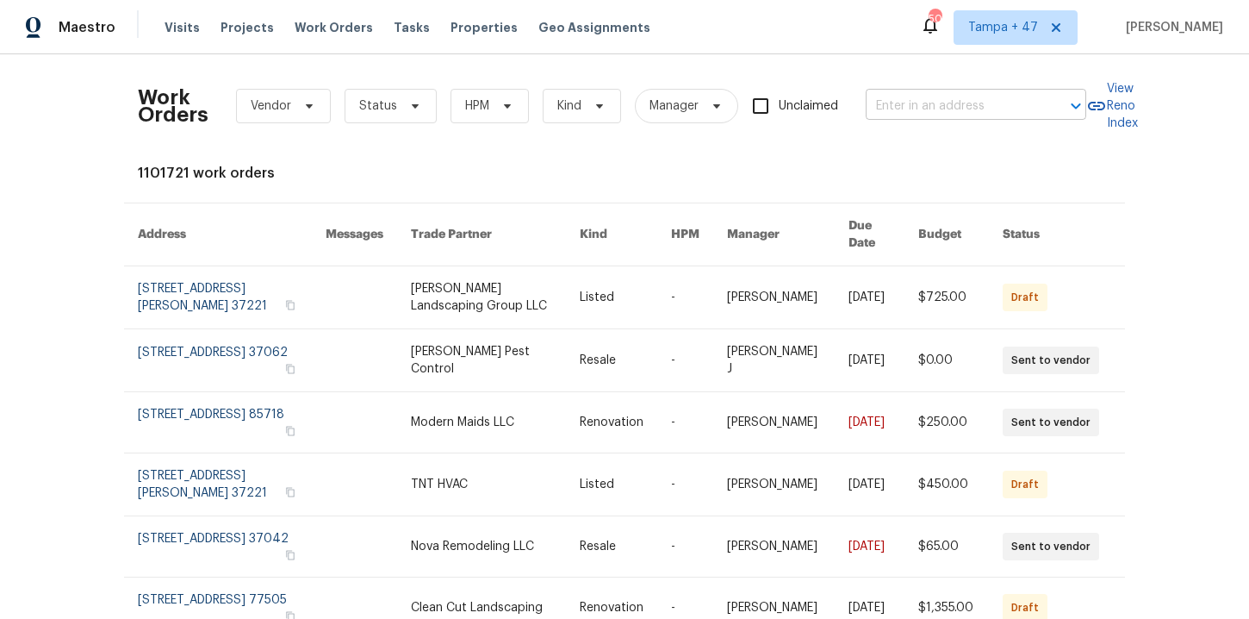
click at [898, 100] on input "text" at bounding box center [952, 106] width 172 height 27
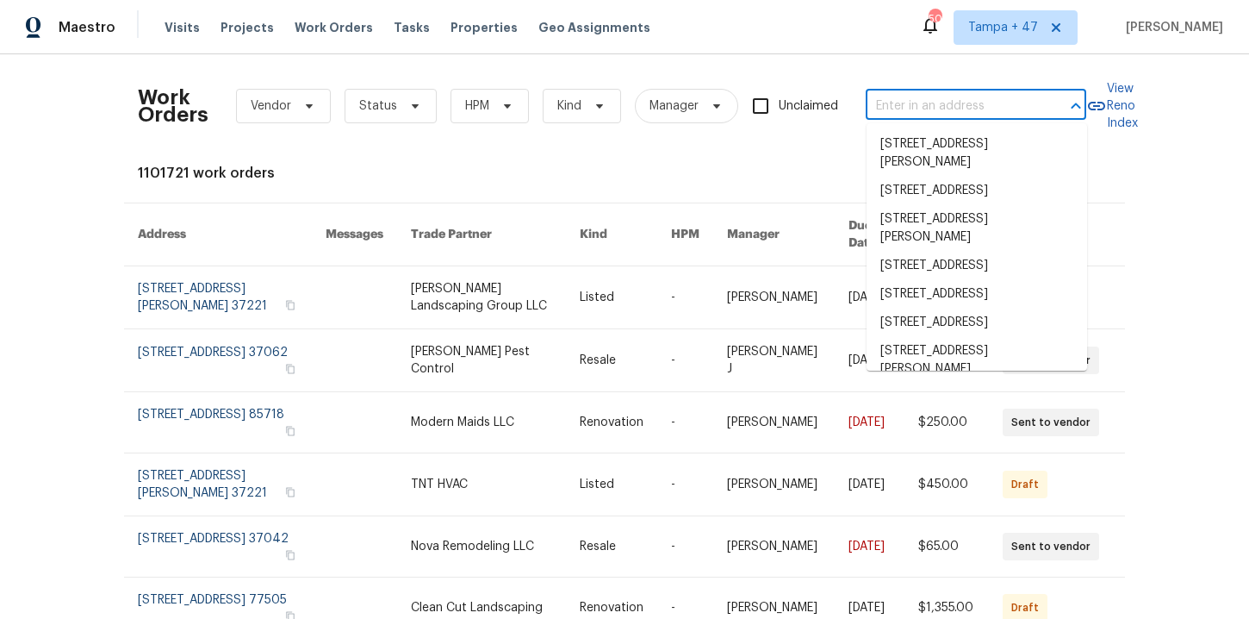
paste input "3217 Deborah Ct Uniontown, OH 44685"
type input "3217 Deborah Ct Uniontown, OH 44685"
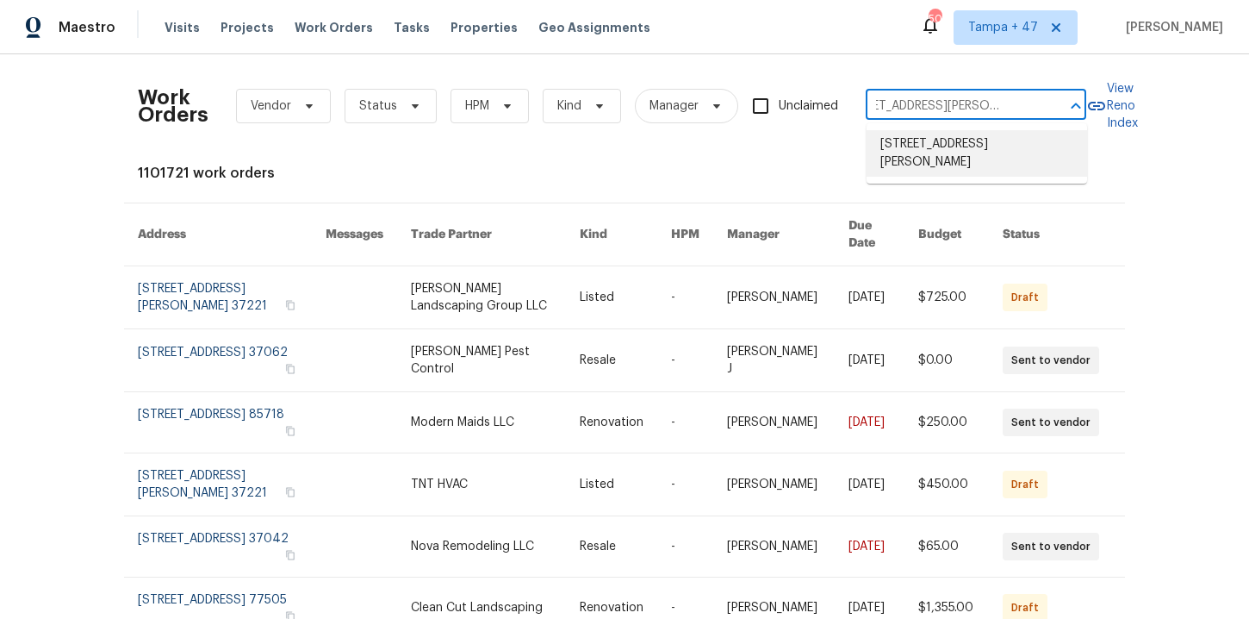
click at [932, 148] on li "3217 Deborah Ct, Uniontown, OH 44685" at bounding box center [977, 153] width 221 height 47
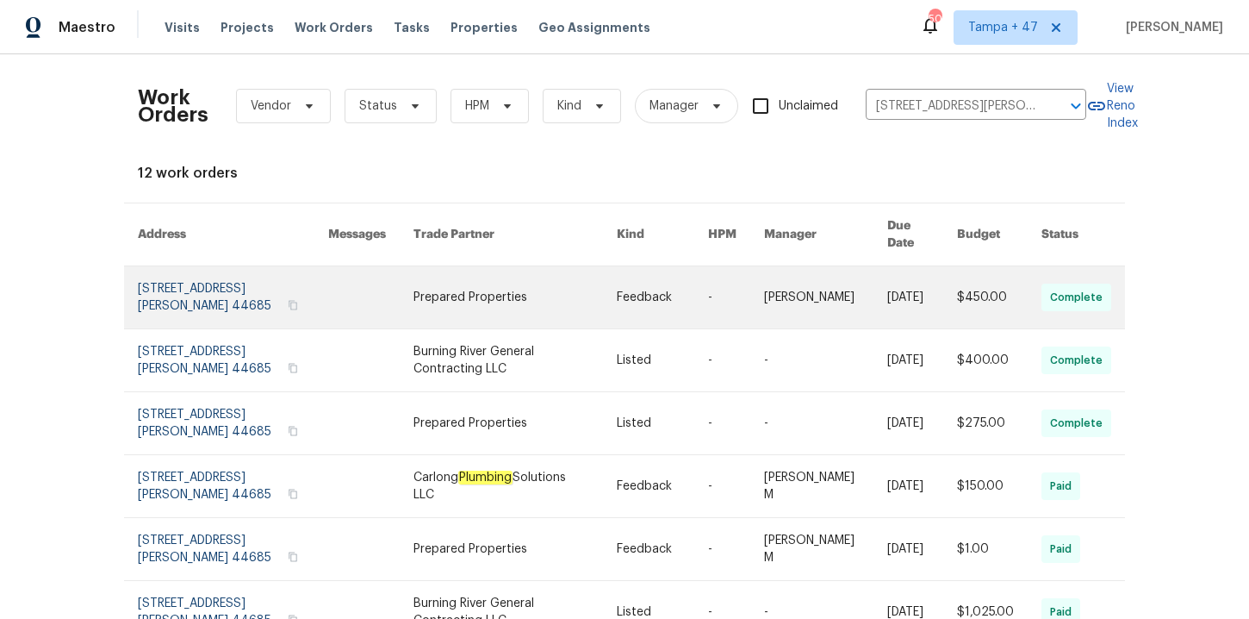
click at [185, 270] on link at bounding box center [233, 297] width 190 height 62
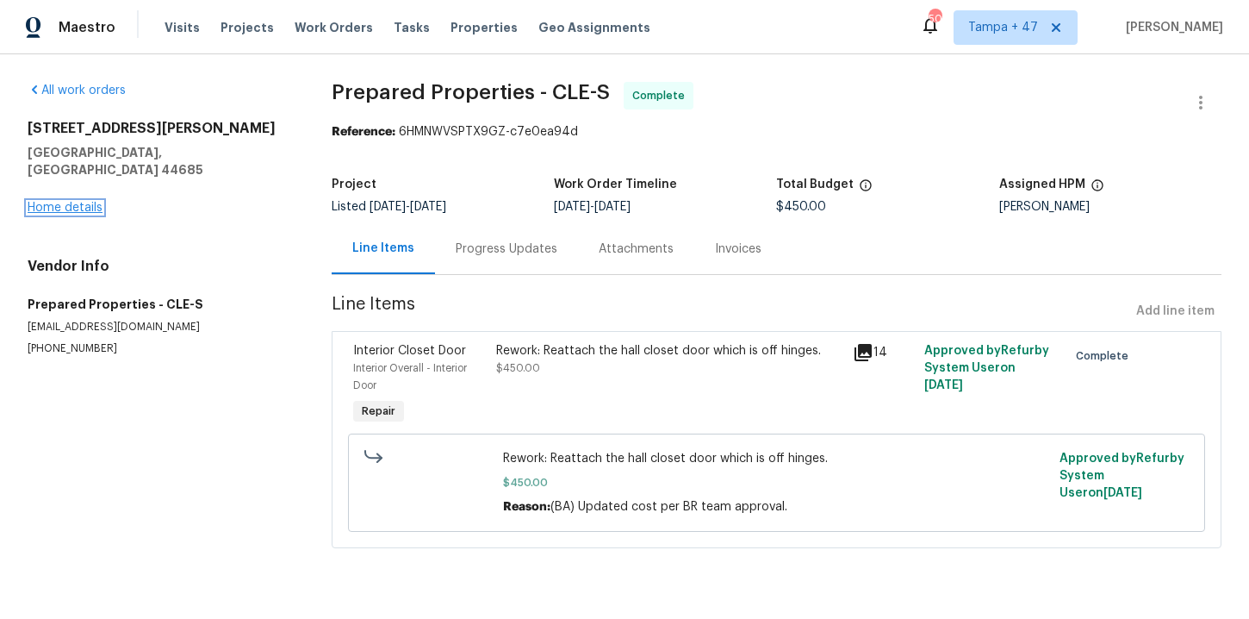
click at [77, 202] on link "Home details" at bounding box center [65, 208] width 75 height 12
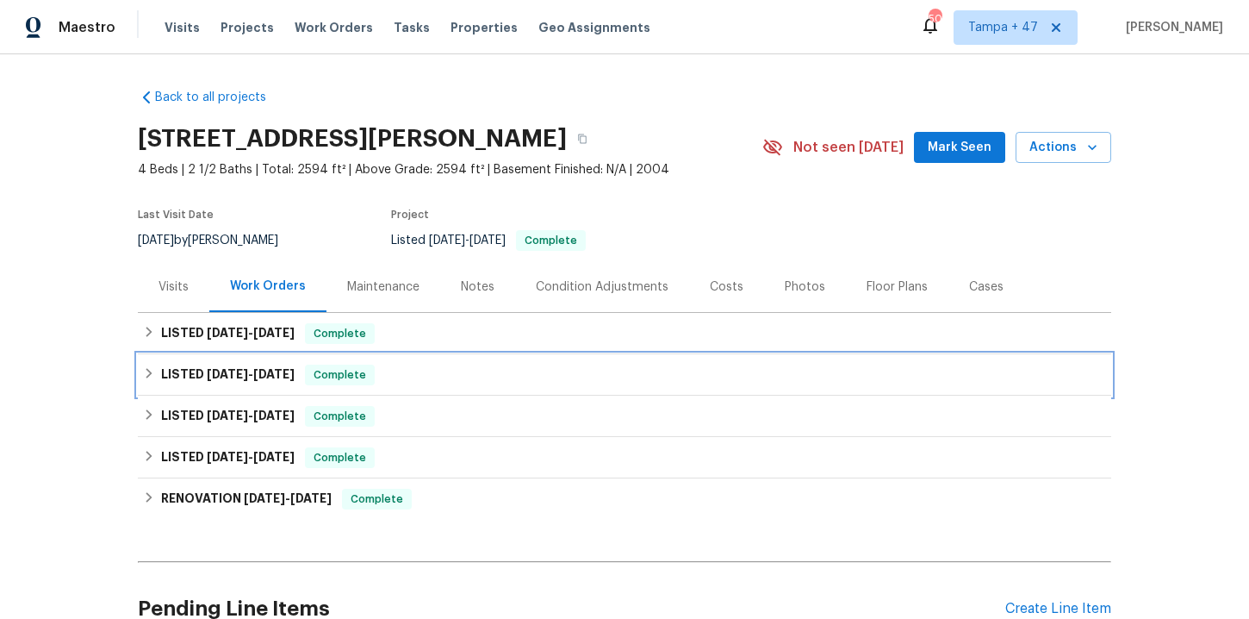
click at [489, 380] on div "LISTED 7/22/25 - 8/1/25 Complete" at bounding box center [624, 374] width 963 height 21
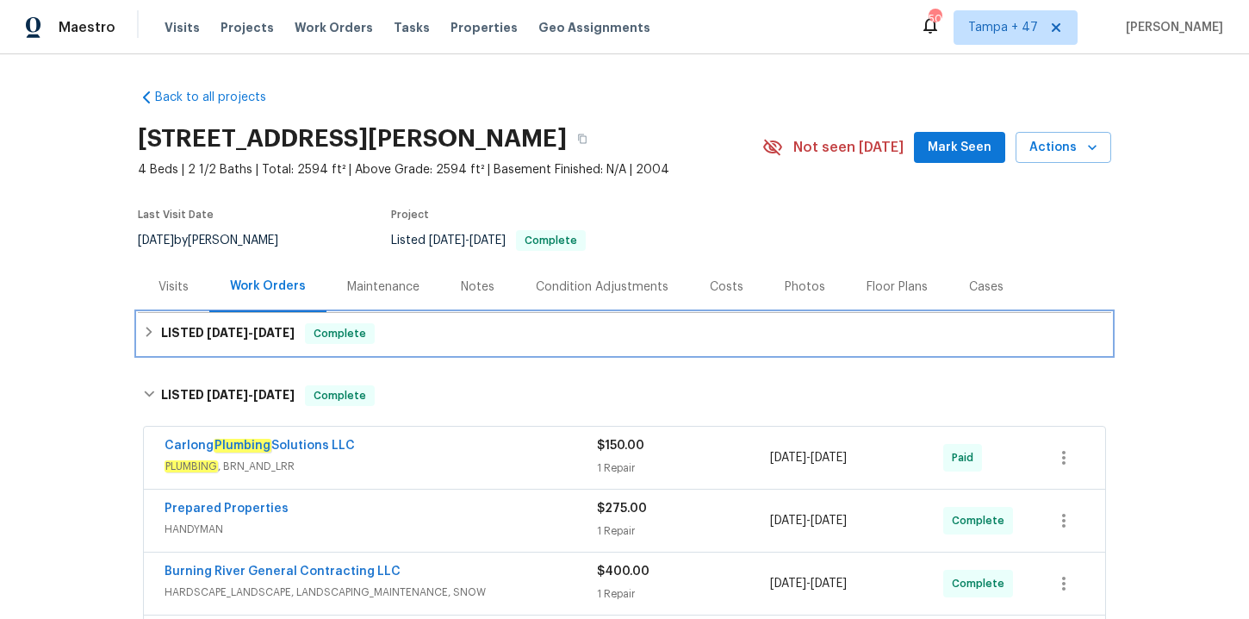
click at [470, 339] on div "LISTED 8/11/25 - 8/13/25 Complete" at bounding box center [624, 333] width 963 height 21
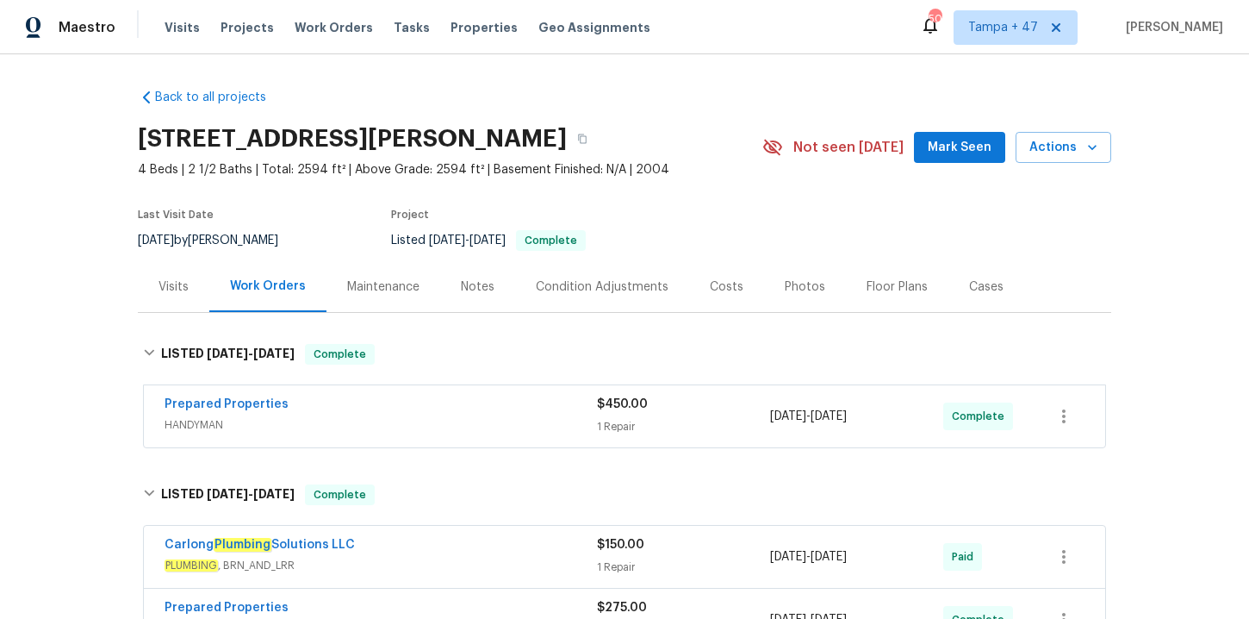
click at [477, 422] on span "HANDYMAN" at bounding box center [381, 424] width 433 height 17
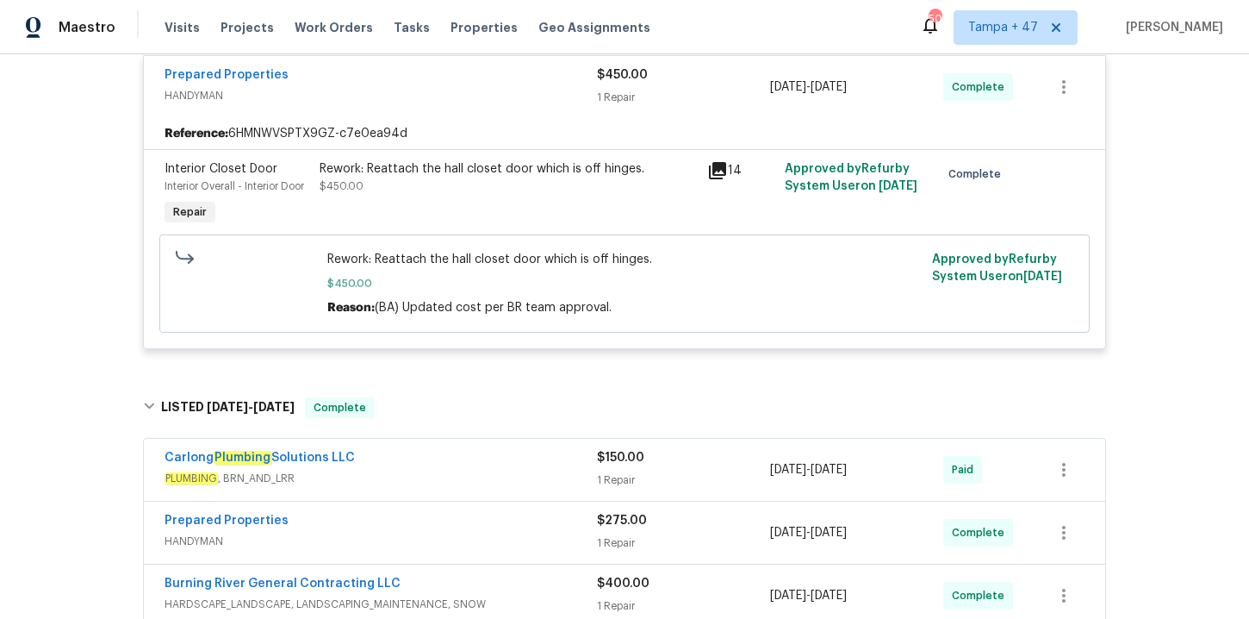
scroll to position [565, 0]
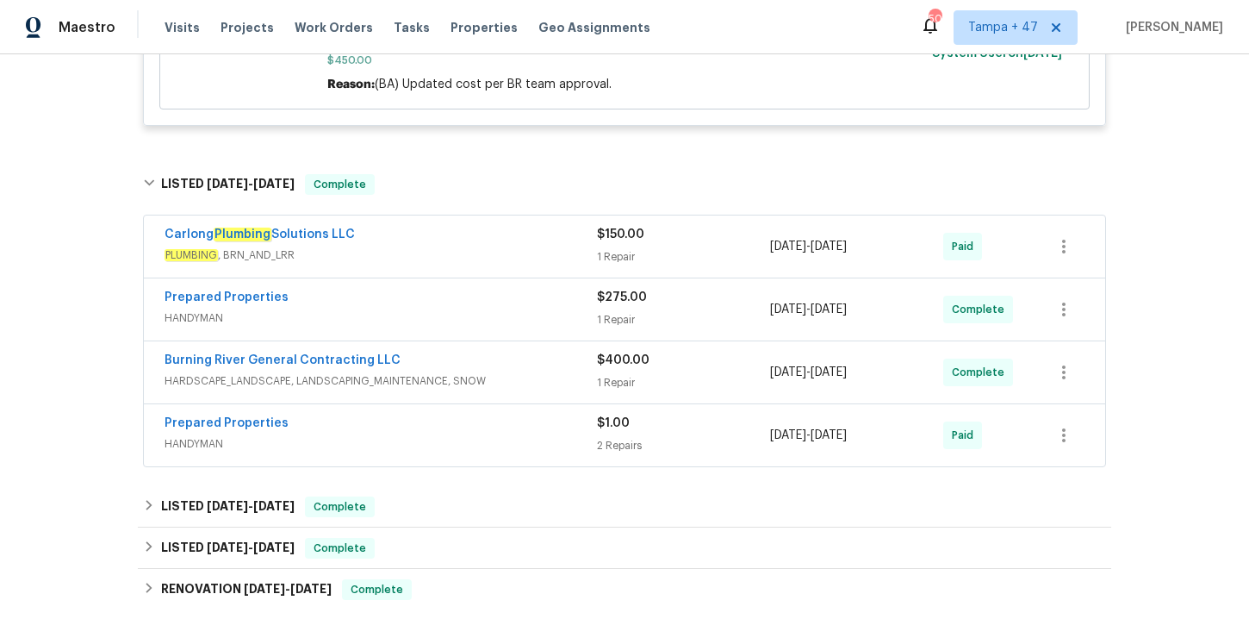
click at [458, 243] on div "Carlong Plumbing Solutions LLC" at bounding box center [381, 236] width 433 height 21
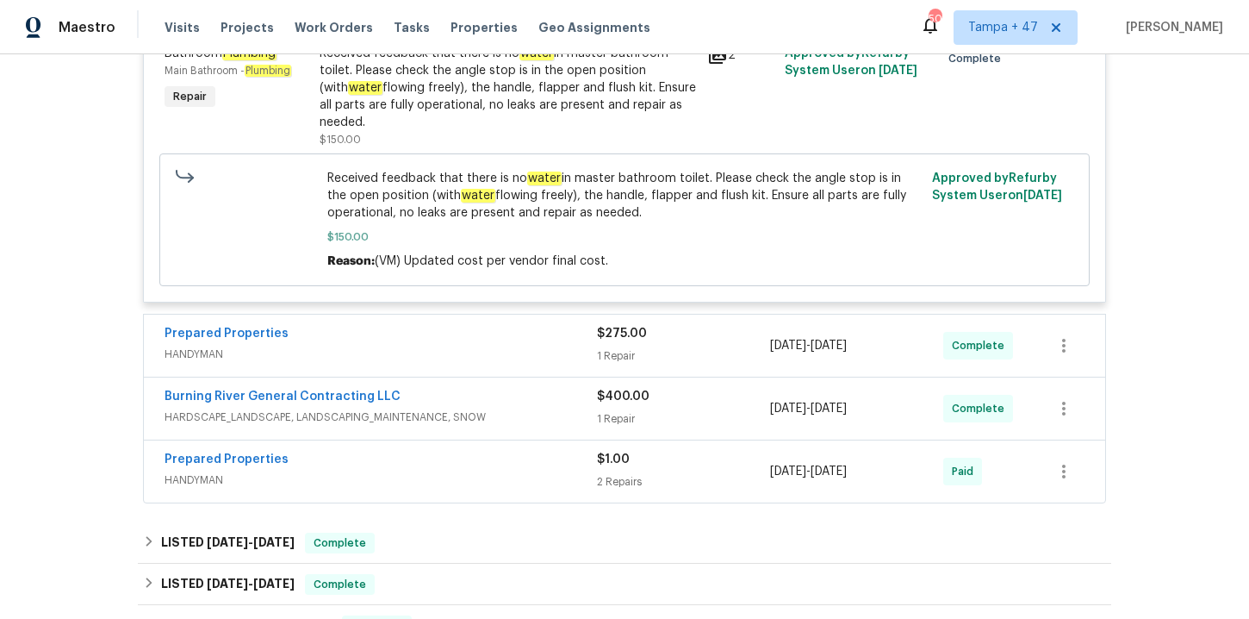
scroll to position [854, 0]
click at [458, 350] on span "HANDYMAN" at bounding box center [381, 353] width 433 height 17
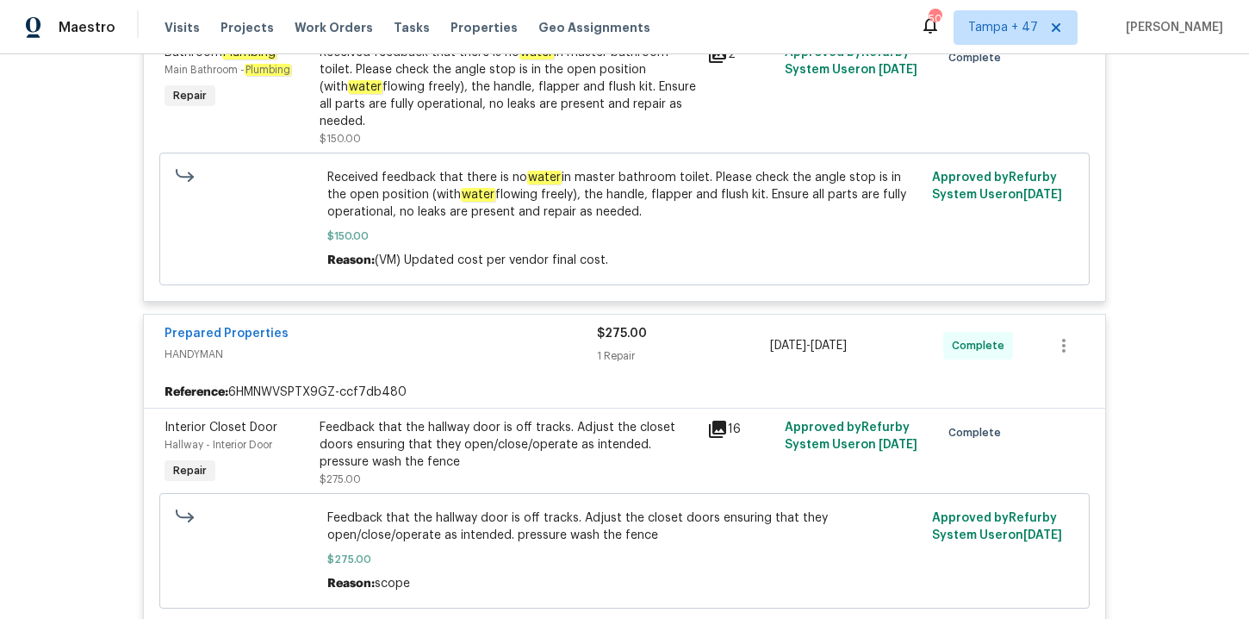
scroll to position [1192, 0]
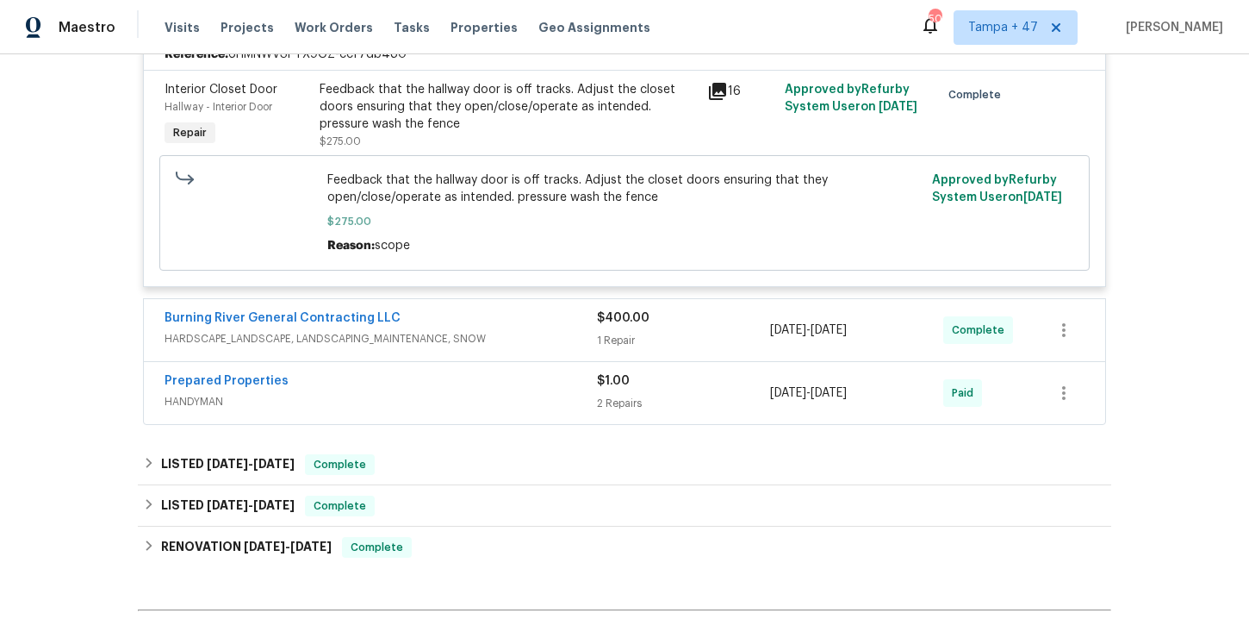
click at [513, 338] on span "HARDSCAPE_LANDSCAPE, LANDSCAPING_MAINTENANCE, SNOW" at bounding box center [381, 338] width 433 height 17
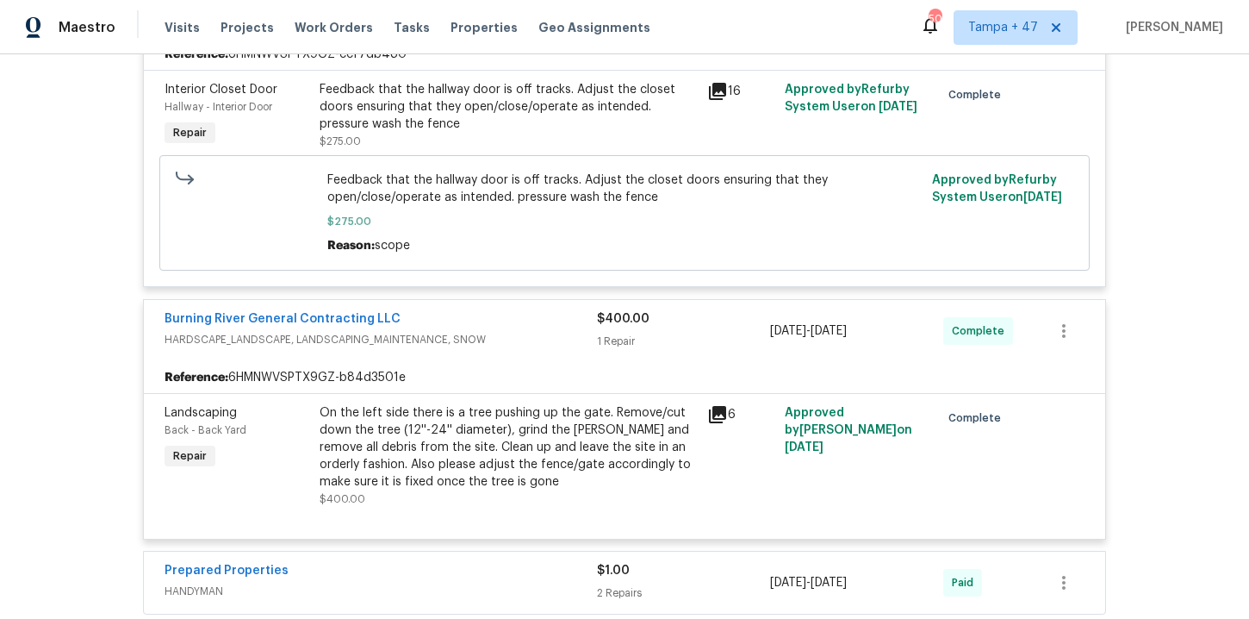
scroll to position [1477, 0]
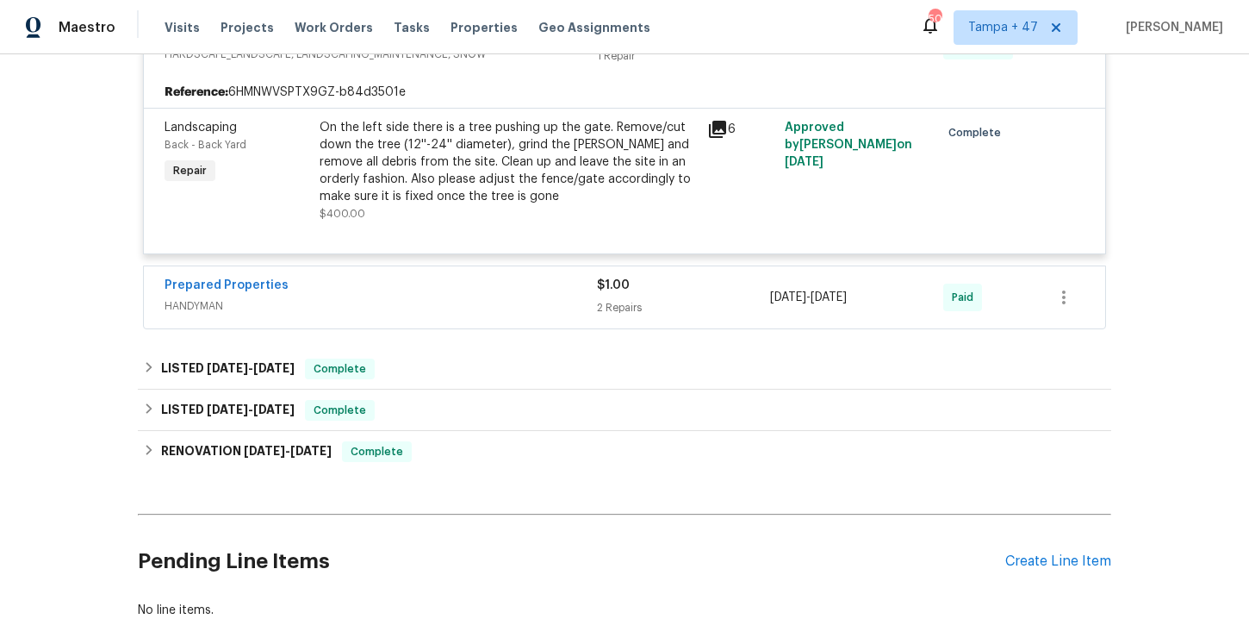
click at [495, 289] on div "Prepared Properties" at bounding box center [381, 287] width 433 height 21
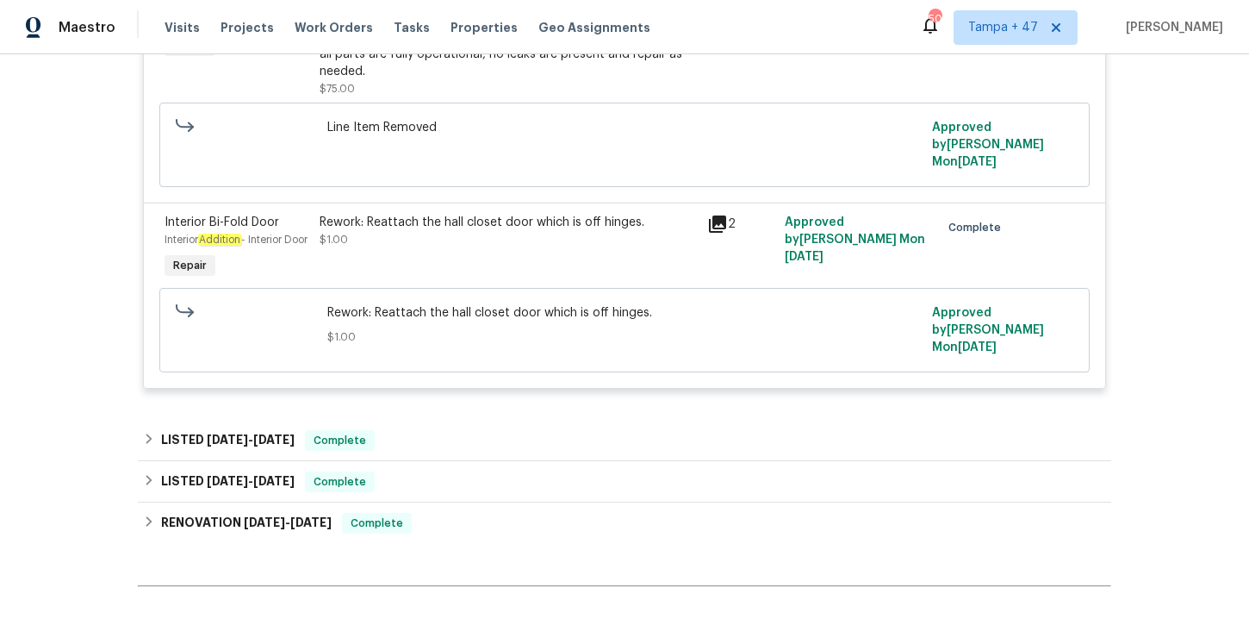
scroll to position [2037, 0]
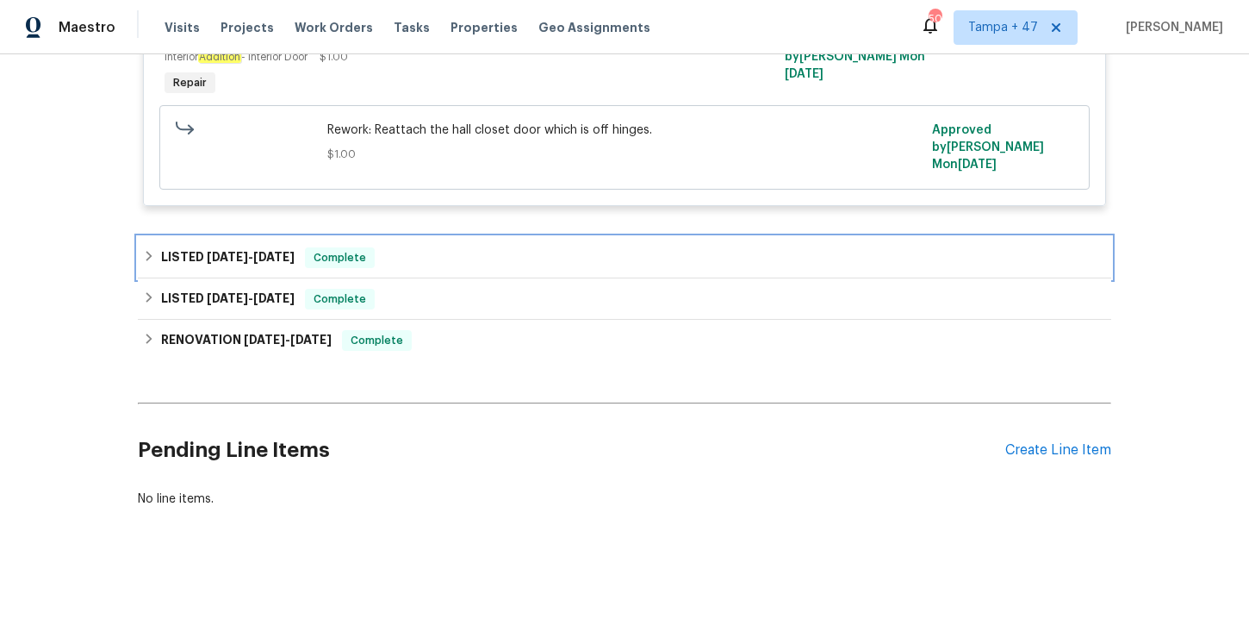
click at [378, 253] on div "LISTED 7/1/25 - 7/3/25 Complete" at bounding box center [624, 257] width 963 height 21
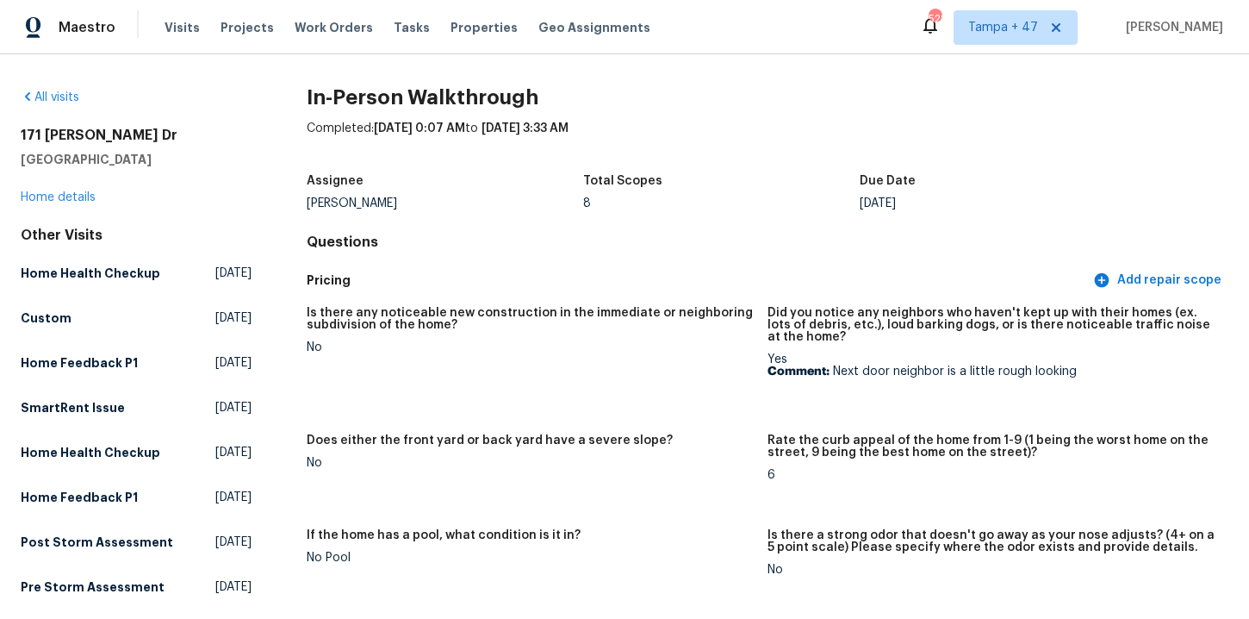
click at [63, 108] on div "All visits [STREET_ADDRESS][PERSON_NAME][PERSON_NAME] Home details Other Visits…" at bounding box center [136, 502] width 231 height 827
click at [62, 101] on link "All visits" at bounding box center [50, 97] width 59 height 12
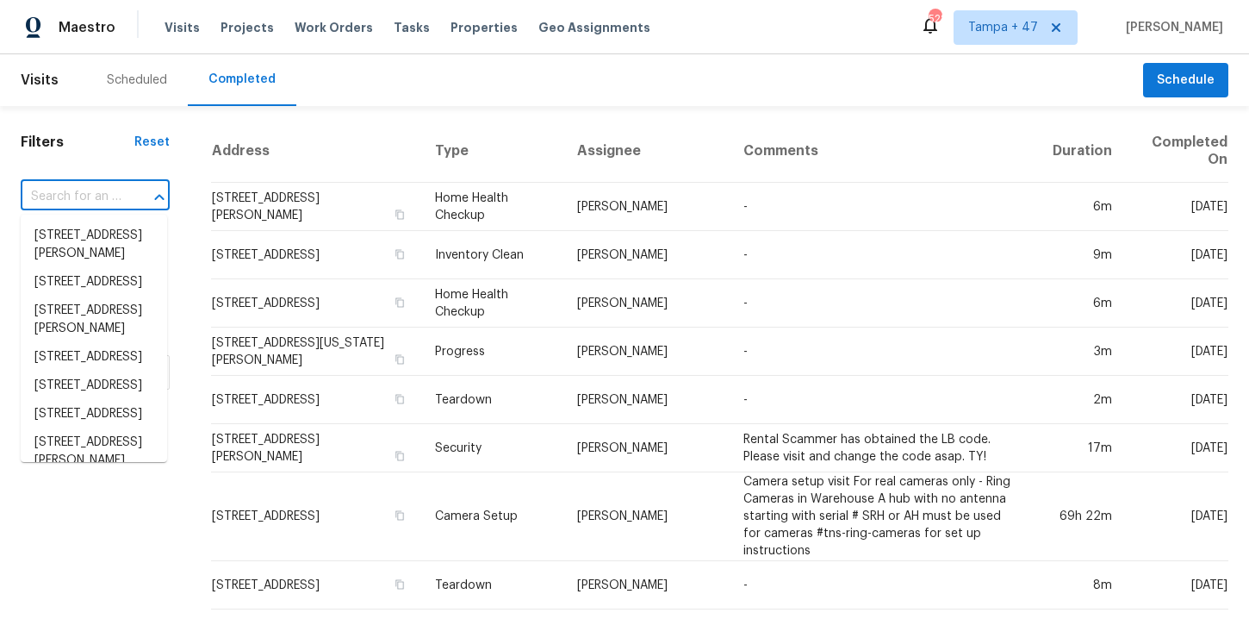
click at [101, 198] on input "text" at bounding box center [71, 197] width 101 height 27
paste input "[STREET_ADDRESS]"
type input "[STREET_ADDRESS]"
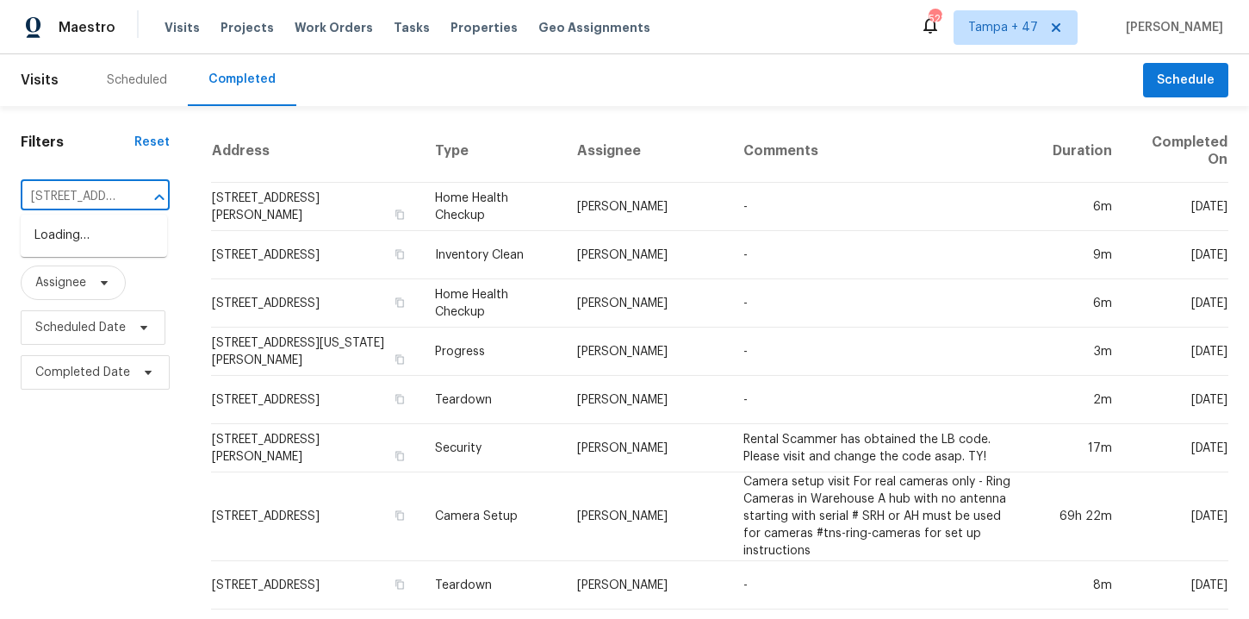
scroll to position [0, 87]
click at [124, 251] on li "[STREET_ADDRESS][PERSON_NAME]" at bounding box center [94, 244] width 146 height 47
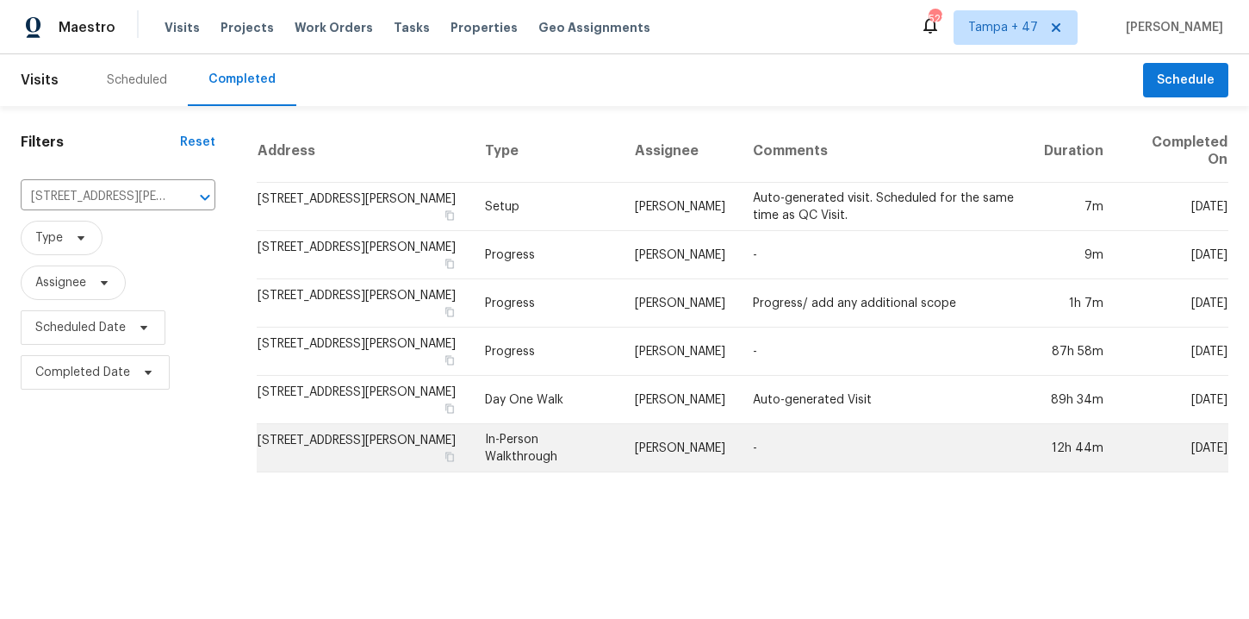
click at [517, 453] on td "In-Person Walkthrough" at bounding box center [546, 448] width 150 height 48
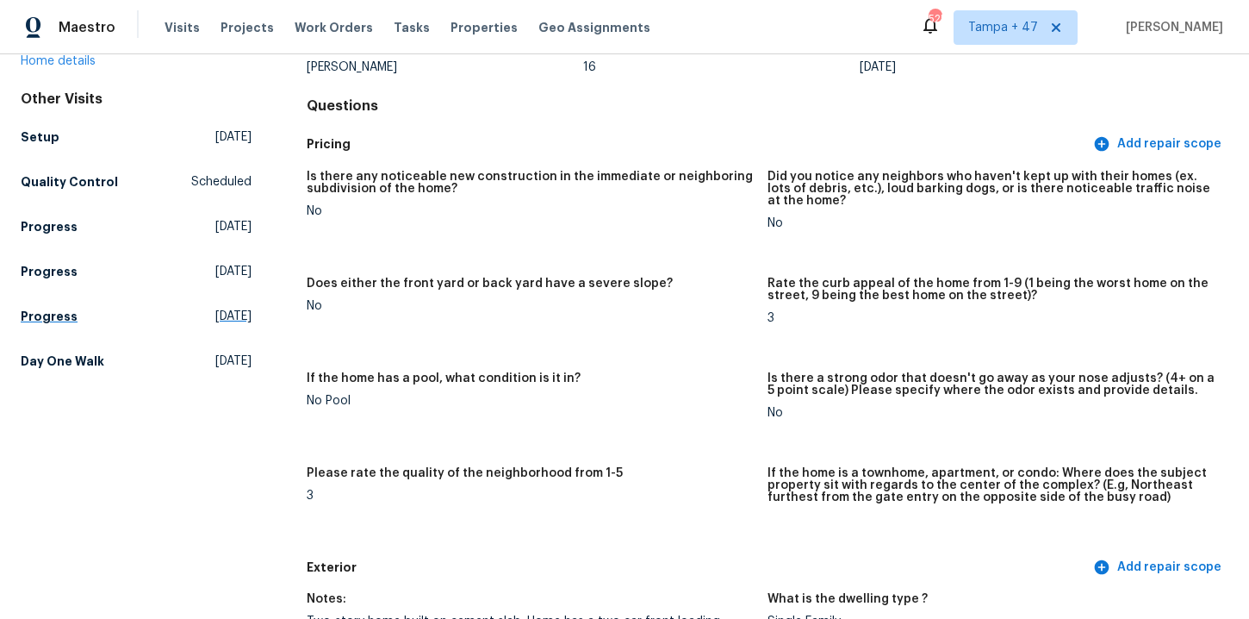
scroll to position [103, 0]
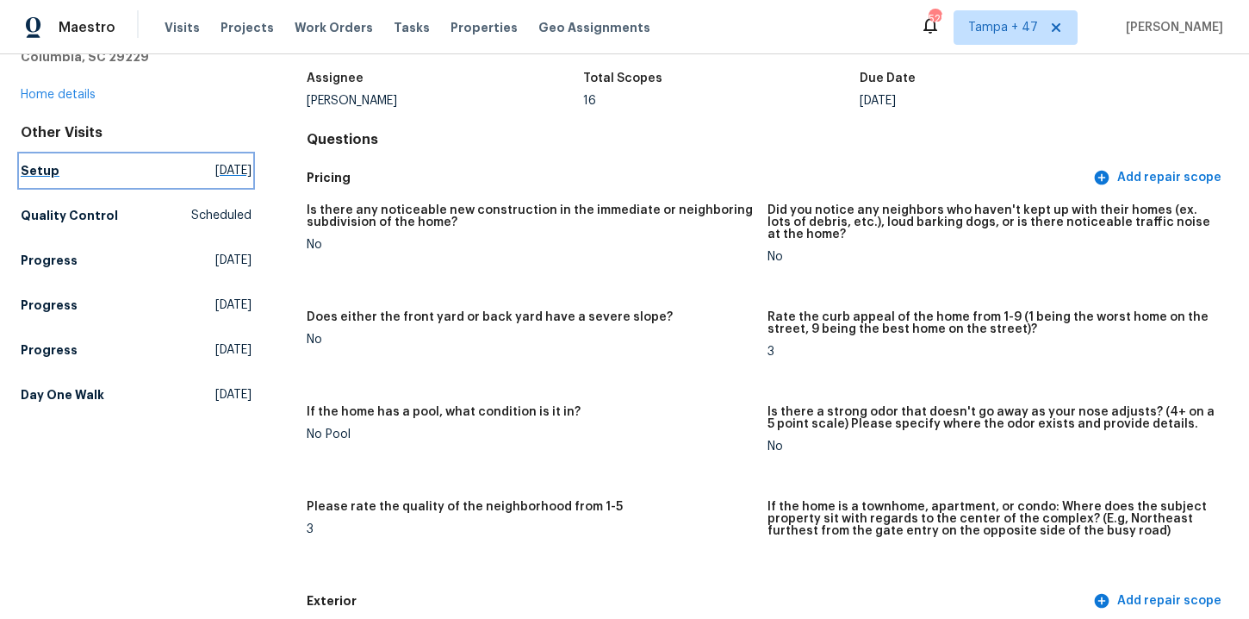
click at [44, 170] on h5 "Setup" at bounding box center [40, 170] width 39 height 17
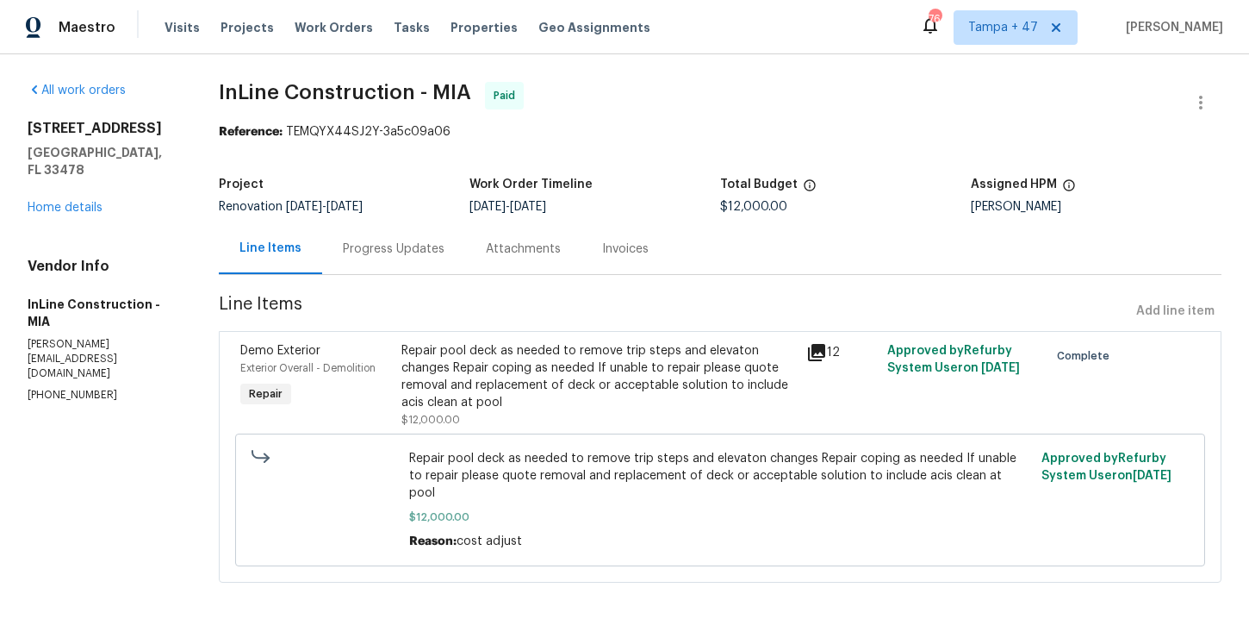
click at [411, 254] on div "Progress Updates" at bounding box center [394, 248] width 102 height 17
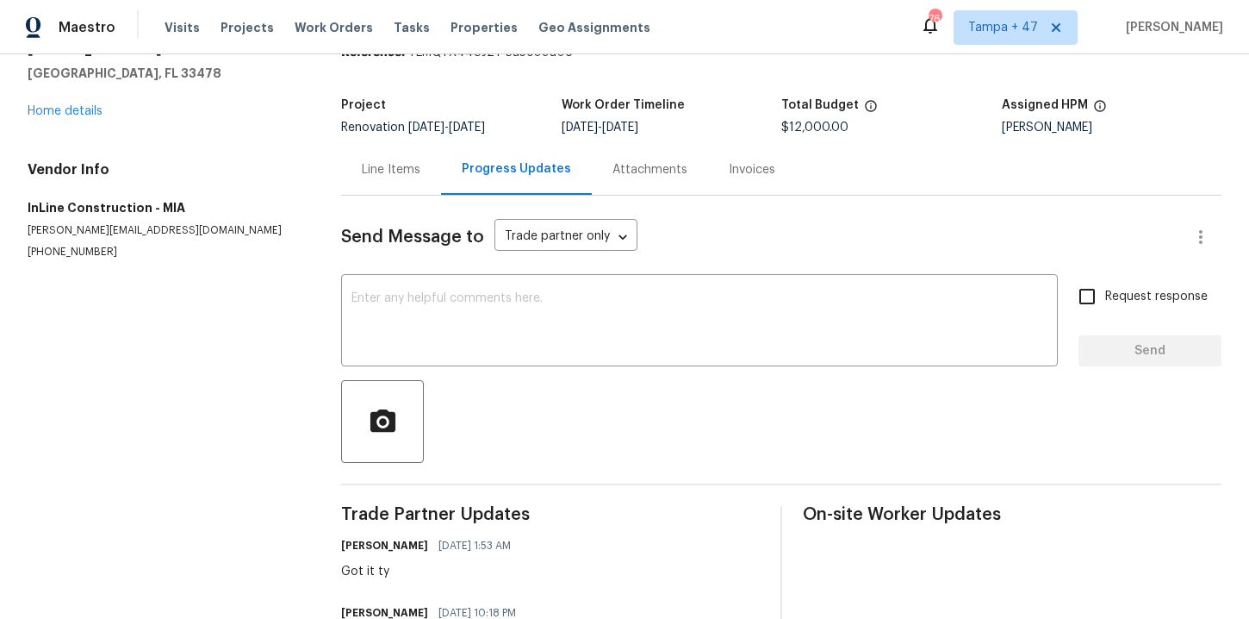
scroll to position [68, 0]
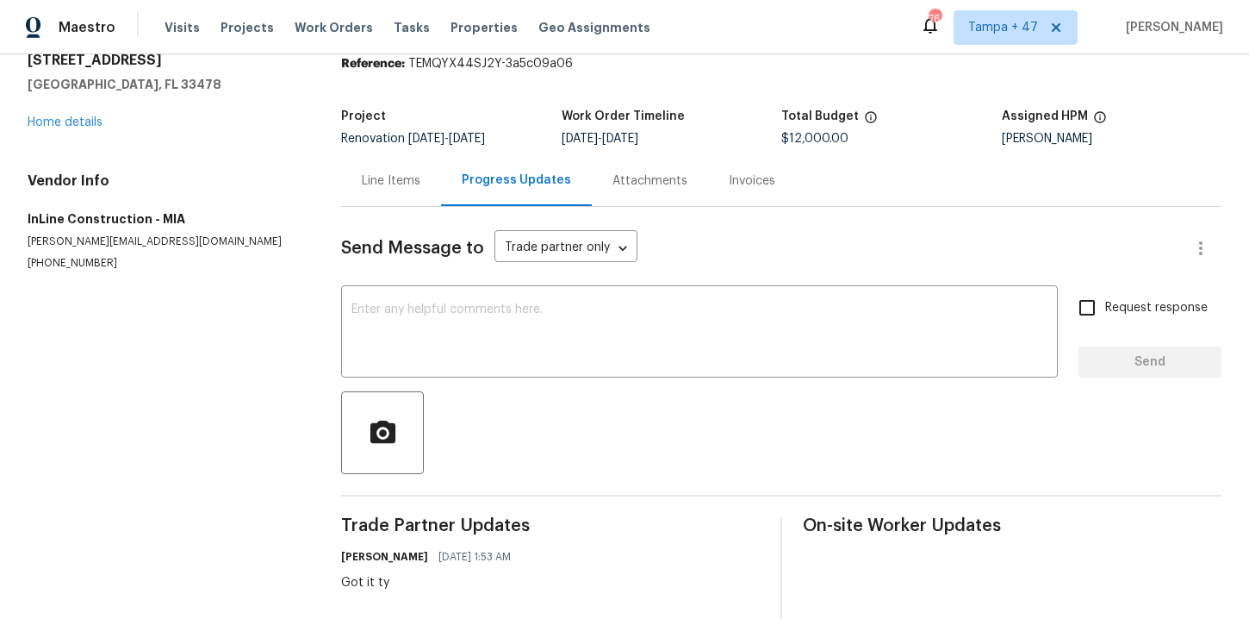
click at [742, 184] on div "Invoices" at bounding box center [752, 180] width 47 height 17
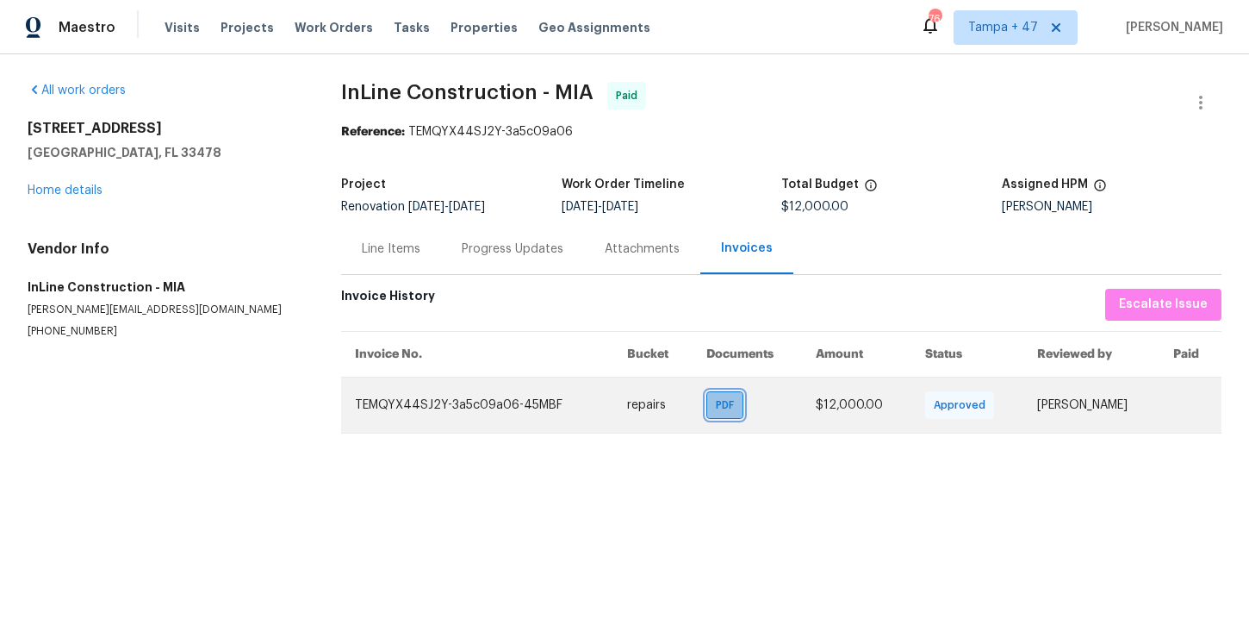
click at [716, 408] on span "PDF" at bounding box center [728, 404] width 25 height 17
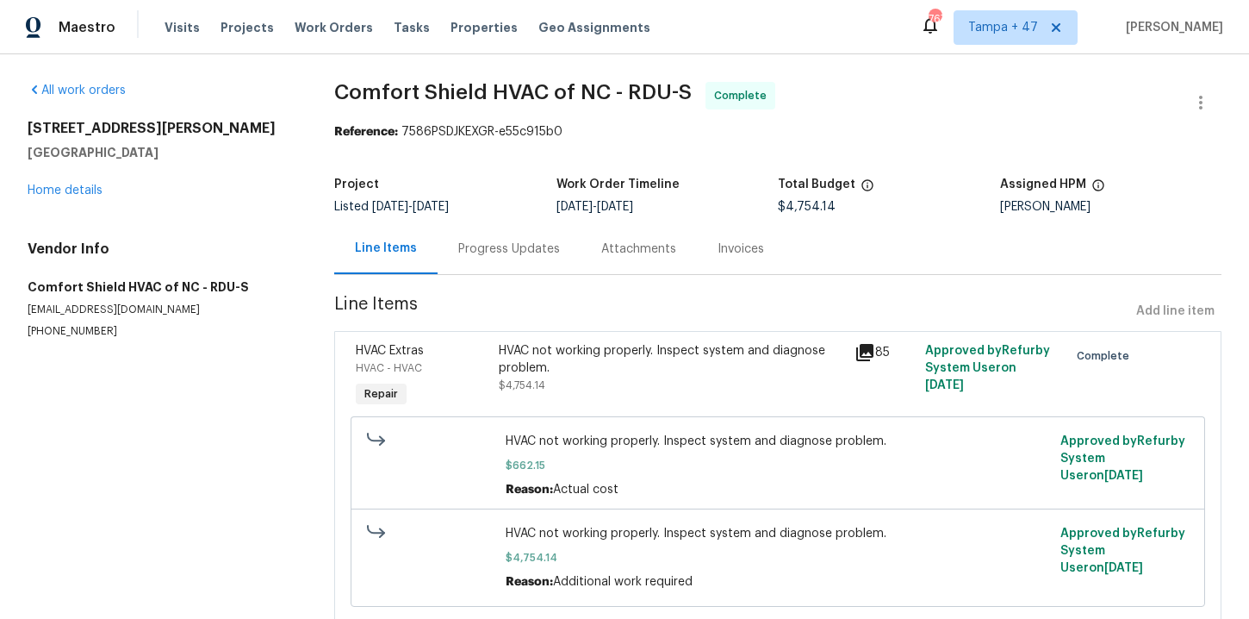
click at [496, 247] on div "Progress Updates" at bounding box center [509, 248] width 102 height 17
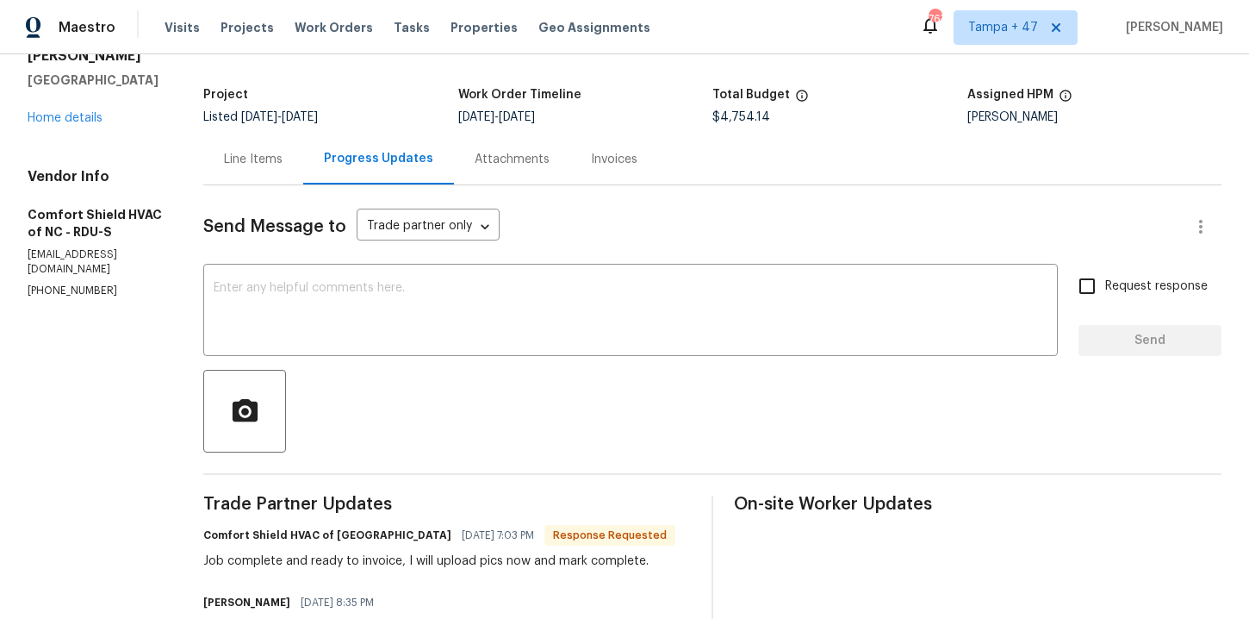
scroll to position [55, 0]
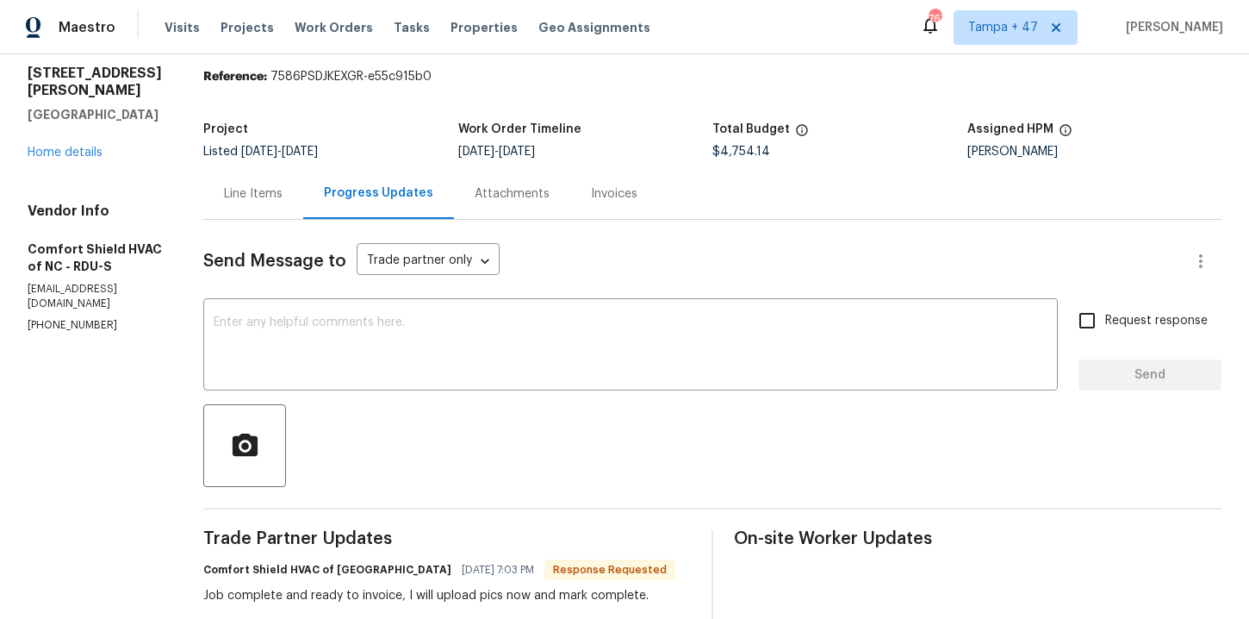
click at [658, 212] on div "Invoices" at bounding box center [614, 193] width 88 height 51
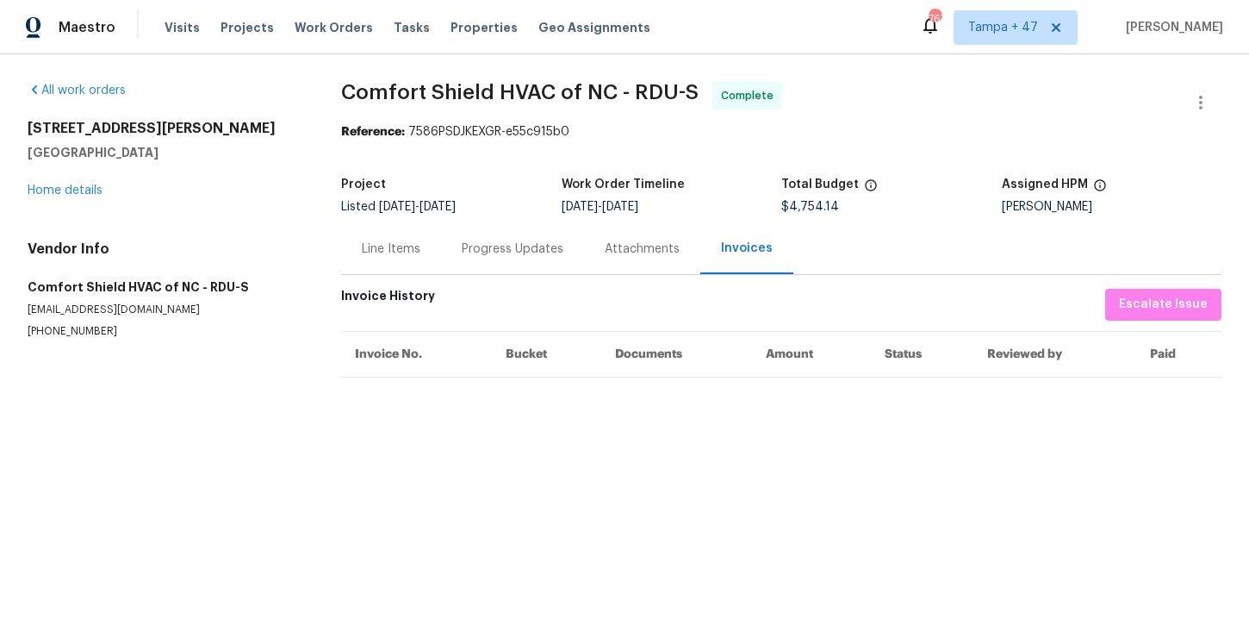
click at [526, 246] on div "Progress Updates" at bounding box center [513, 248] width 102 height 17
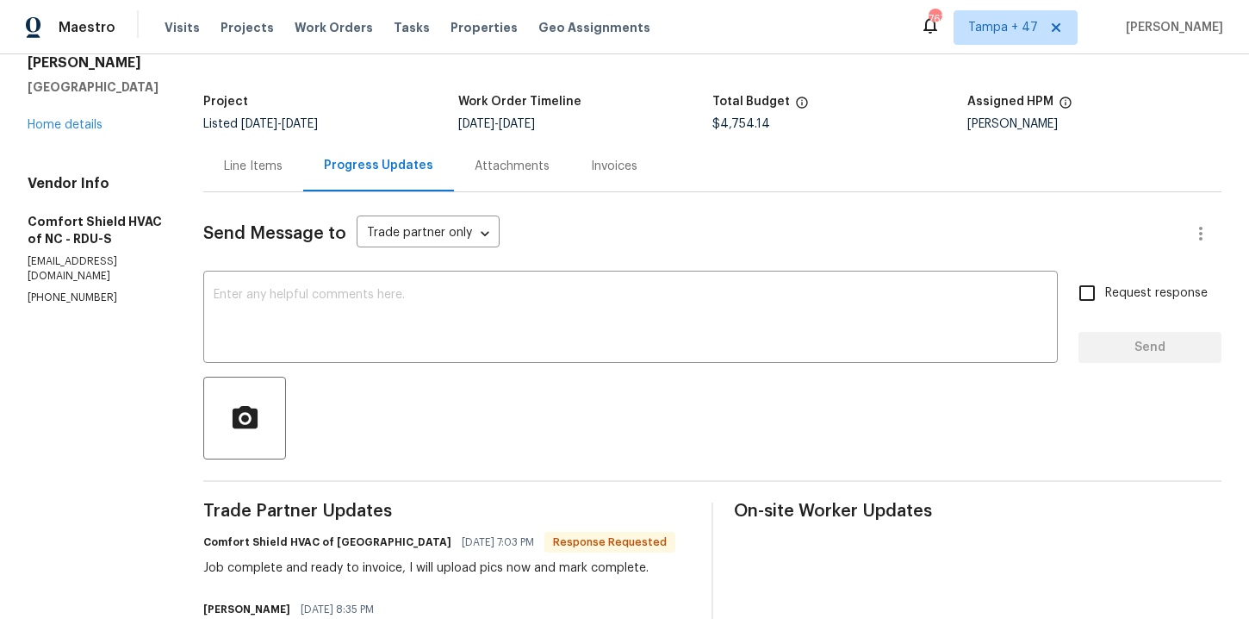
scroll to position [28, 0]
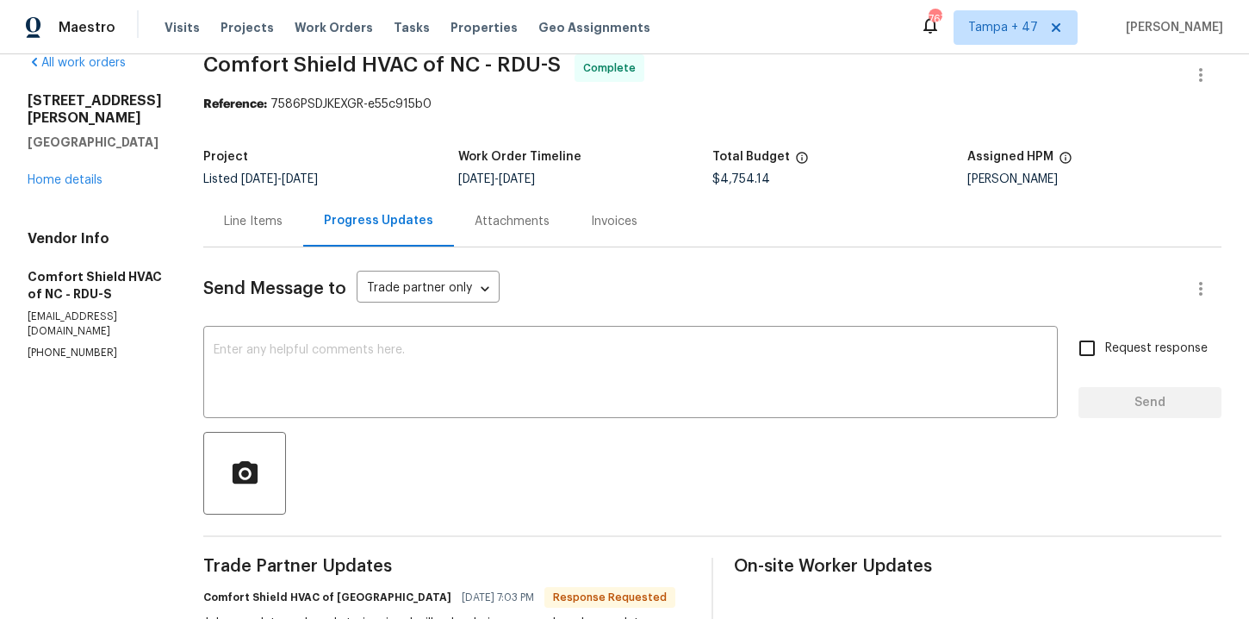
click at [303, 245] on div "Line Items" at bounding box center [253, 221] width 100 height 51
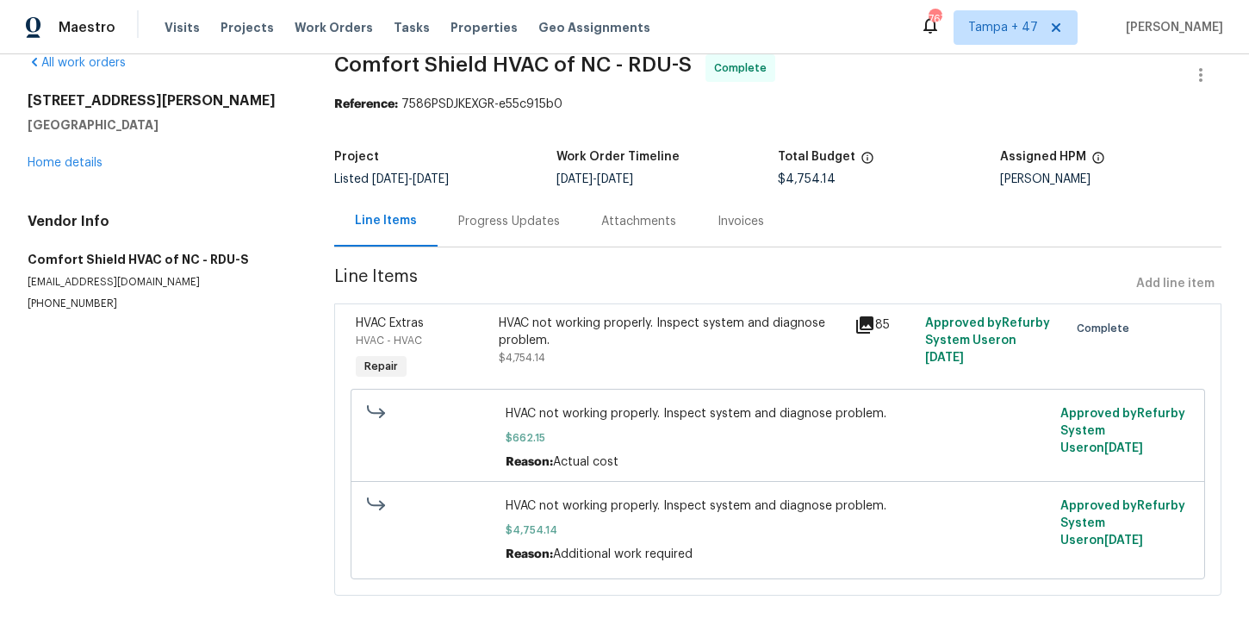
click at [313, 245] on div "All work orders 311 Burnette St Durham, NC 27707 Home details Vendor Info Comfo…" at bounding box center [624, 335] width 1249 height 617
click at [556, 348] on div "HVAC not working properly. Inspect system and diagnose problem." at bounding box center [672, 332] width 346 height 34
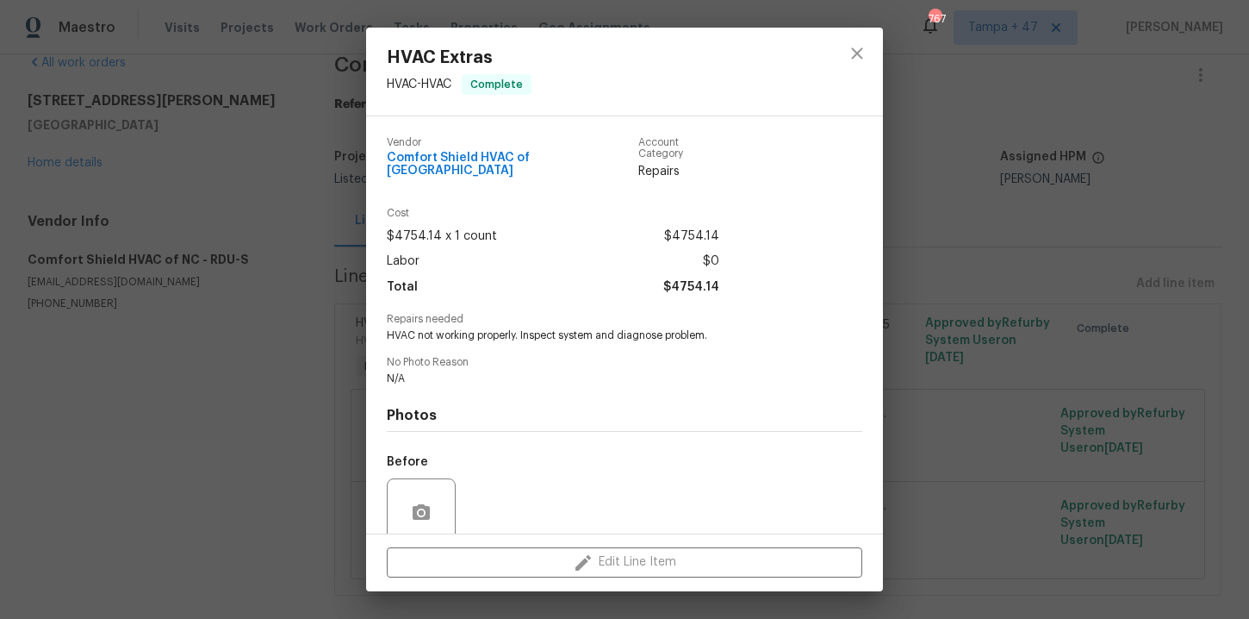
scroll to position [132, 0]
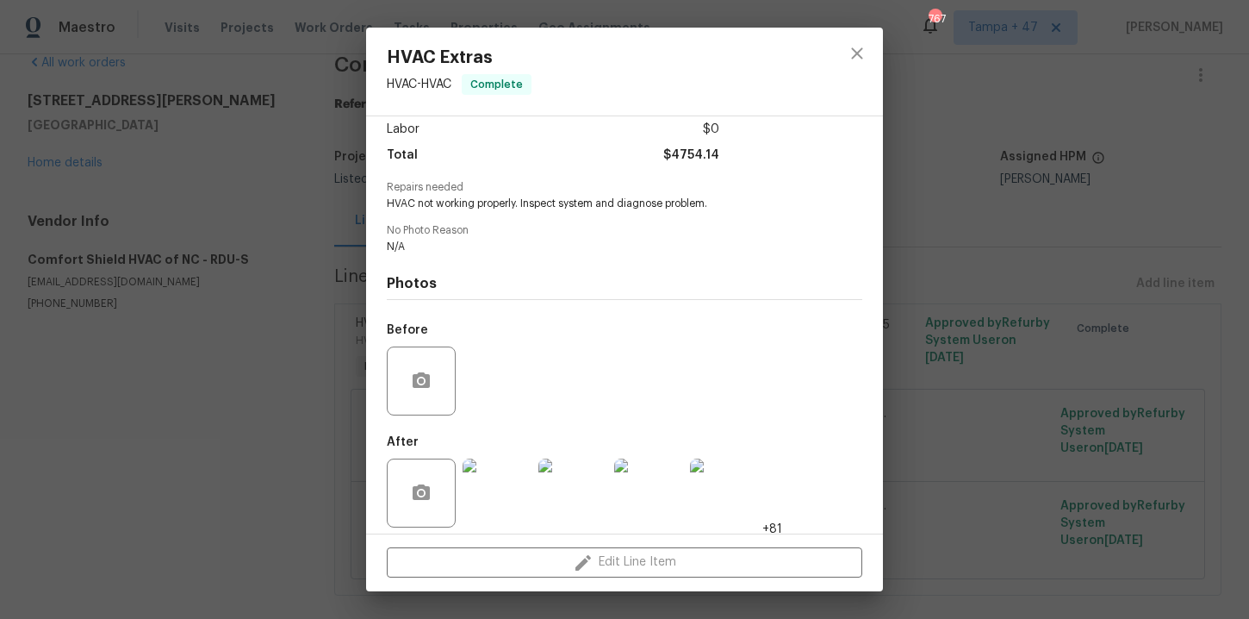
click at [502, 489] on img at bounding box center [497, 492] width 69 height 69
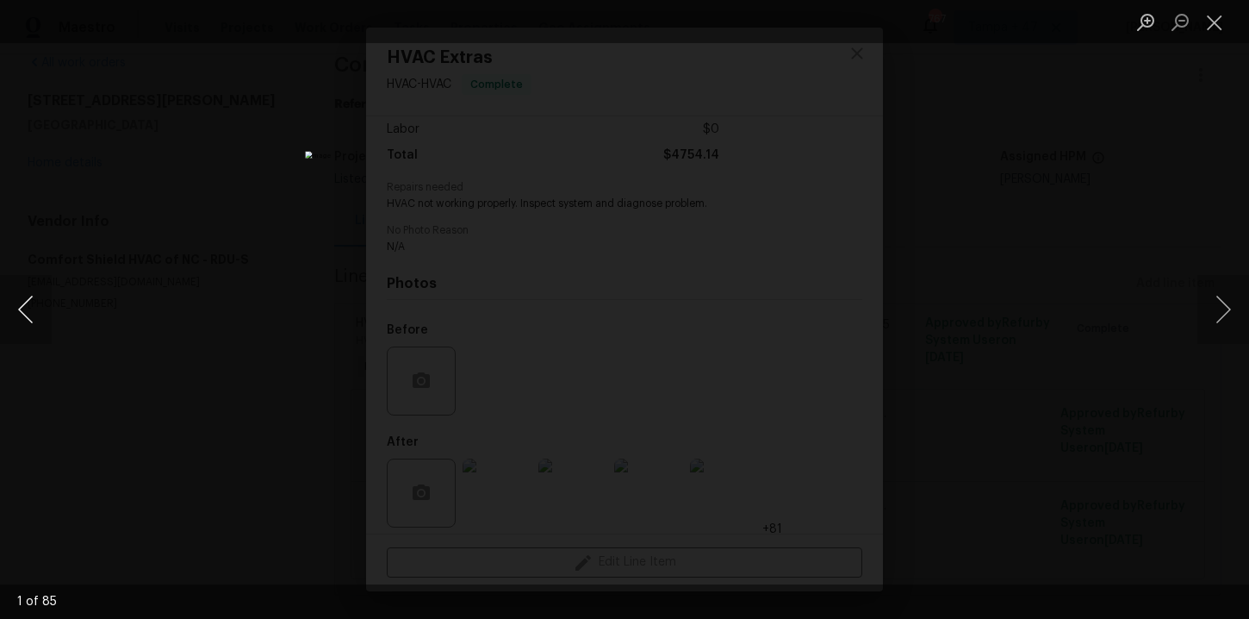
click at [19, 315] on button "Previous image" at bounding box center [26, 309] width 52 height 69
click at [26, 314] on button "Previous image" at bounding box center [26, 309] width 52 height 69
click at [25, 314] on button "Previous image" at bounding box center [26, 309] width 52 height 69
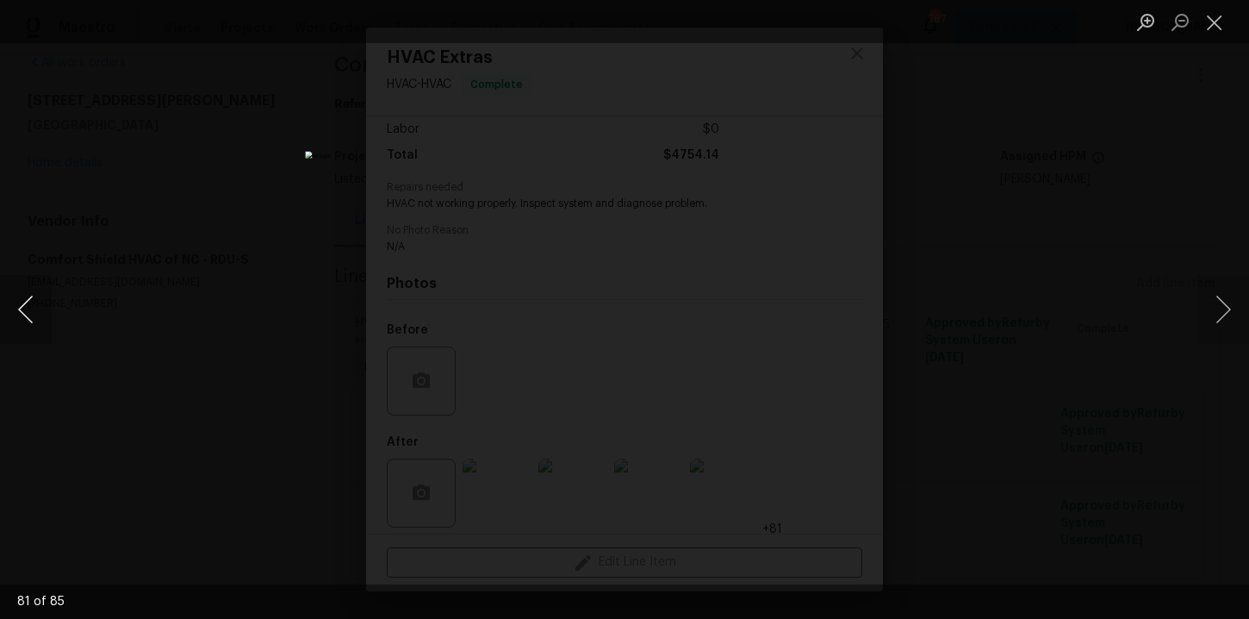
click at [24, 314] on button "Previous image" at bounding box center [26, 309] width 52 height 69
click at [23, 314] on button "Previous image" at bounding box center [26, 309] width 52 height 69
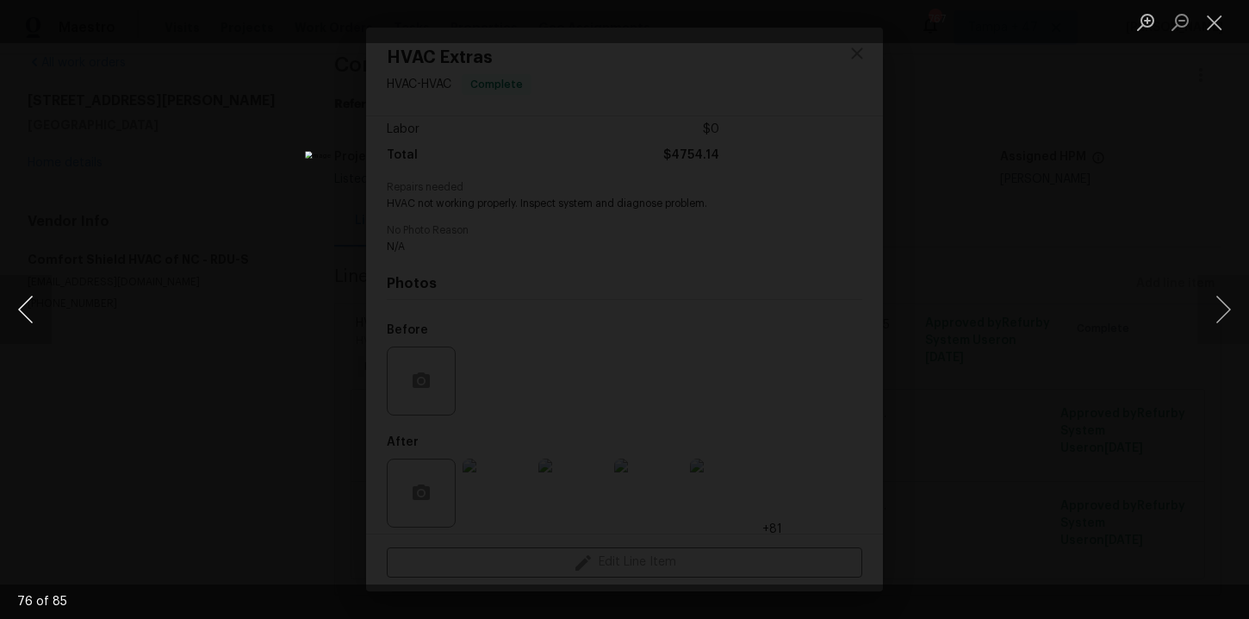
click at [23, 314] on button "Previous image" at bounding box center [26, 309] width 52 height 69
click at [22, 314] on button "Previous image" at bounding box center [26, 309] width 52 height 69
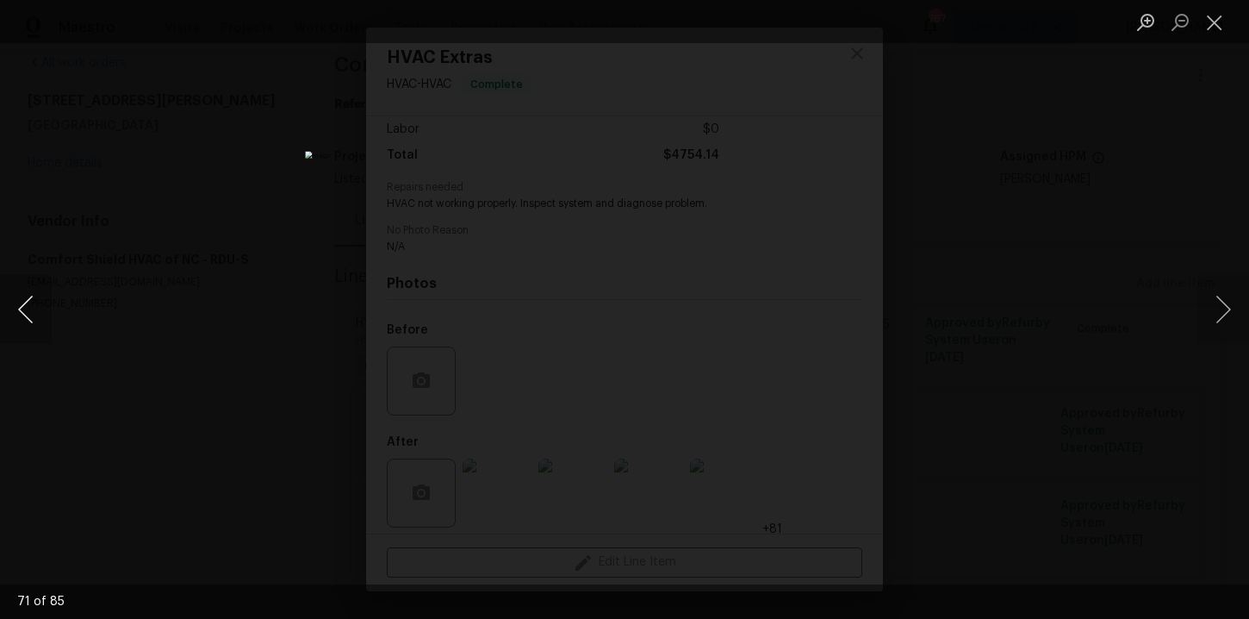
click at [22, 314] on button "Previous image" at bounding box center [26, 309] width 52 height 69
click at [21, 314] on button "Previous image" at bounding box center [26, 309] width 52 height 69
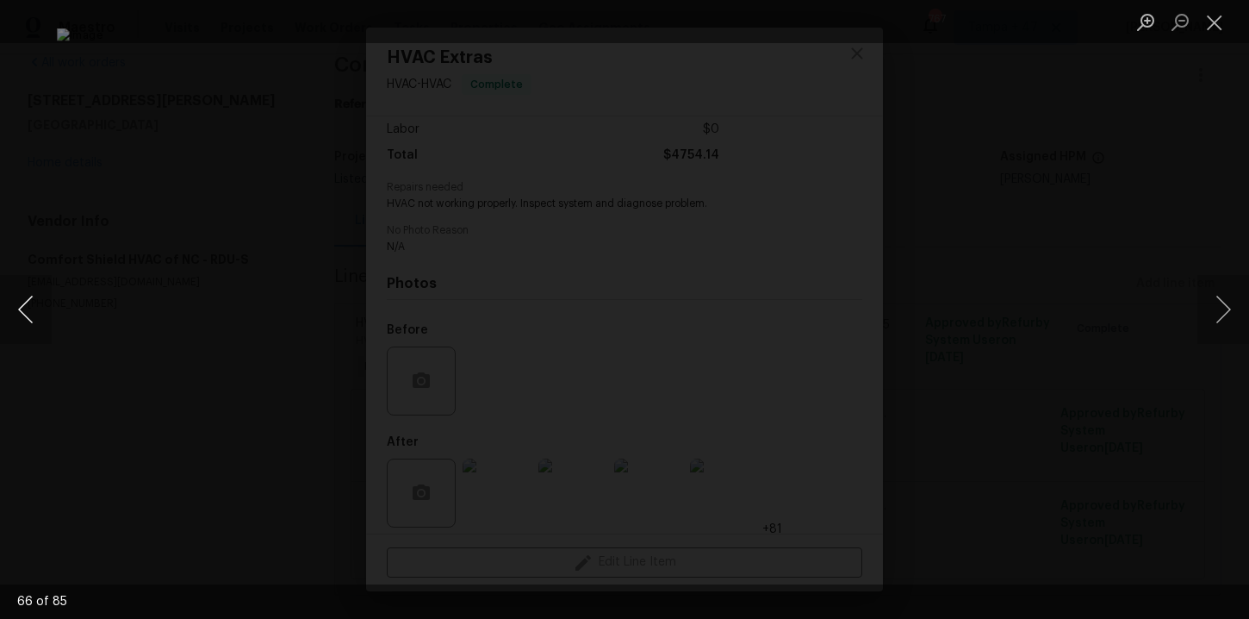
click at [20, 314] on button "Previous image" at bounding box center [26, 309] width 52 height 69
click at [19, 314] on button "Previous image" at bounding box center [26, 309] width 52 height 69
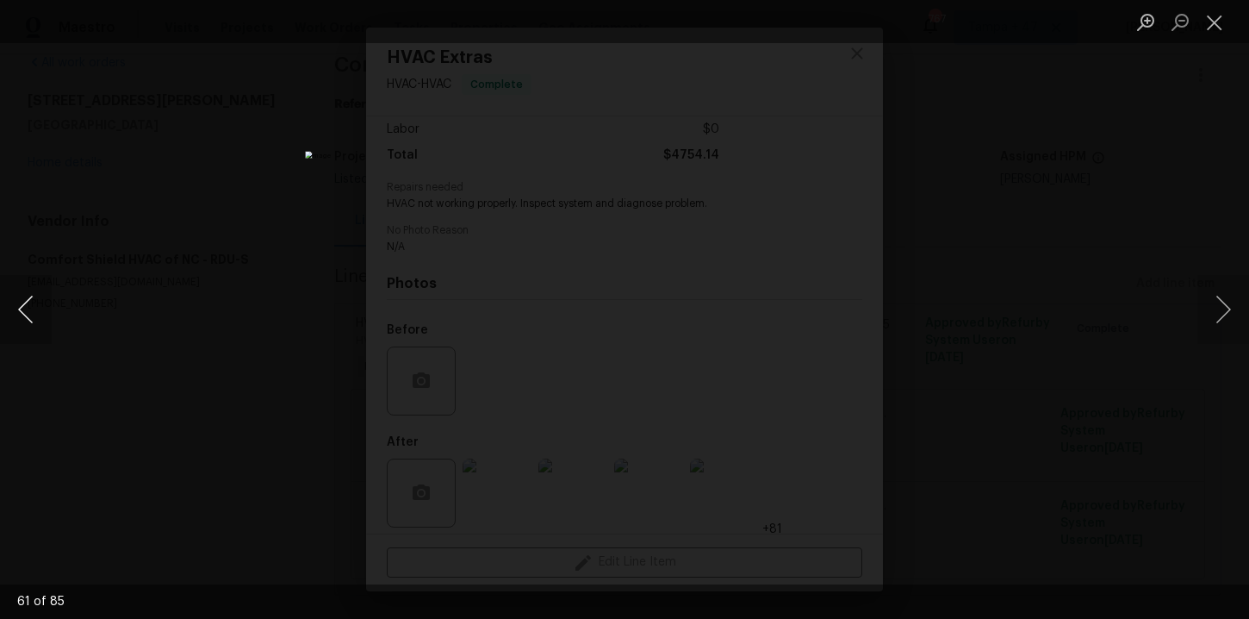
click at [19, 314] on button "Previous image" at bounding box center [26, 309] width 52 height 69
click at [18, 314] on button "Previous image" at bounding box center [26, 309] width 52 height 69
click at [23, 315] on button "Previous image" at bounding box center [26, 309] width 52 height 69
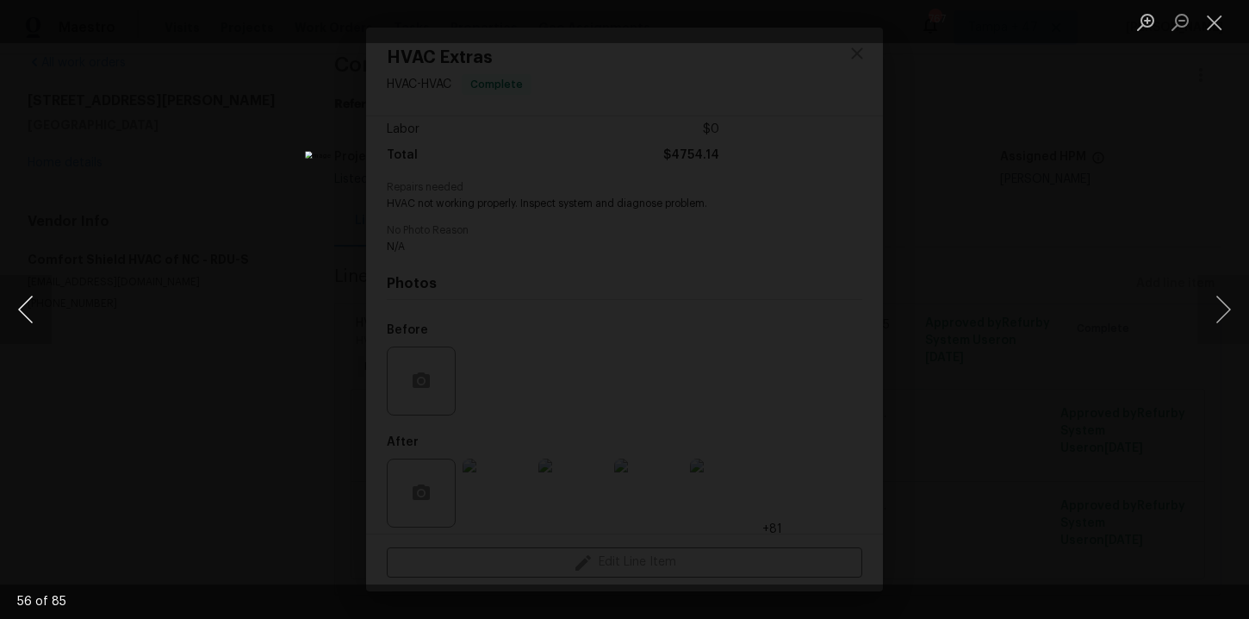
click at [23, 315] on button "Previous image" at bounding box center [26, 309] width 52 height 69
click at [22, 315] on button "Previous image" at bounding box center [26, 309] width 52 height 69
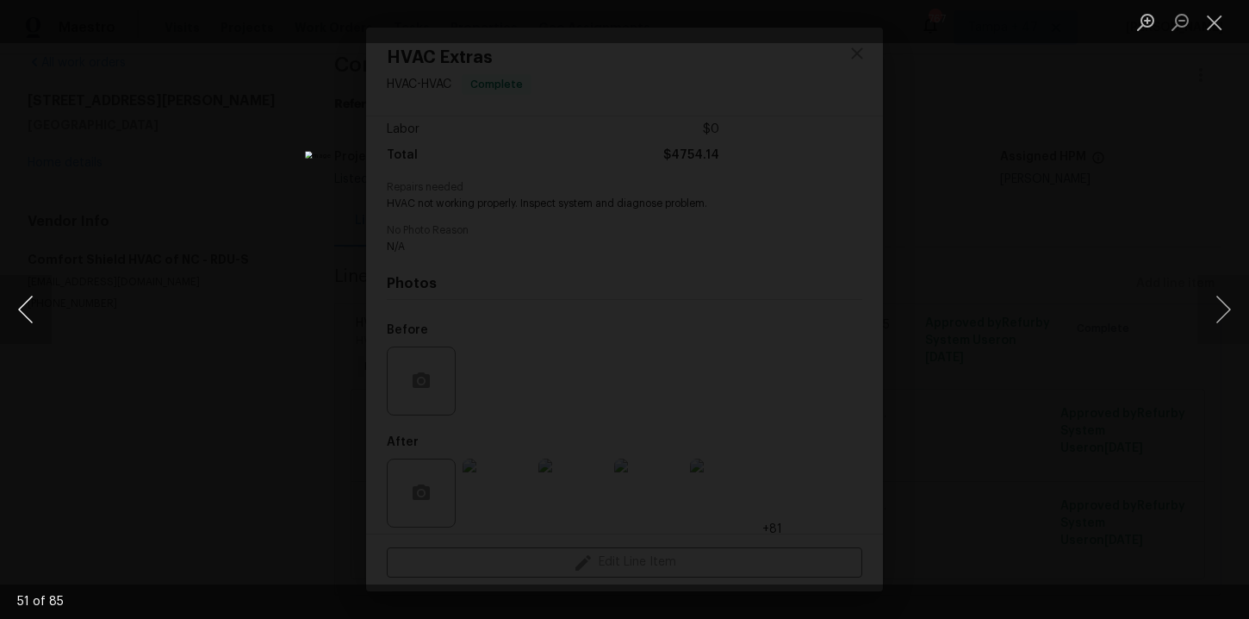
click at [22, 315] on button "Previous image" at bounding box center [26, 309] width 52 height 69
click at [21, 317] on button "Previous image" at bounding box center [26, 309] width 52 height 69
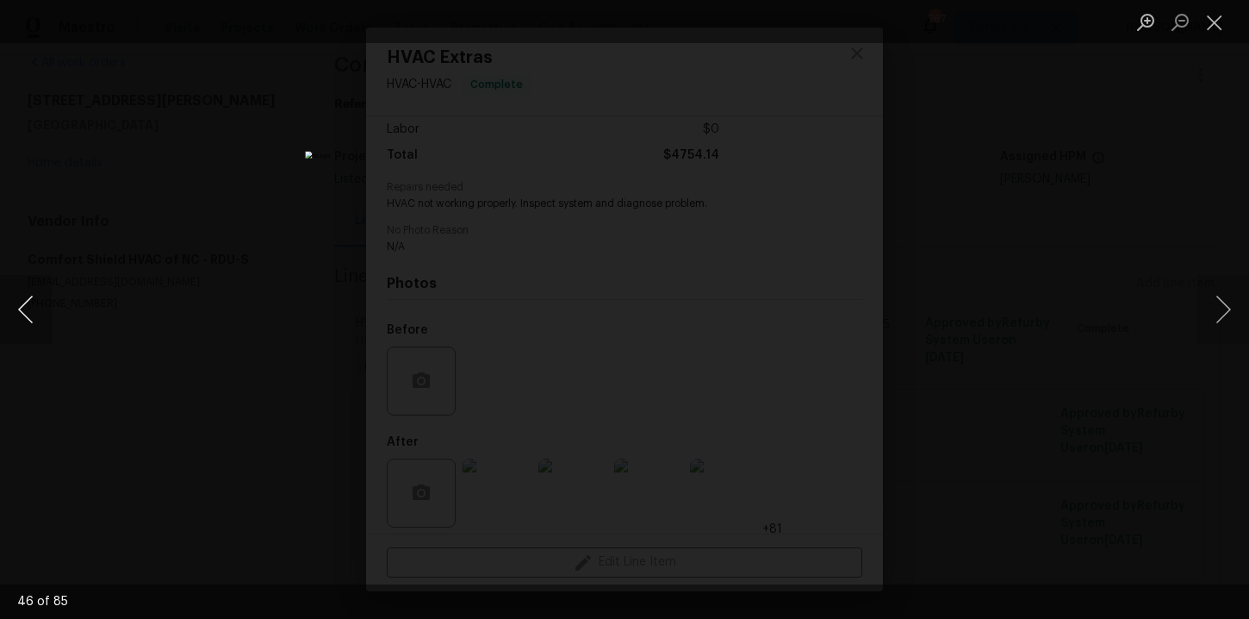
click at [21, 317] on button "Previous image" at bounding box center [26, 309] width 52 height 69
click at [19, 319] on button "Previous image" at bounding box center [26, 309] width 52 height 69
click at [17, 320] on button "Previous image" at bounding box center [26, 309] width 52 height 69
click at [20, 320] on button "Previous image" at bounding box center [26, 309] width 52 height 69
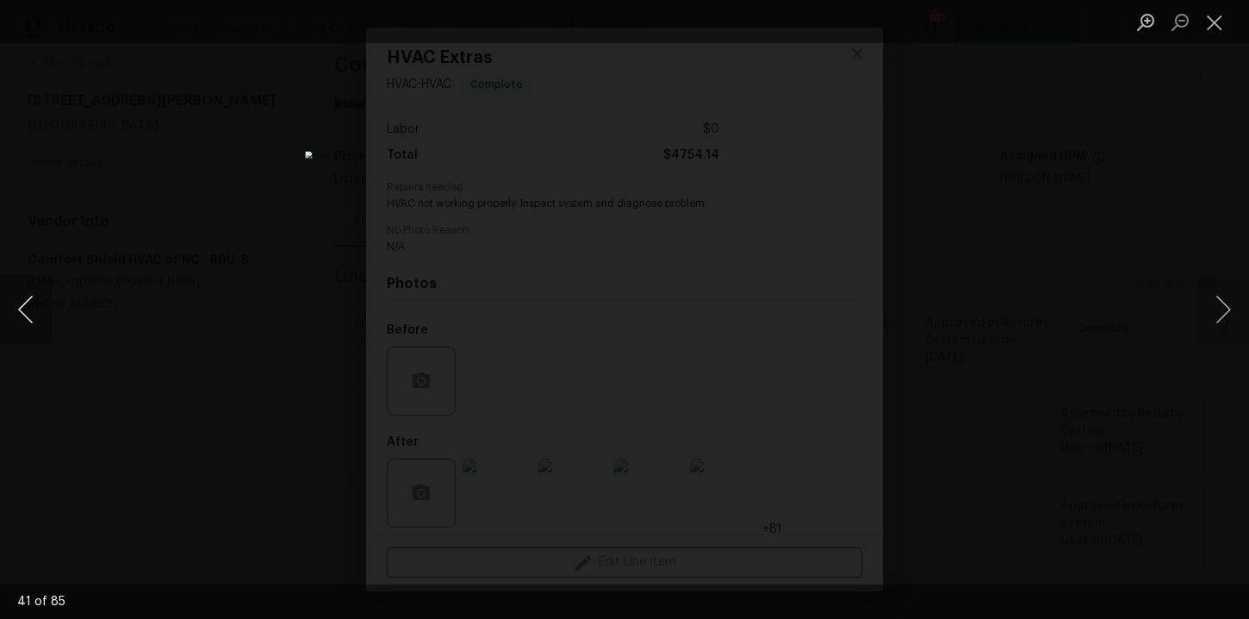
click at [20, 320] on button "Previous image" at bounding box center [26, 309] width 52 height 69
click at [17, 321] on button "Previous image" at bounding box center [26, 309] width 52 height 69
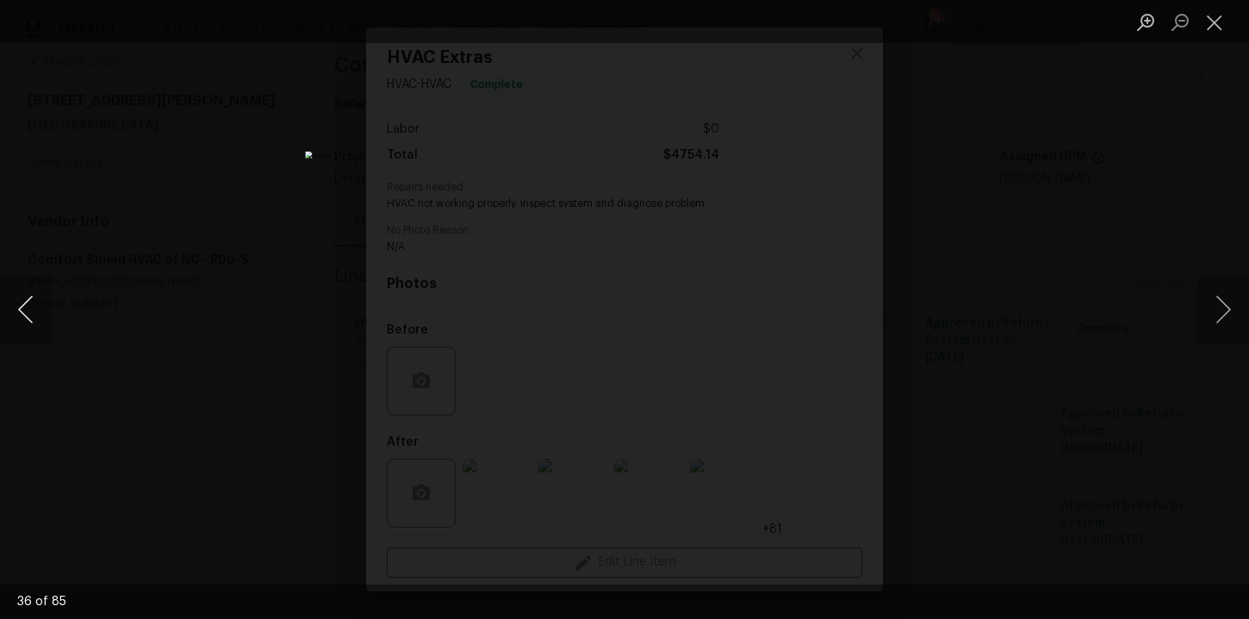
click at [22, 321] on button "Previous image" at bounding box center [26, 309] width 52 height 69
click at [25, 317] on button "Previous image" at bounding box center [26, 309] width 52 height 69
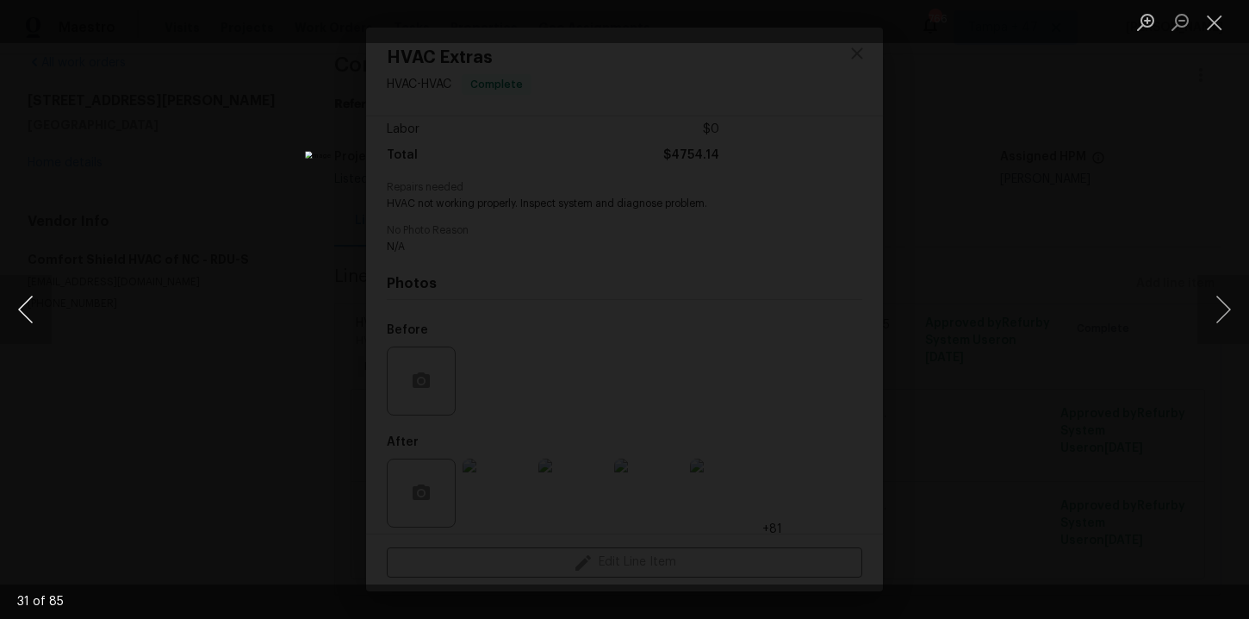
click at [27, 316] on button "Previous image" at bounding box center [26, 309] width 52 height 69
click at [25, 316] on button "Previous image" at bounding box center [26, 309] width 52 height 69
click at [21, 319] on button "Previous image" at bounding box center [26, 309] width 52 height 69
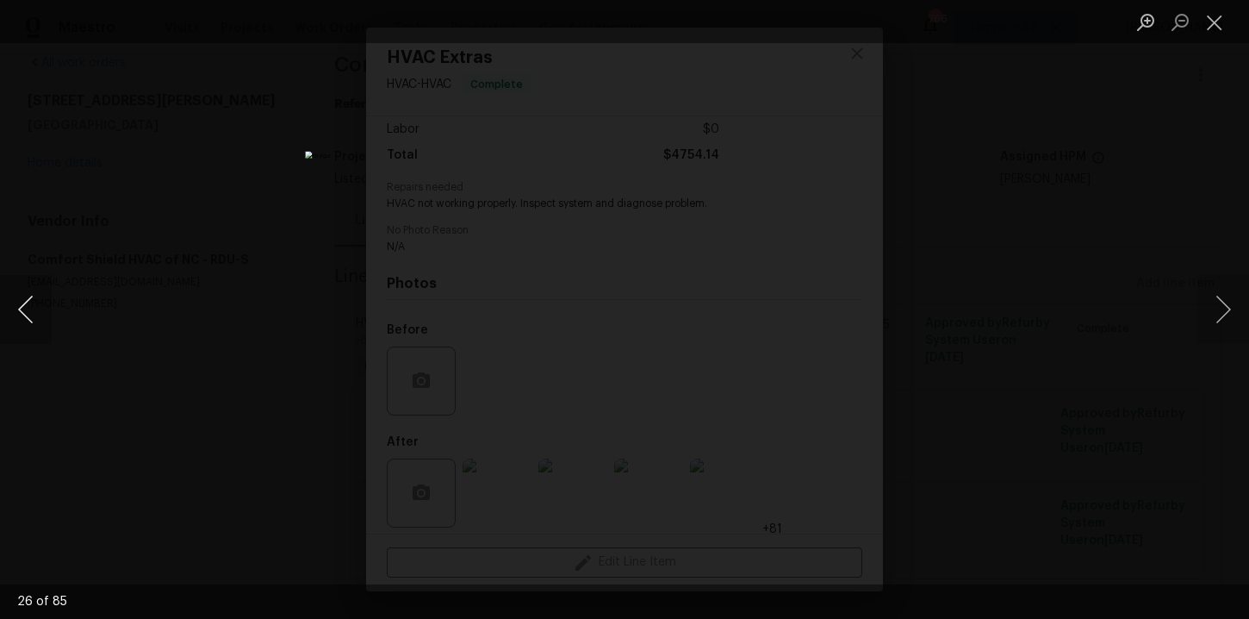
click at [21, 319] on button "Previous image" at bounding box center [26, 309] width 52 height 69
click at [23, 319] on button "Previous image" at bounding box center [26, 309] width 52 height 69
click at [22, 310] on button "Previous image" at bounding box center [26, 309] width 52 height 69
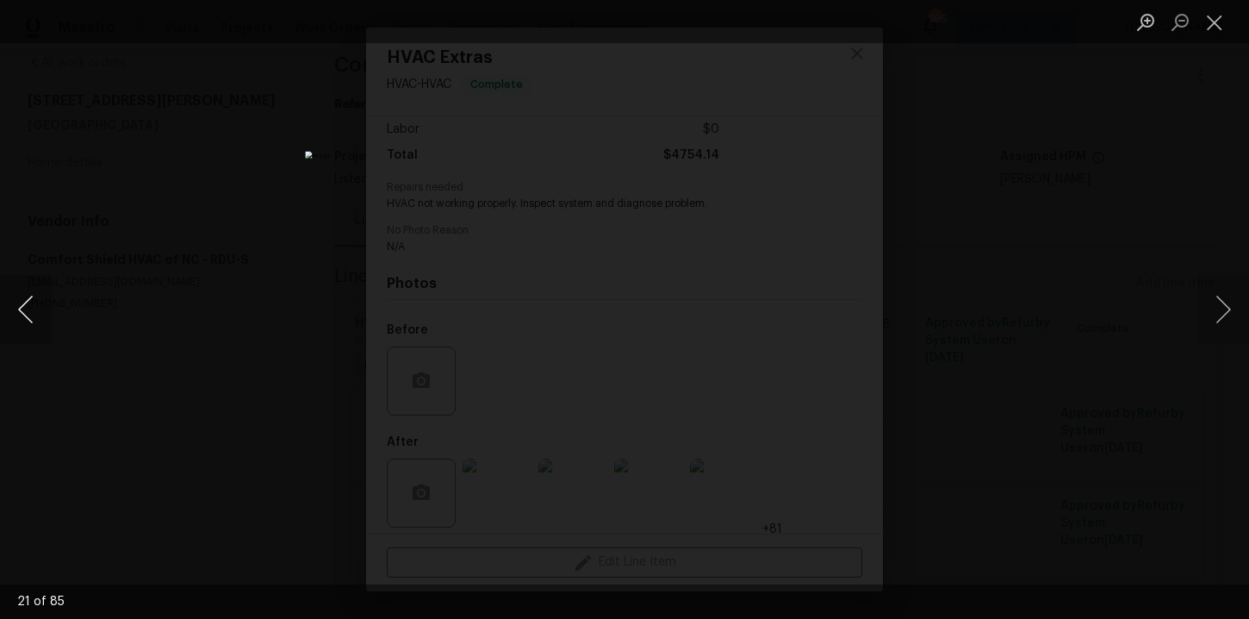
click at [20, 311] on button "Previous image" at bounding box center [26, 309] width 52 height 69
click at [22, 312] on button "Previous image" at bounding box center [26, 309] width 52 height 69
click at [29, 308] on button "Previous image" at bounding box center [26, 309] width 52 height 69
click at [29, 307] on button "Previous image" at bounding box center [26, 309] width 52 height 69
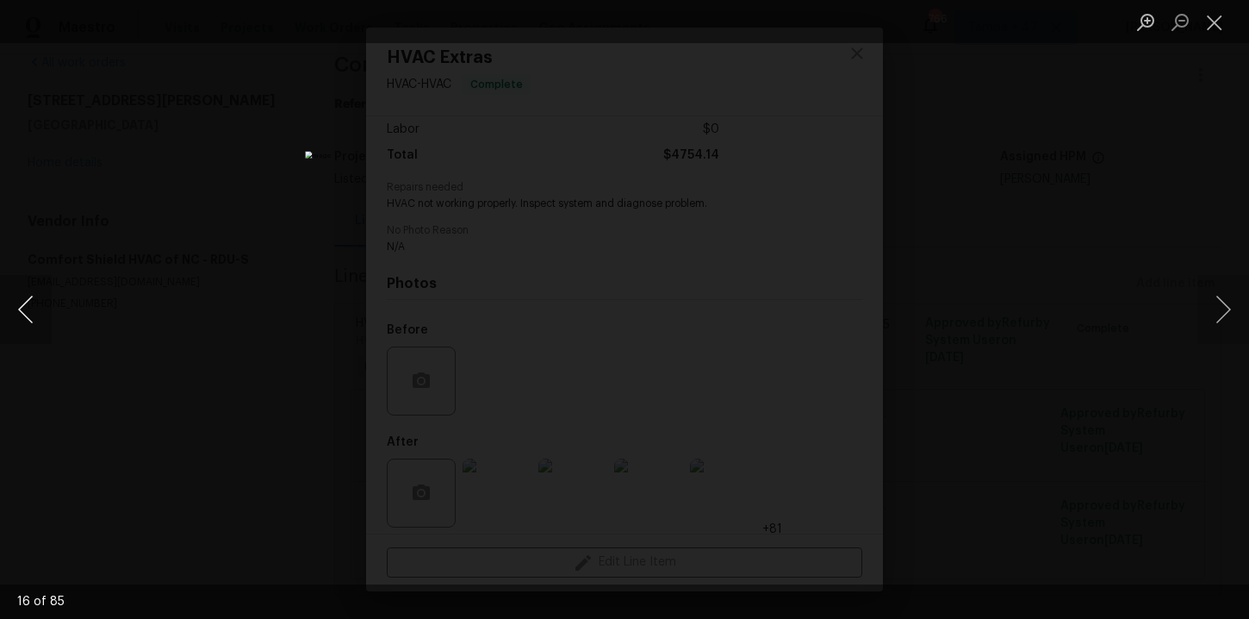
click at [29, 307] on button "Previous image" at bounding box center [26, 309] width 52 height 69
click at [28, 307] on button "Previous image" at bounding box center [26, 309] width 52 height 69
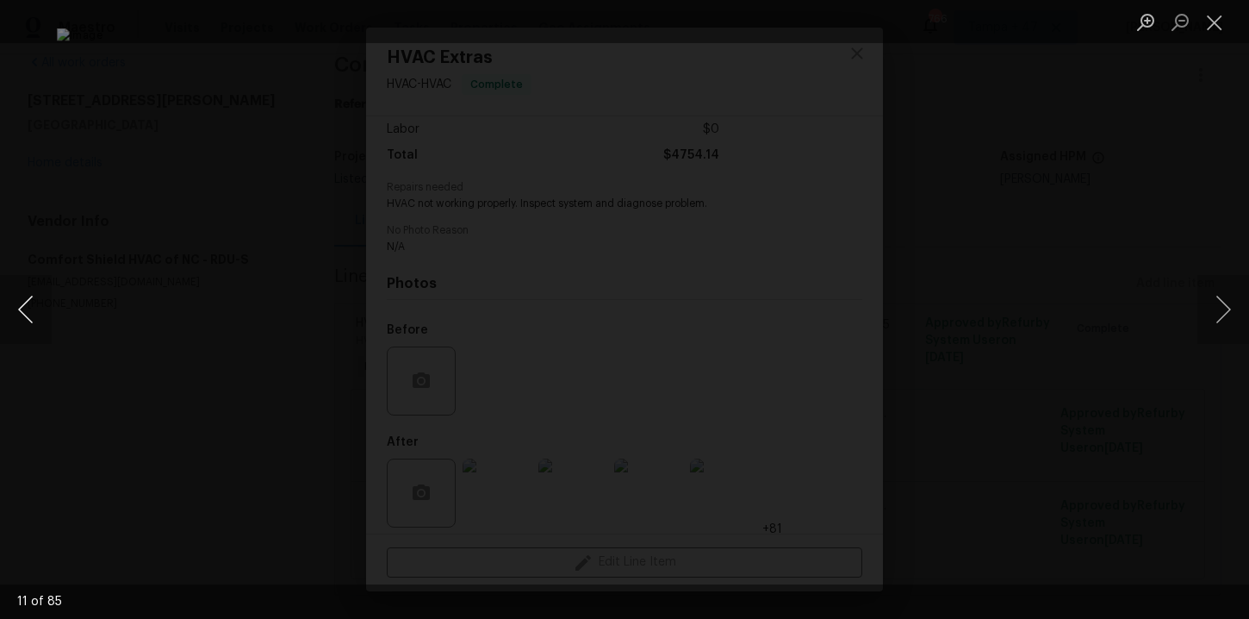
click at [28, 307] on button "Previous image" at bounding box center [26, 309] width 52 height 69
click at [27, 307] on button "Previous image" at bounding box center [26, 309] width 52 height 69
click at [26, 307] on button "Previous image" at bounding box center [26, 309] width 52 height 69
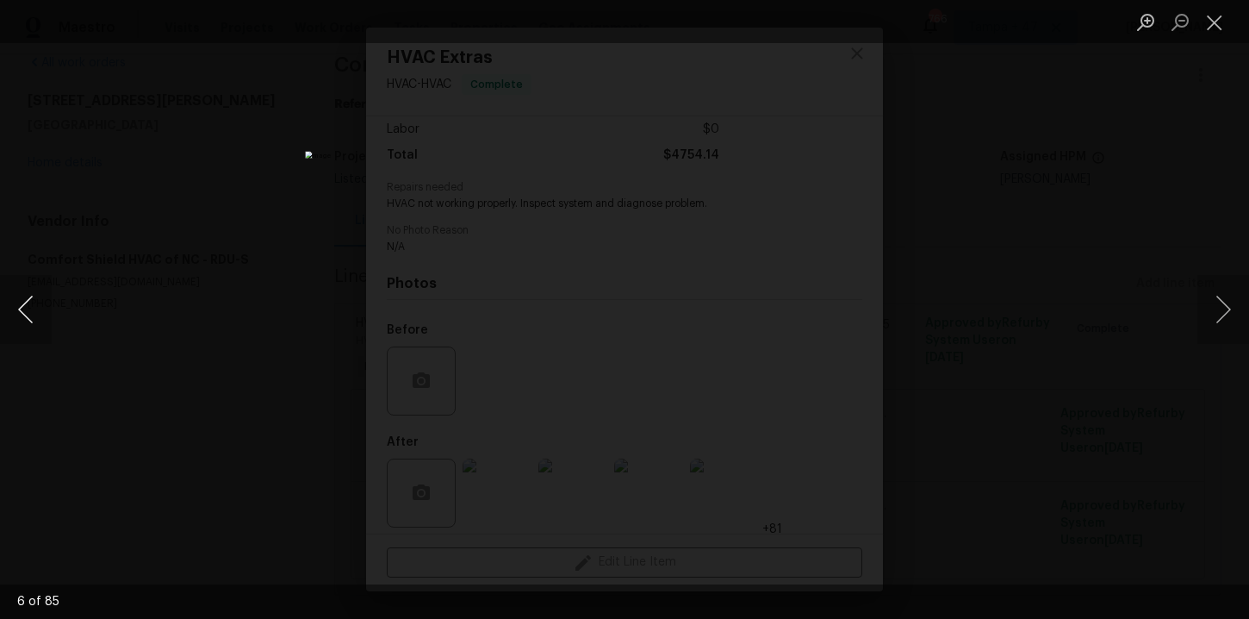
click at [25, 307] on button "Previous image" at bounding box center [26, 309] width 52 height 69
click at [24, 307] on button "Previous image" at bounding box center [26, 309] width 52 height 69
click at [23, 306] on button "Previous image" at bounding box center [26, 309] width 52 height 69
click at [18, 308] on button "Previous image" at bounding box center [26, 309] width 52 height 69
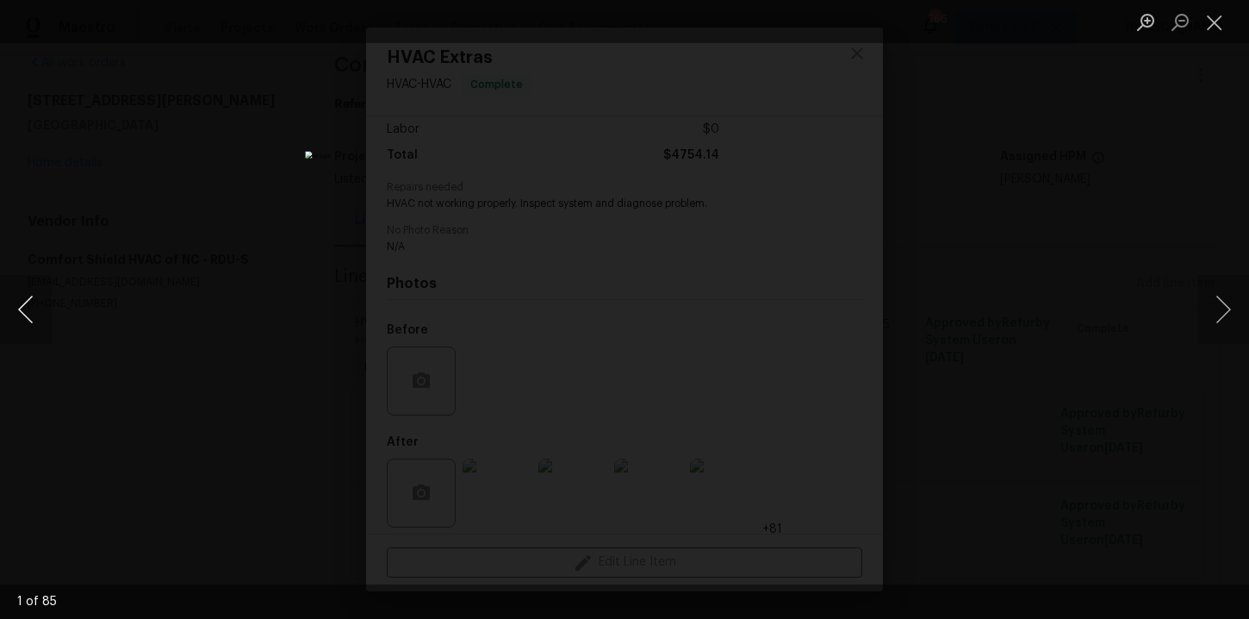
click at [18, 308] on button "Previous image" at bounding box center [26, 309] width 52 height 69
click at [152, 266] on div "Lightbox" at bounding box center [624, 309] width 1249 height 619
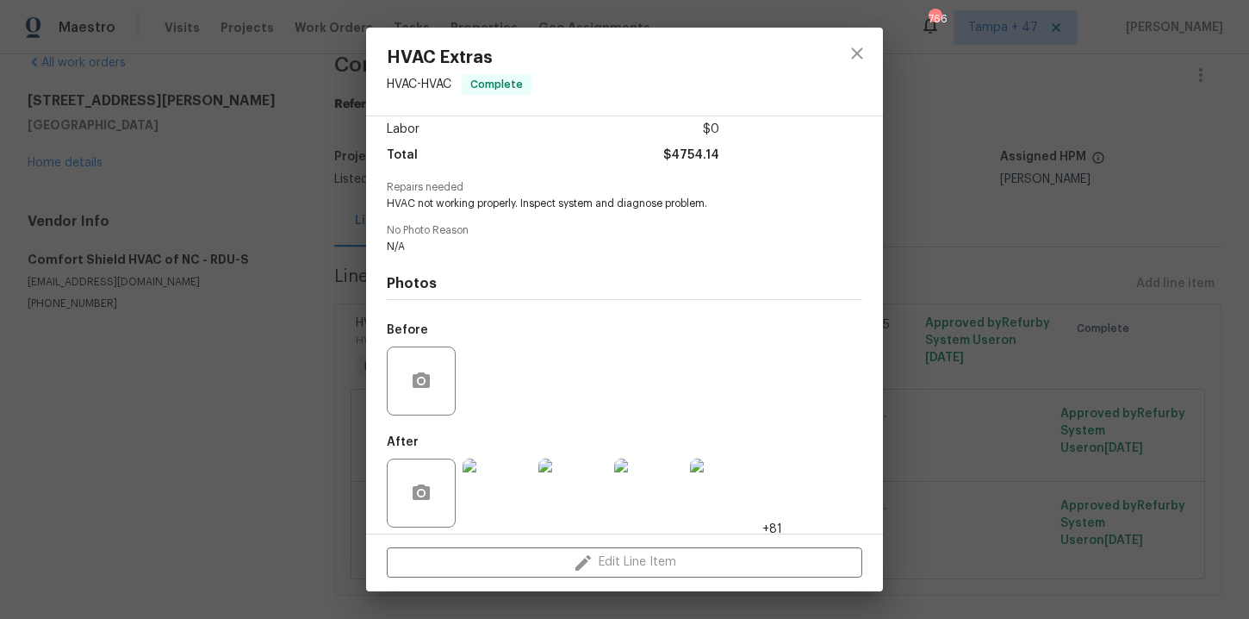
click at [206, 352] on div "HVAC Extras HVAC - HVAC Complete Vendor Comfort Shield HVAC of NC Account Categ…" at bounding box center [624, 309] width 1249 height 619
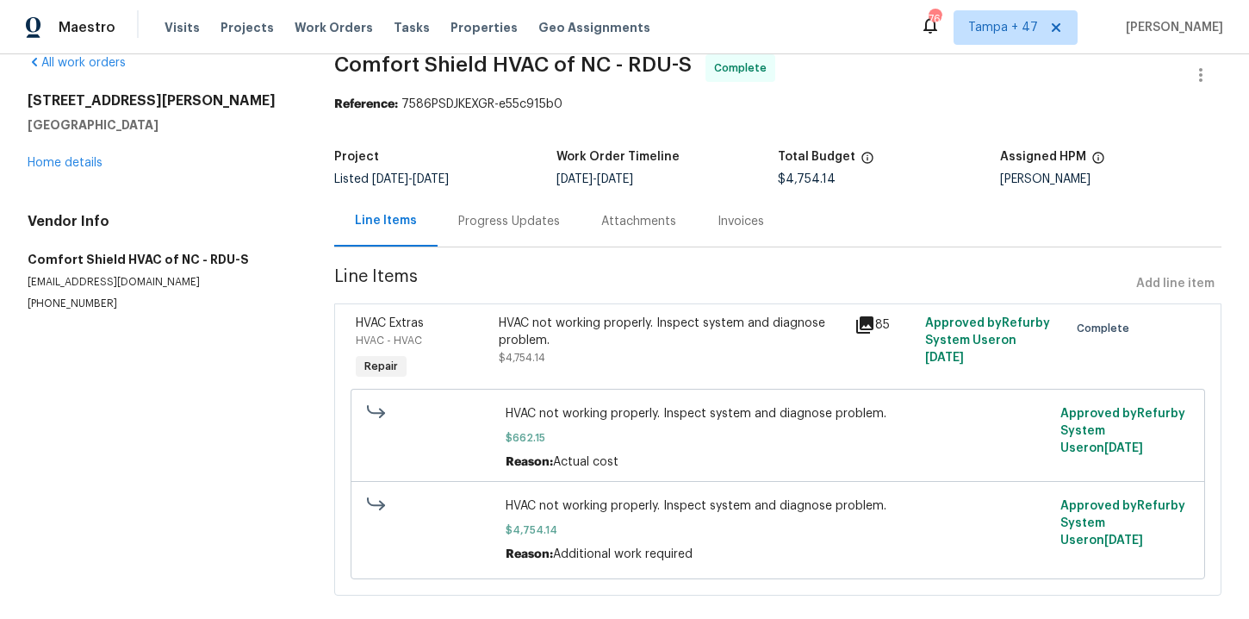
scroll to position [53, 0]
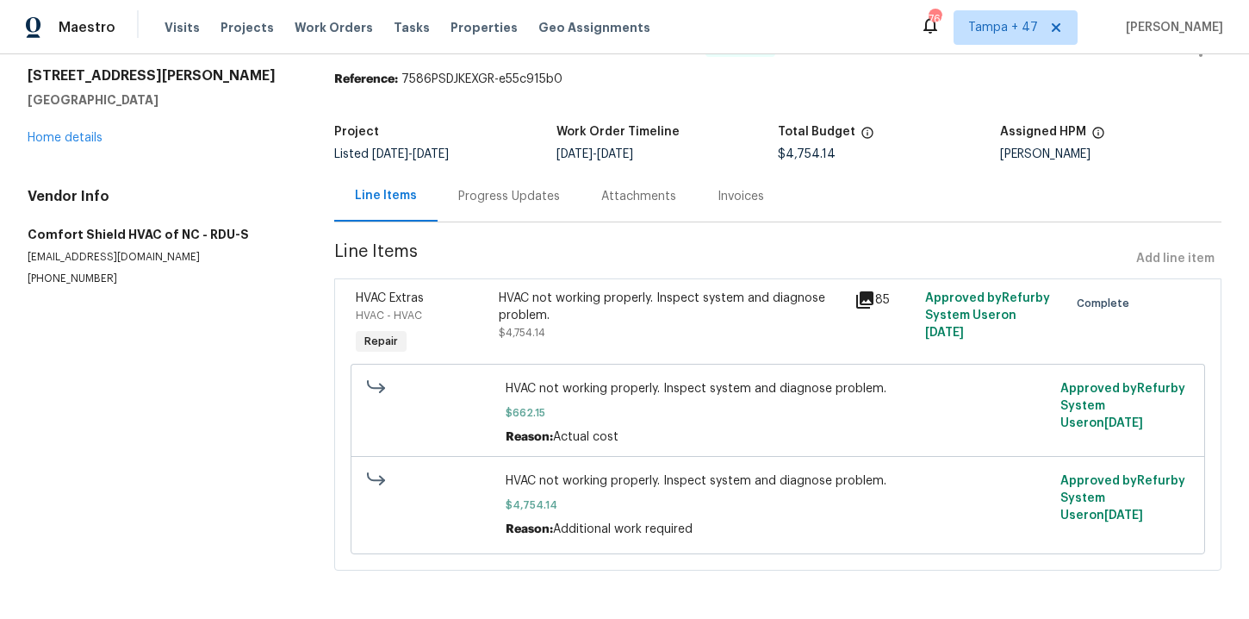
click at [625, 221] on section "Comfort Shield HVAC of NC - RDU-S Complete Reference: 7586PSDJKEXGR-e55c915b0 P…" at bounding box center [778, 310] width 888 height 562
click at [625, 196] on div "Attachments" at bounding box center [638, 196] width 75 height 17
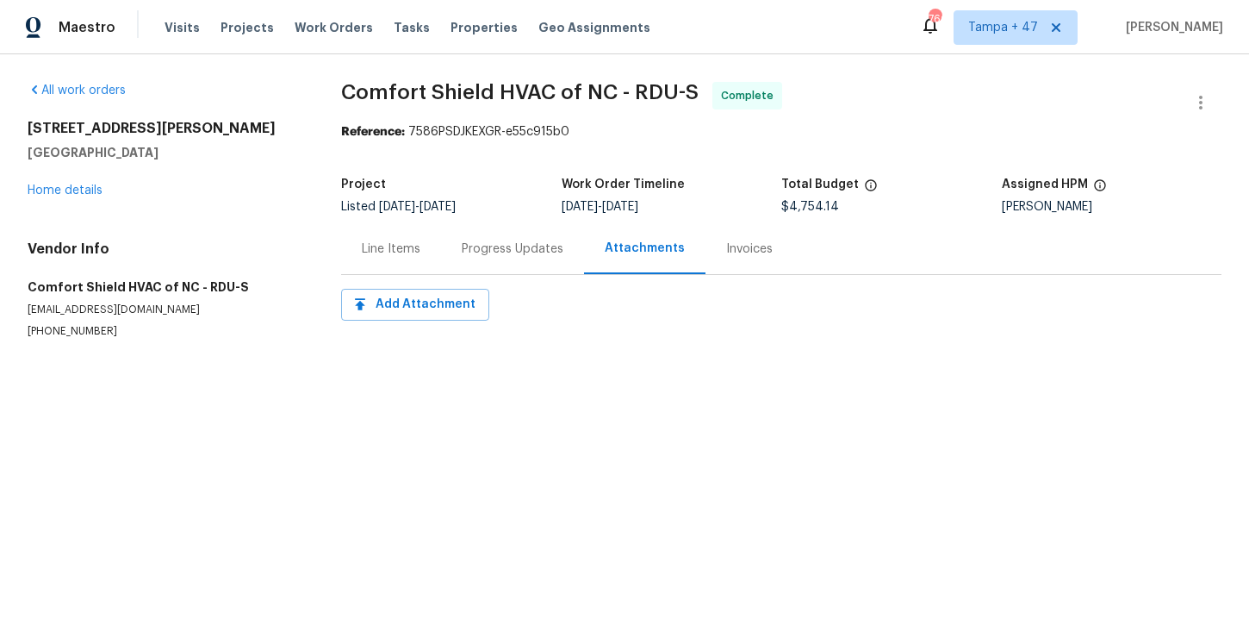
click at [736, 263] on div "Invoices" at bounding box center [750, 248] width 88 height 51
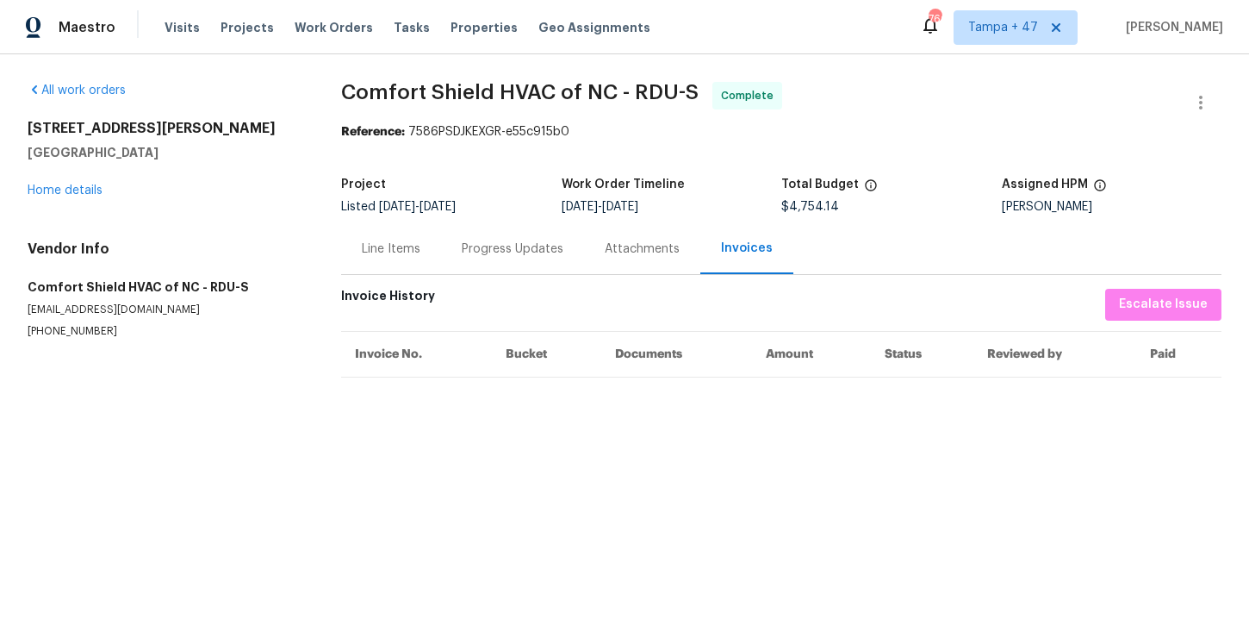
click at [504, 248] on div "Progress Updates" at bounding box center [513, 248] width 102 height 17
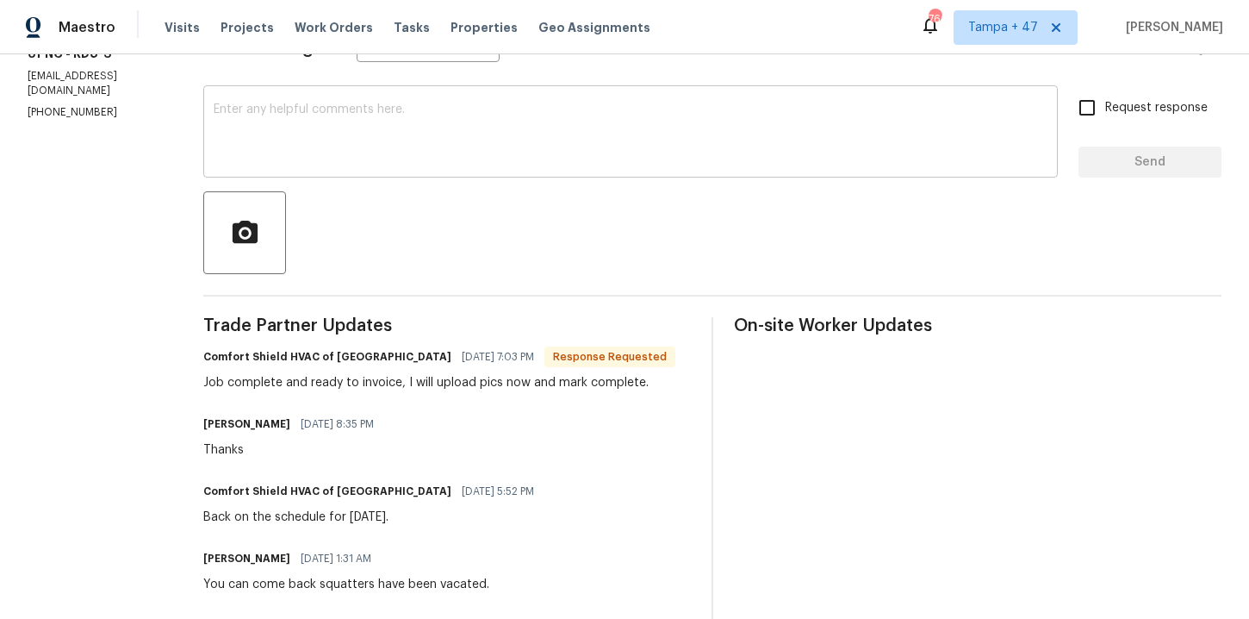
scroll to position [11, 0]
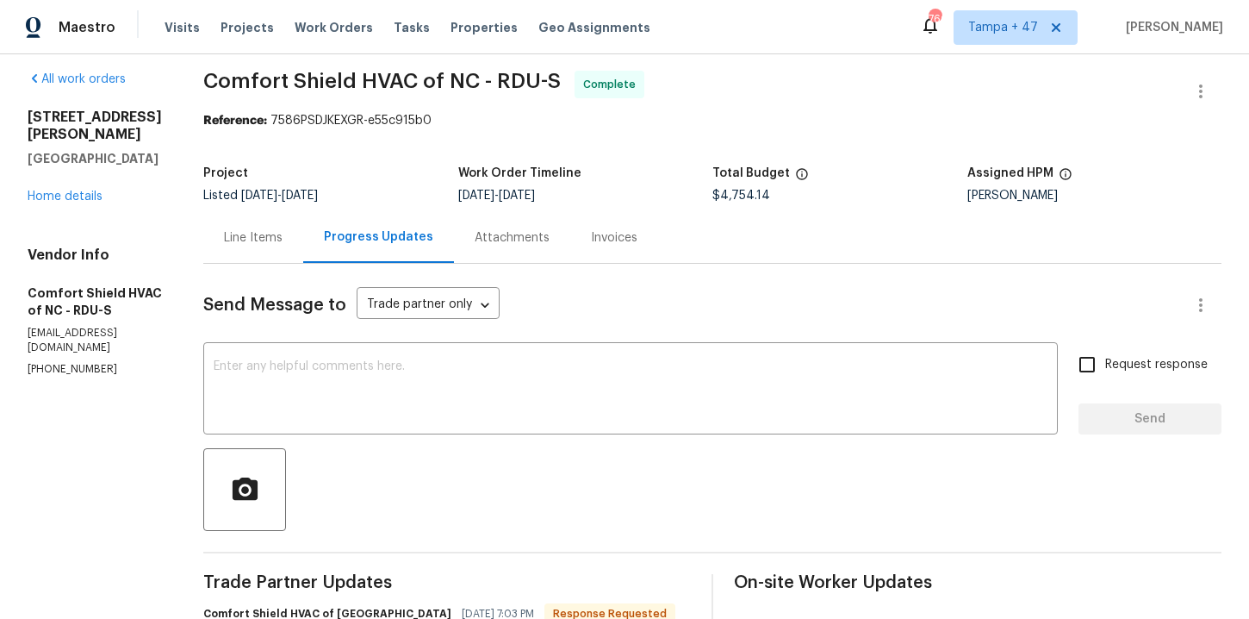
click at [283, 238] on div "Line Items" at bounding box center [253, 237] width 59 height 17
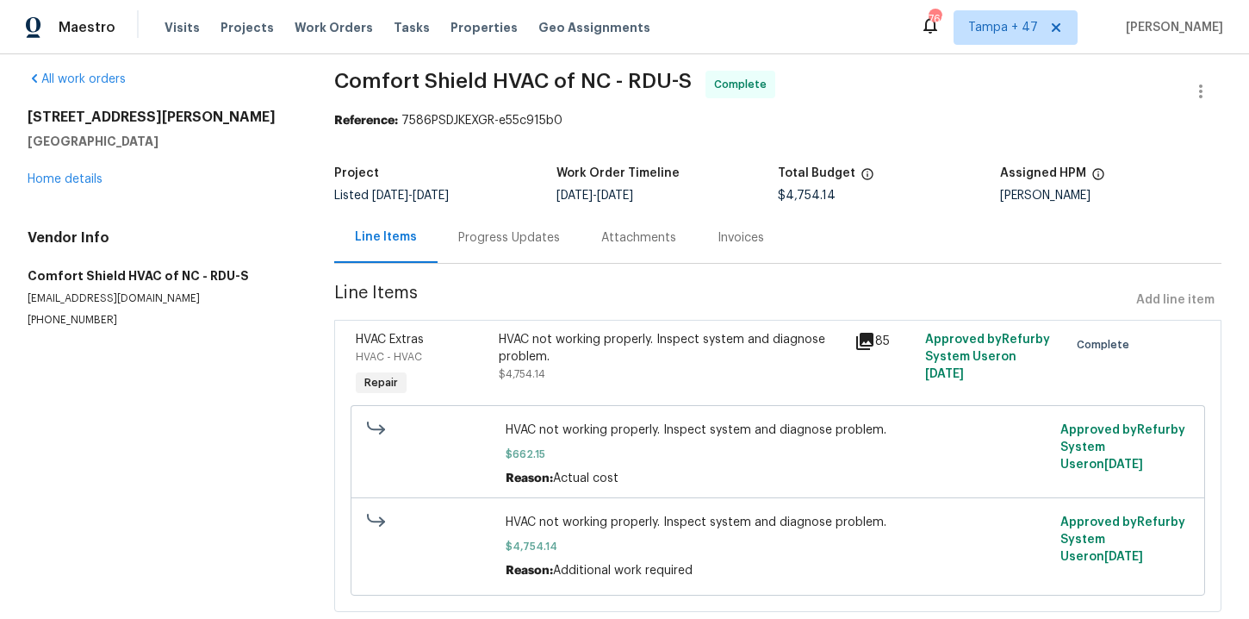
scroll to position [53, 0]
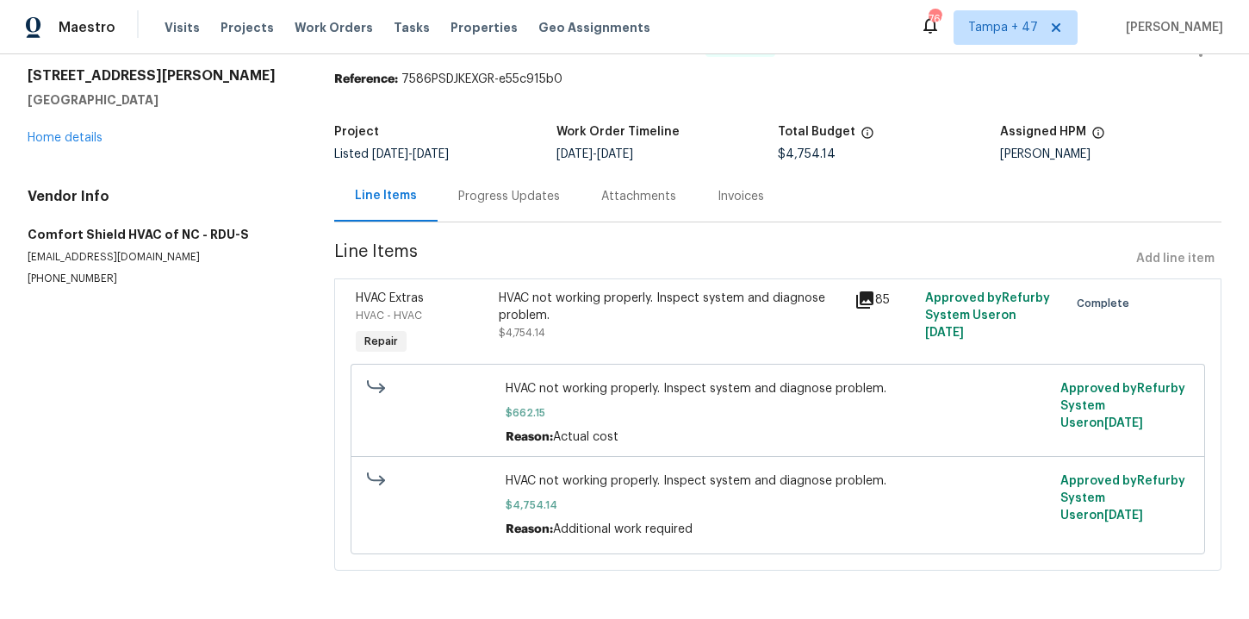
click at [520, 183] on div "Progress Updates" at bounding box center [509, 196] width 143 height 51
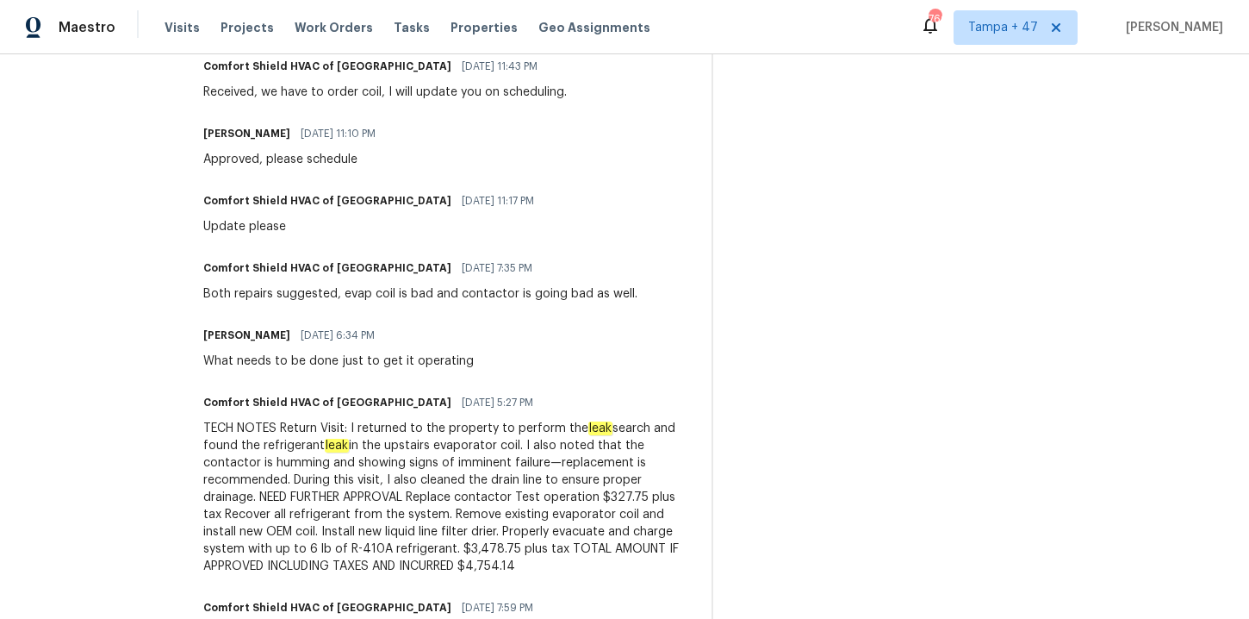
scroll to position [1290, 0]
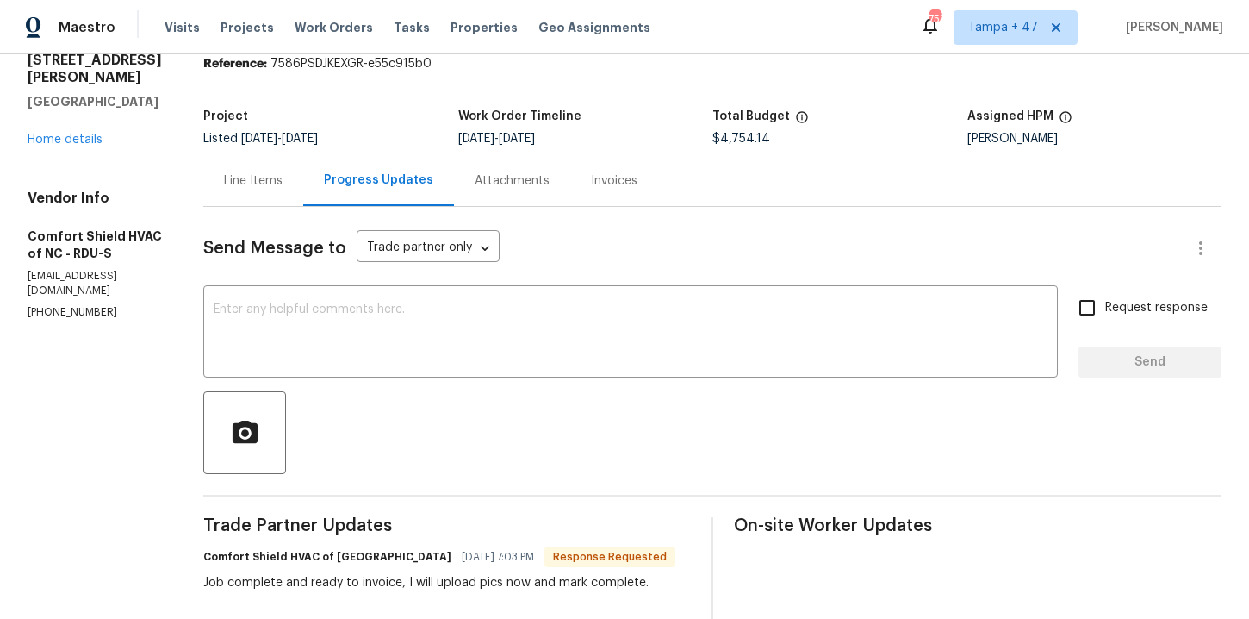
click at [283, 180] on div "Line Items" at bounding box center [253, 180] width 59 height 17
